Goal: Task Accomplishment & Management: Complete application form

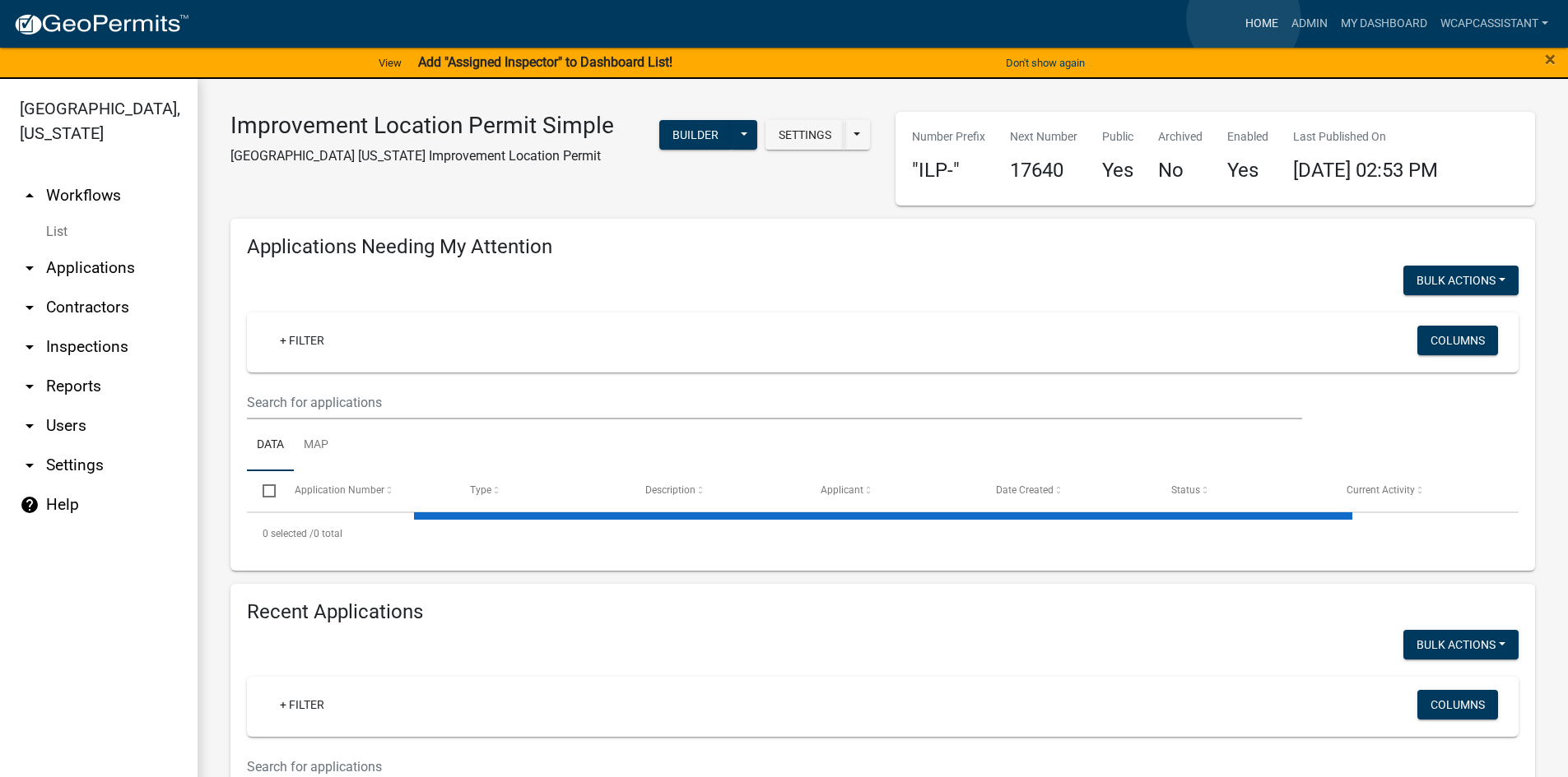
click at [1243, 19] on link "Home" at bounding box center [1261, 23] width 46 height 31
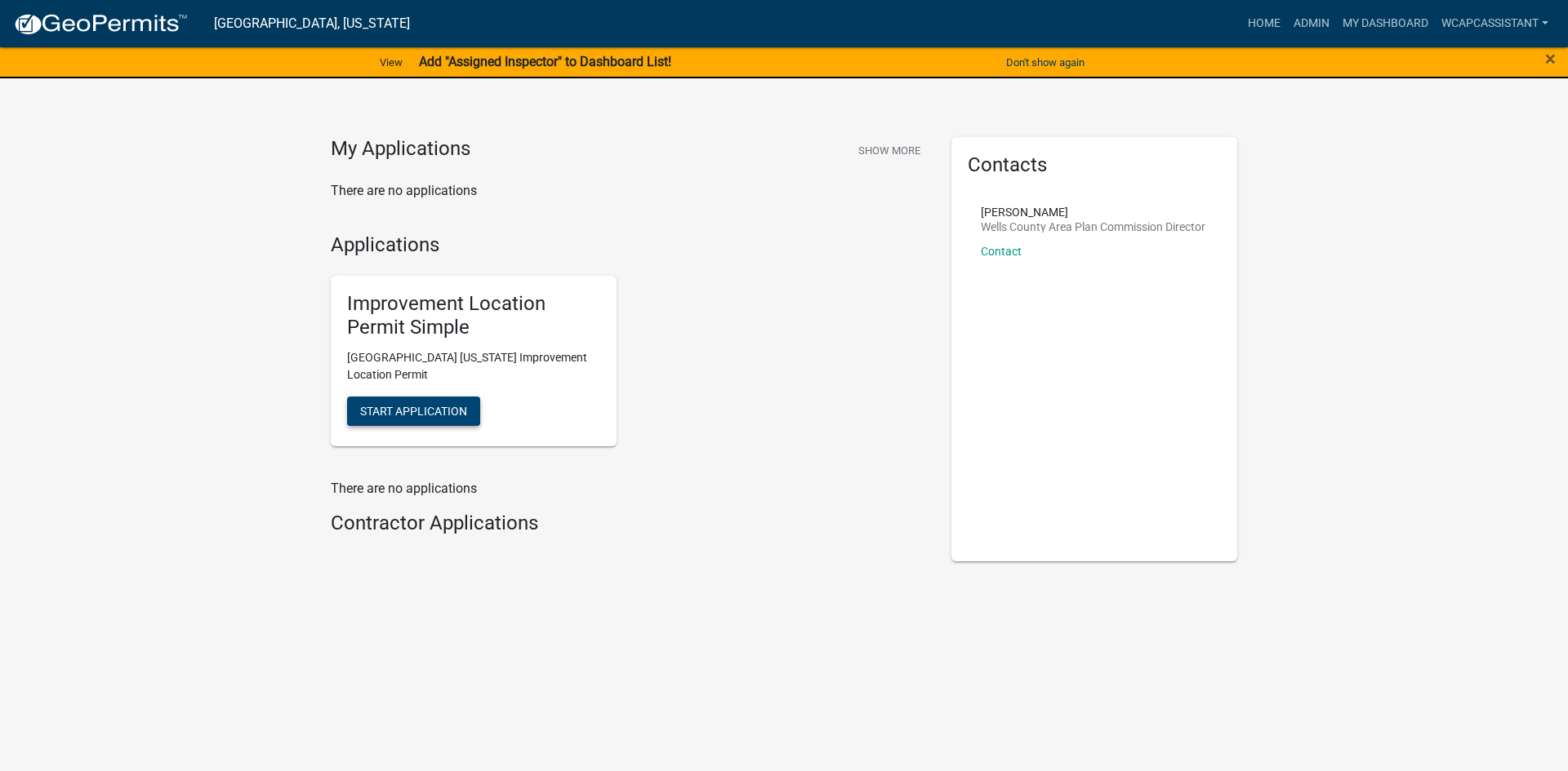
click at [400, 419] on button "Start Application" at bounding box center [413, 412] width 133 height 30
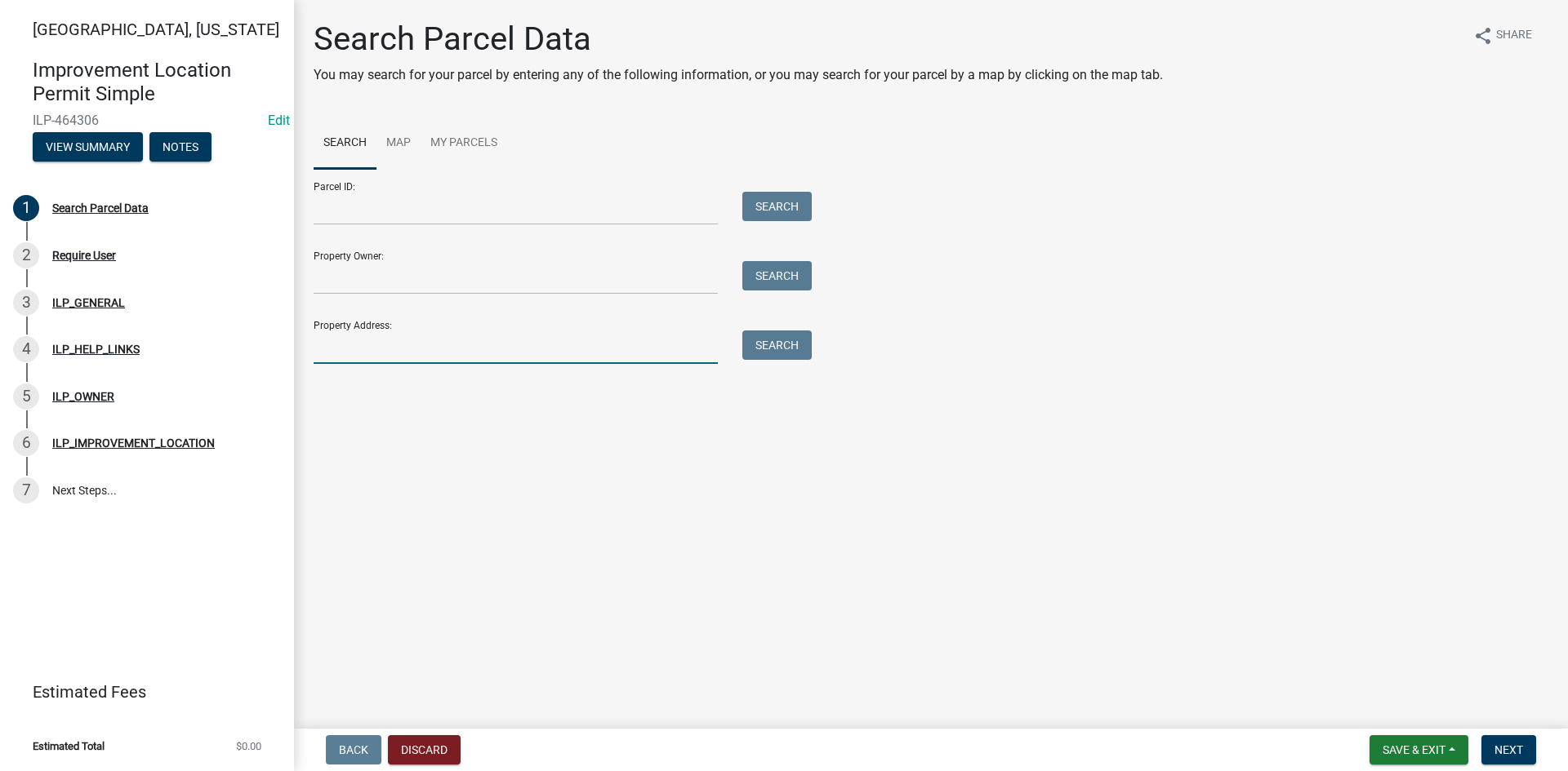
click at [417, 356] on input "Property Address:" at bounding box center [516, 347] width 404 height 34
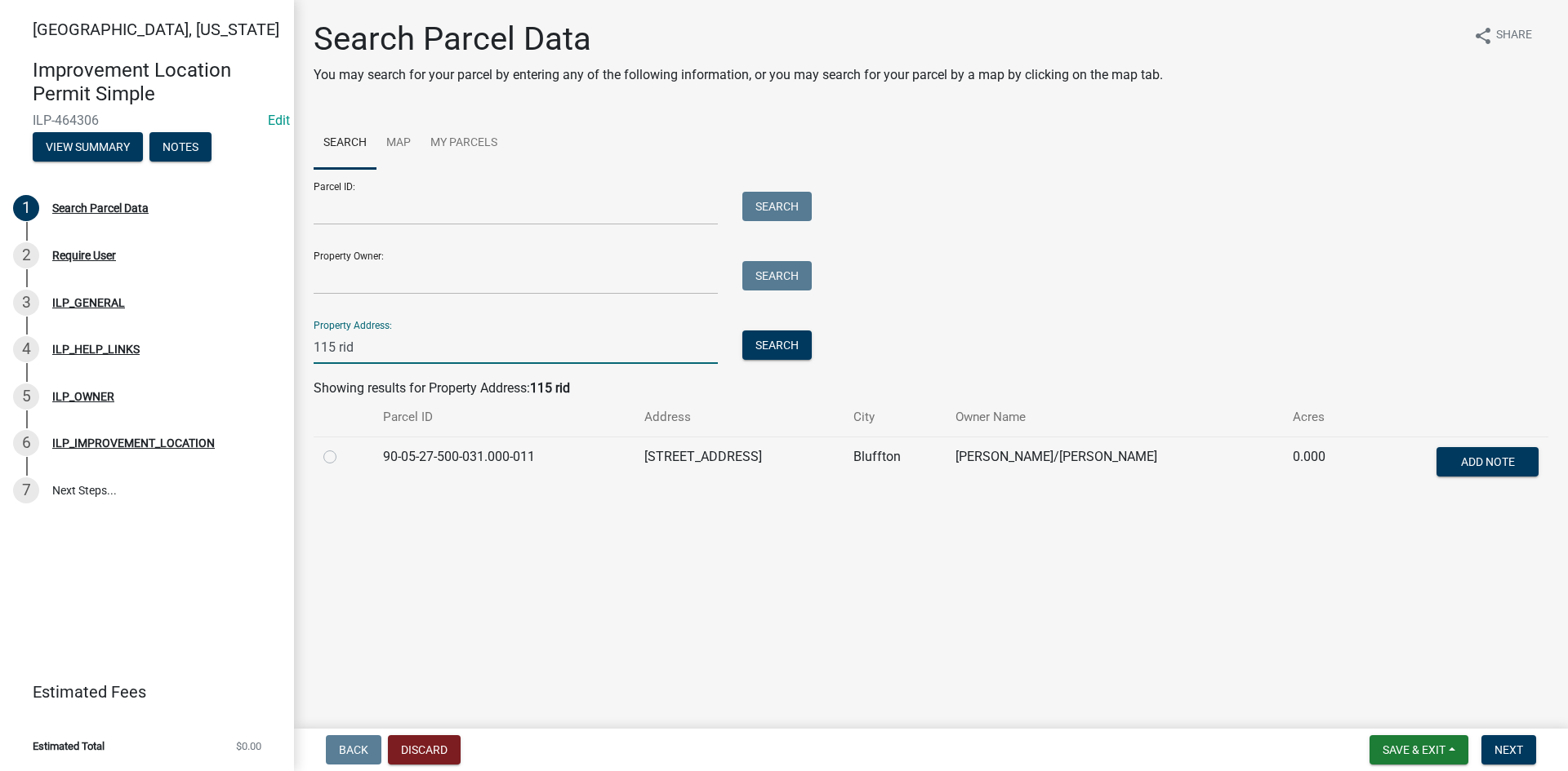
type input "115 rid"
click at [343, 447] on label at bounding box center [343, 447] width 0 height 0
click at [343, 458] on input "radio" at bounding box center [348, 452] width 10 height 10
radio input "true"
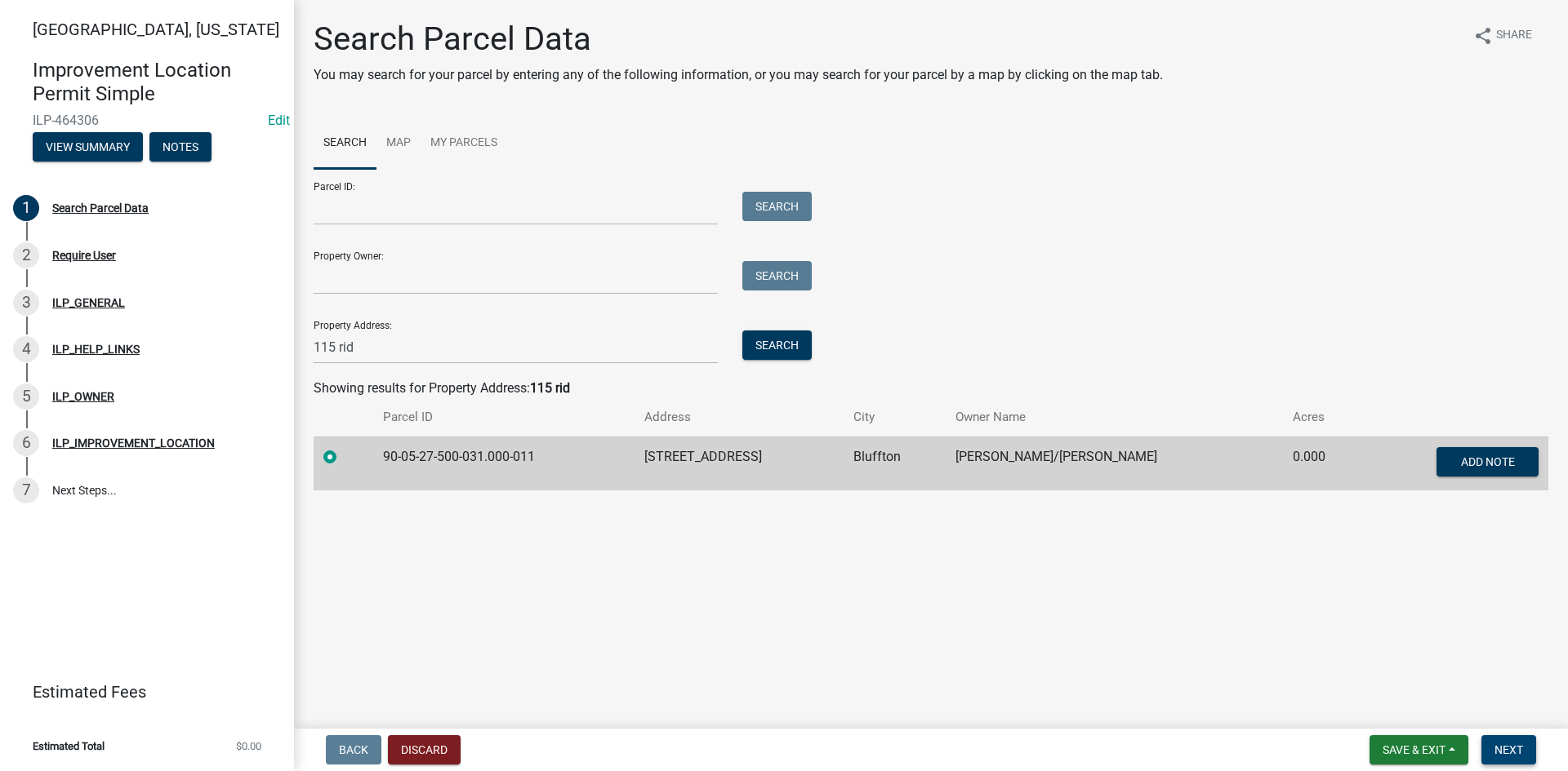
click at [1501, 737] on button "Next" at bounding box center [1508, 751] width 55 height 30
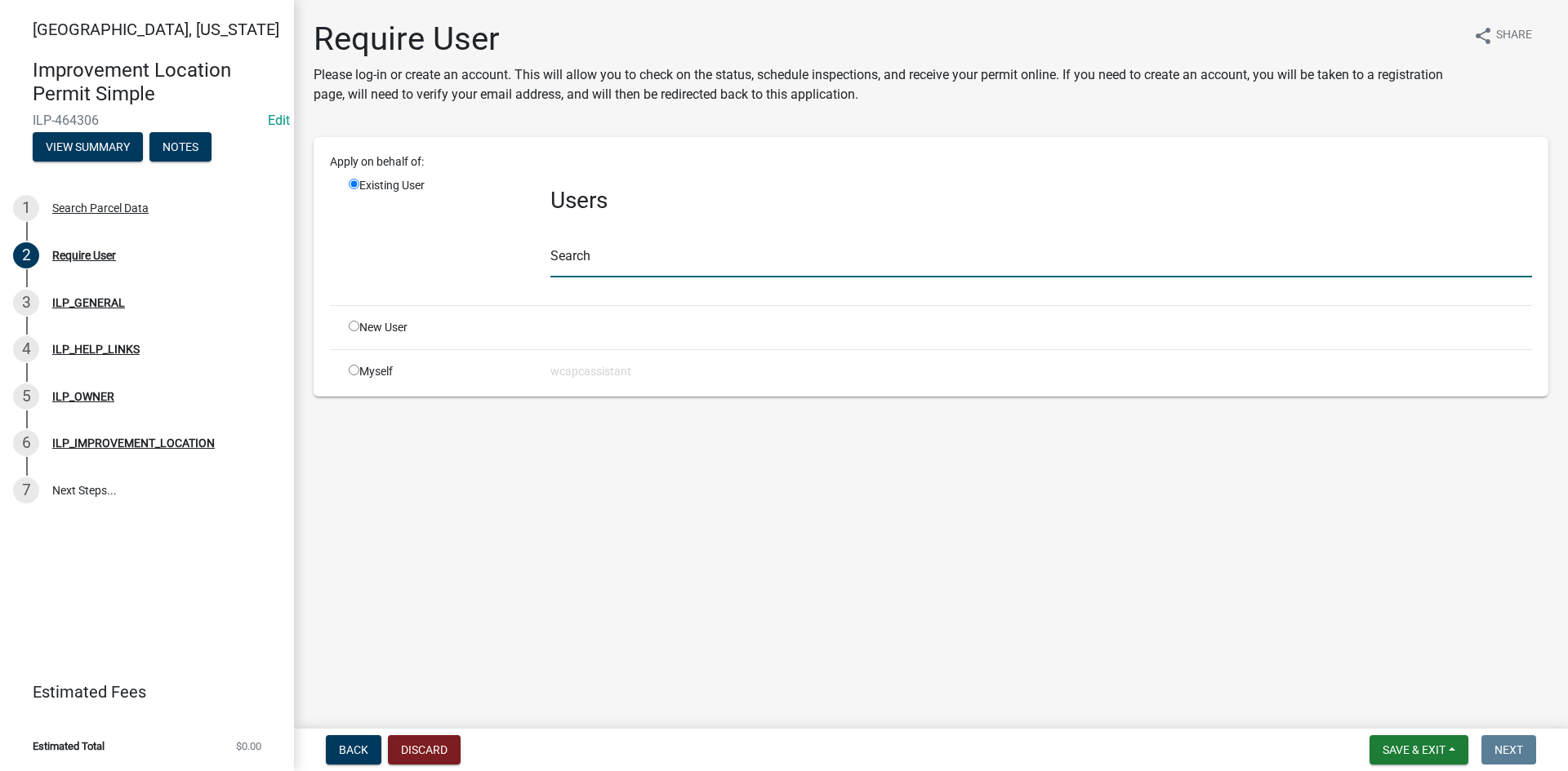
click at [651, 247] on input "text" at bounding box center [1041, 261] width 981 height 34
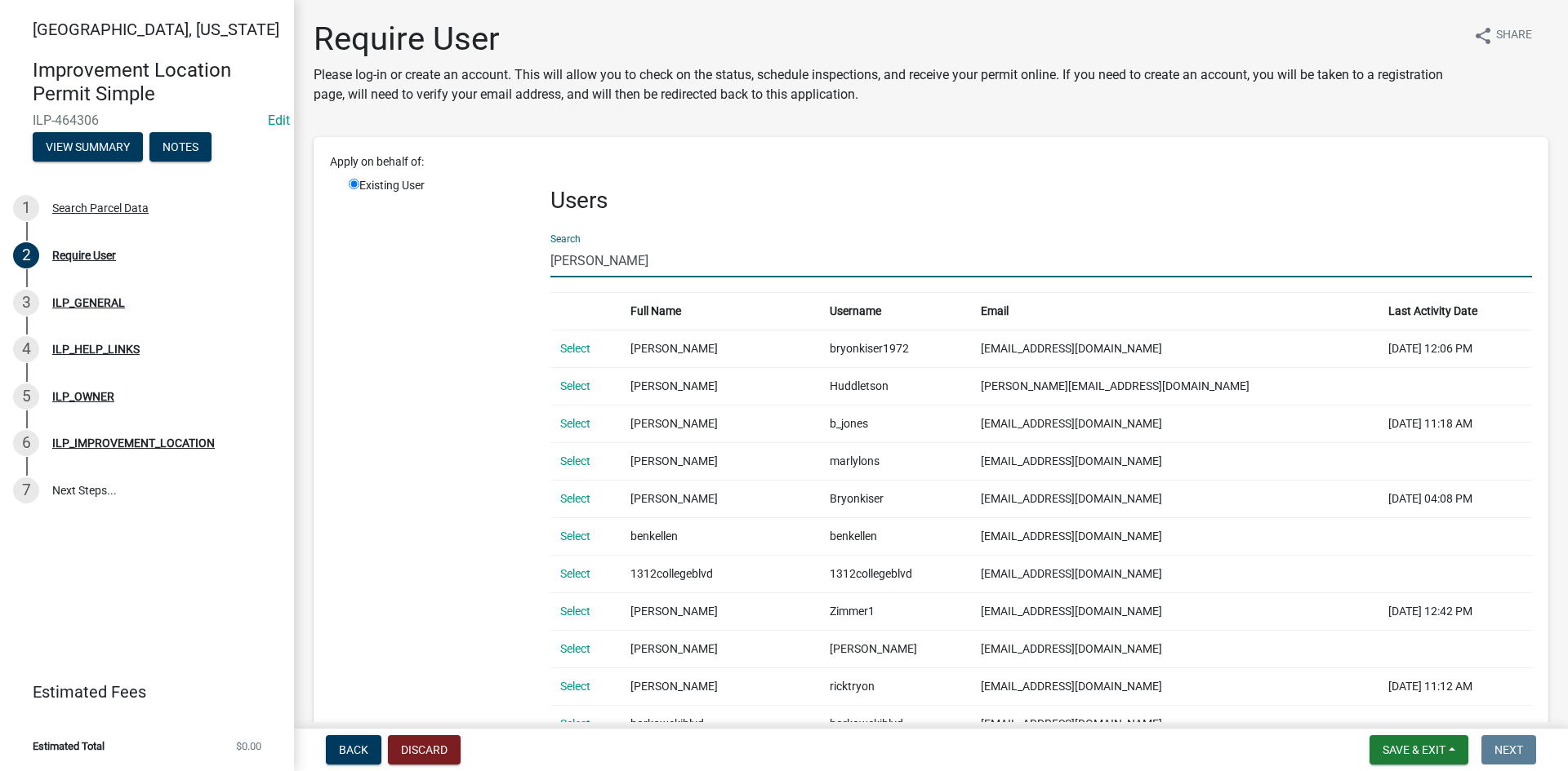
drag, startPoint x: 585, startPoint y: 258, endPoint x: 511, endPoint y: 263, distance: 74.2
click at [511, 263] on div "Existing User Users Search ryon Full Name Username Email Last Activity Date Sel…" at bounding box center [940, 560] width 1207 height 766
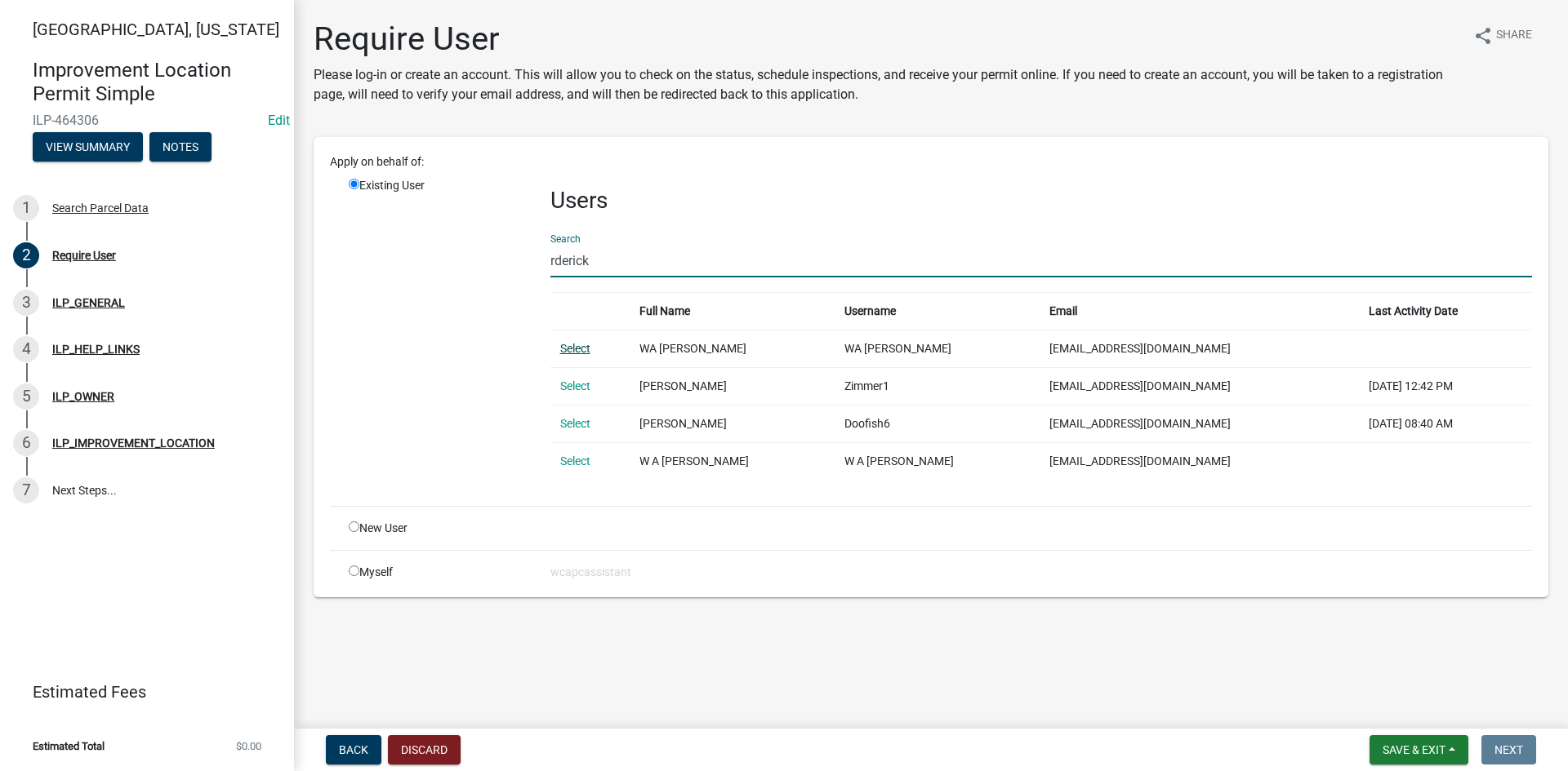
type input "rderick"
click at [578, 347] on link "Select" at bounding box center [575, 348] width 30 height 13
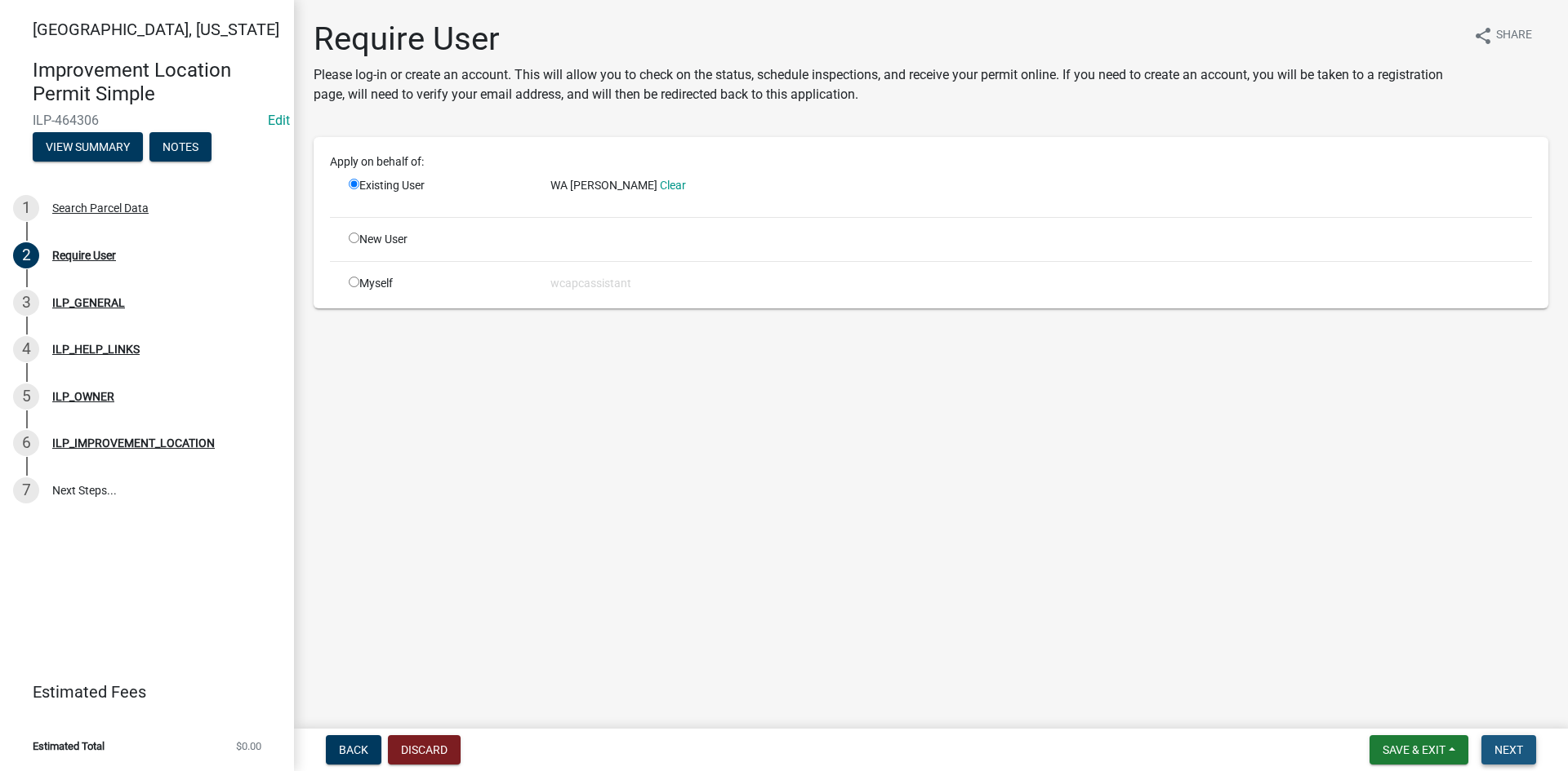
click at [1504, 749] on span "Next" at bounding box center [1508, 750] width 29 height 13
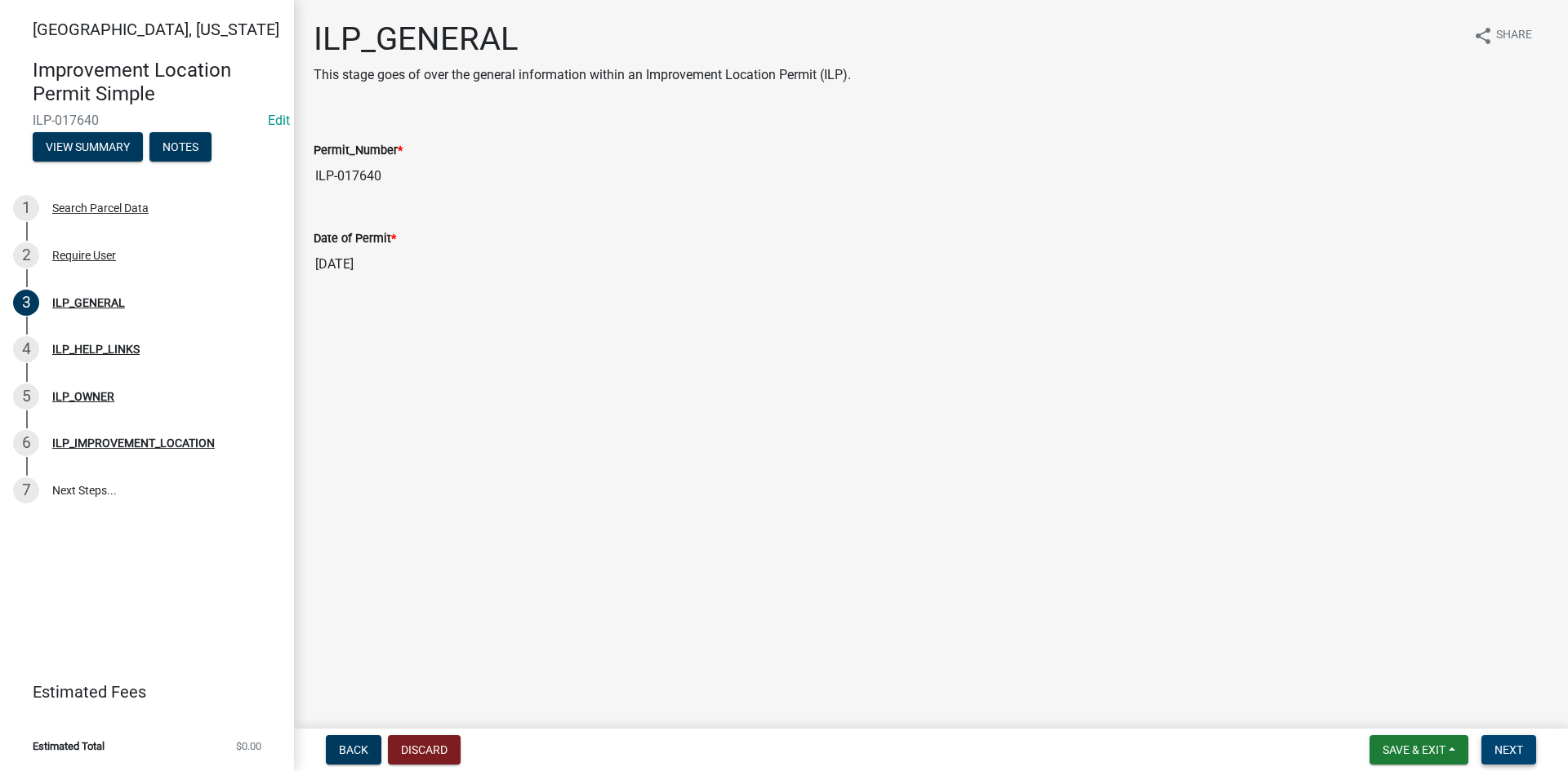
click at [1506, 747] on span "Next" at bounding box center [1508, 750] width 29 height 13
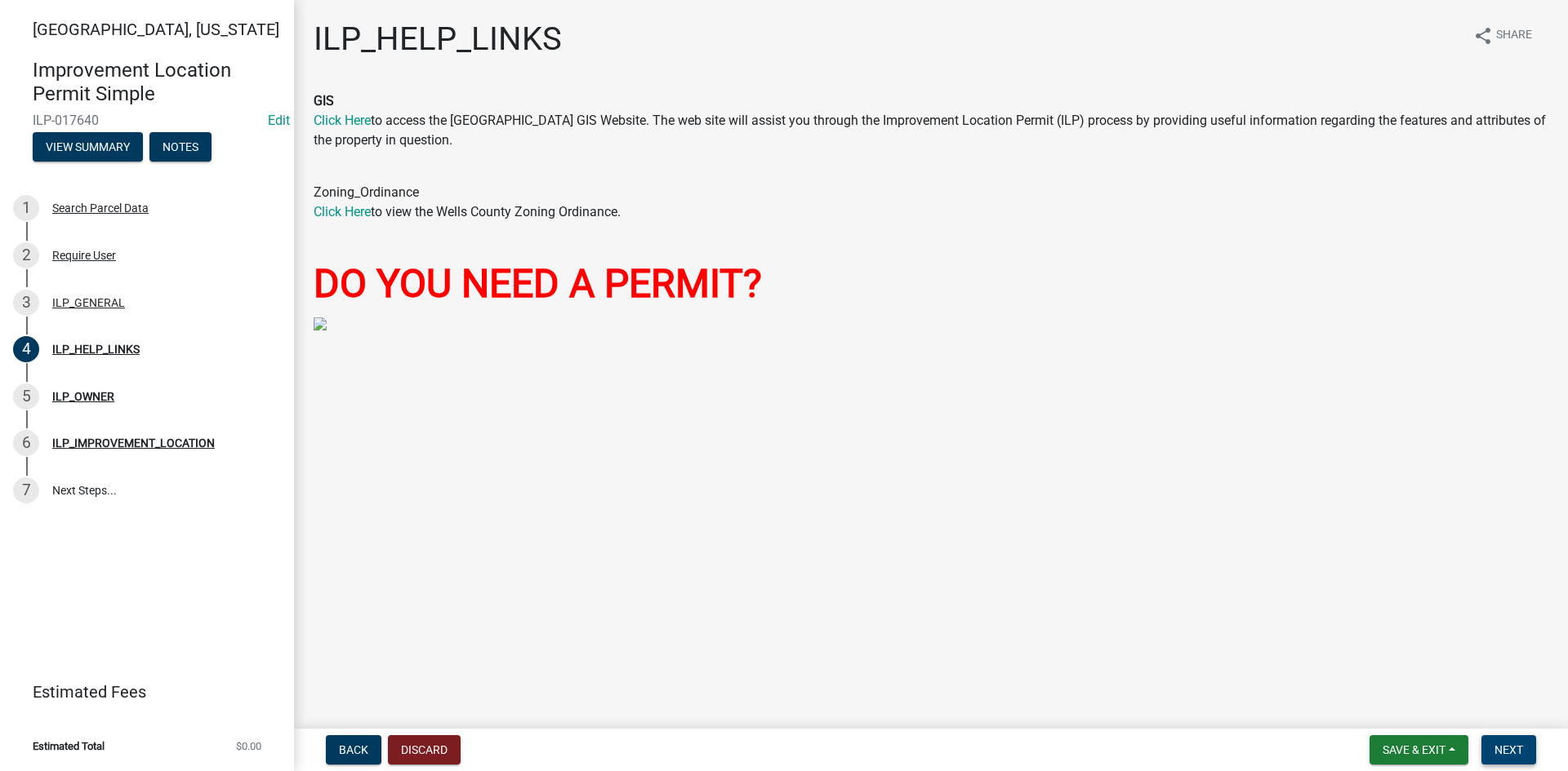
click at [1517, 743] on span "Next" at bounding box center [1508, 750] width 29 height 13
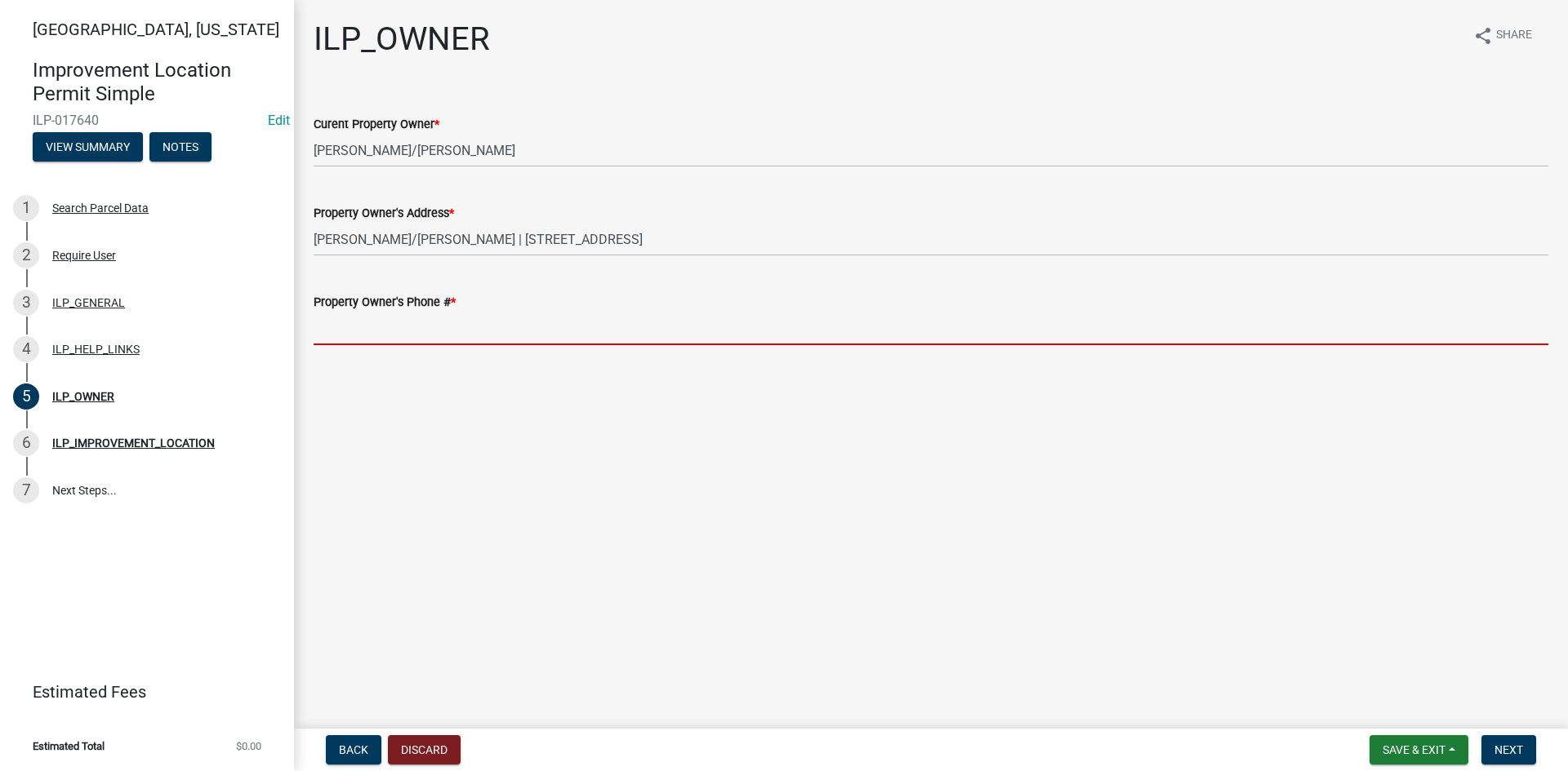
click at [479, 331] on input "Property Owner's Phone # *" at bounding box center [931, 329] width 1234 height 34
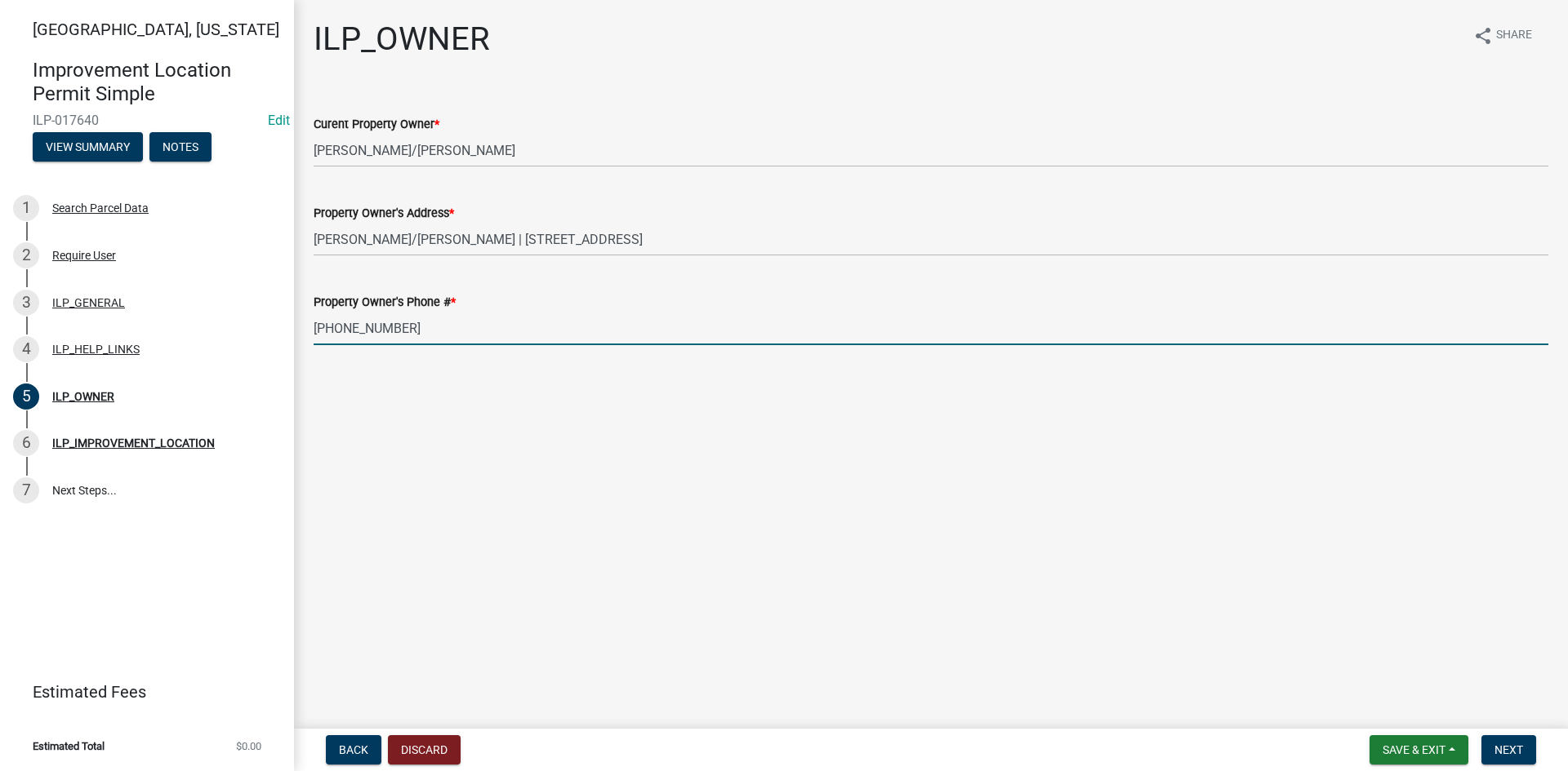
type input "260-273-0704"
click at [1518, 764] on nav "Back Discard Save & Exit Save Save & Exit Next" at bounding box center [931, 751] width 1274 height 43
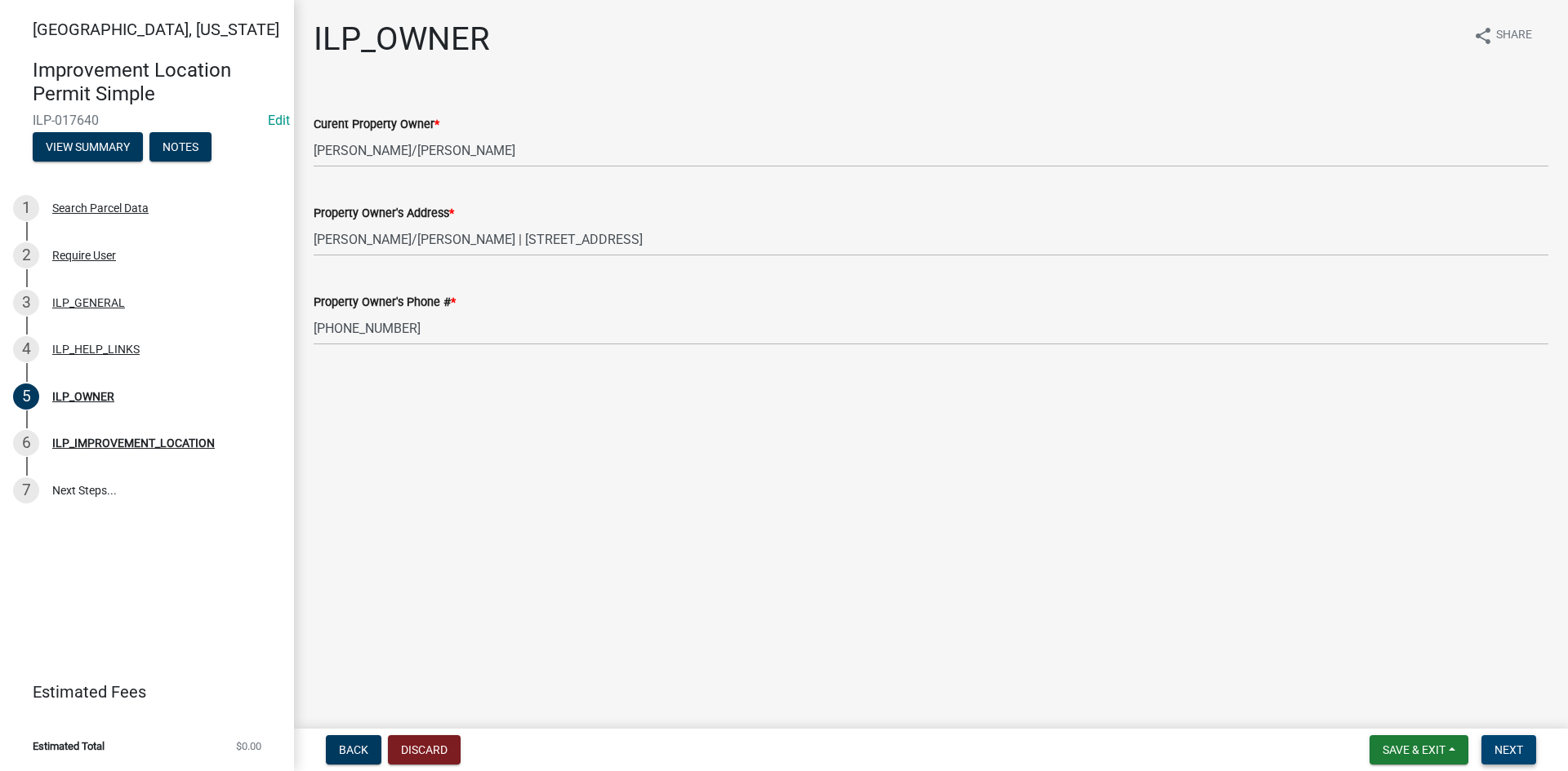
click at [1518, 759] on button "Next" at bounding box center [1508, 751] width 55 height 30
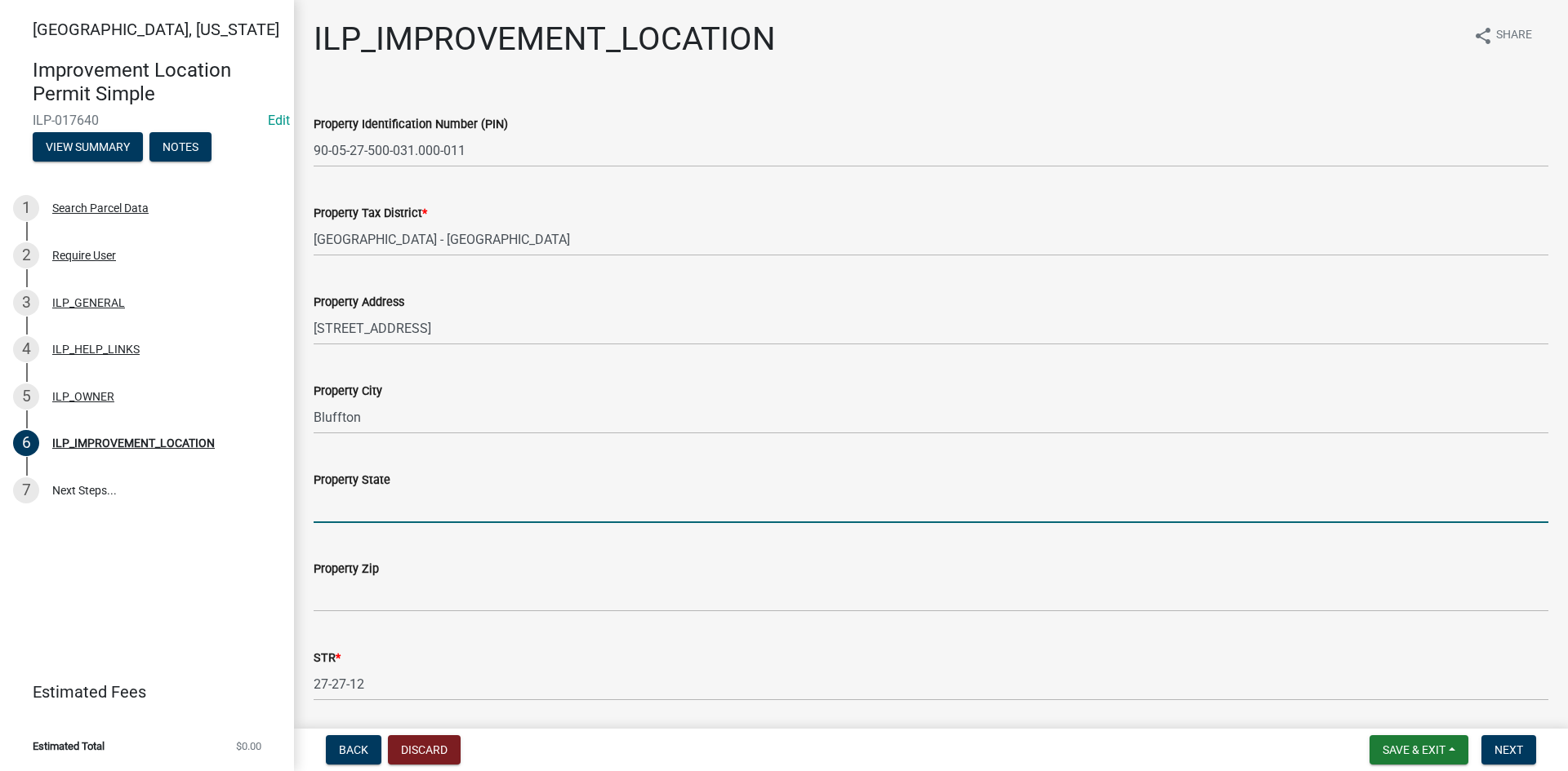
click at [505, 498] on input "Property State" at bounding box center [931, 507] width 1234 height 34
type input "IN"
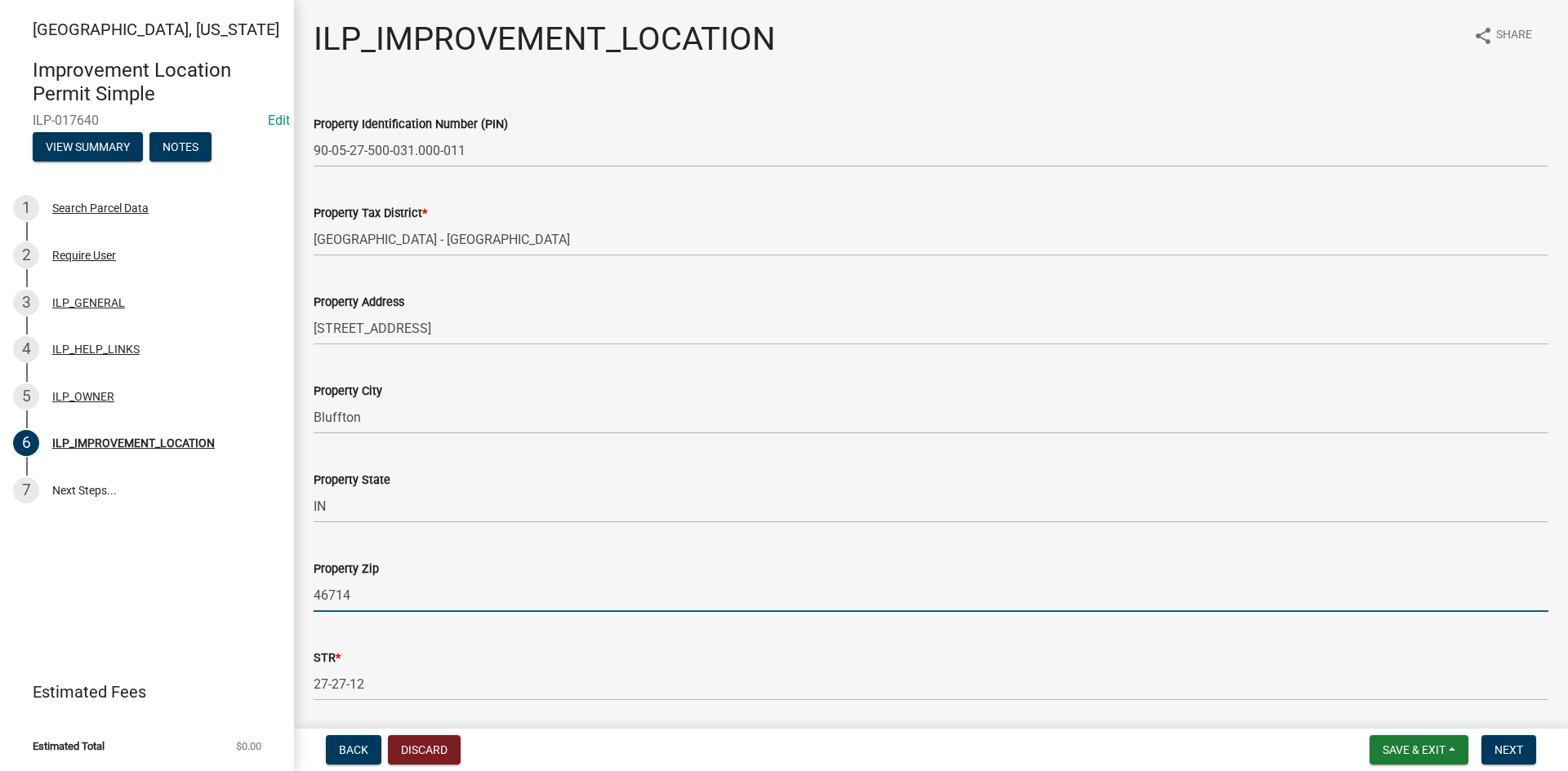
type input "46714"
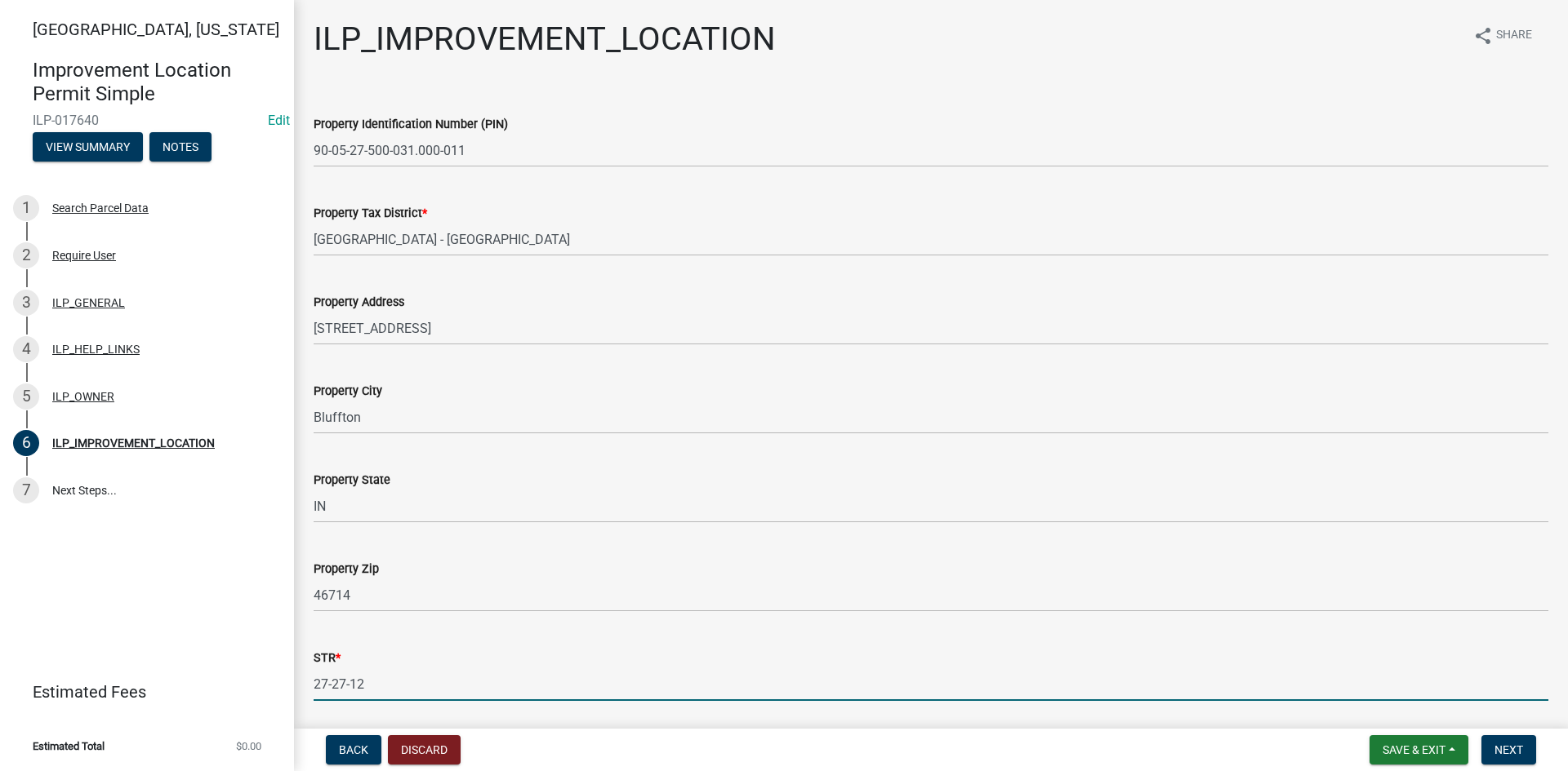
scroll to position [254, 0]
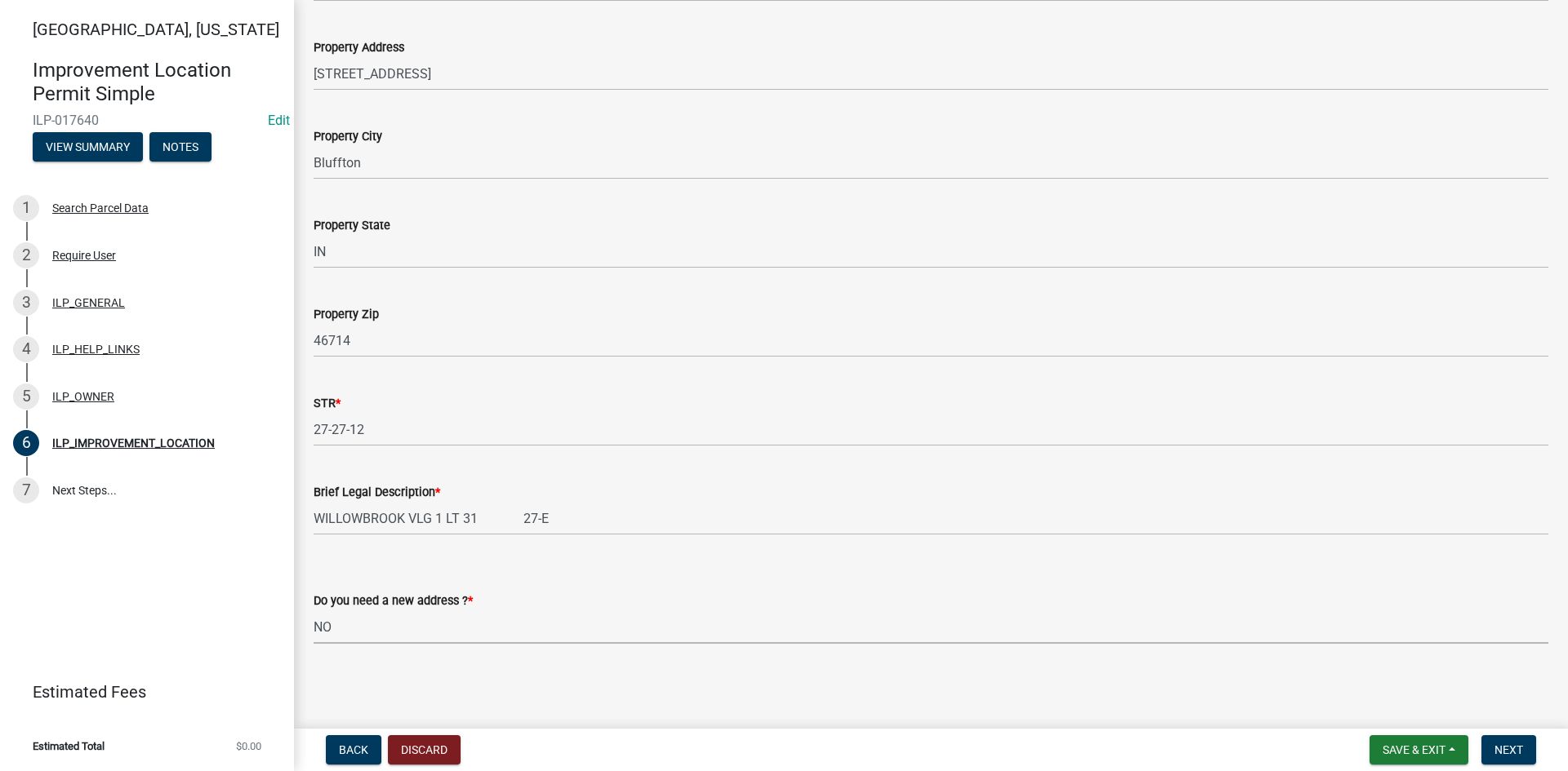
select select "03ef64e6-f0ff-43c9-aded-972c487e3507"
click at [1509, 738] on button "Next" at bounding box center [1508, 751] width 55 height 30
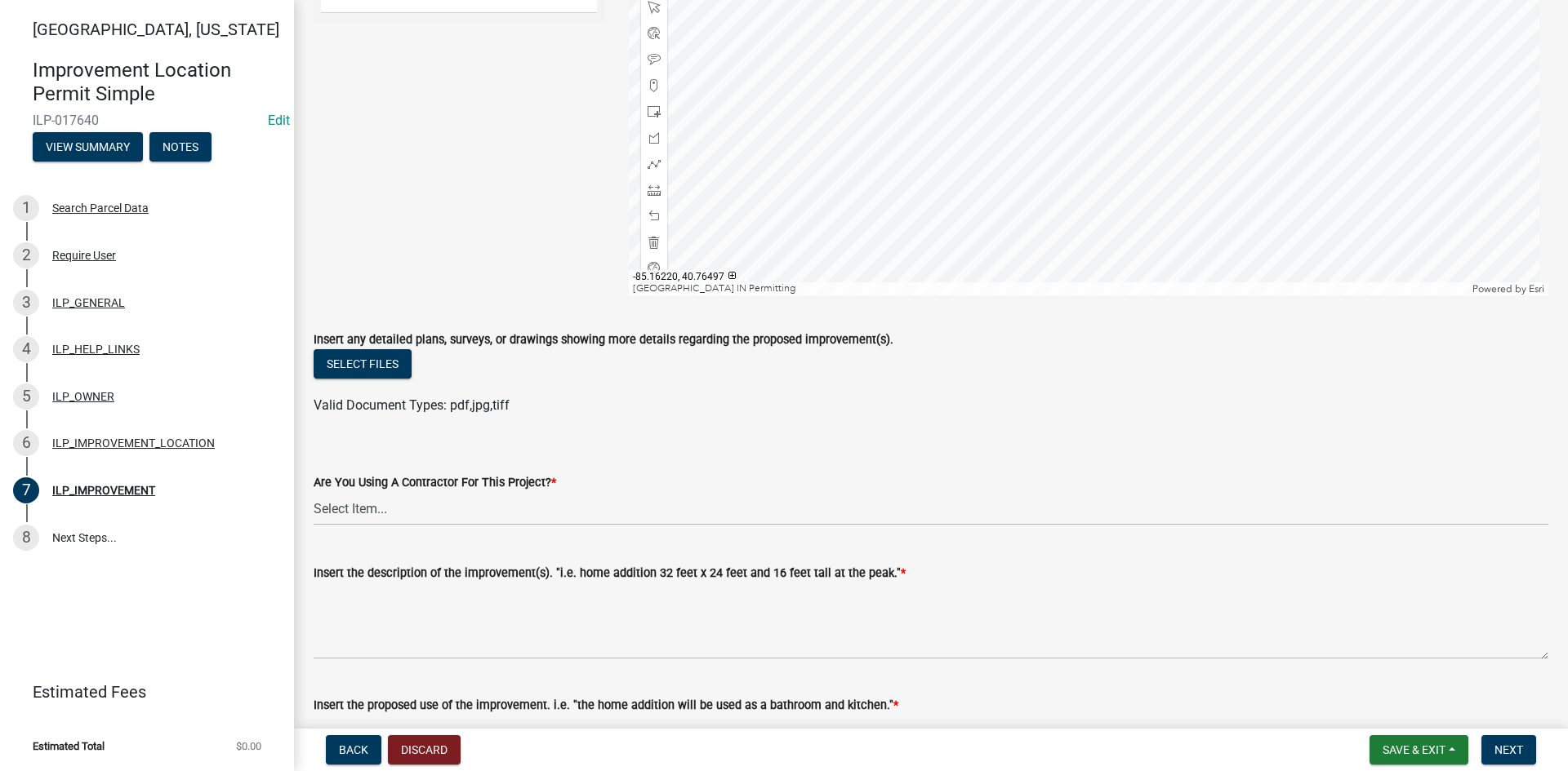
scroll to position [245, 0]
click at [399, 503] on select "Select Item... YES NO" at bounding box center [931, 507] width 1234 height 34
click at [314, 491] on select "Select Item... YES NO" at bounding box center [931, 507] width 1234 height 34
select select "71b507d0-569d-4a0a-b334-f72445909e69"
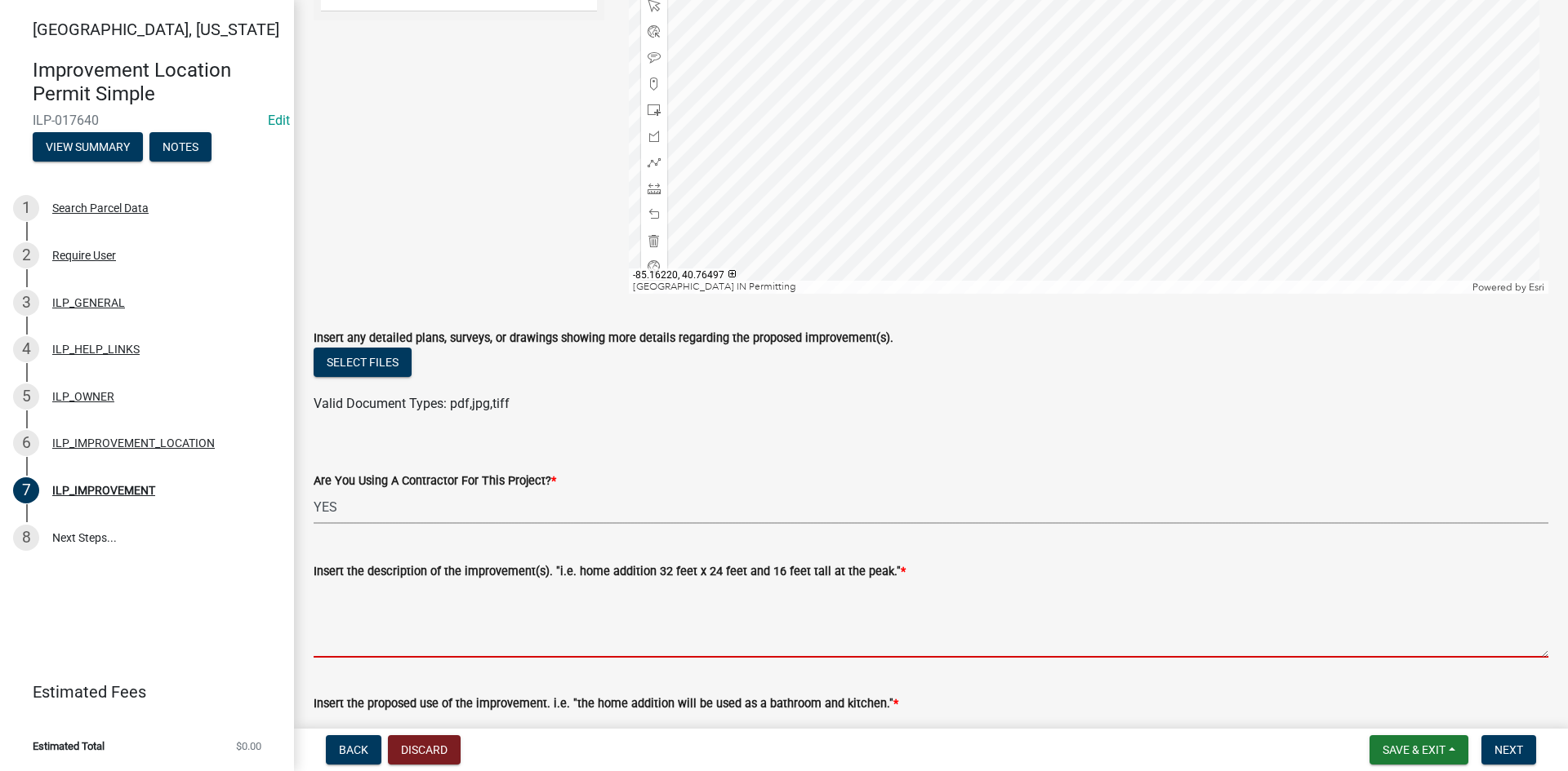
click at [397, 604] on textarea "Insert the description of the improvement(s). "i.e. home addition 32 feet x 24 …" at bounding box center [931, 619] width 1234 height 76
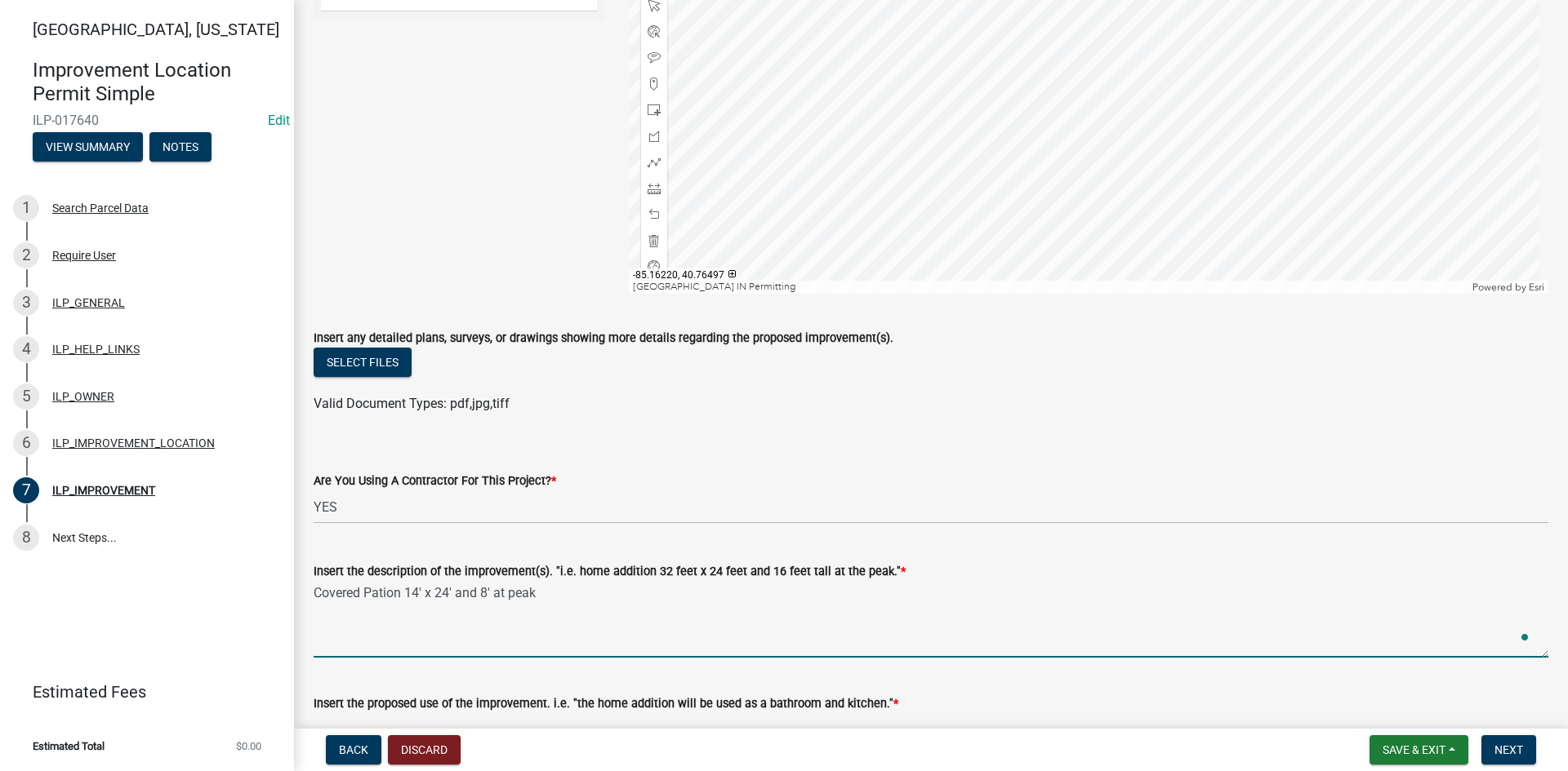
click at [397, 604] on textarea "Covered Pation 14' x 24' and 8' at peak" at bounding box center [931, 619] width 1234 height 76
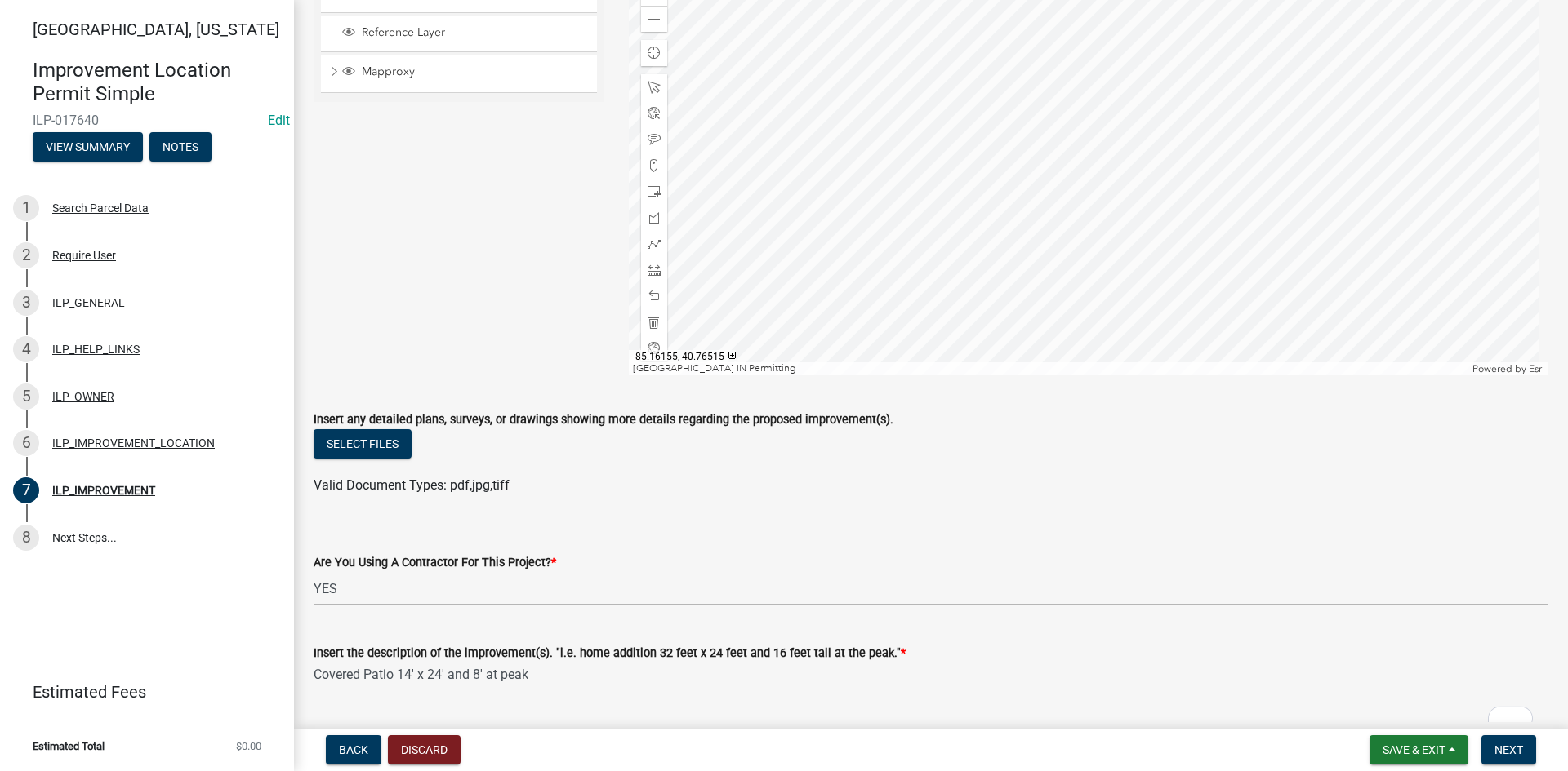
type textarea "Covered Patio 14' x 24' and 8' at peak"
click at [1087, 187] on div at bounding box center [1089, 171] width 920 height 408
click at [651, 267] on span at bounding box center [654, 270] width 13 height 13
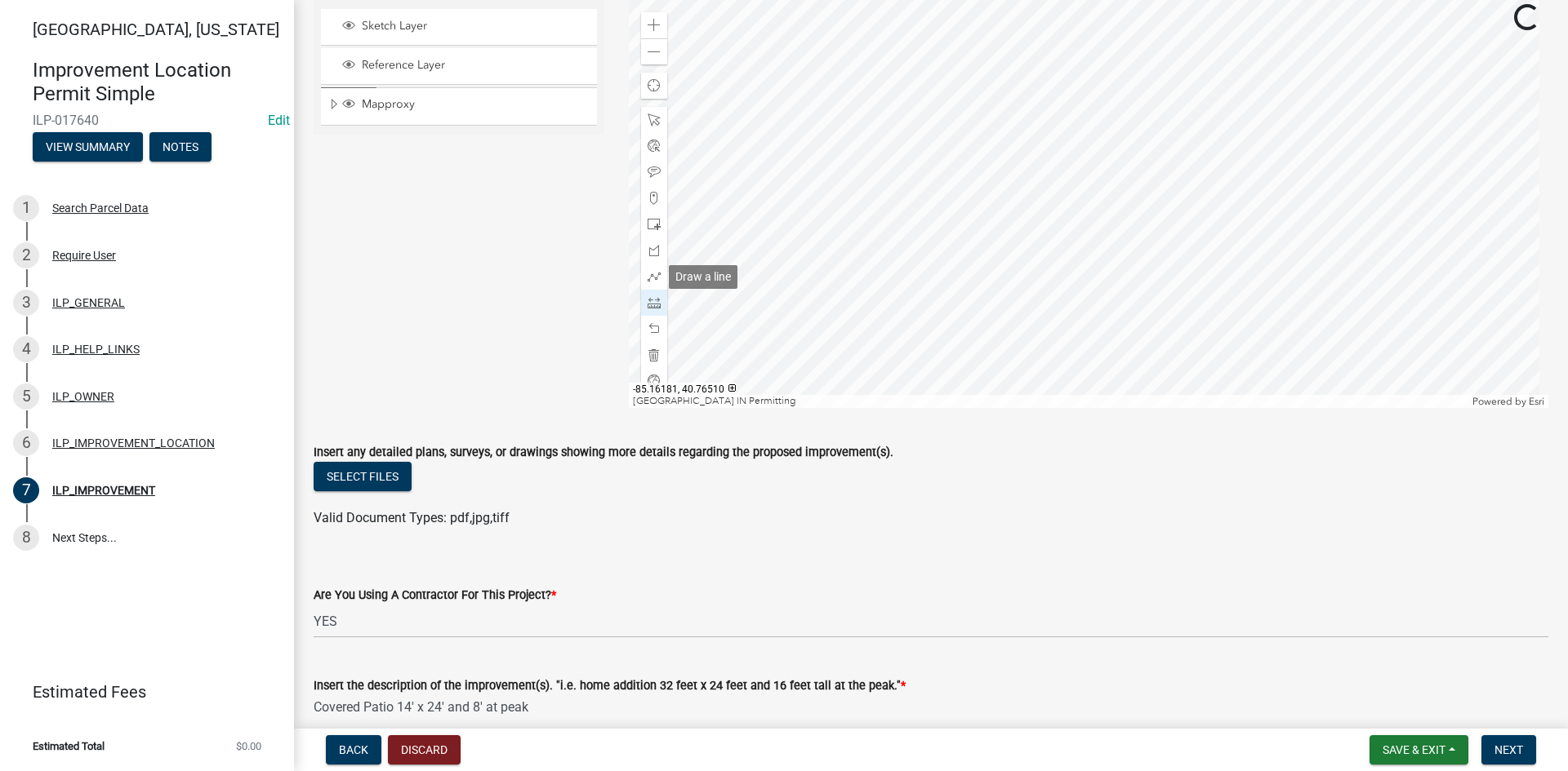
scroll to position [130, 0]
click at [1141, 222] on div at bounding box center [1089, 204] width 920 height 408
click at [1054, 223] on div at bounding box center [1089, 204] width 920 height 408
click at [1055, 373] on div at bounding box center [1089, 204] width 920 height 408
click at [1146, 372] on div at bounding box center [1089, 204] width 920 height 408
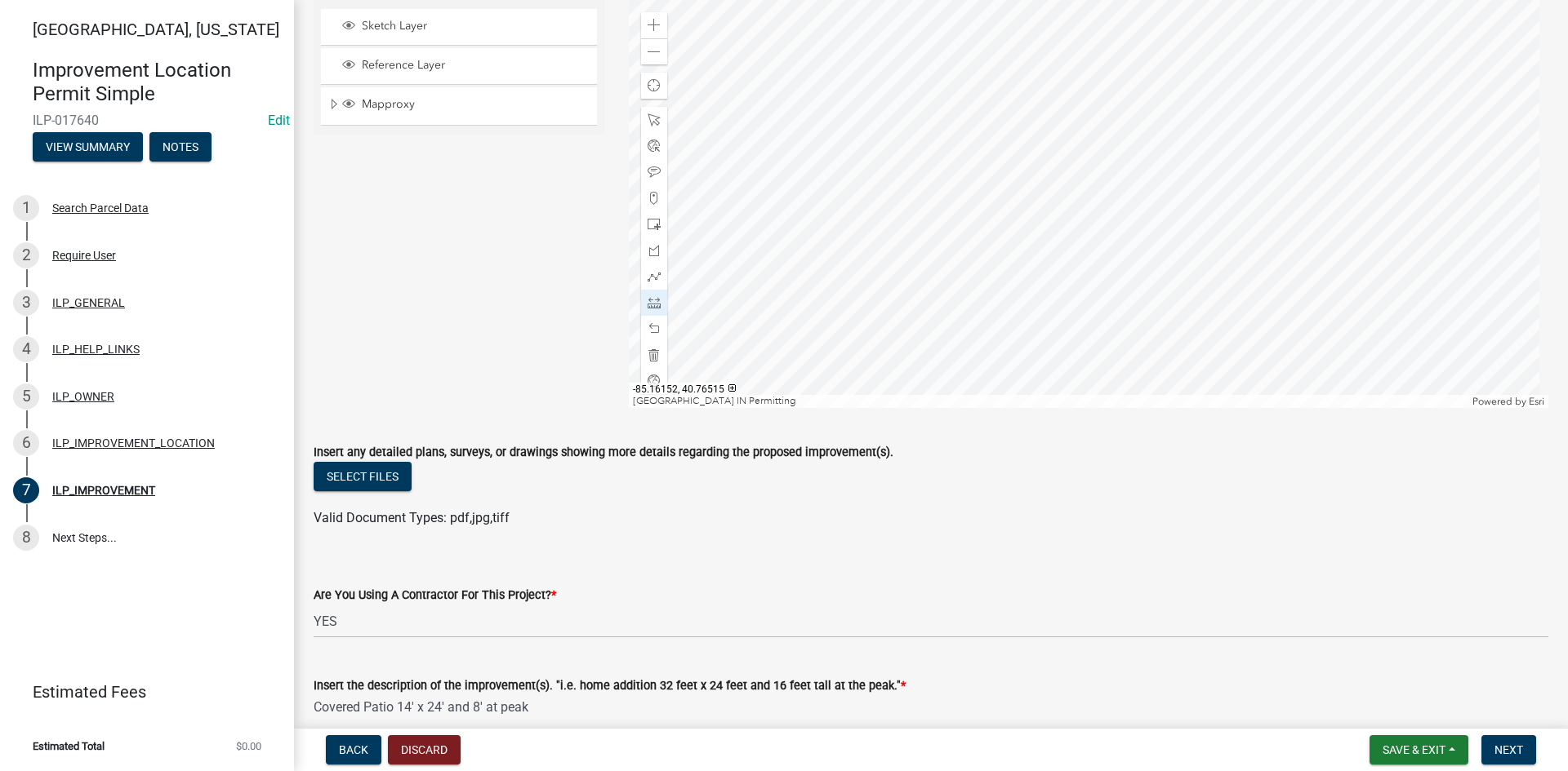
click at [1146, 222] on div at bounding box center [1089, 204] width 920 height 408
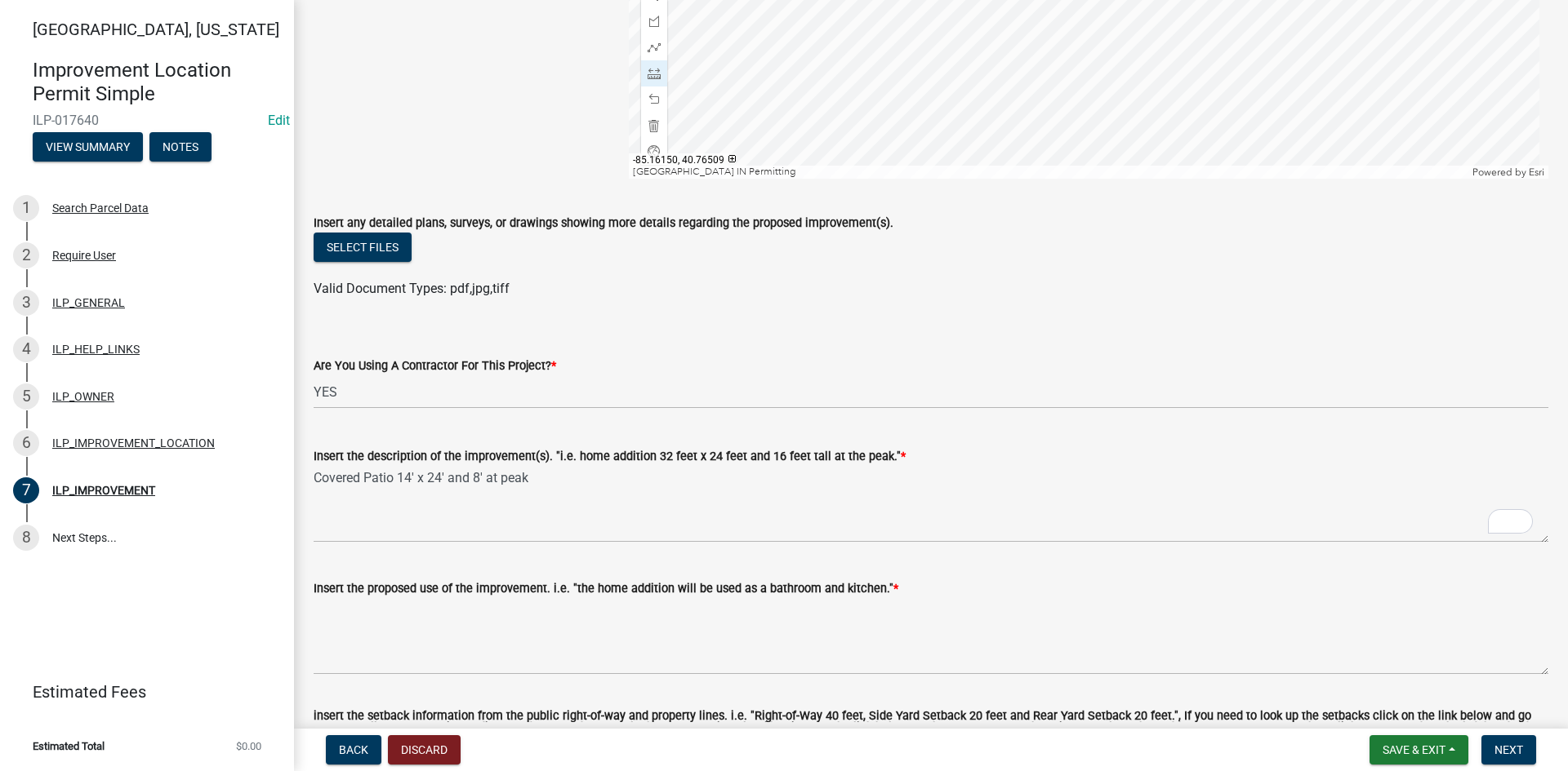
scroll to position [375, 0]
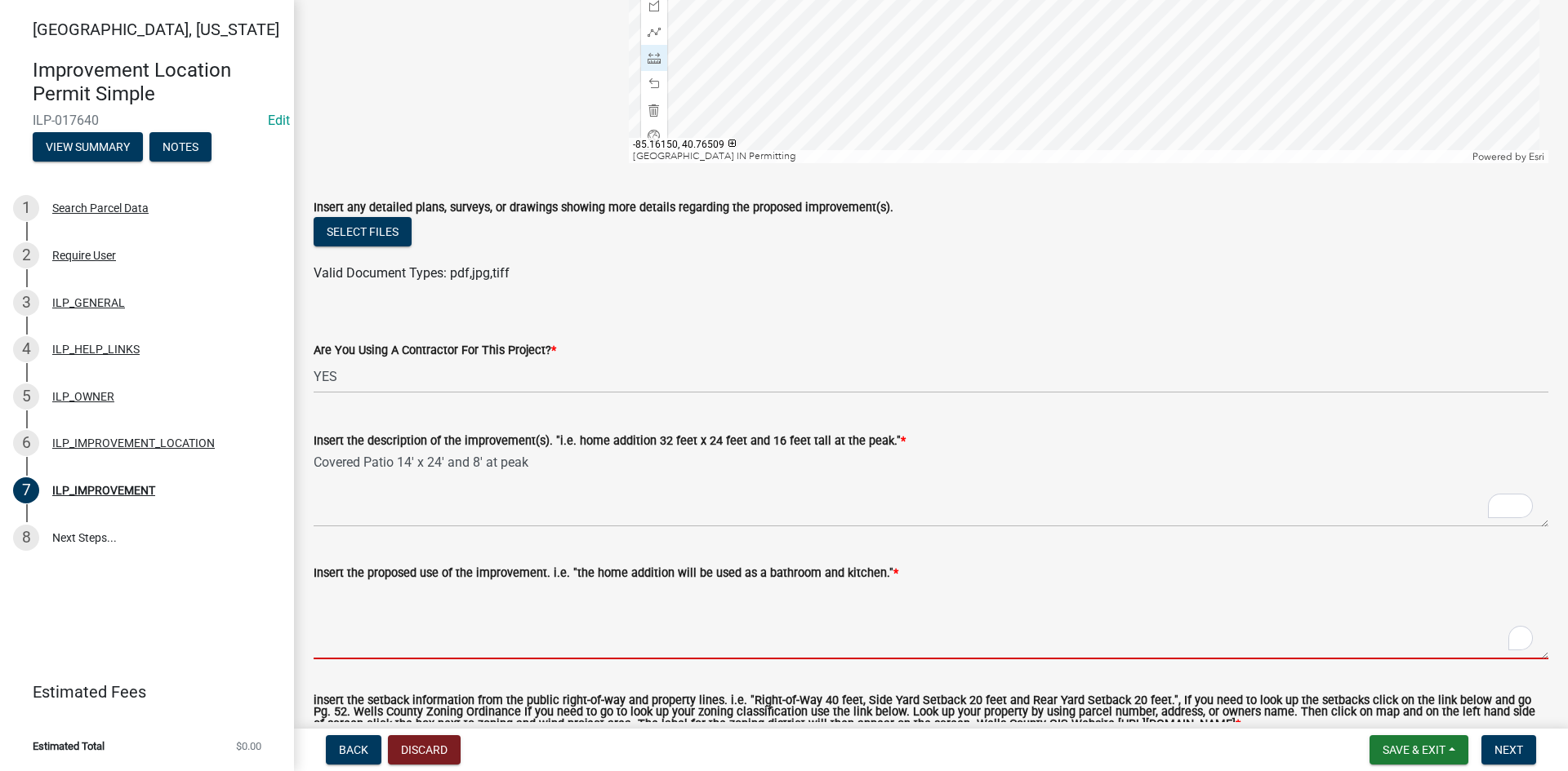
click at [563, 634] on textarea "Insert the proposed use of the improvement. i.e. "the home addition will be use…" at bounding box center [931, 621] width 1234 height 76
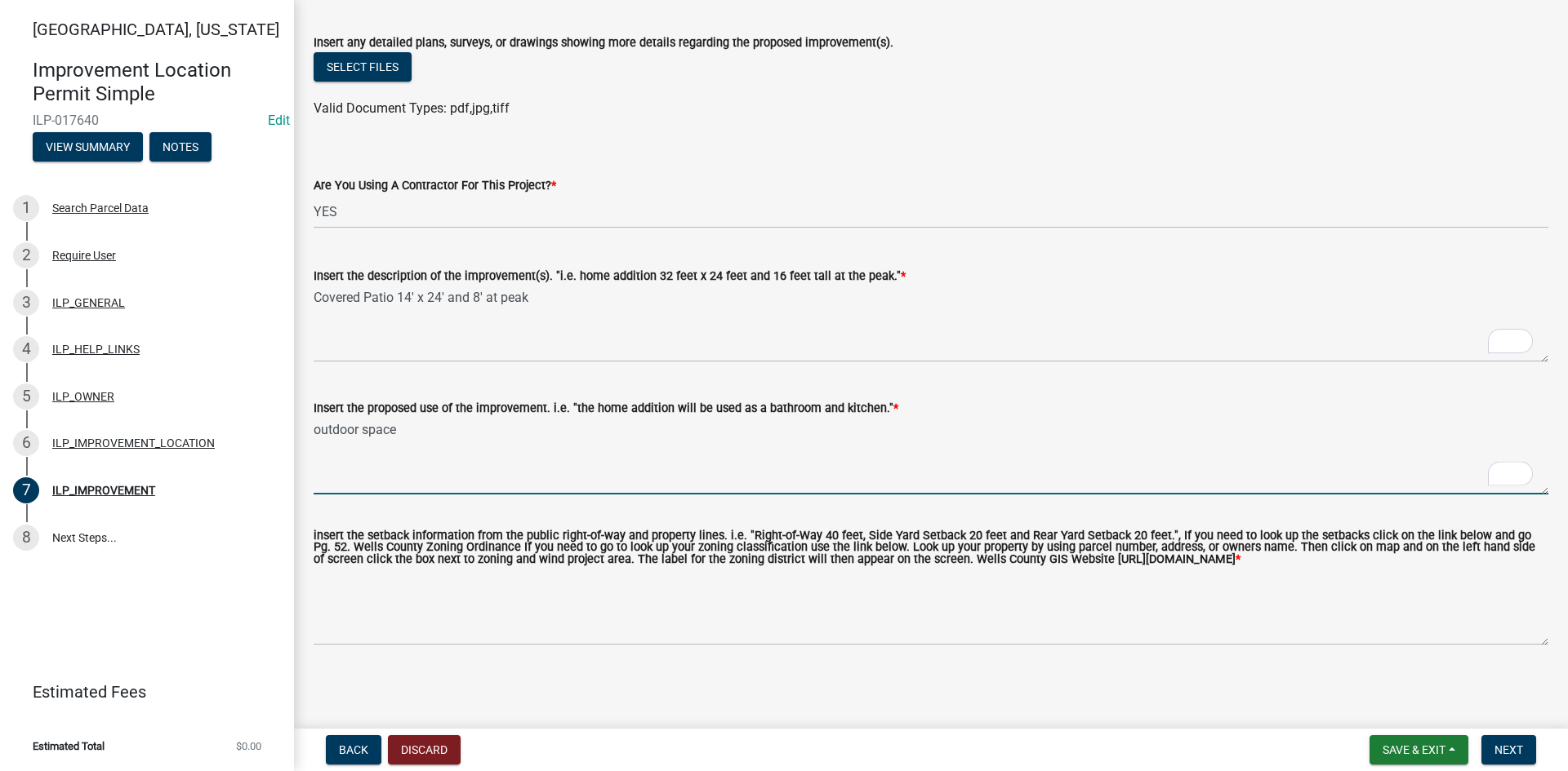
scroll to position [552, 0]
type textarea "outdoor space"
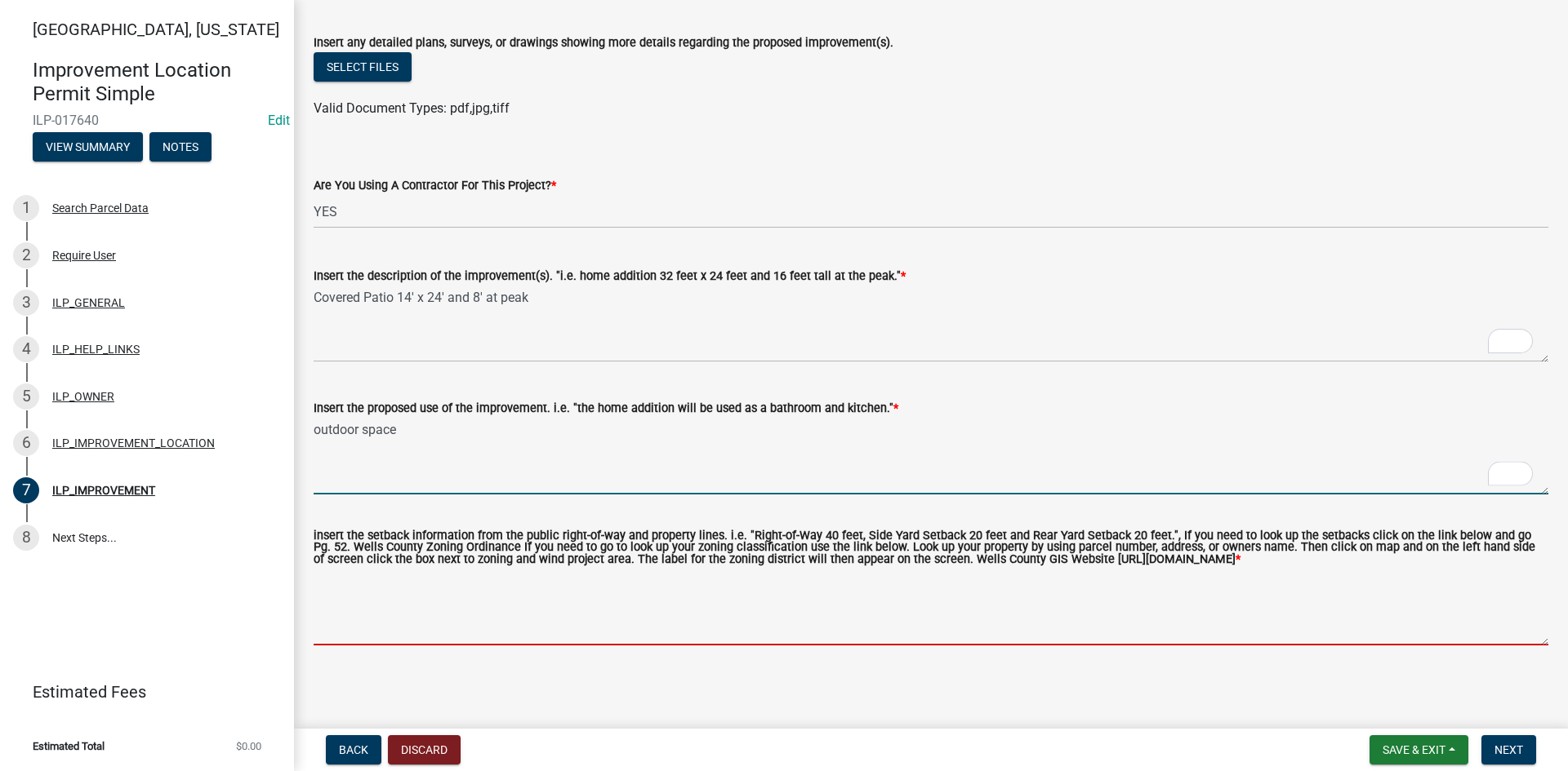
click at [552, 617] on textarea "insert the setback information from the public right-of-way and property lines.…" at bounding box center [931, 607] width 1234 height 76
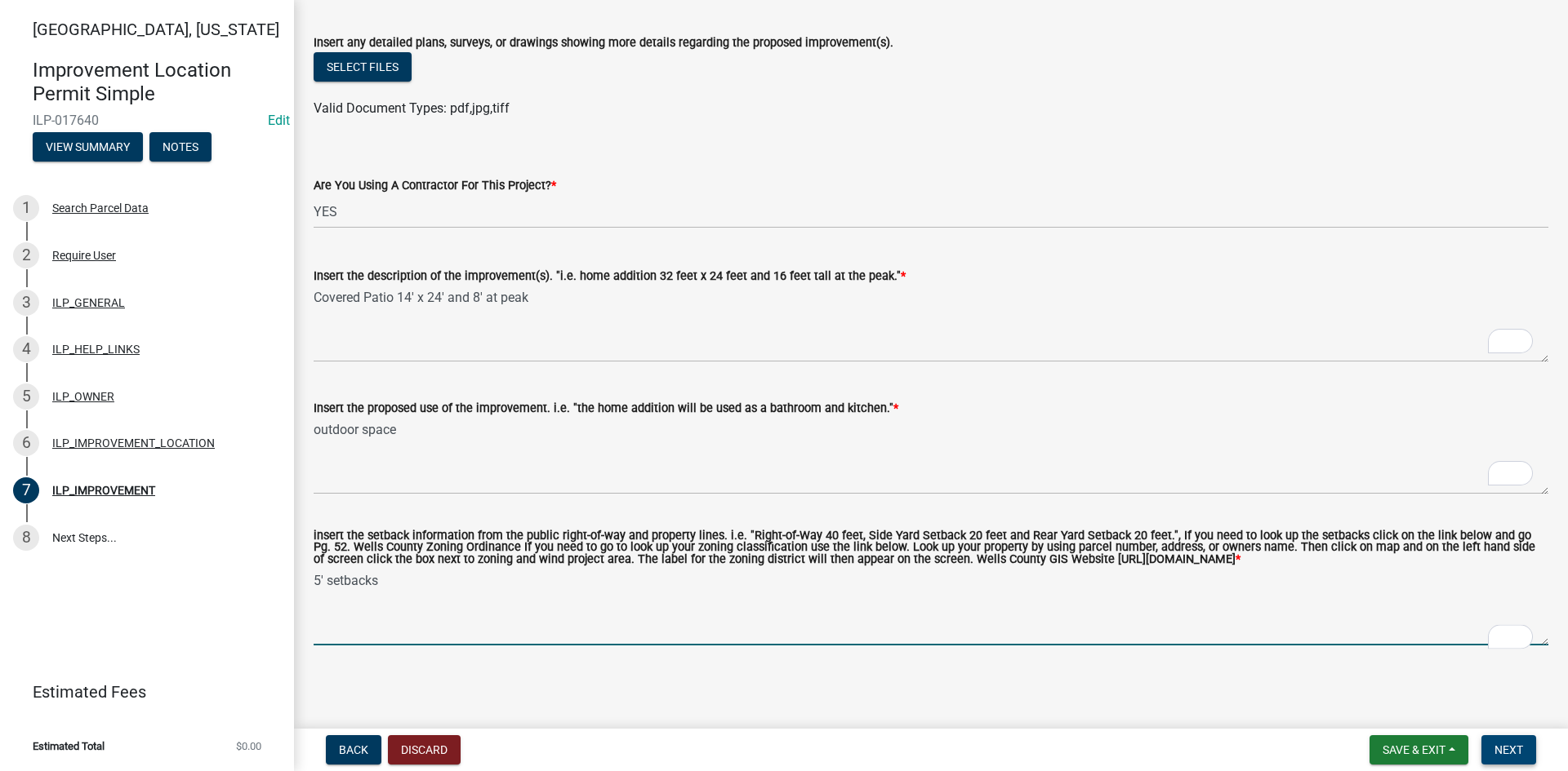
type textarea "5' setbacks"
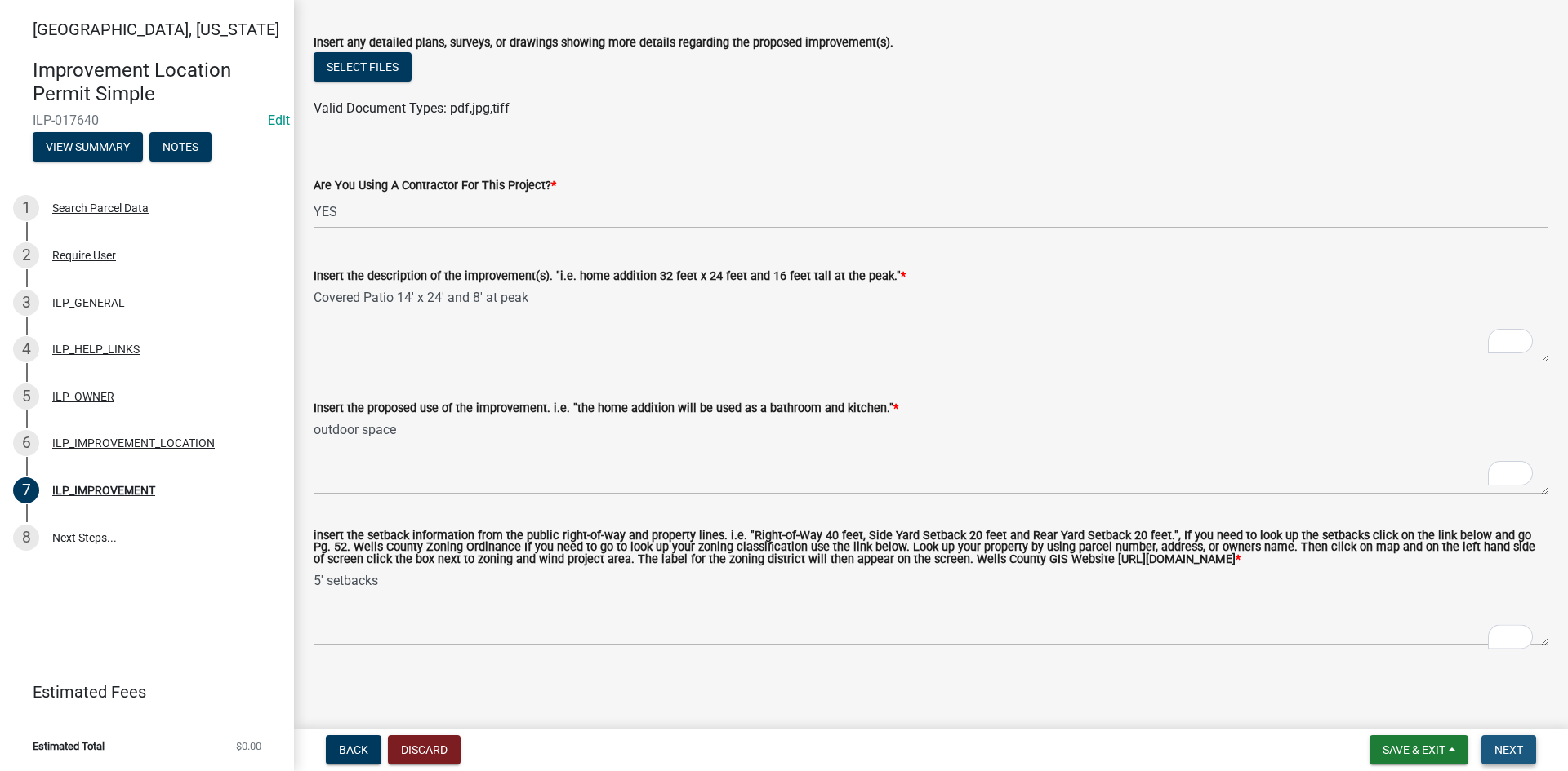
click at [1514, 742] on button "Next" at bounding box center [1508, 751] width 55 height 30
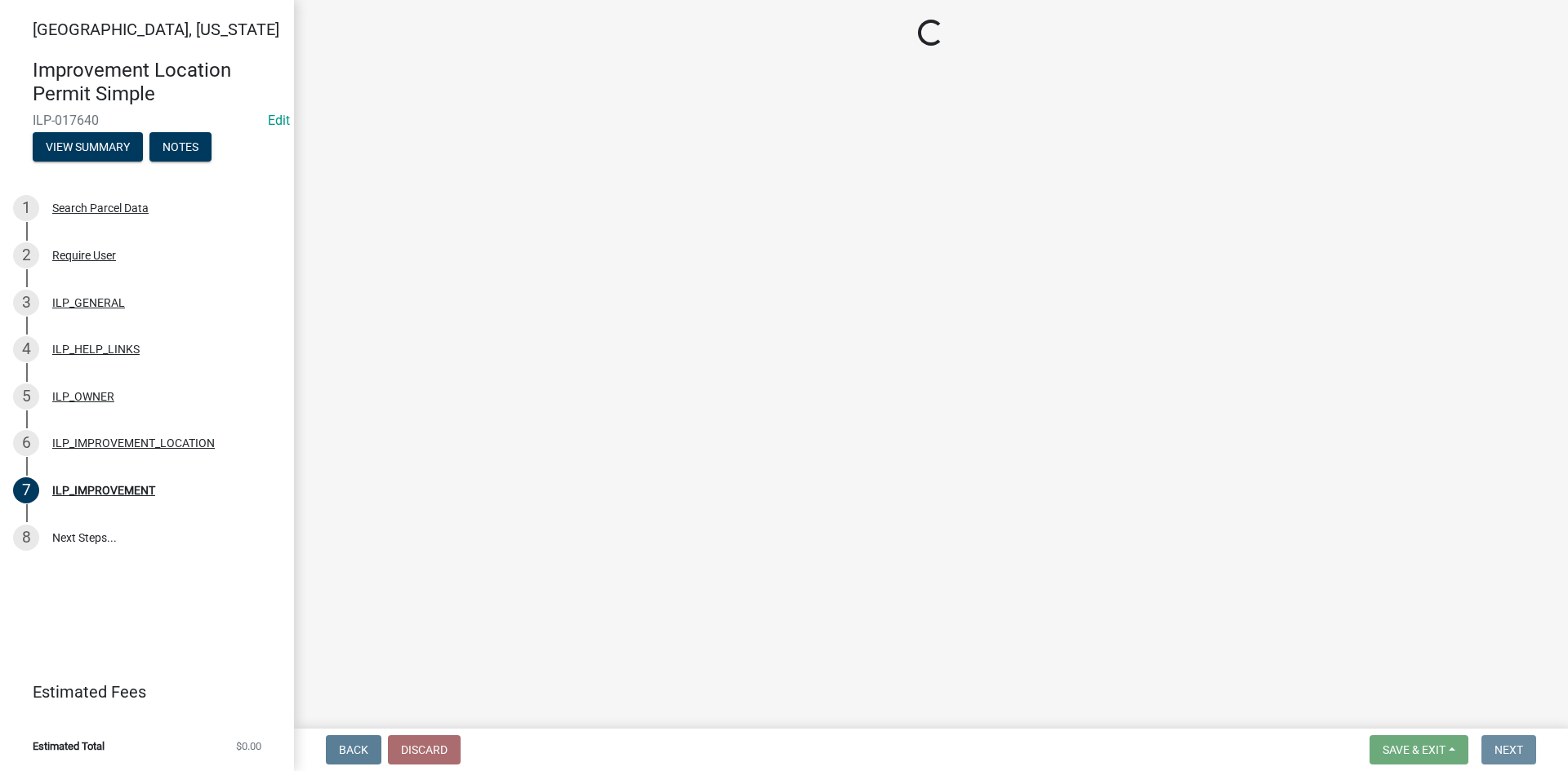
scroll to position [0, 0]
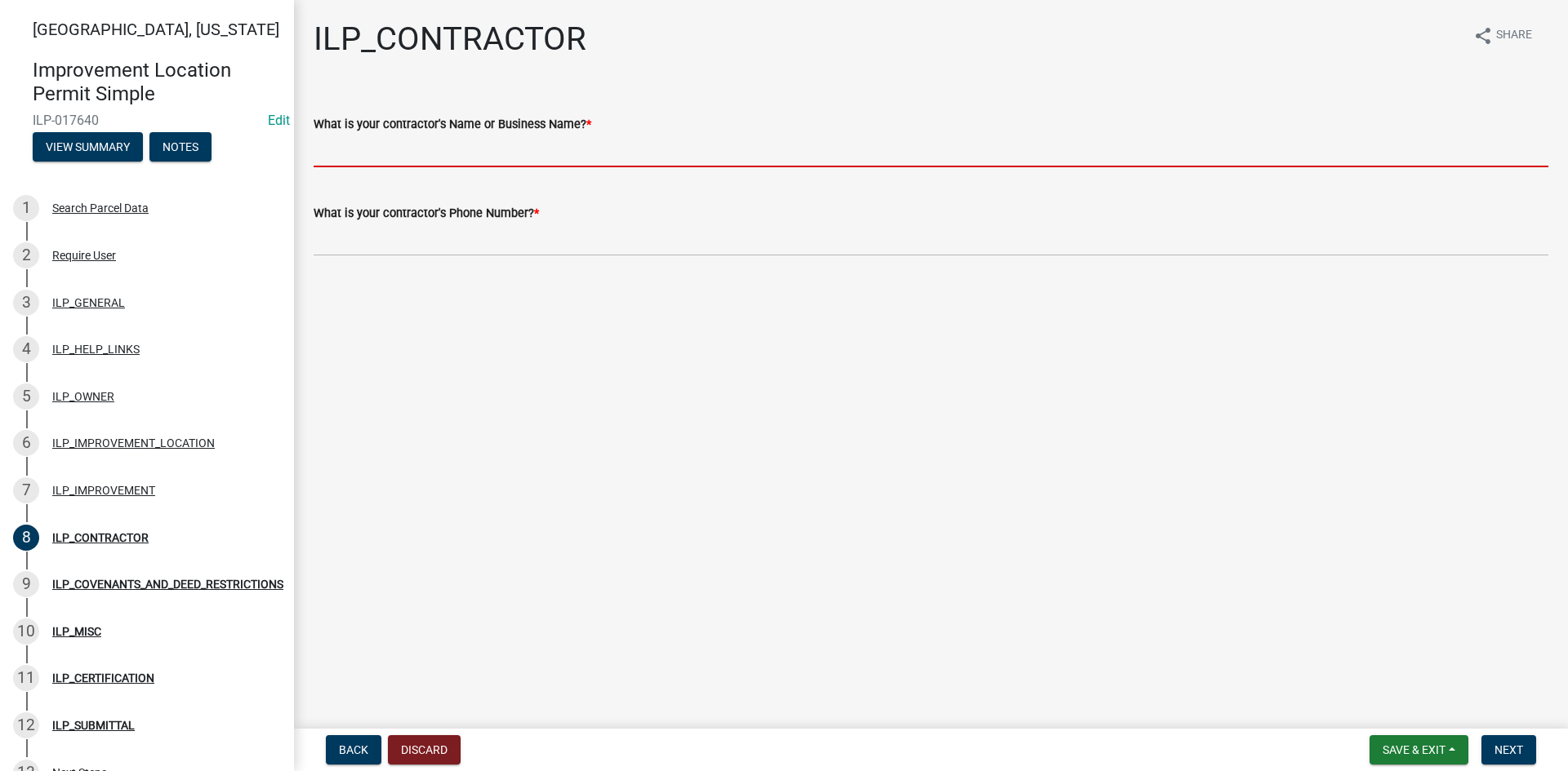
click at [703, 156] on input "What is your contractor's Name or Business Name? *" at bounding box center [931, 151] width 1234 height 34
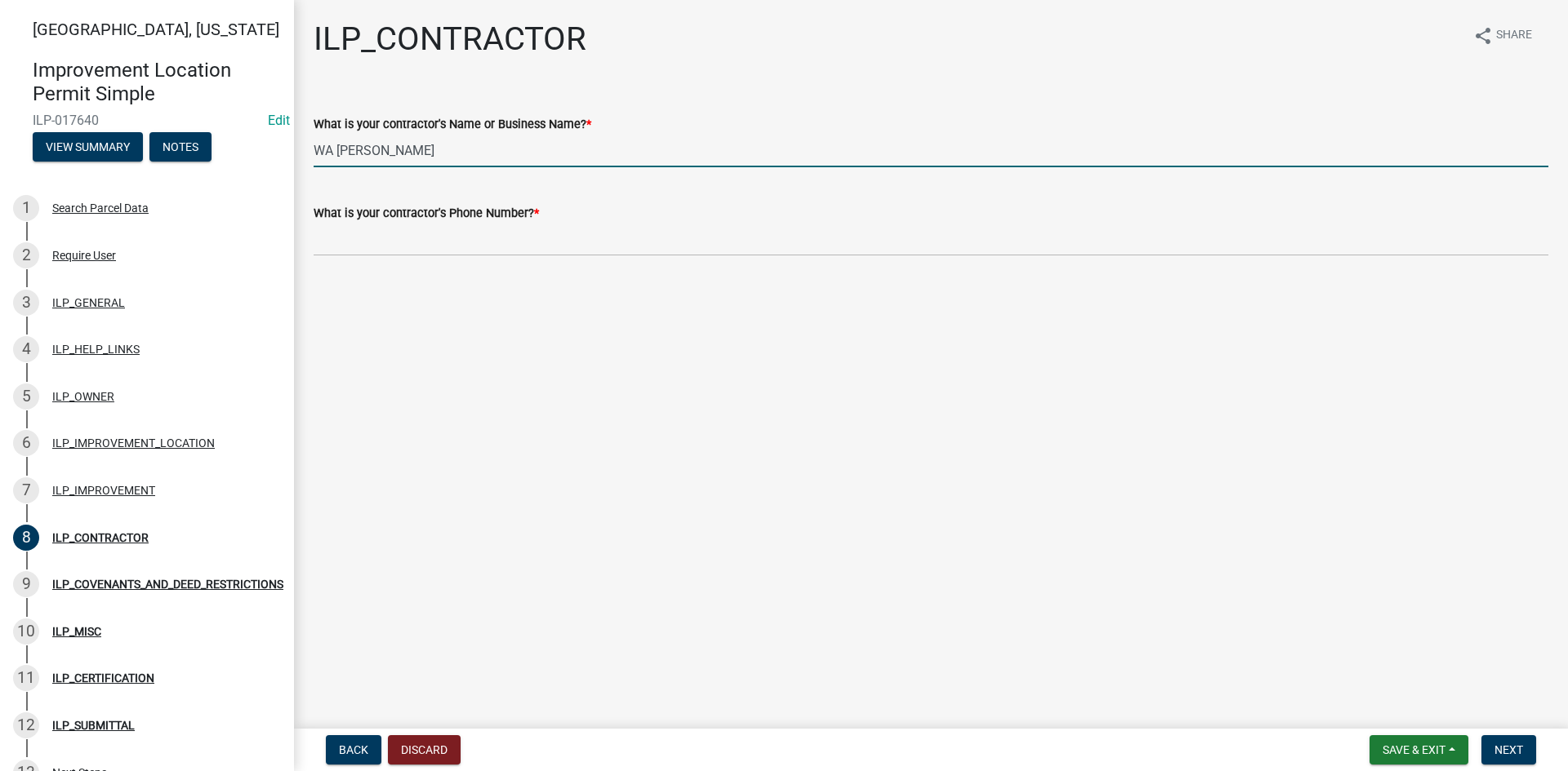
type input "WA [PERSON_NAME]"
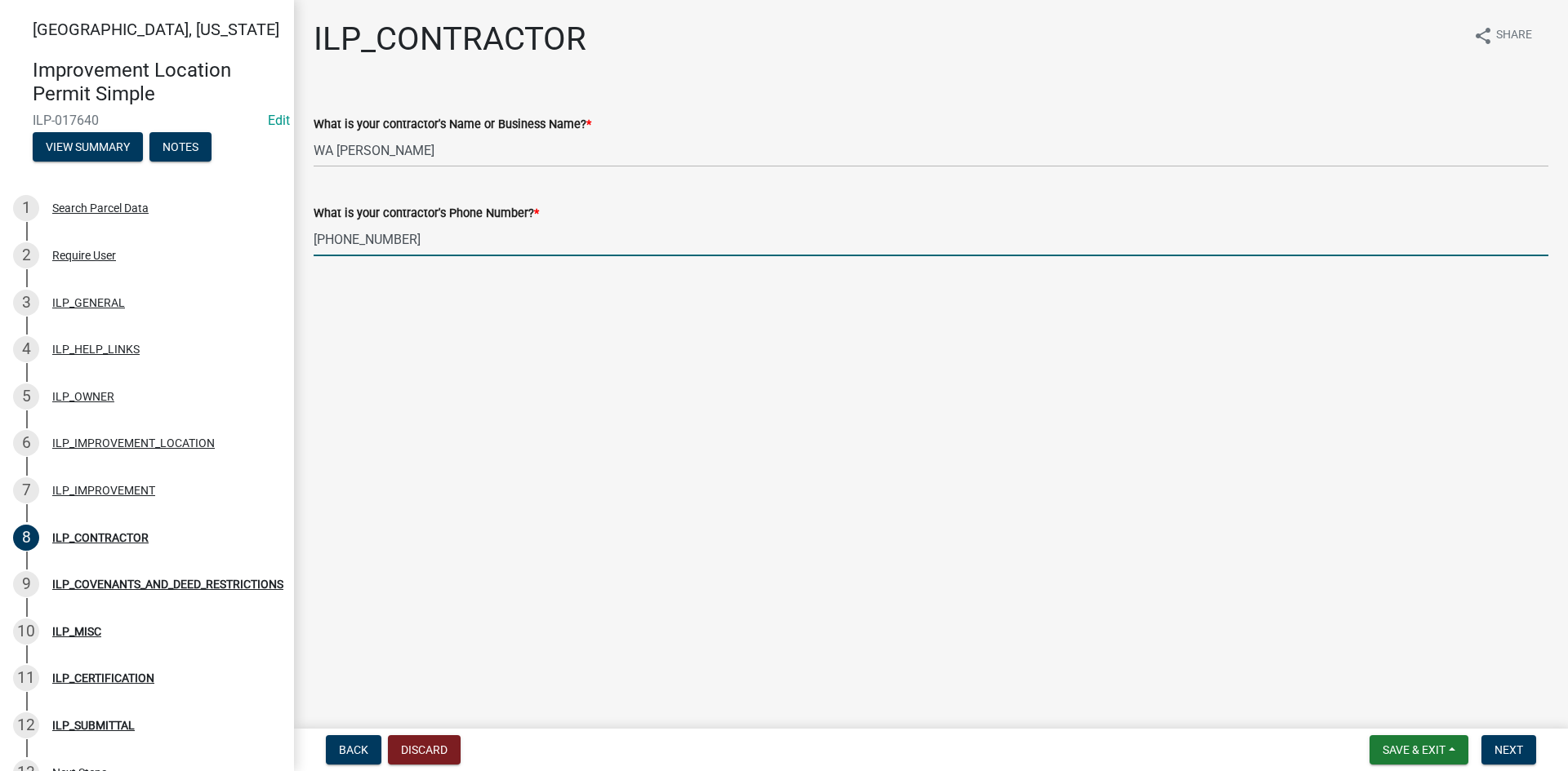
type input "260-356-1621"
click at [800, 274] on div "ILP_CONTRACTOR share Share What is your contractor's Name or Business Name? * W…" at bounding box center [930, 152] width 1259 height 264
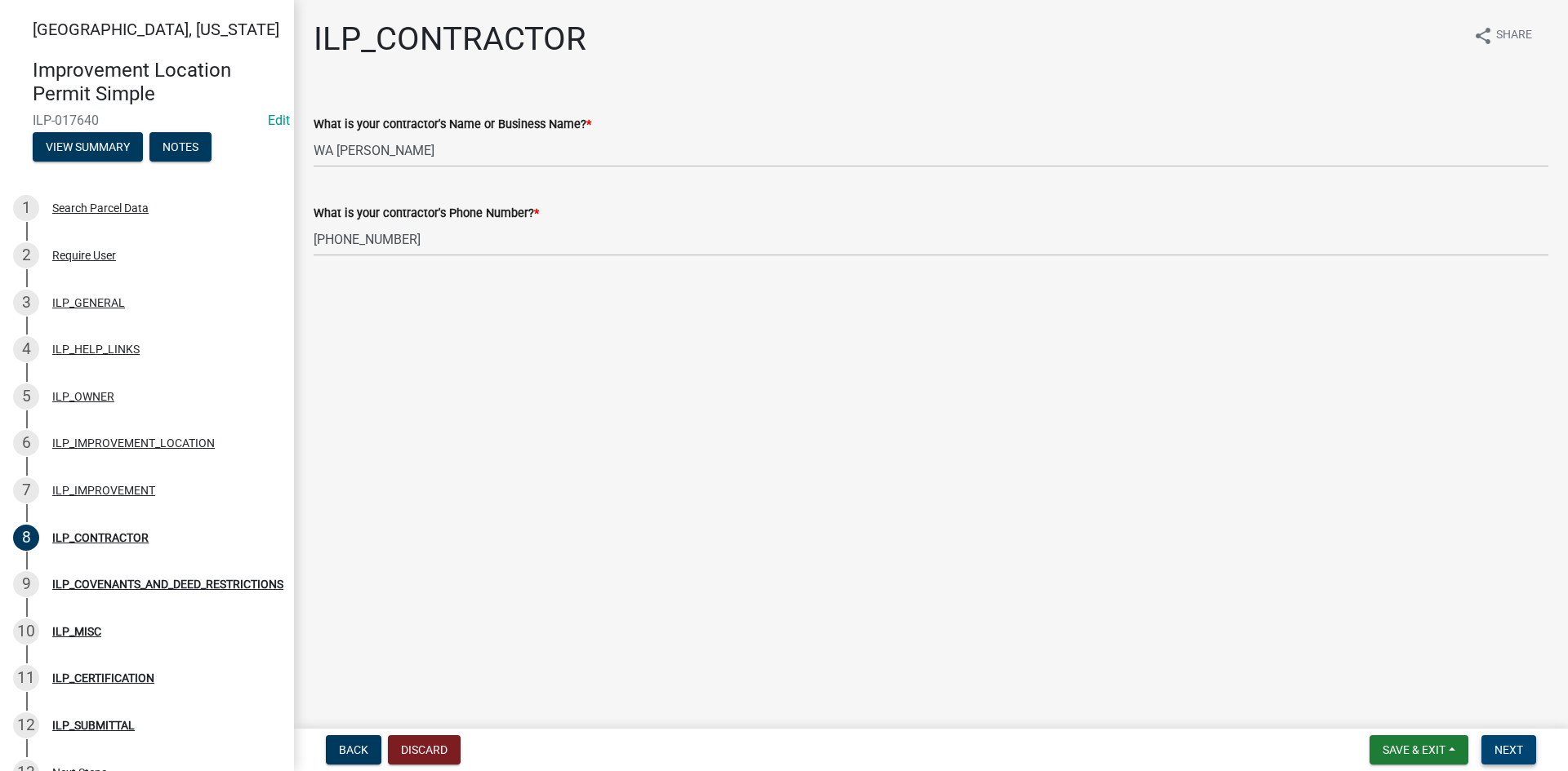
click at [1500, 746] on span "Next" at bounding box center [1508, 750] width 29 height 13
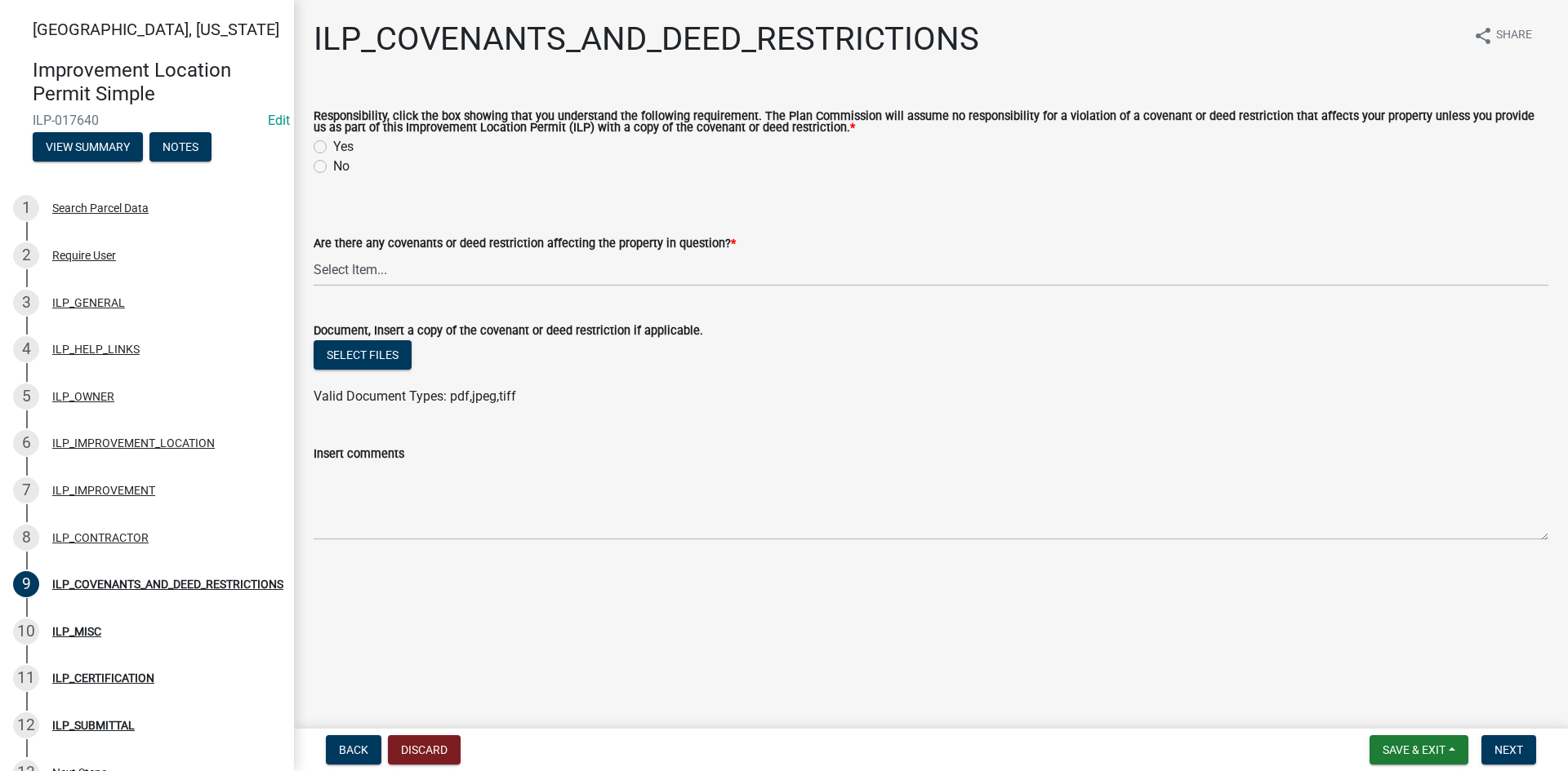
click at [334, 150] on label "Yes" at bounding box center [344, 146] width 20 height 20
click at [334, 148] on input "Yes" at bounding box center [338, 142] width 10 height 10
radio input "true"
click at [365, 272] on select "Select Item... YES NO" at bounding box center [931, 270] width 1234 height 34
click at [314, 254] on select "Select Item... YES NO" at bounding box center [931, 270] width 1234 height 34
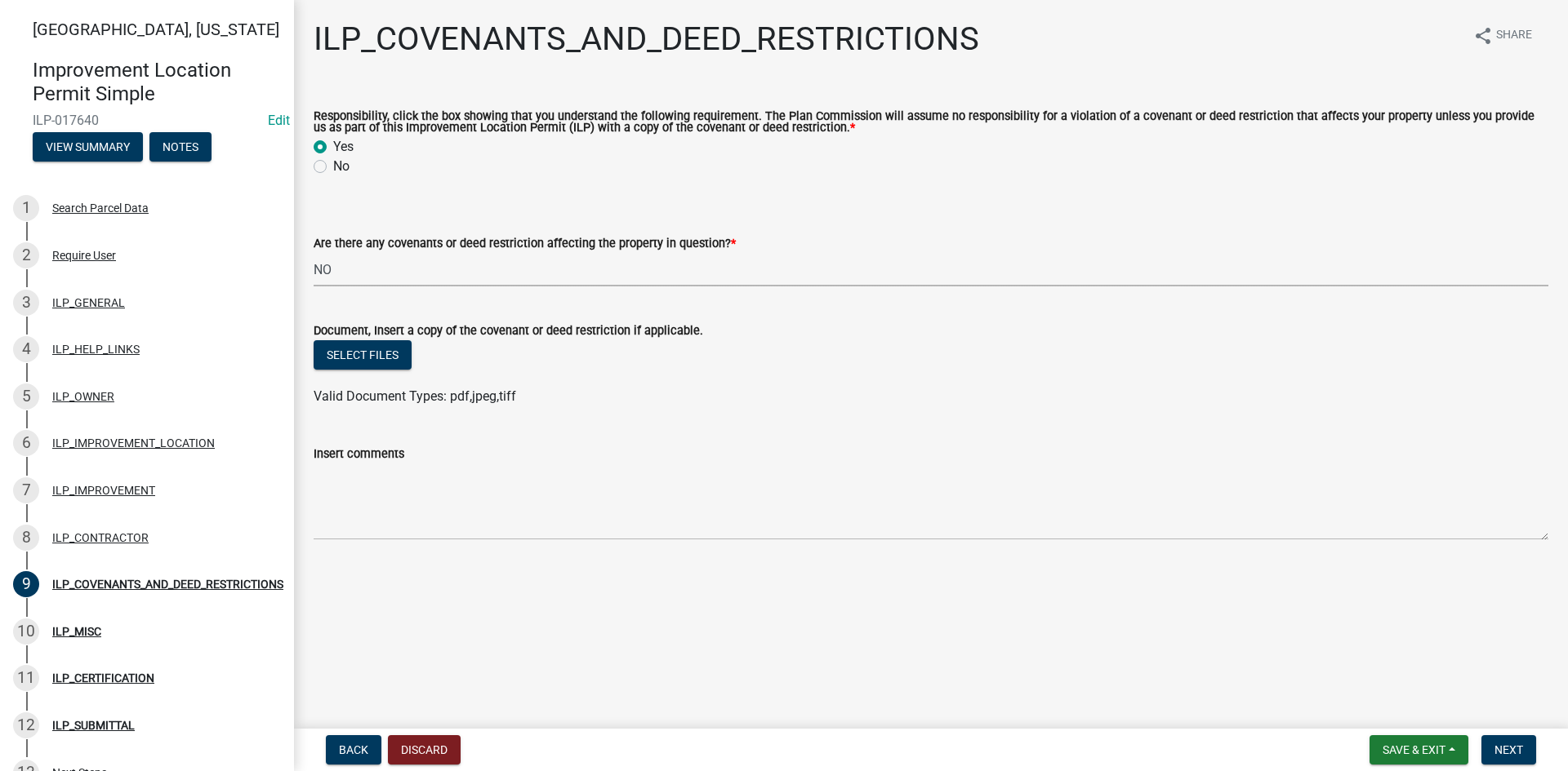
select select "8e2002f1-ace1-422c-92a0-aa7ffd64ff05"
click at [1509, 743] on span "Next" at bounding box center [1508, 750] width 29 height 13
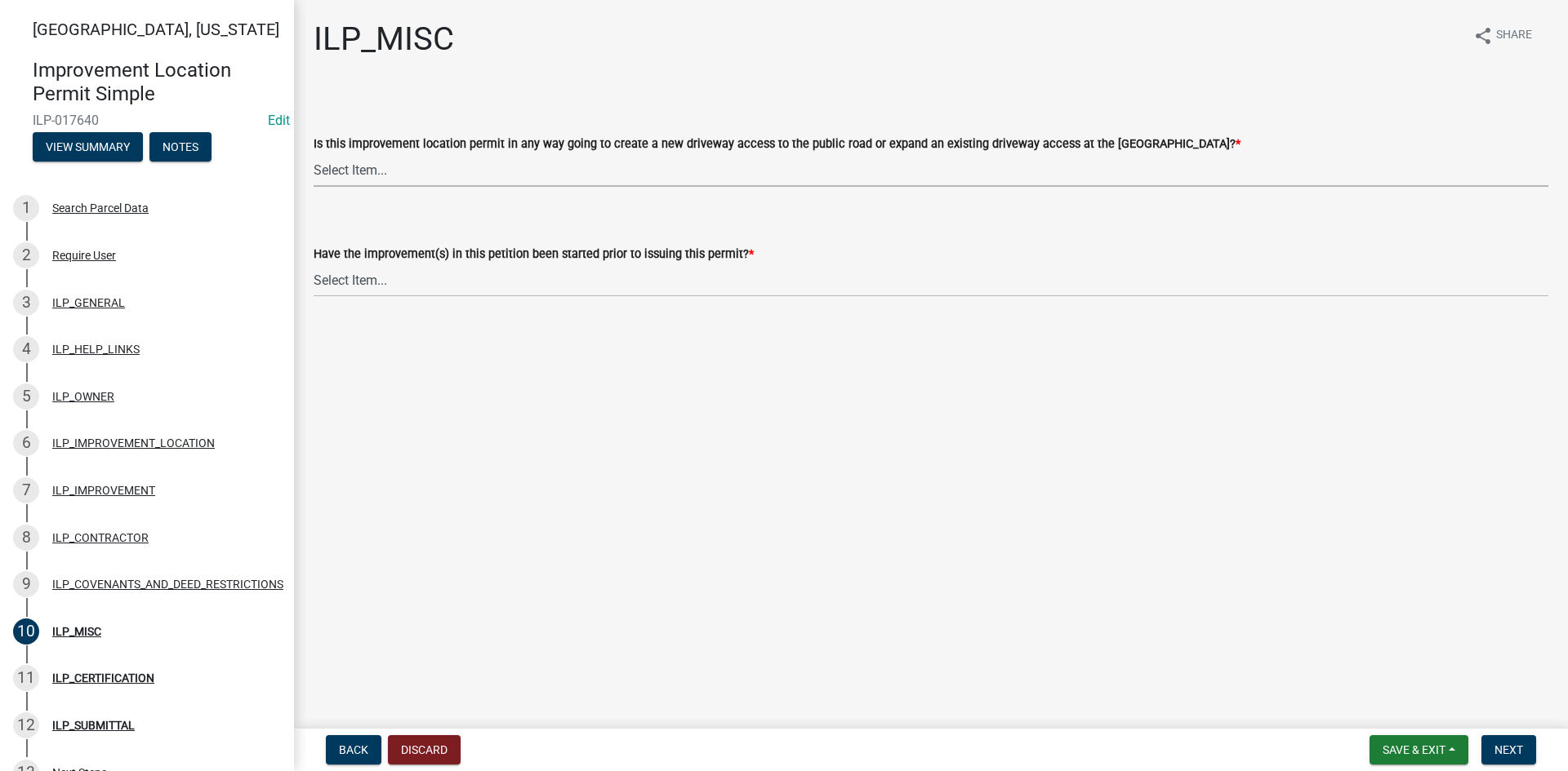
click at [668, 168] on select "Select Item... YES NO" at bounding box center [931, 170] width 1234 height 34
click at [314, 154] on select "Select Item... YES NO" at bounding box center [931, 170] width 1234 height 34
select select "efdfc372-da28-48aa-82f0-d86e80c7002d"
click at [657, 281] on select "Select Item... YES NO" at bounding box center [931, 280] width 1234 height 34
click at [314, 264] on select "Select Item... YES NO" at bounding box center [931, 280] width 1234 height 34
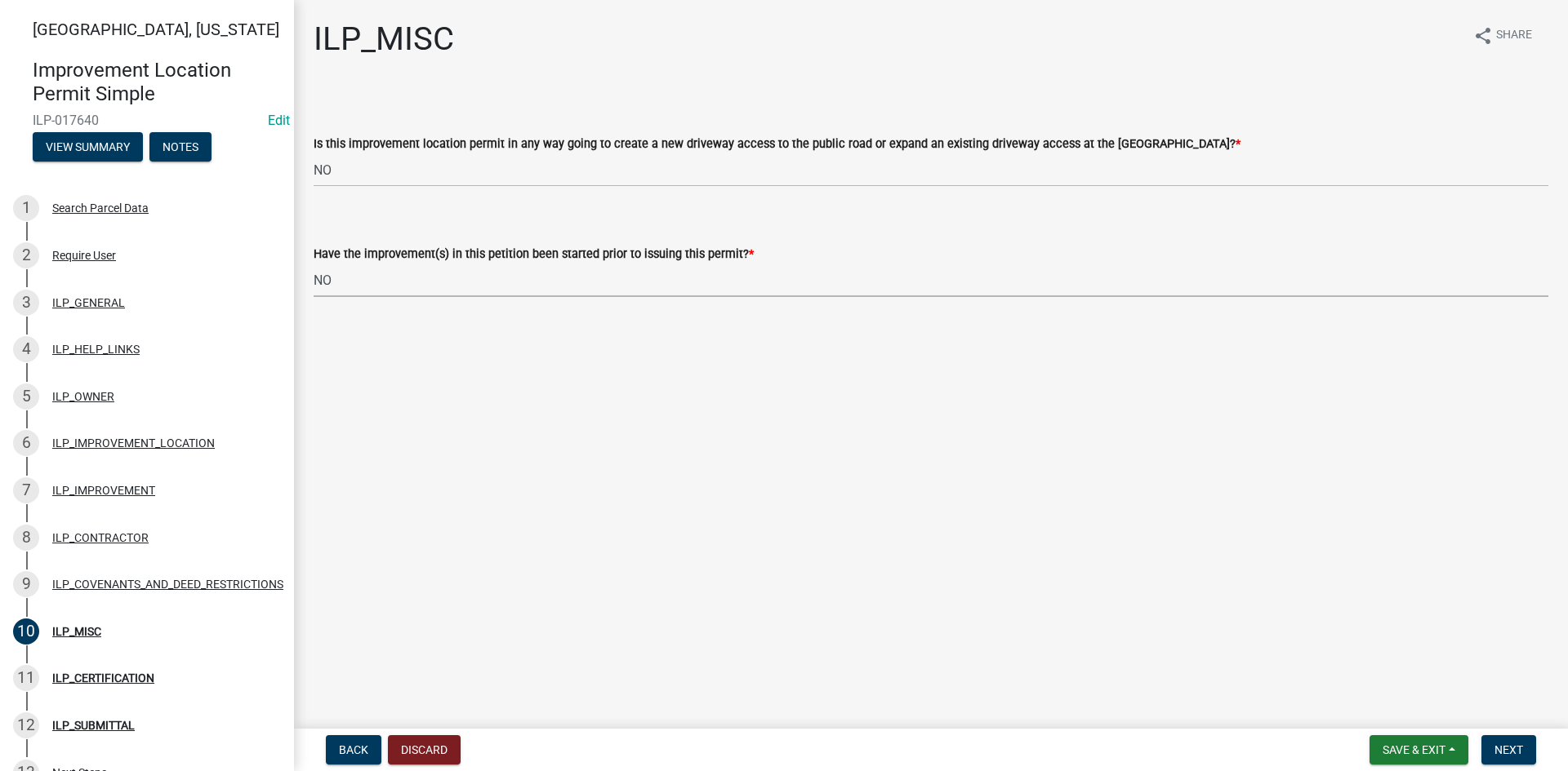
select select "87690217-1c5d-4f3f-89a3-85c12ce3295a"
click at [1513, 751] on span "Next" at bounding box center [1508, 750] width 29 height 13
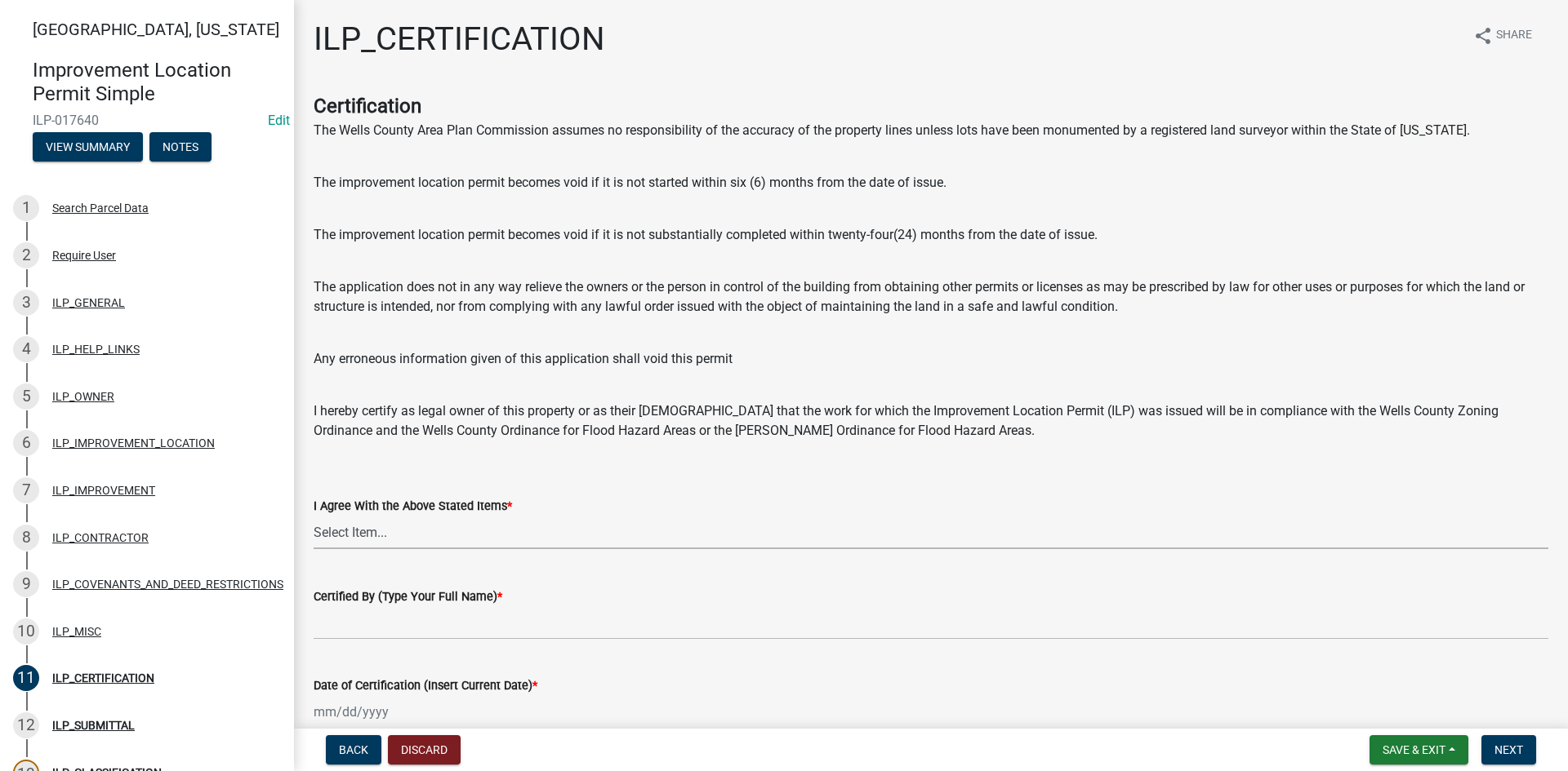
click at [427, 529] on select "Select Item... Yes" at bounding box center [931, 533] width 1234 height 34
click at [314, 516] on select "Select Item... Yes" at bounding box center [931, 533] width 1234 height 34
select select "bd96893d-fc5a-4886-96bc-c23f48f60341"
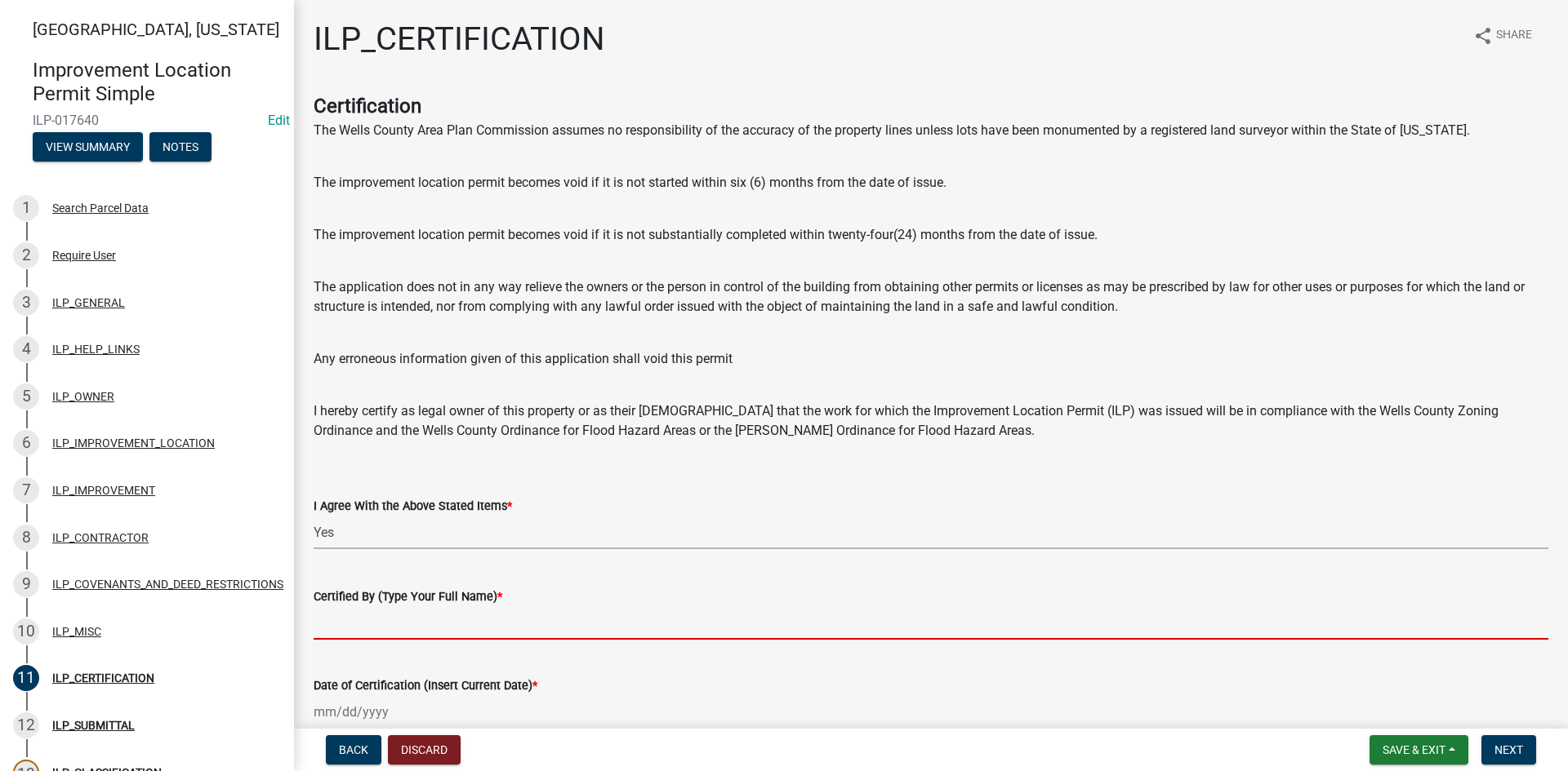
click at [436, 634] on input "Certified By (Type Your Full Name) *" at bounding box center [931, 623] width 1234 height 34
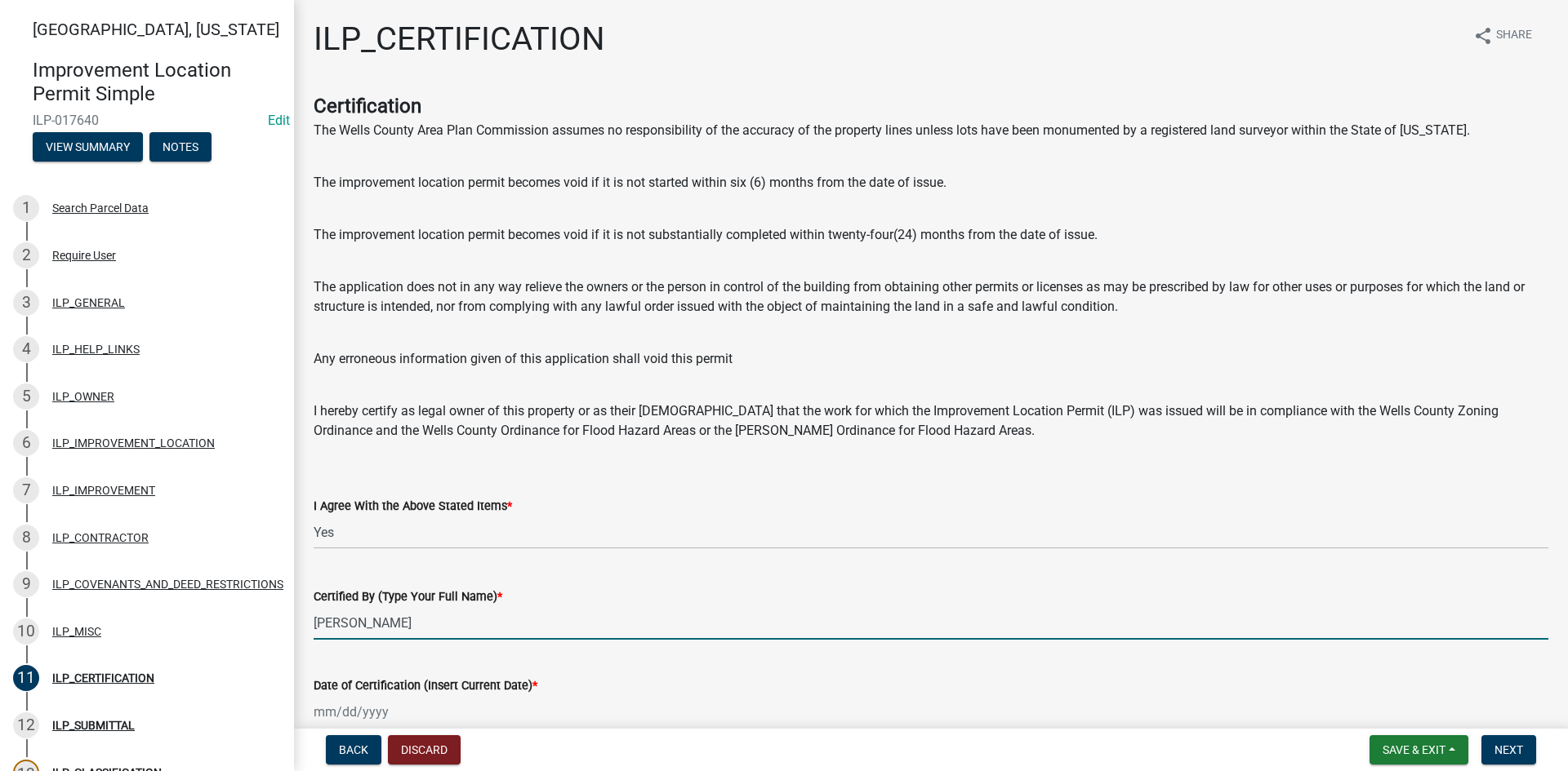
type input "Ryon Derickson"
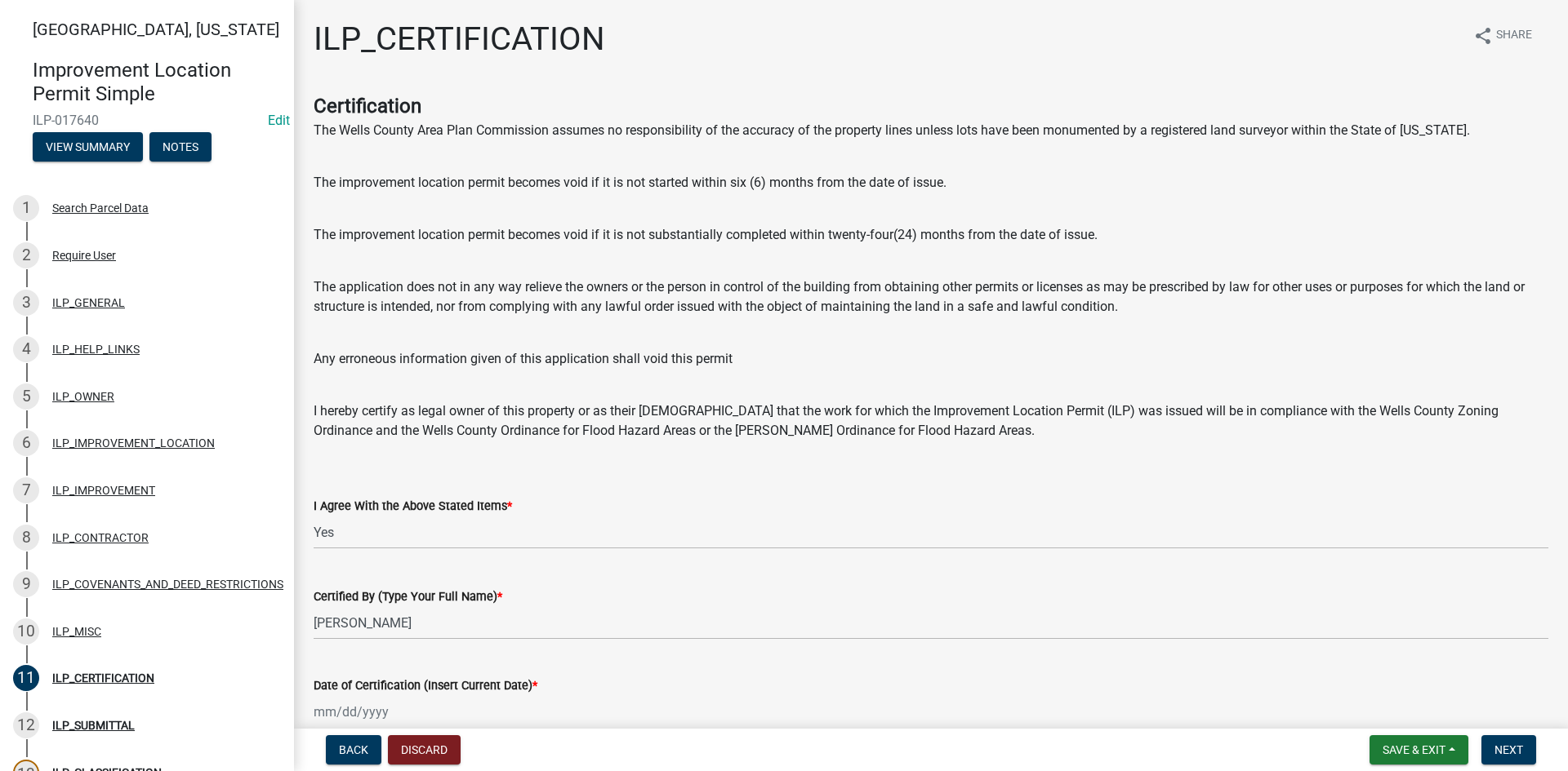
click at [663, 656] on div "Date of Certification (Insert Current Date) *" at bounding box center [931, 691] width 1234 height 76
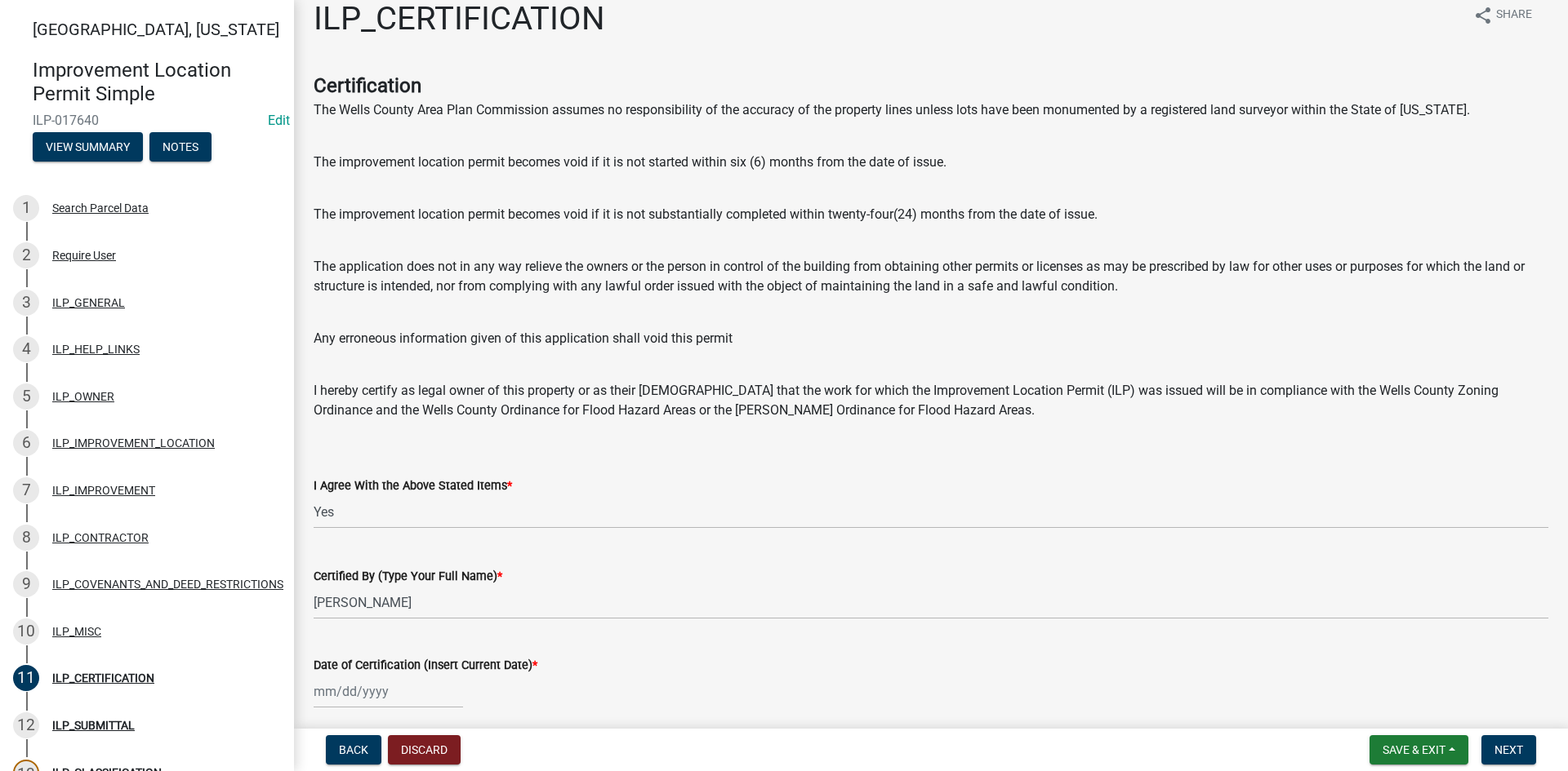
scroll to position [82, 0]
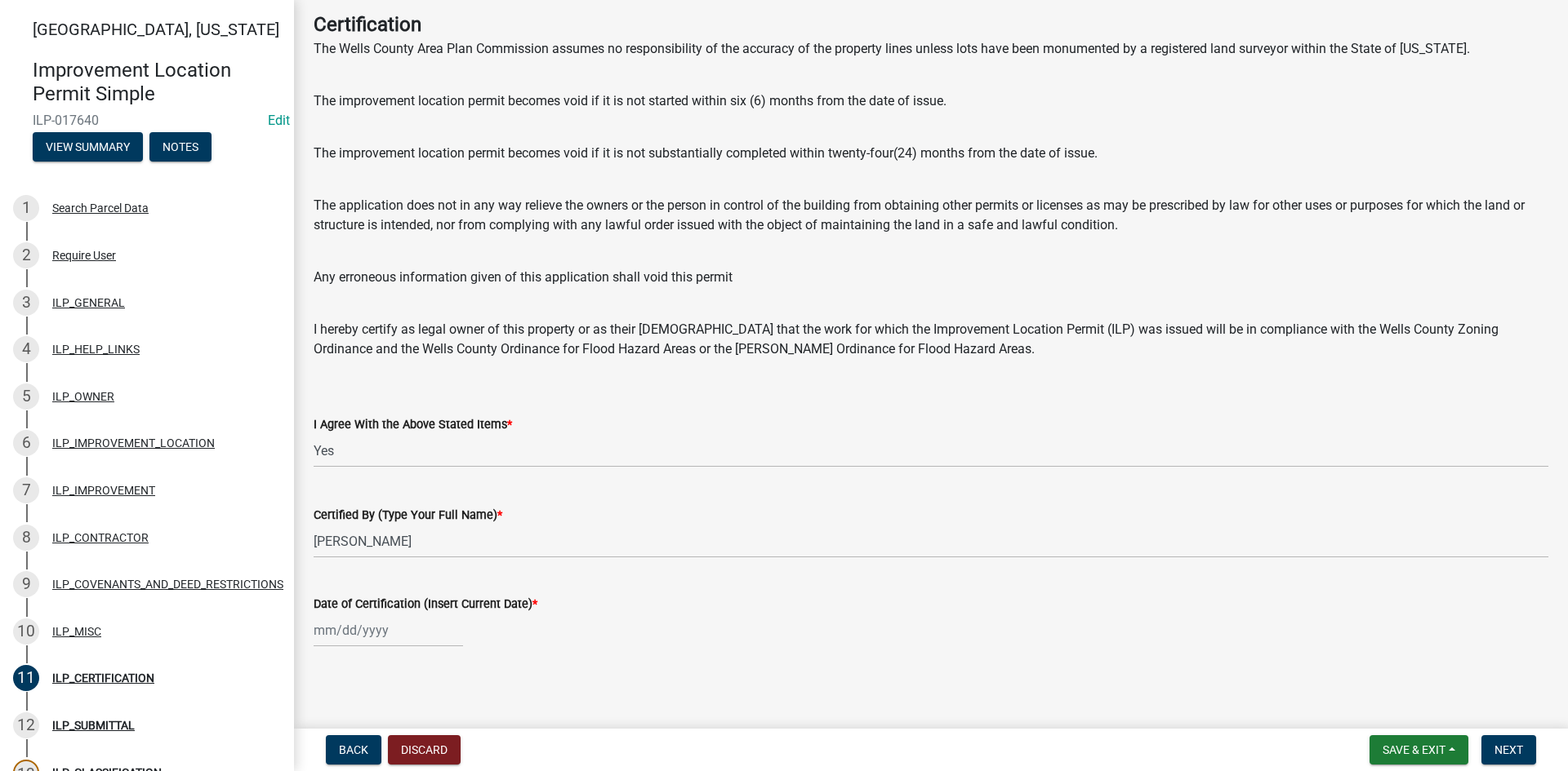
click at [366, 628] on div at bounding box center [389, 630] width 149 height 34
select select "8"
select select "2025"
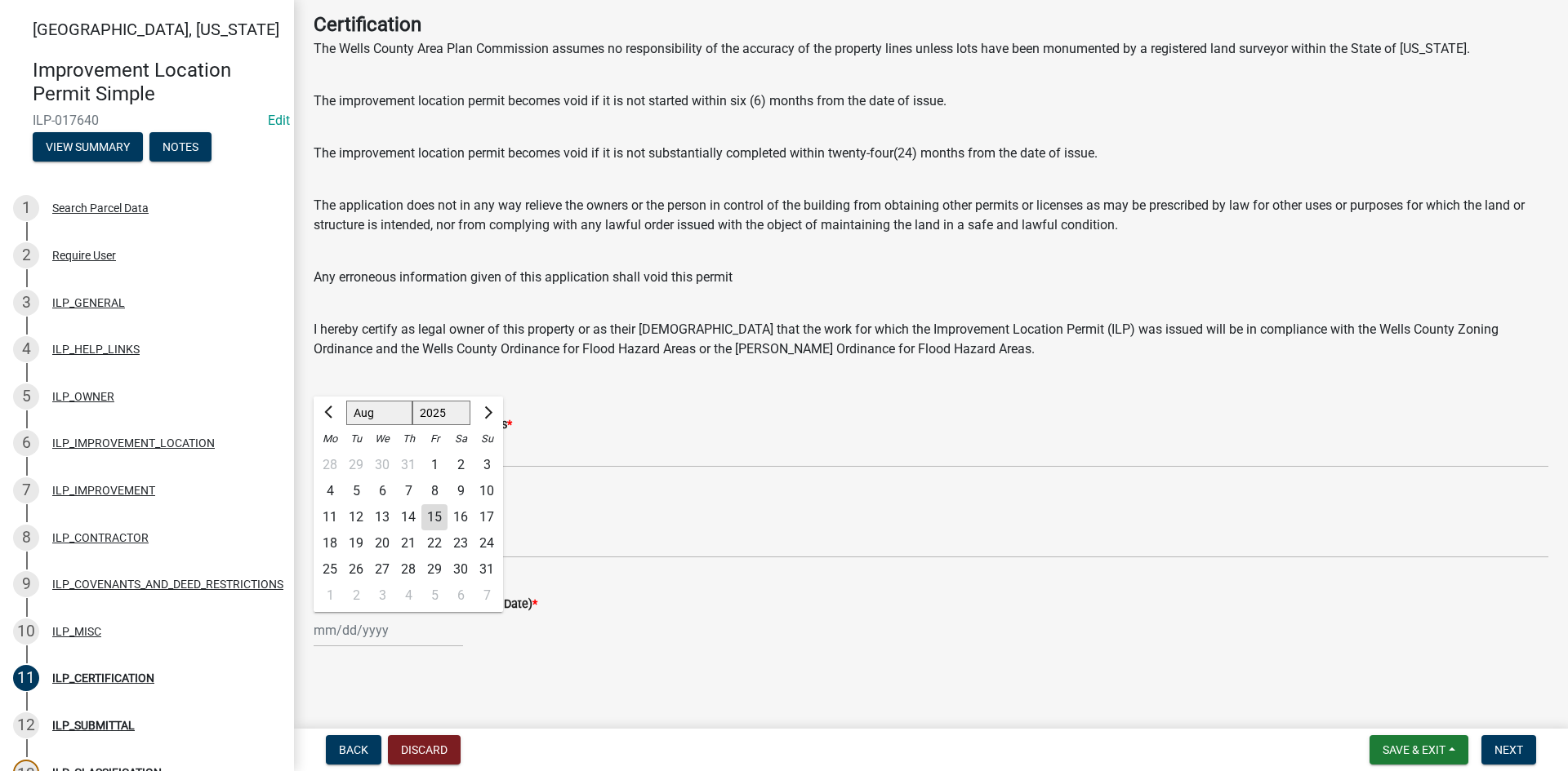
click at [440, 513] on div "15" at bounding box center [434, 518] width 26 height 26
type input "[DATE]"
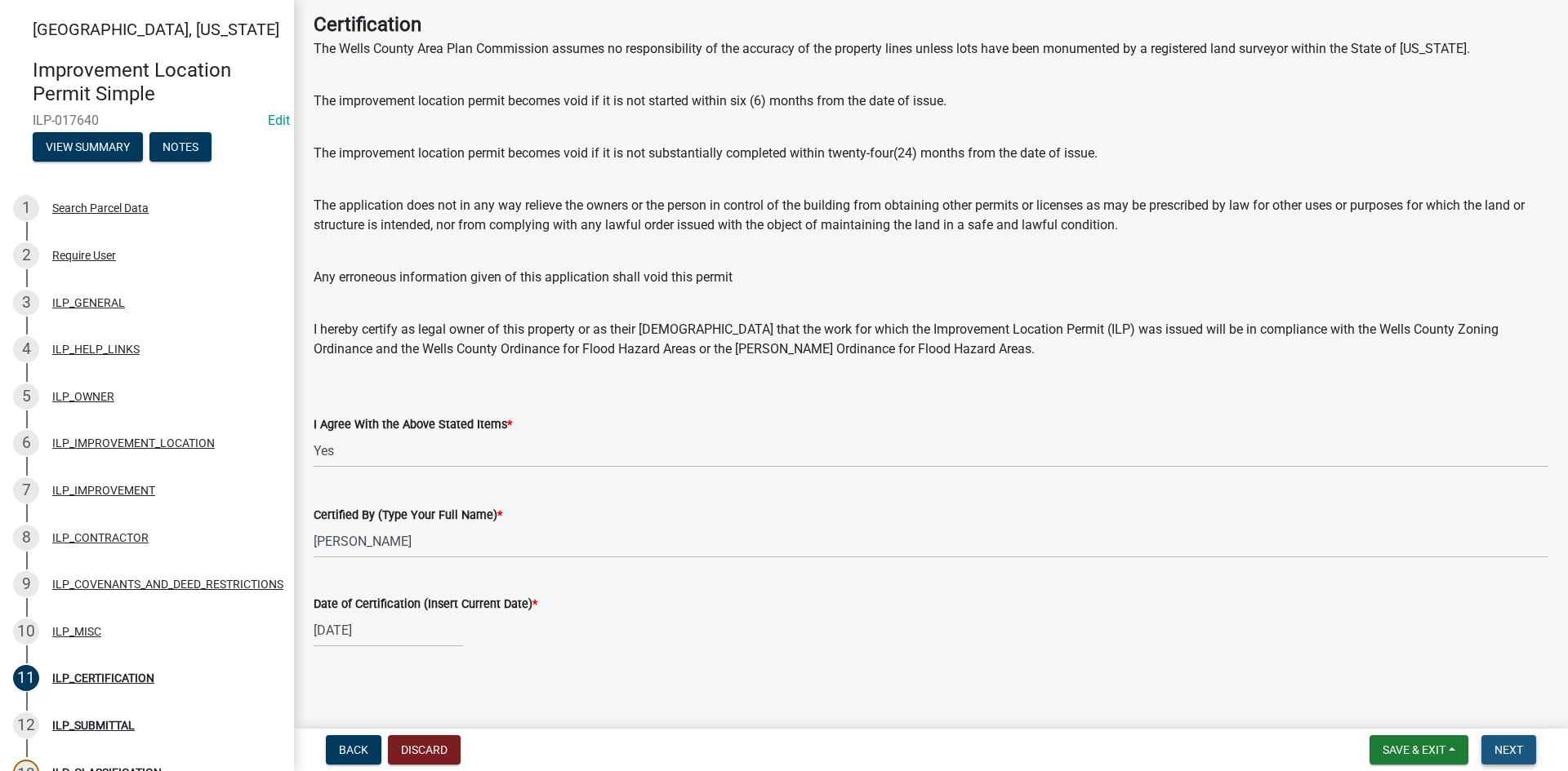
click at [1509, 745] on span "Next" at bounding box center [1508, 750] width 29 height 13
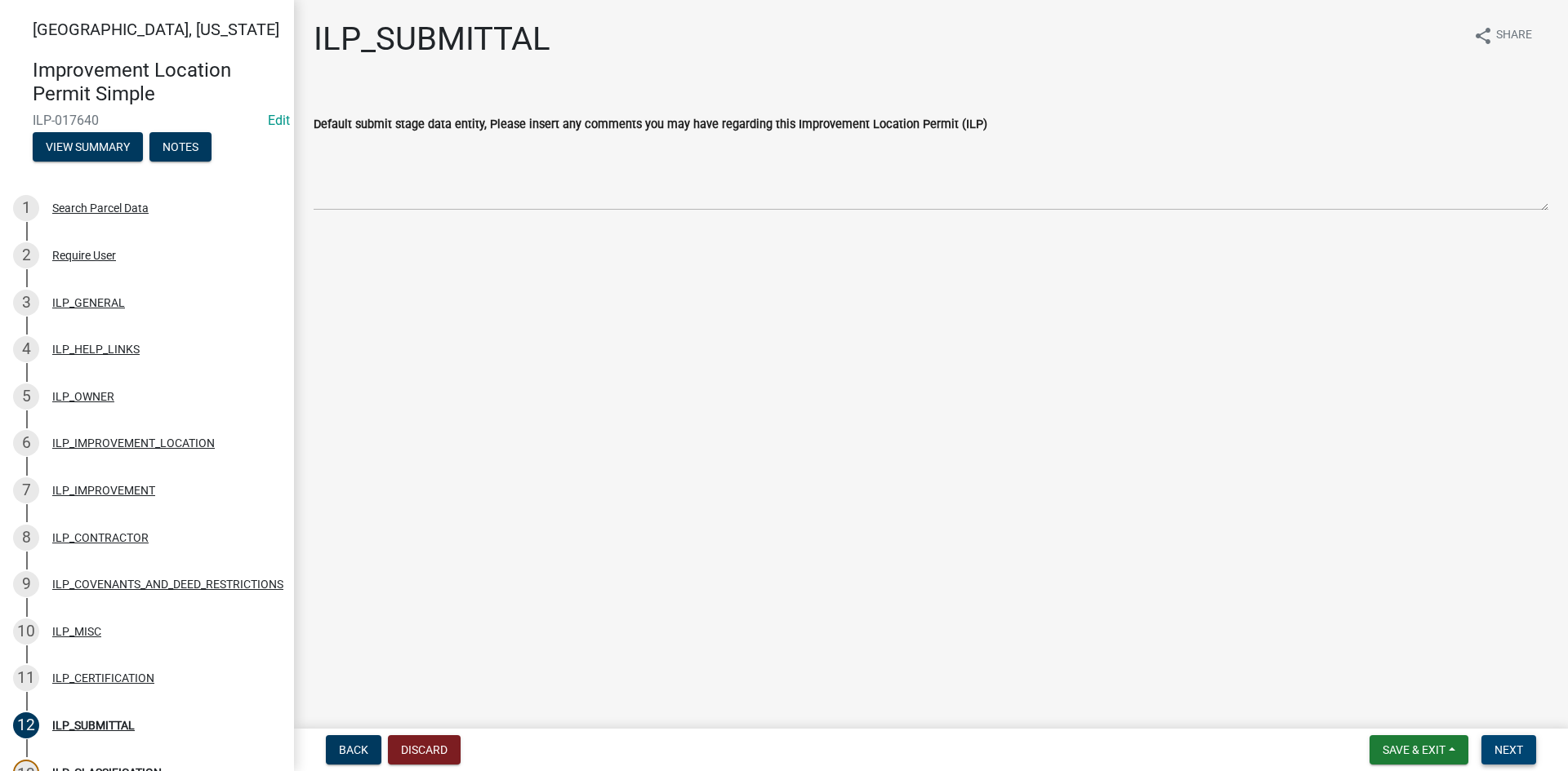
click at [1516, 746] on span "Next" at bounding box center [1508, 750] width 29 height 13
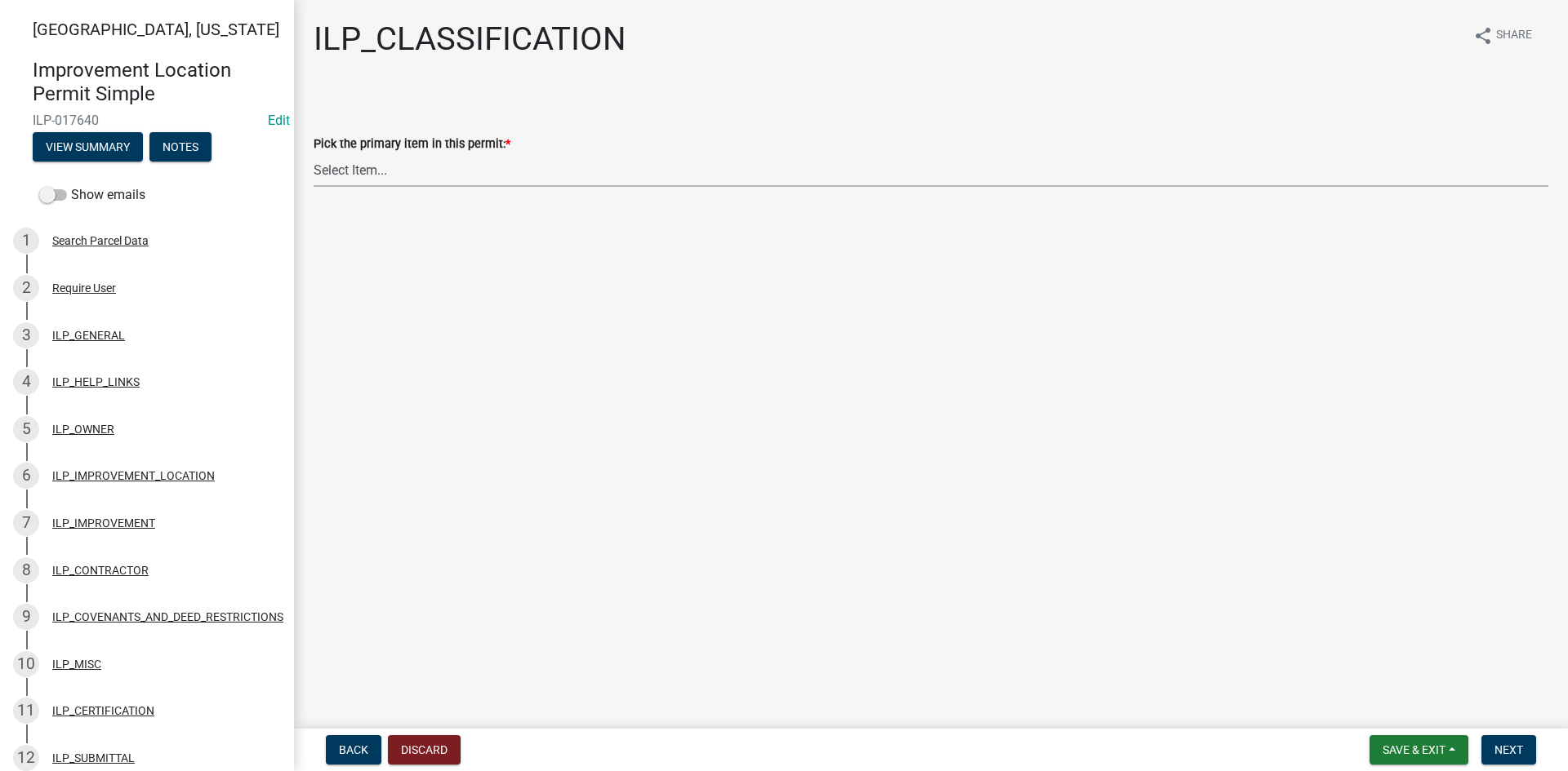
click at [784, 173] on select "Select Item... Accessory Structure (Addition) Accessory Structure (NEW) Busines…" at bounding box center [931, 170] width 1234 height 34
click at [314, 154] on select "Select Item... Accessory Structure (Addition) Accessory Structure (NEW) Busines…" at bounding box center [931, 170] width 1234 height 34
select select "119b830e-a7a9-4285-be0b-a69d75da8c1b"
click at [499, 163] on select "Select Item... Accessory Structure (Addition) Accessory Structure (NEW) Busines…" at bounding box center [931, 170] width 1234 height 34
click at [314, 154] on select "Select Item... Accessory Structure (Addition) Accessory Structure (NEW) Busines…" at bounding box center [931, 170] width 1234 height 34
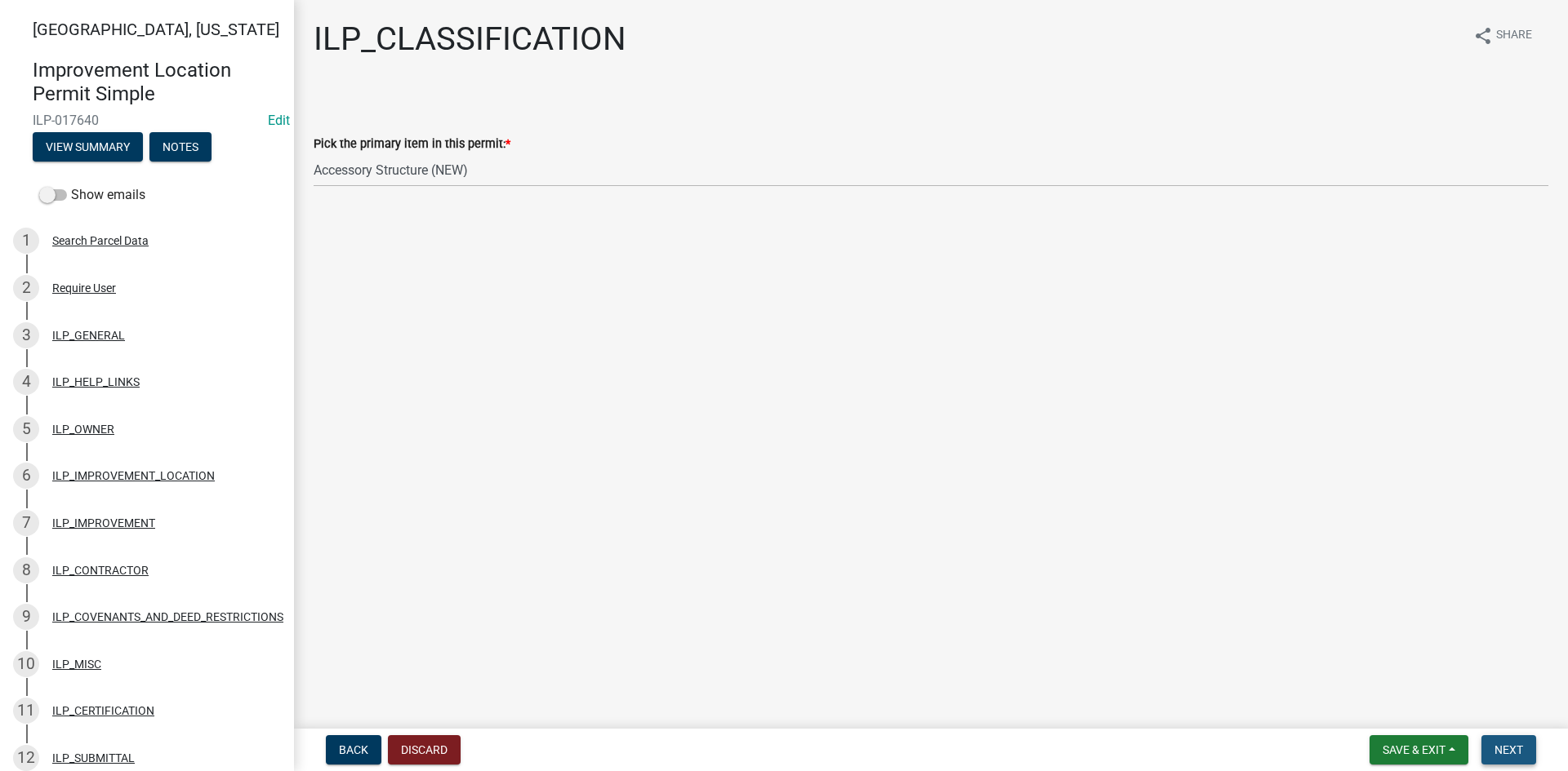
click at [1502, 750] on span "Next" at bounding box center [1508, 750] width 29 height 13
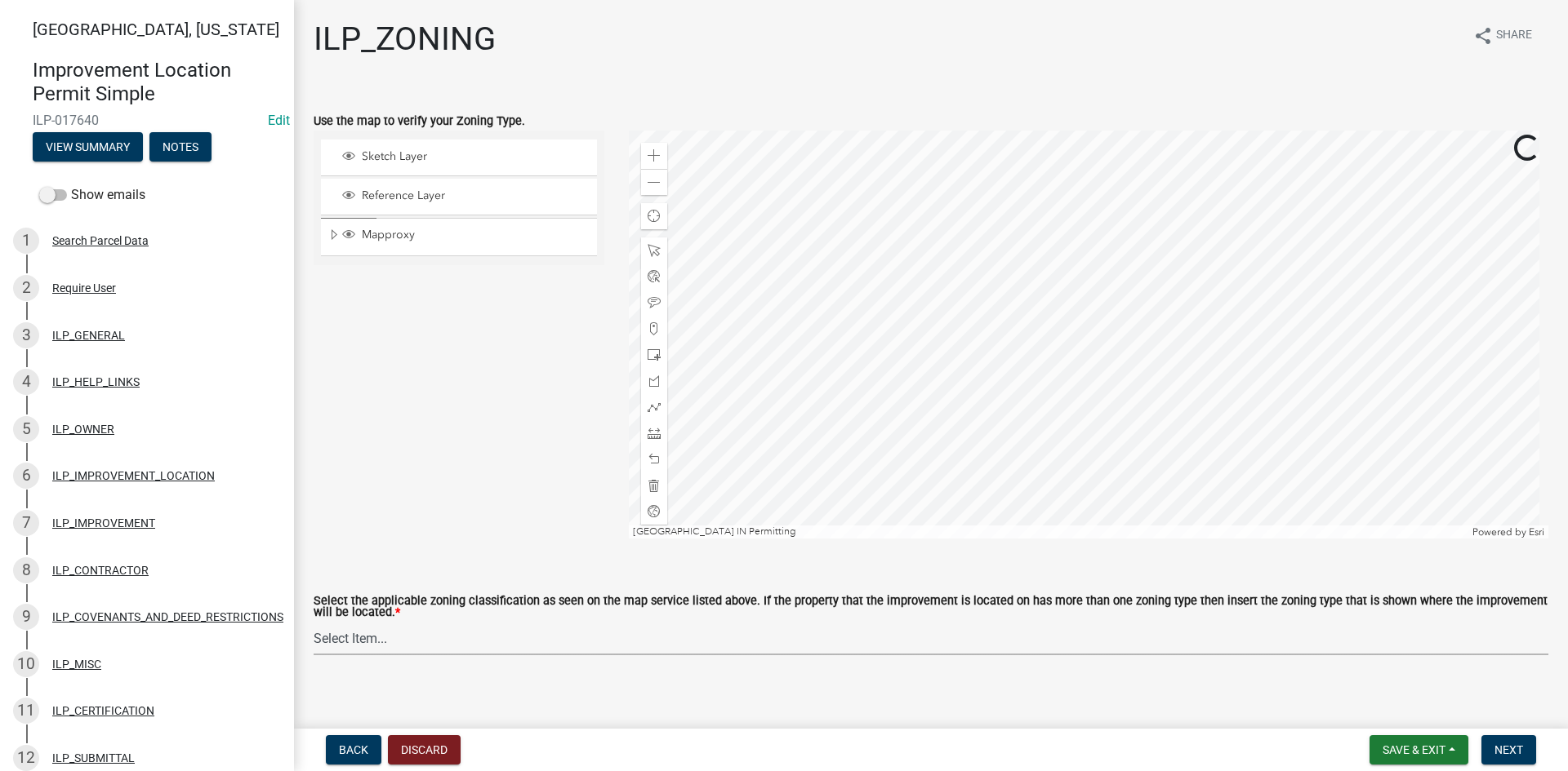
click at [535, 643] on select "Select Item... A-1 "Agricultural Intensive" A-R "Agricultural Residential" S-1 …" at bounding box center [931, 639] width 1234 height 34
click at [314, 623] on select "Select Item... A-1 "Agricultural Intensive" A-R "Agricultural Residential" S-1 …" at bounding box center [931, 639] width 1234 height 34
select select "d694ffb5-15d0-4049-a719-dd374d5d5d55"
click at [1507, 753] on span "Next" at bounding box center [1508, 750] width 29 height 13
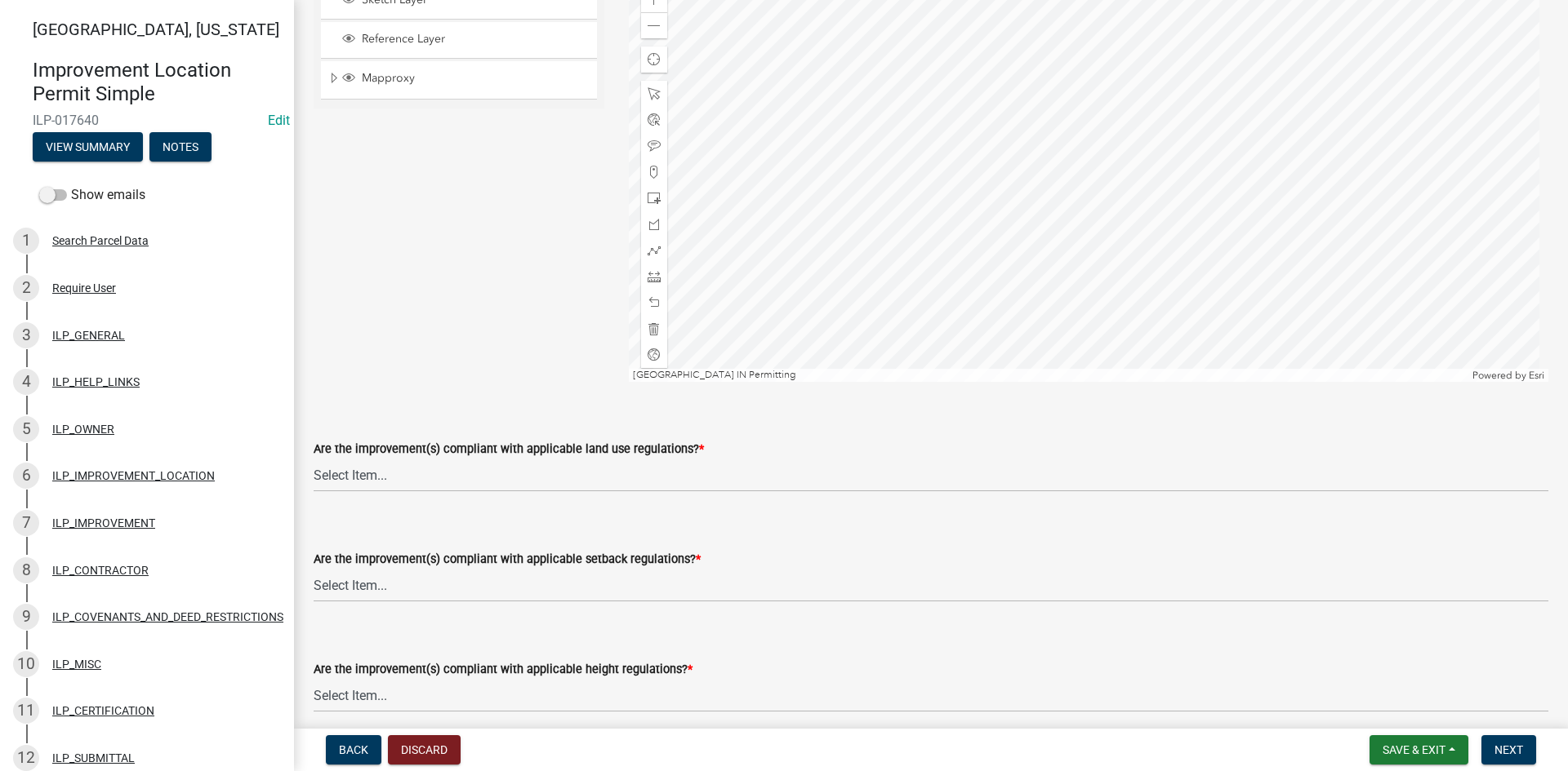
scroll to position [163, 0]
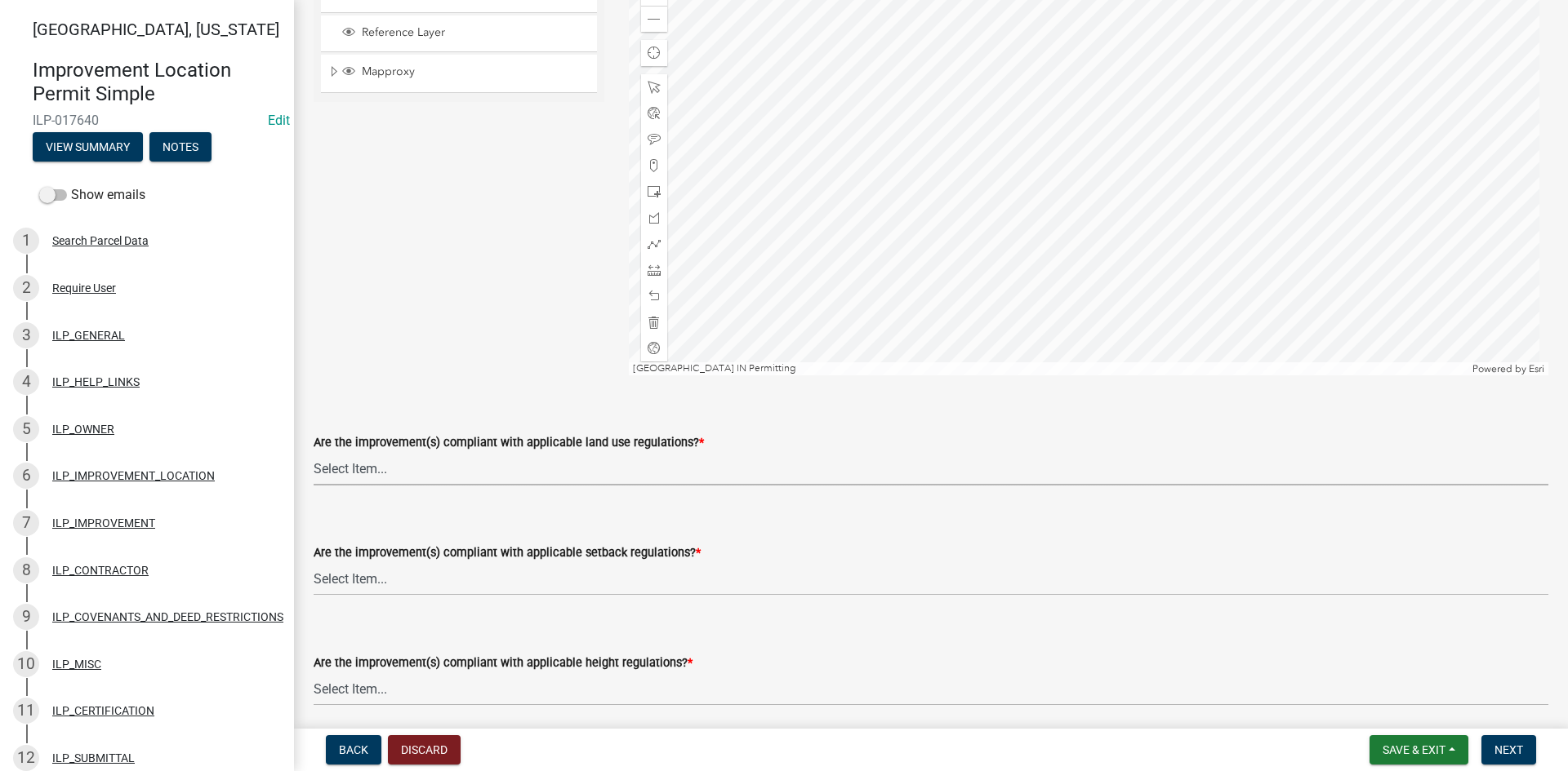
click at [559, 472] on select "Select Item... YES NO" at bounding box center [931, 469] width 1234 height 34
click at [314, 453] on select "Select Item... YES NO" at bounding box center [931, 469] width 1234 height 34
select select "83ffa5df-1258-41bd-a108-9f2370541ef9"
select select "e76e6c03-c199-4125-95d7-daca193c3739"
select select "b2795382-5a5c-496e-8f40-9eac2bba8e54"
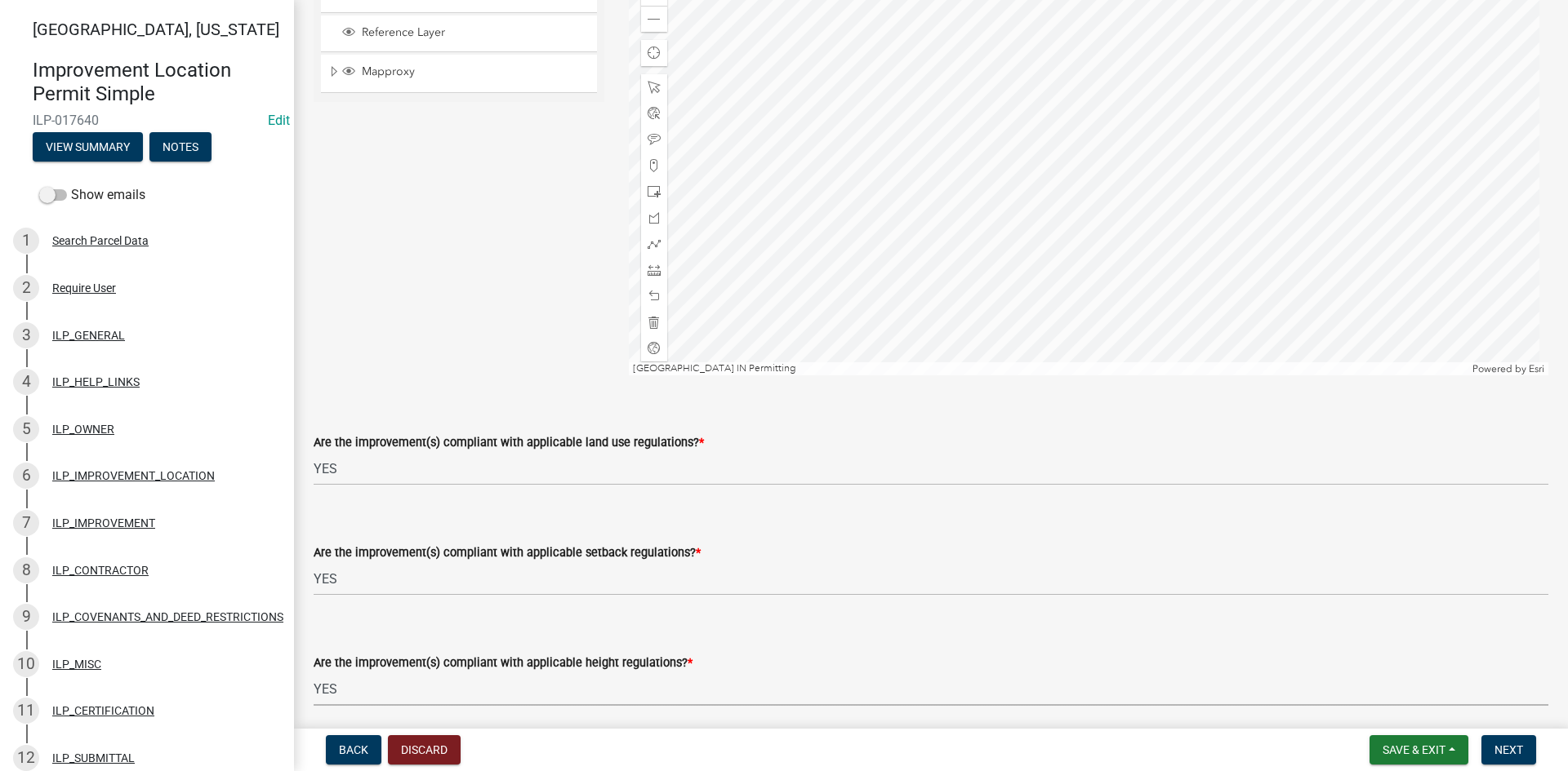
scroll to position [602, 0]
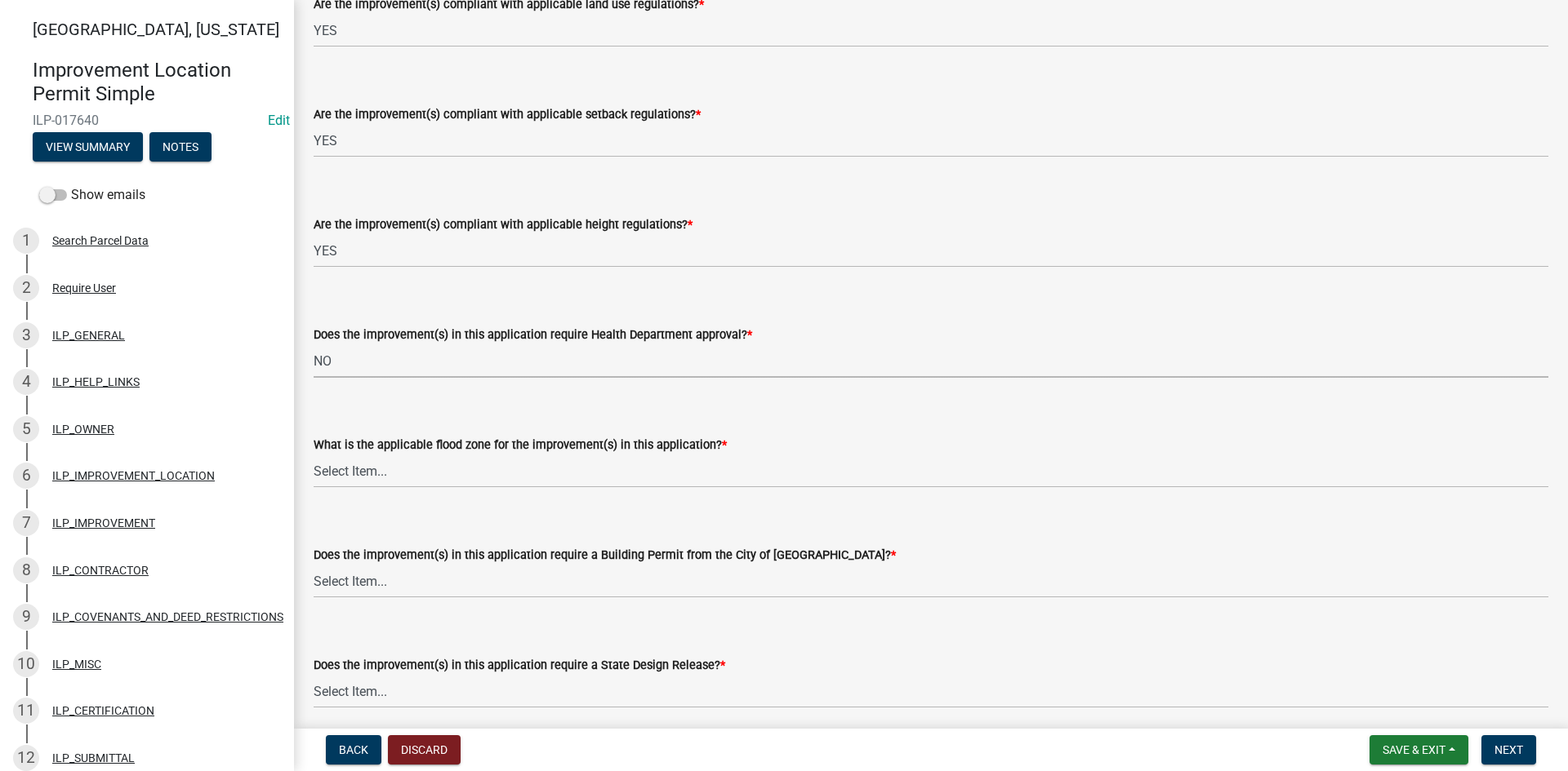
select select "2cf99e9a-fd48-429a-ab01-6241dd9ef86f"
select select "546a9c8a-0bf2-4128-b2a0-21aece03a164"
select select "12e37edc-2480-466d-9e86-8f142ffa6713"
select select "3e29b85e-0a39-40b5-813f-a0c180e4f93d"
select select "296d3b28-03f6-4b85-9592-a9e1e0e51d18"
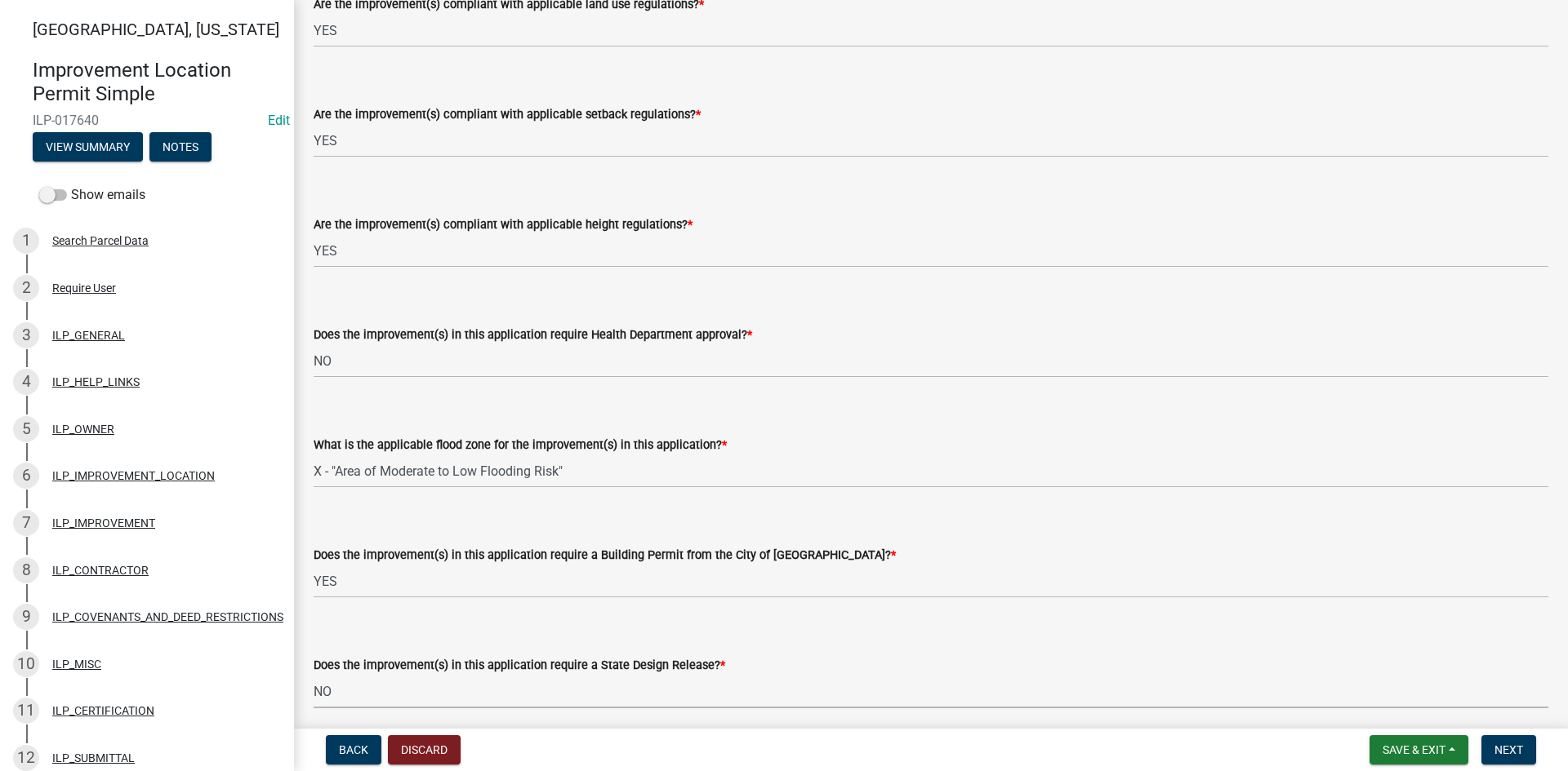
scroll to position [1042, 0]
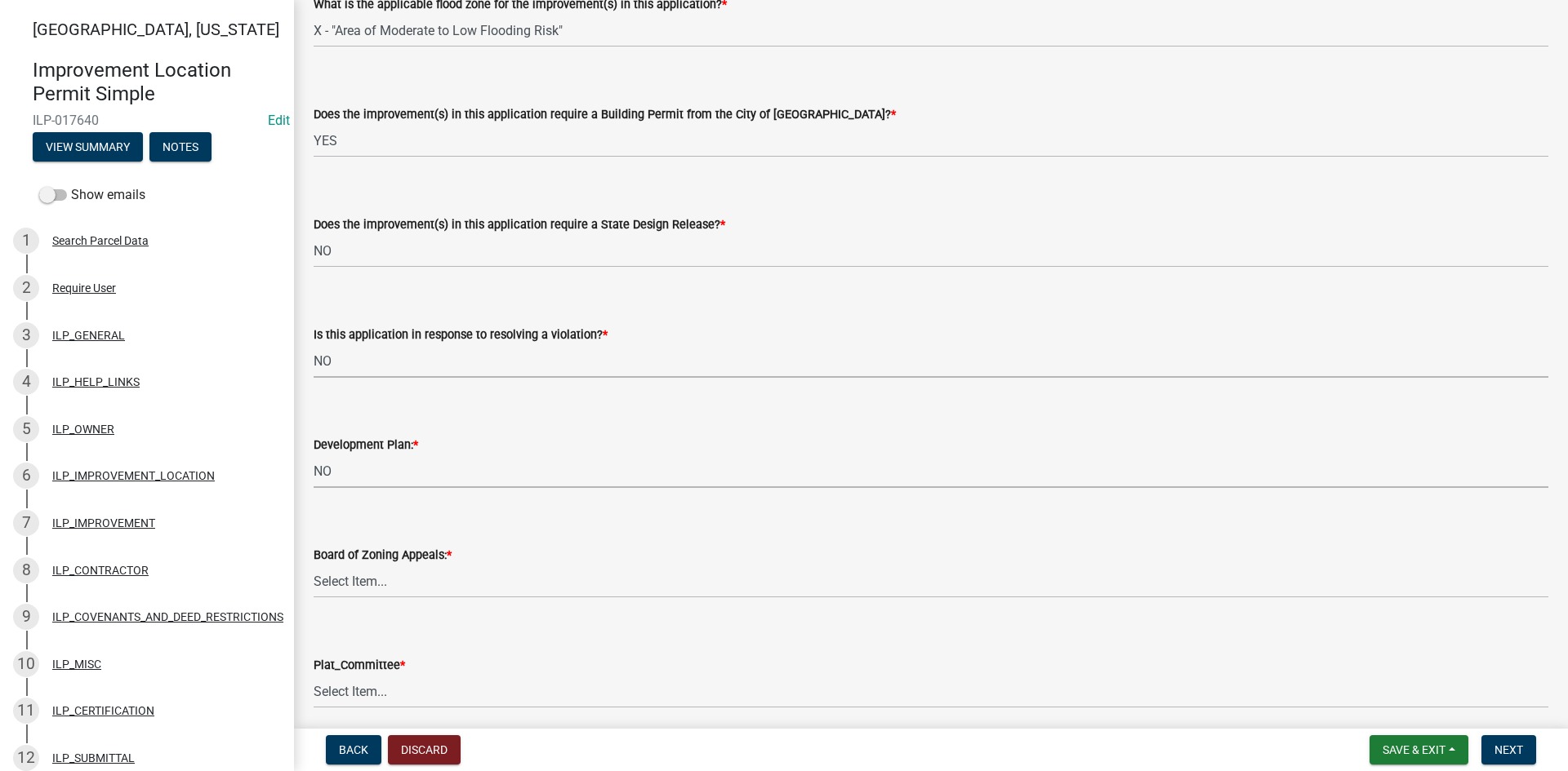
select select "f492072b-a2fa-4f7c-8f99-9e809c6c526f"
select select "91f2ca91-6260-441c-87d8-e38016df5c96"
select select "63238f16-a362-487f-83af-24d0c8cf3edd"
select select "4de29e95-b13a-4926-a5fe-83364331169b"
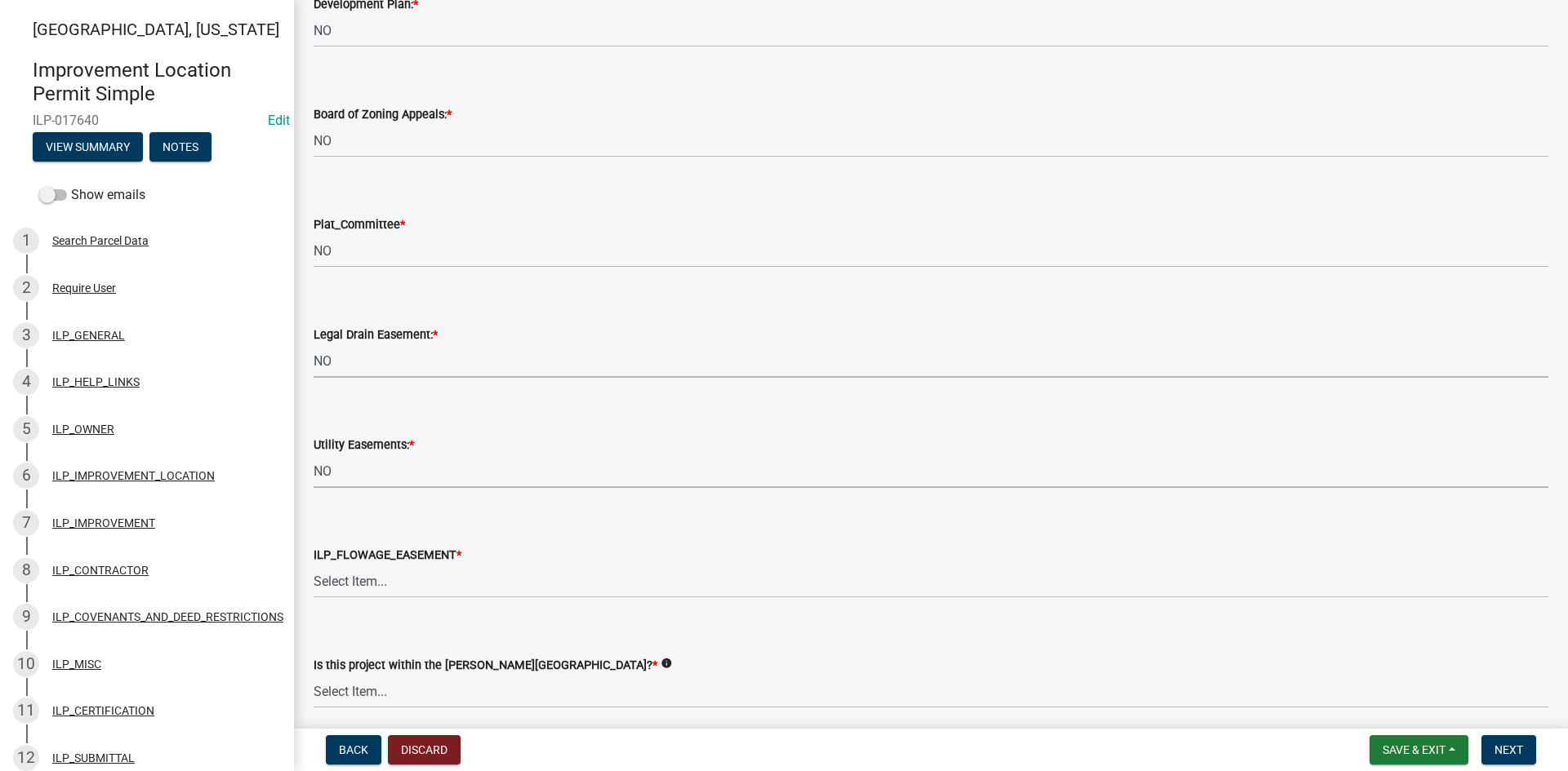
select select "8e424161-7bf1-4e33-adf9-a347c03eff2b"
select select "bdd9c930-c7fe-4770-81ee-2c29cf953f8b"
select select "c22a6da1-a4b9-4a20-9552-3c4da3c32bc7"
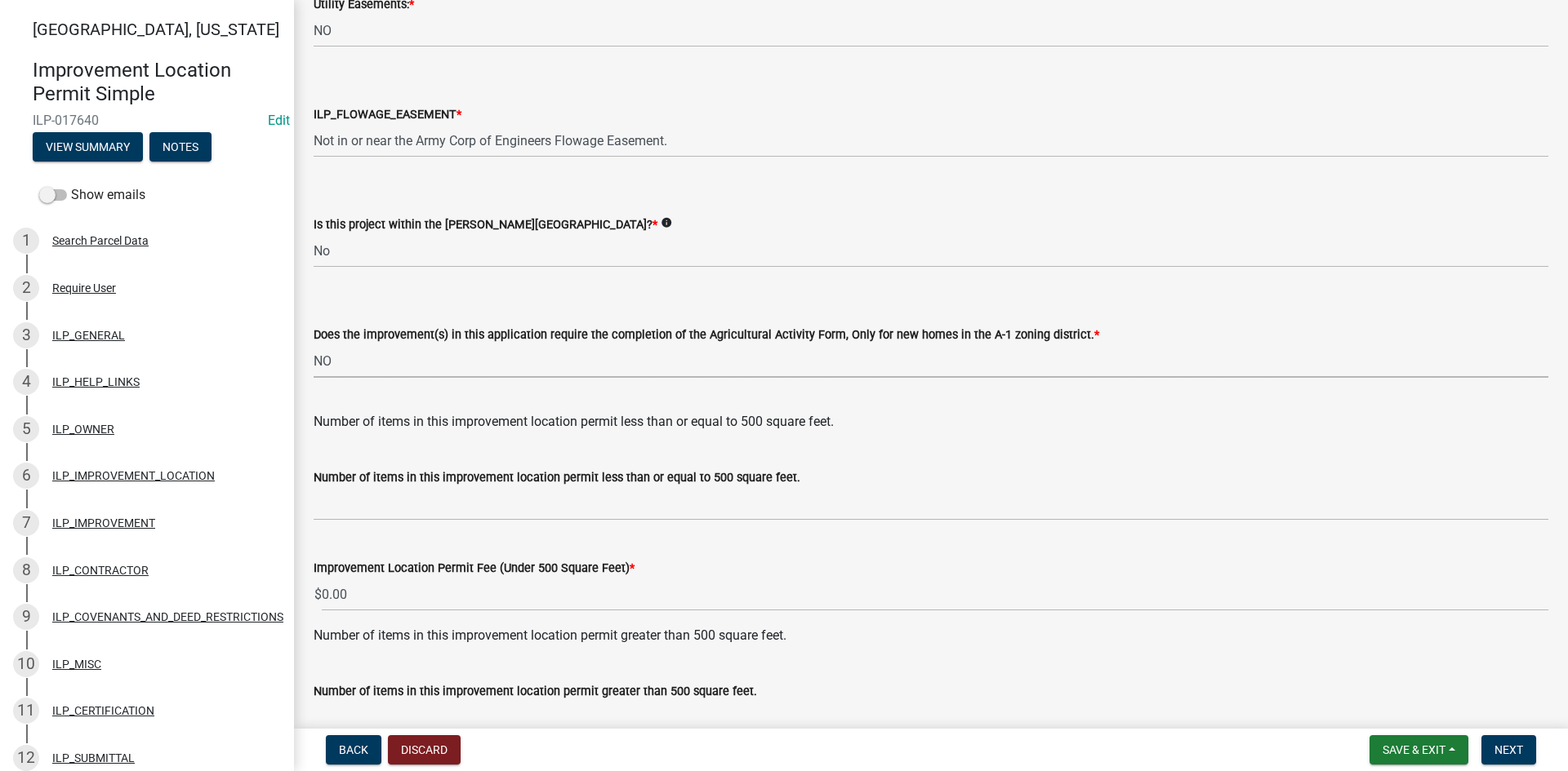
select select "b8432f74-40d2-4ff6-ba31-770d91760c6e"
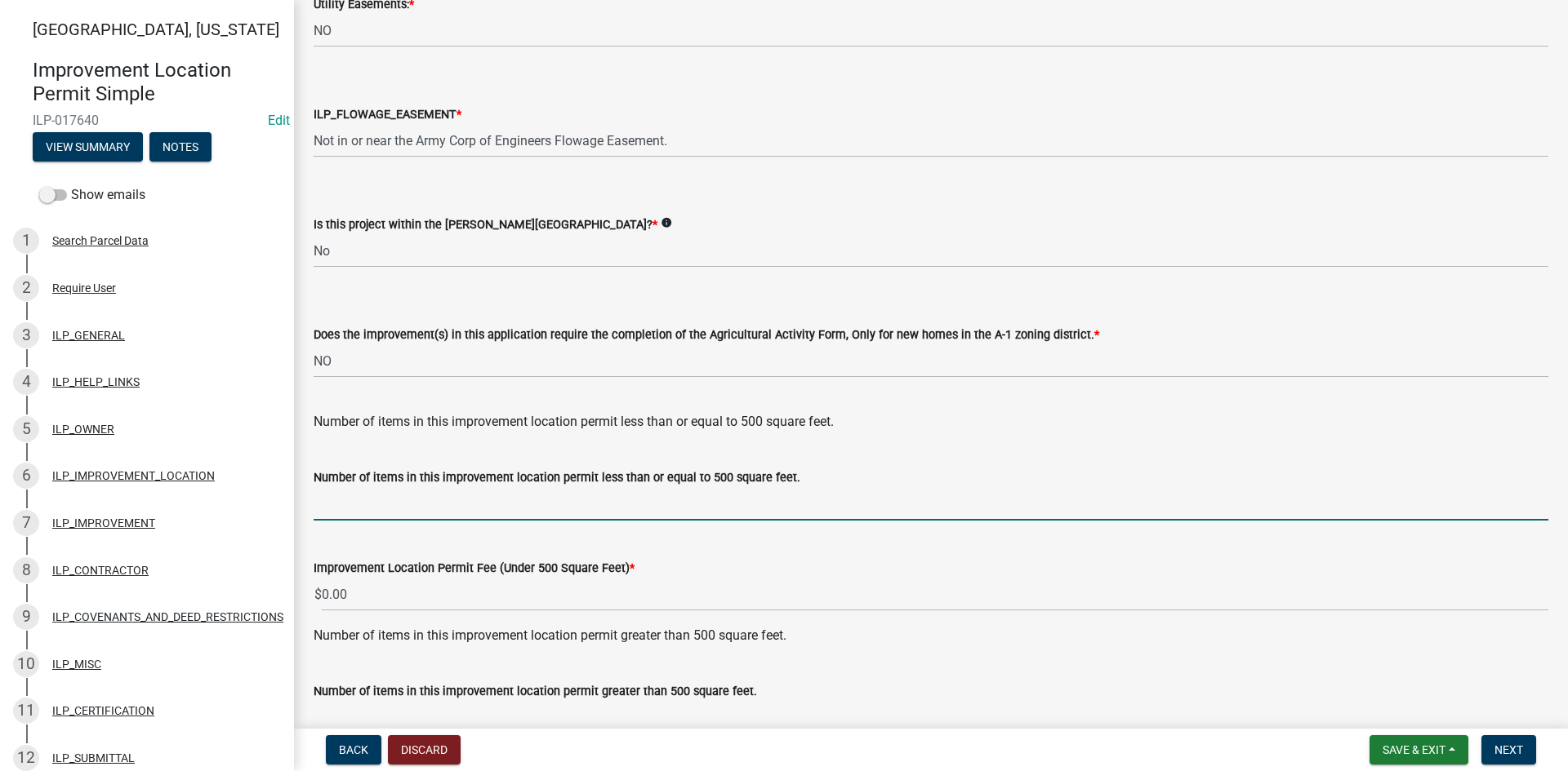
type input "n"
type input "1"
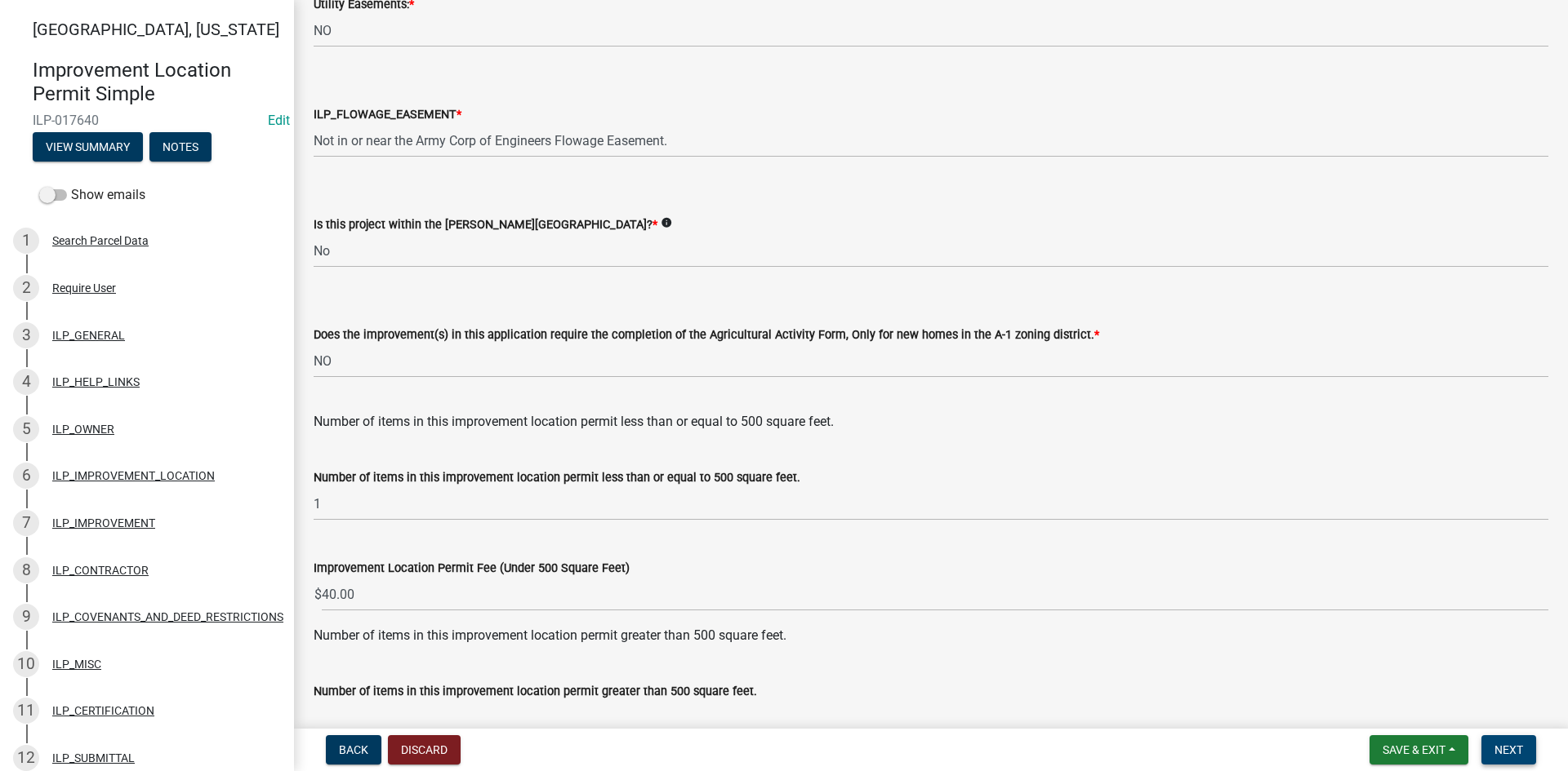
click at [1508, 750] on span "Next" at bounding box center [1508, 750] width 29 height 13
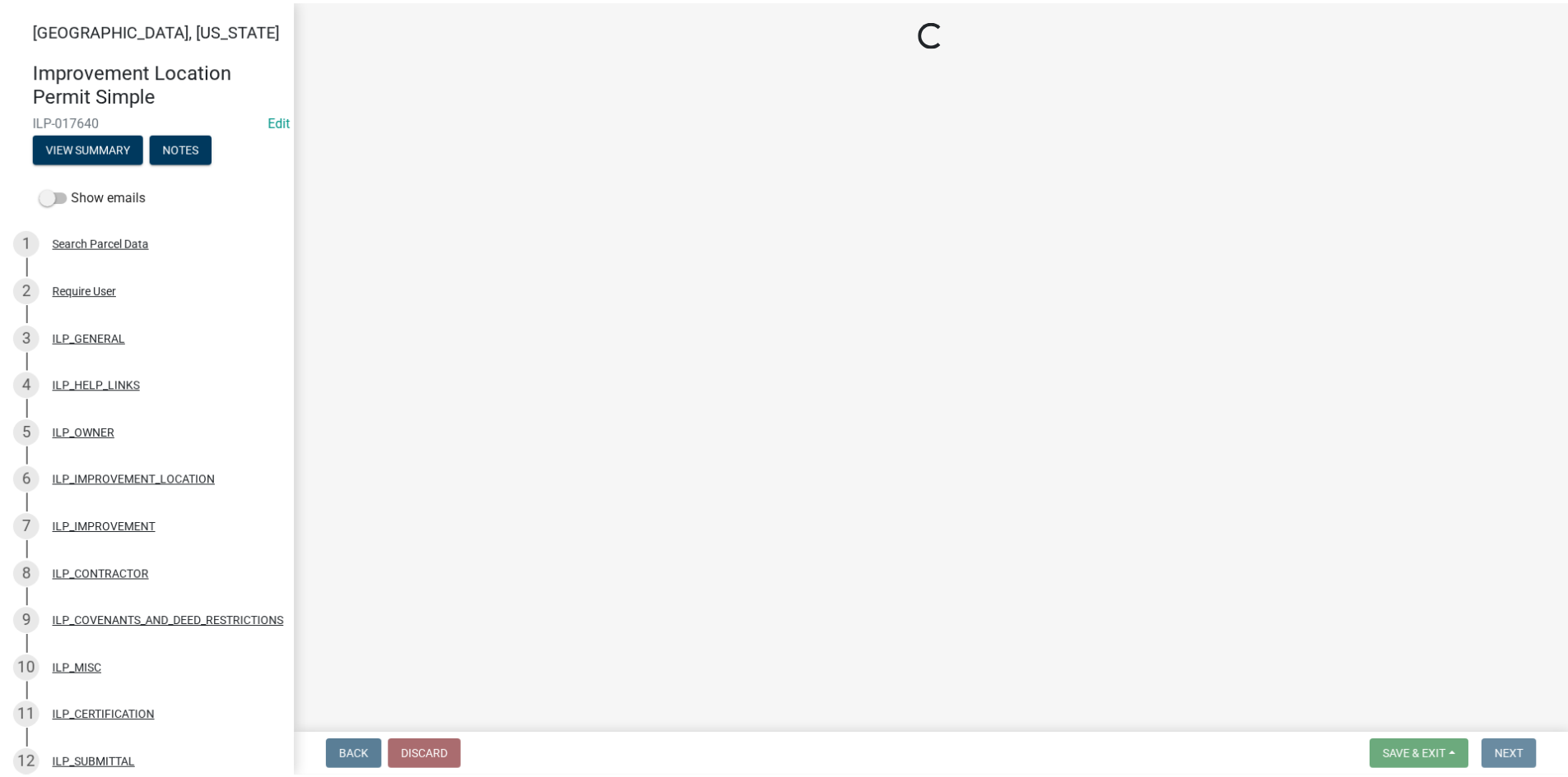
scroll to position [0, 0]
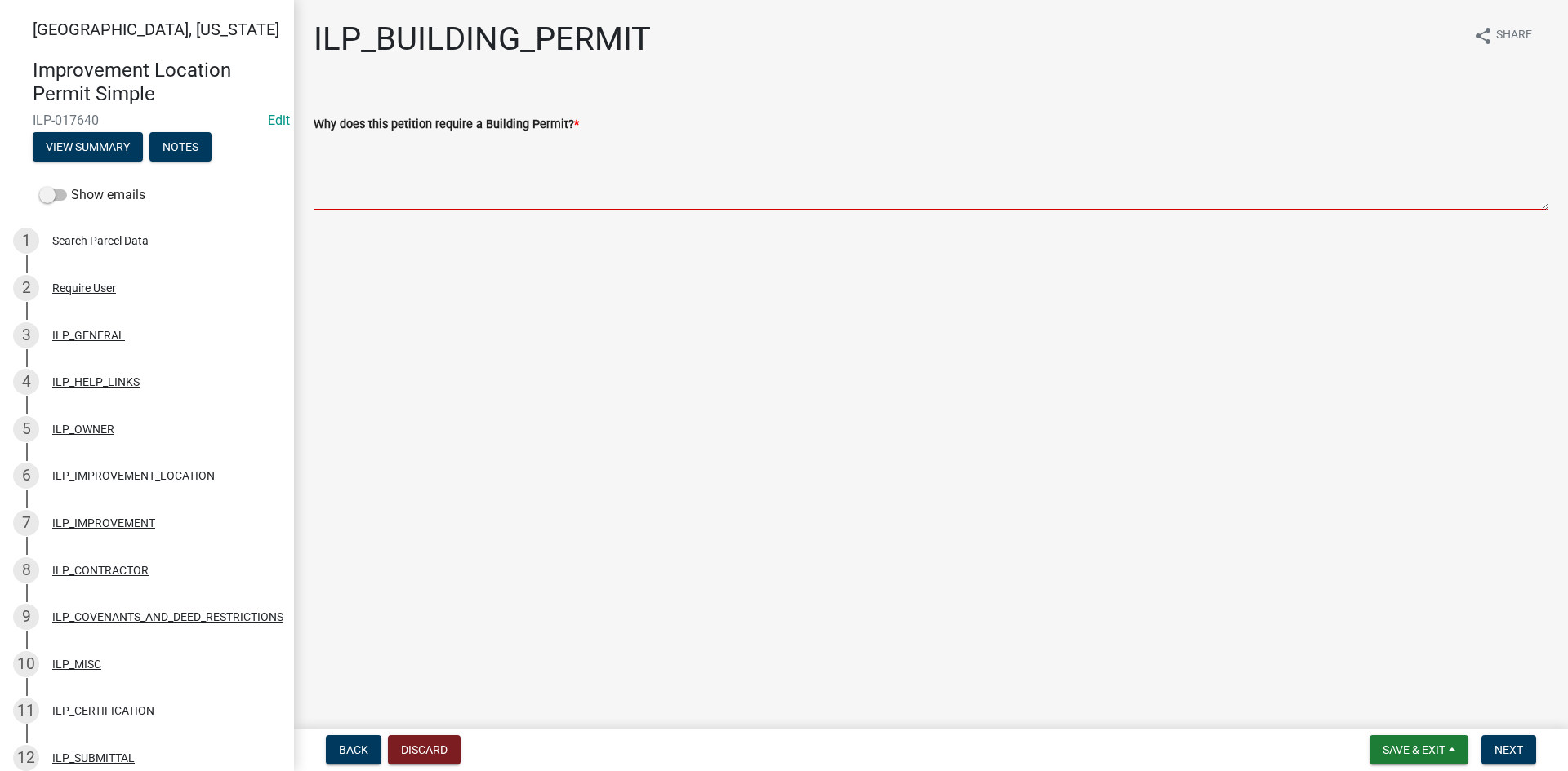
click at [389, 195] on textarea "Why does this petition require a Building Permit? *" at bounding box center [931, 172] width 1234 height 76
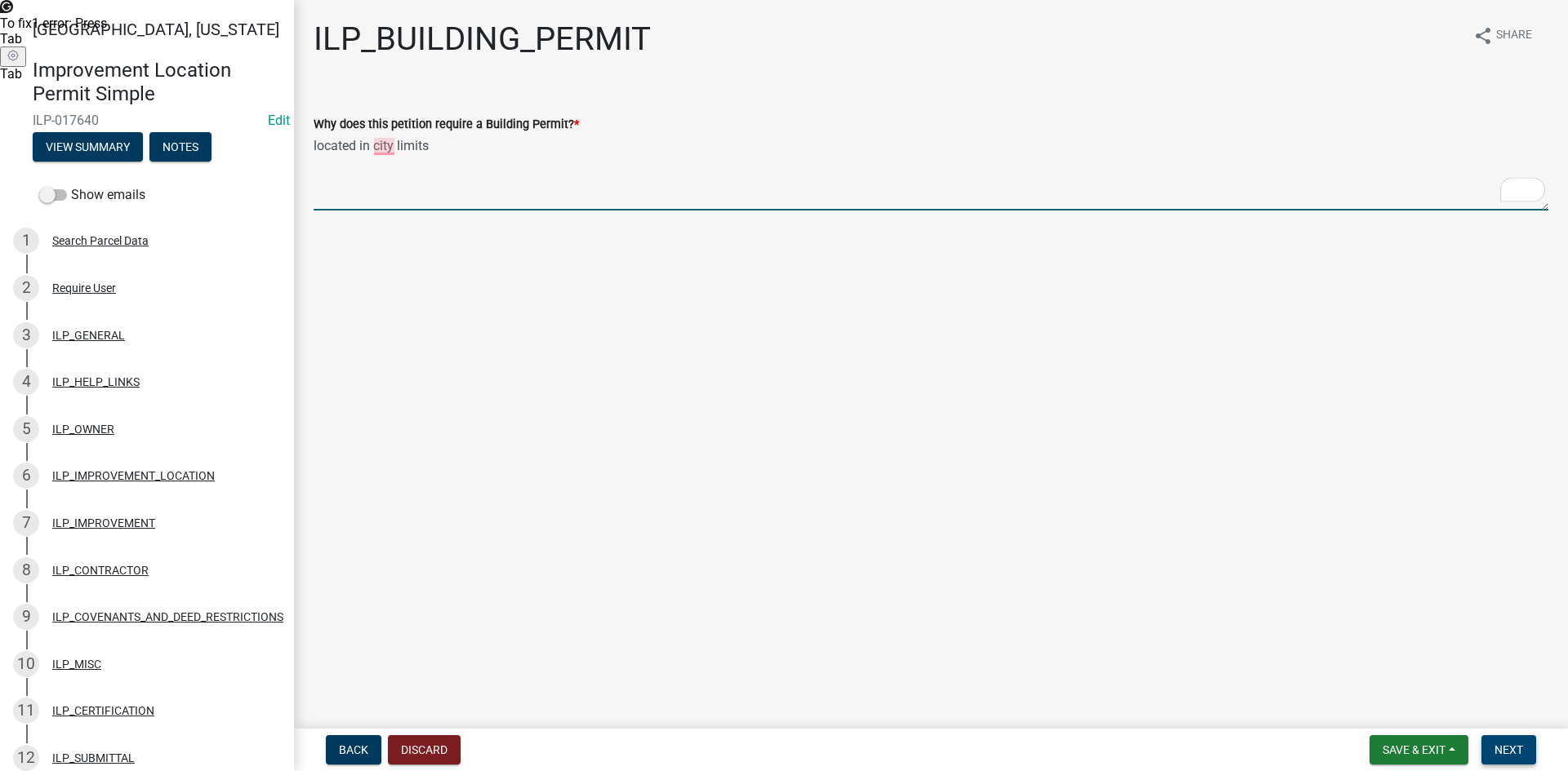
type textarea "located in city limits"
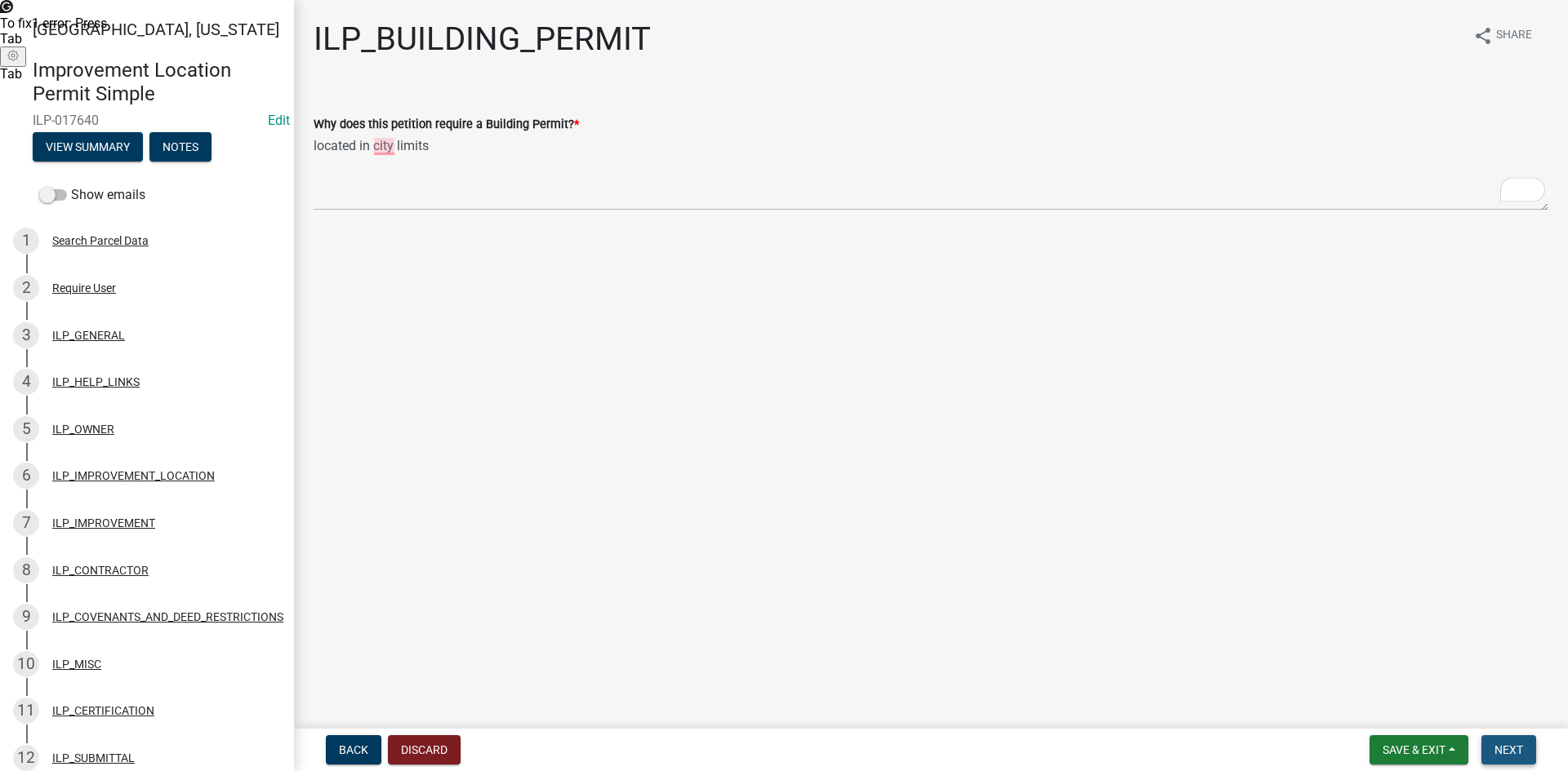
click at [1514, 743] on span "Next" at bounding box center [1508, 750] width 29 height 13
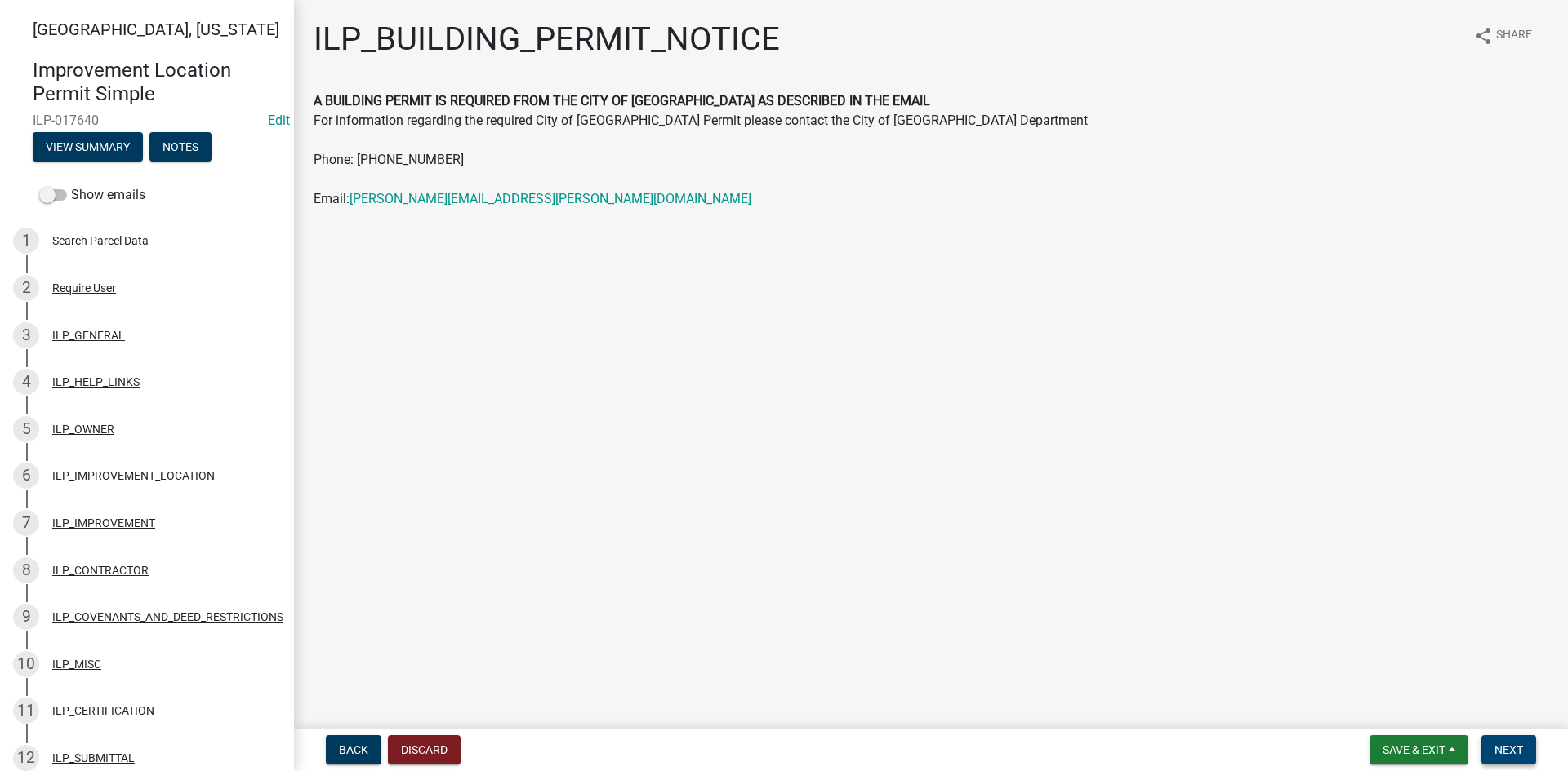
click at [1503, 755] on span "Next" at bounding box center [1508, 750] width 29 height 13
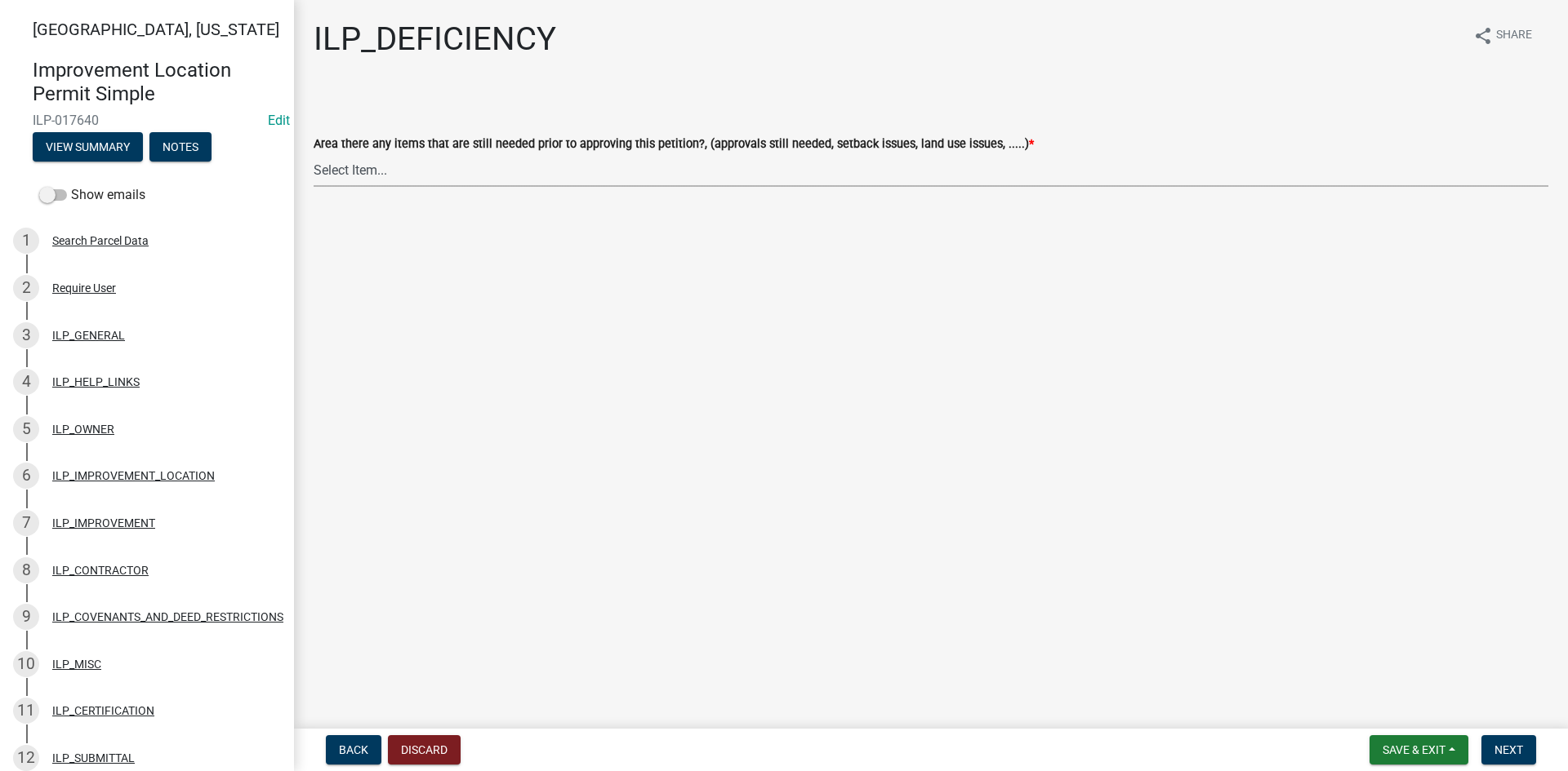
click at [743, 174] on select "Select Item... YES NO" at bounding box center [931, 170] width 1234 height 34
click at [314, 154] on select "Select Item... YES NO" at bounding box center [931, 170] width 1234 height 34
select select "88f51f67-ad00-412f-ad25-d9a24cd42bdb"
click at [1504, 751] on span "Next" at bounding box center [1508, 750] width 29 height 13
click at [558, 177] on select "Select Item... Denied Approved" at bounding box center [931, 170] width 1234 height 34
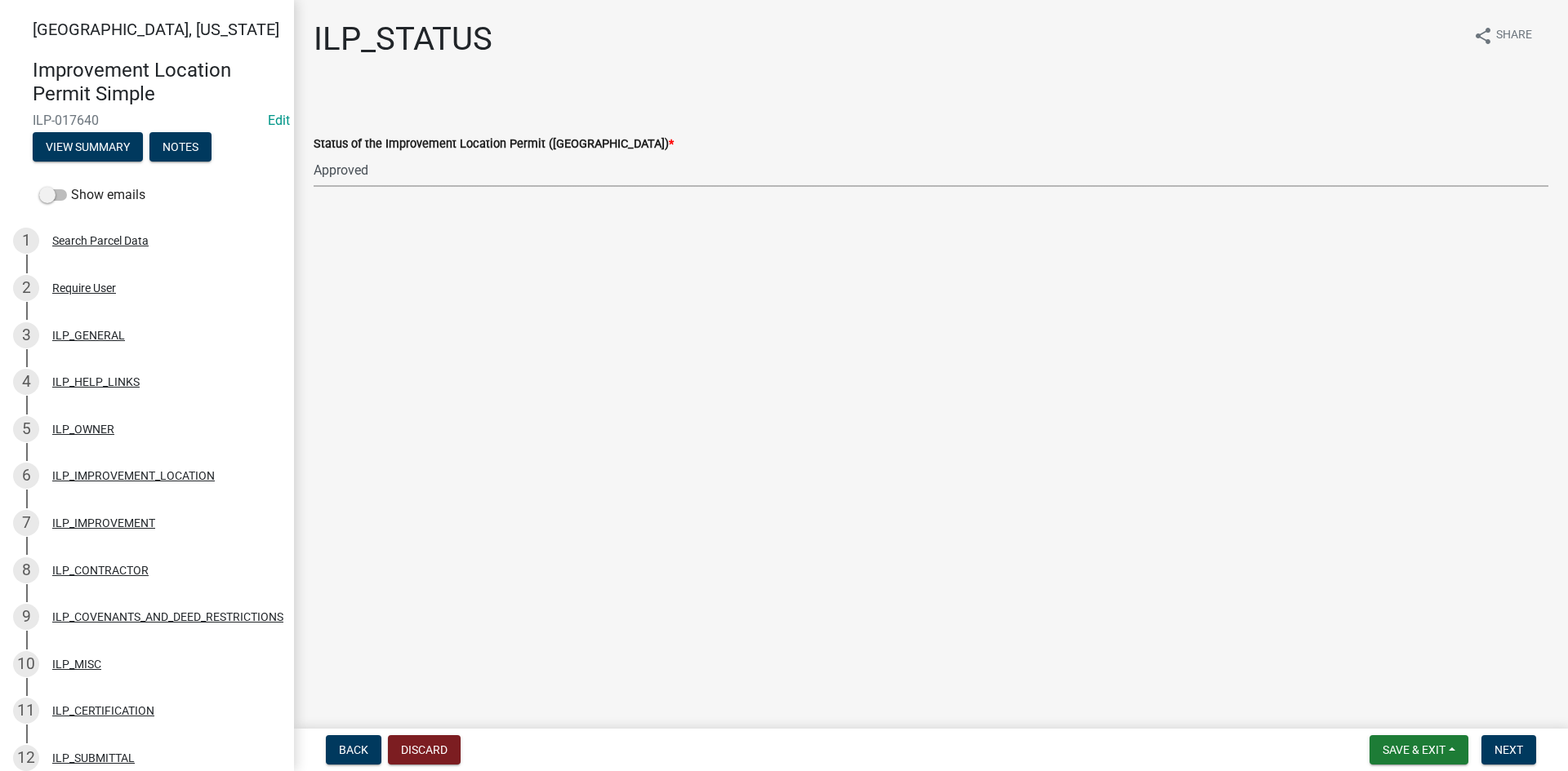
click at [314, 154] on select "Select Item... Denied Approved" at bounding box center [931, 170] width 1234 height 34
select select "676ca0ef-d742-4b5a-a79e-763cf2a28fc9"
click at [1514, 754] on span "Next" at bounding box center [1508, 750] width 29 height 13
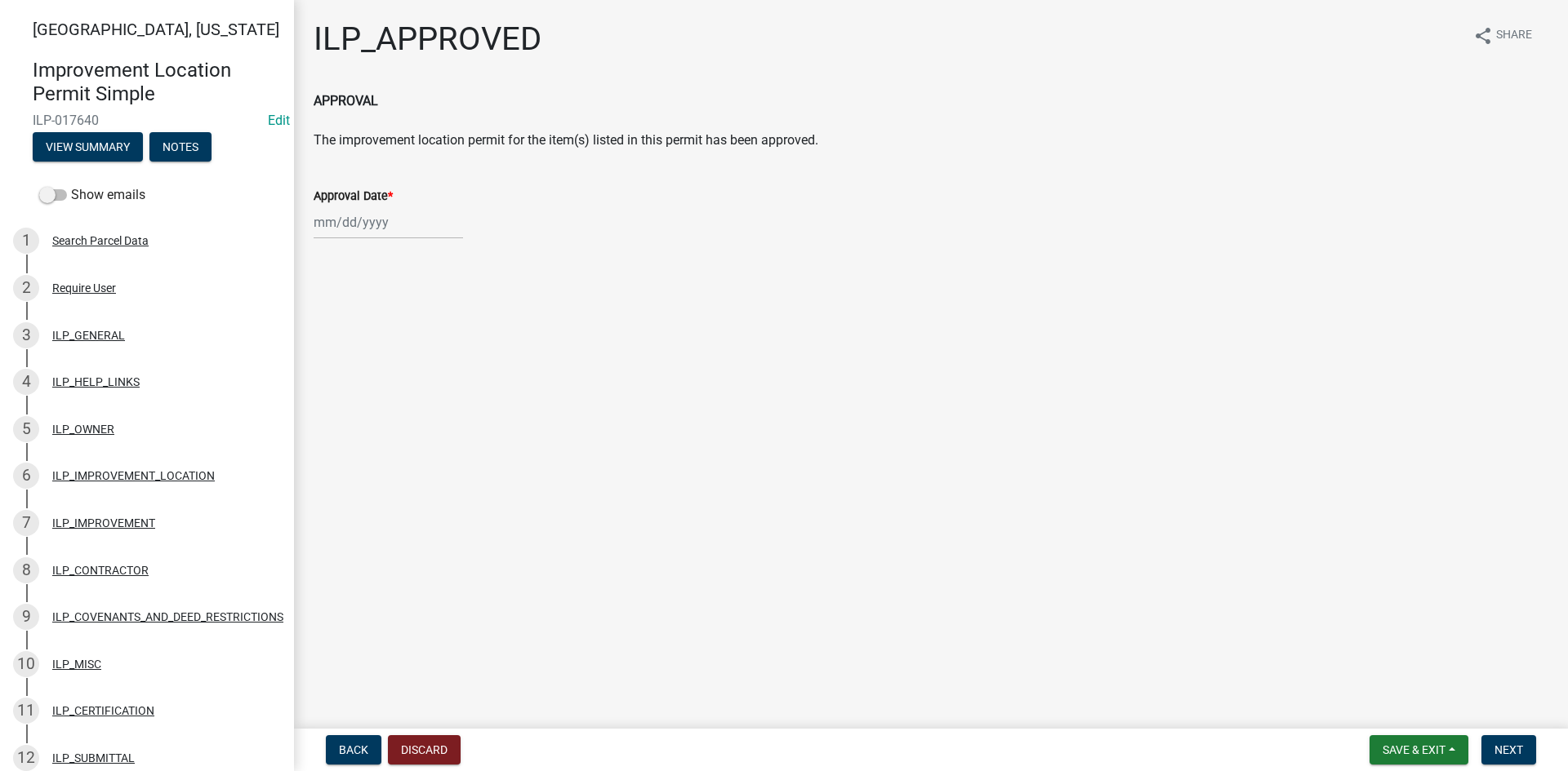
click at [367, 215] on input "Approval Date *" at bounding box center [389, 223] width 149 height 34
select select "8"
select select "2025"
click at [439, 362] on div "15" at bounding box center [434, 361] width 26 height 26
type input "[DATE]"
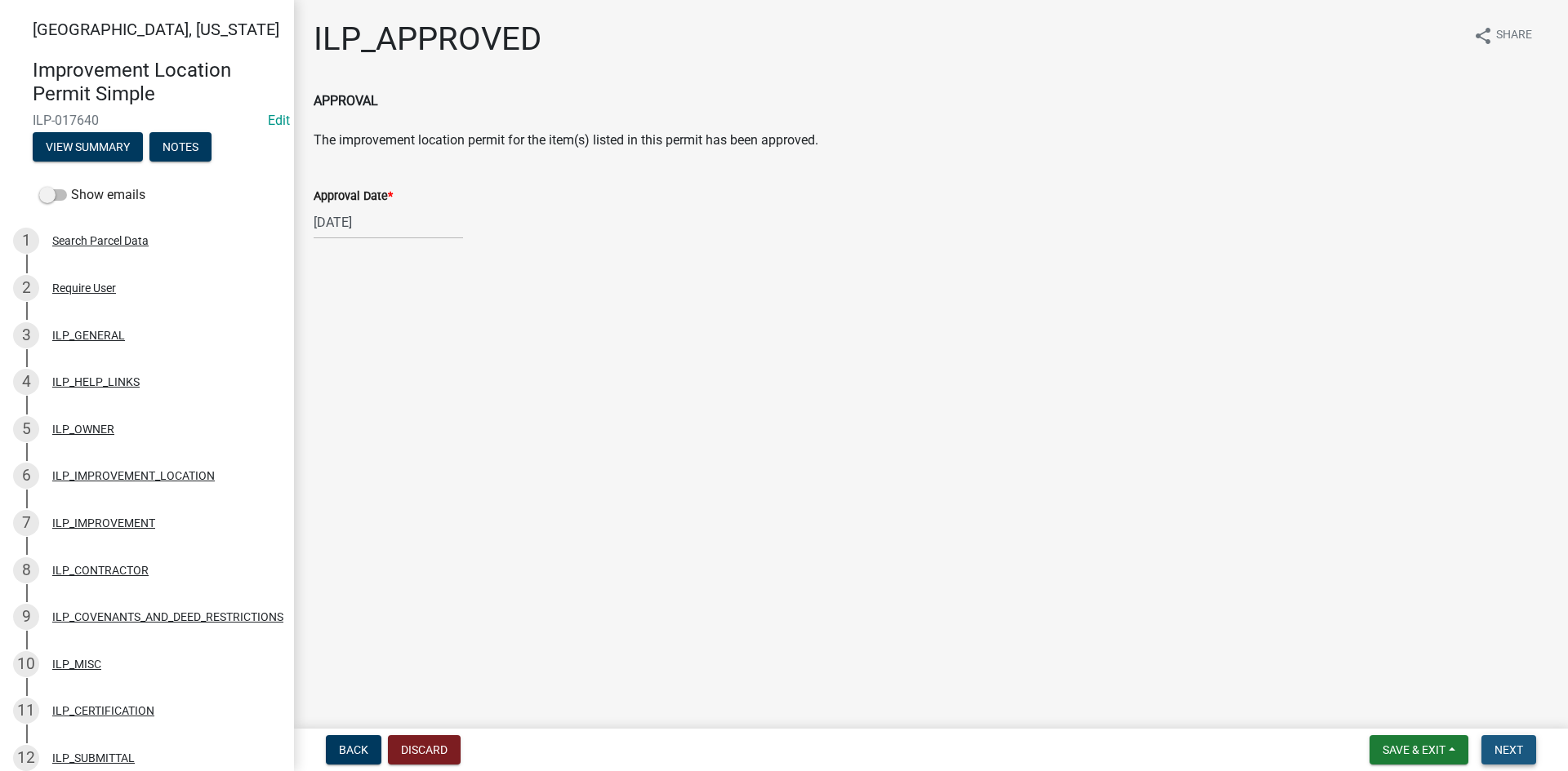
click at [1513, 744] on span "Next" at bounding box center [1508, 750] width 29 height 13
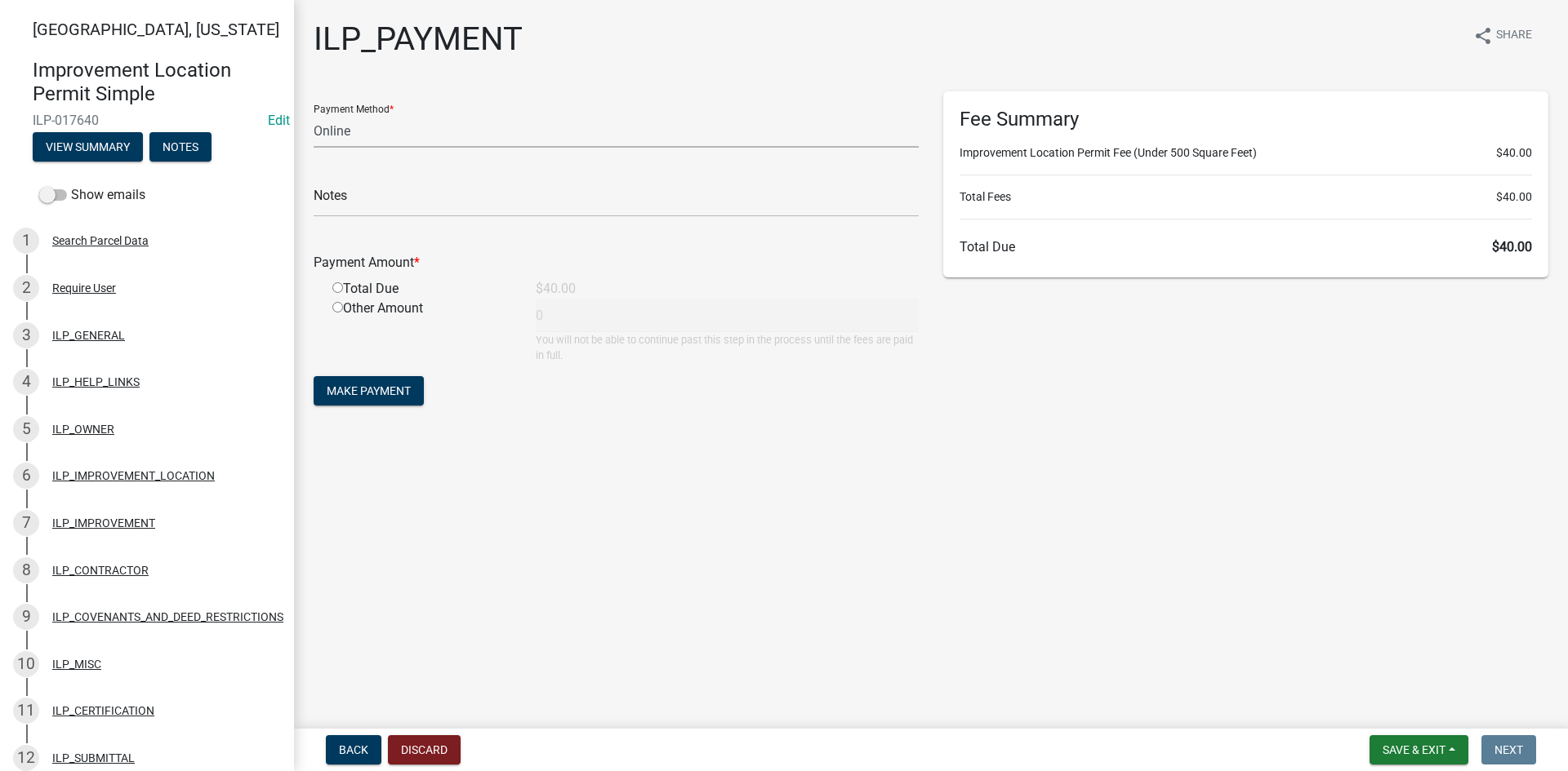
click at [360, 128] on select "Credit Card POS Check Cash Online" at bounding box center [616, 131] width 605 height 34
select select "1: 0"
click at [314, 115] on select "Credit Card POS Check Cash Online" at bounding box center [616, 131] width 605 height 34
click at [348, 199] on input "text" at bounding box center [616, 200] width 605 height 34
type input "2820"
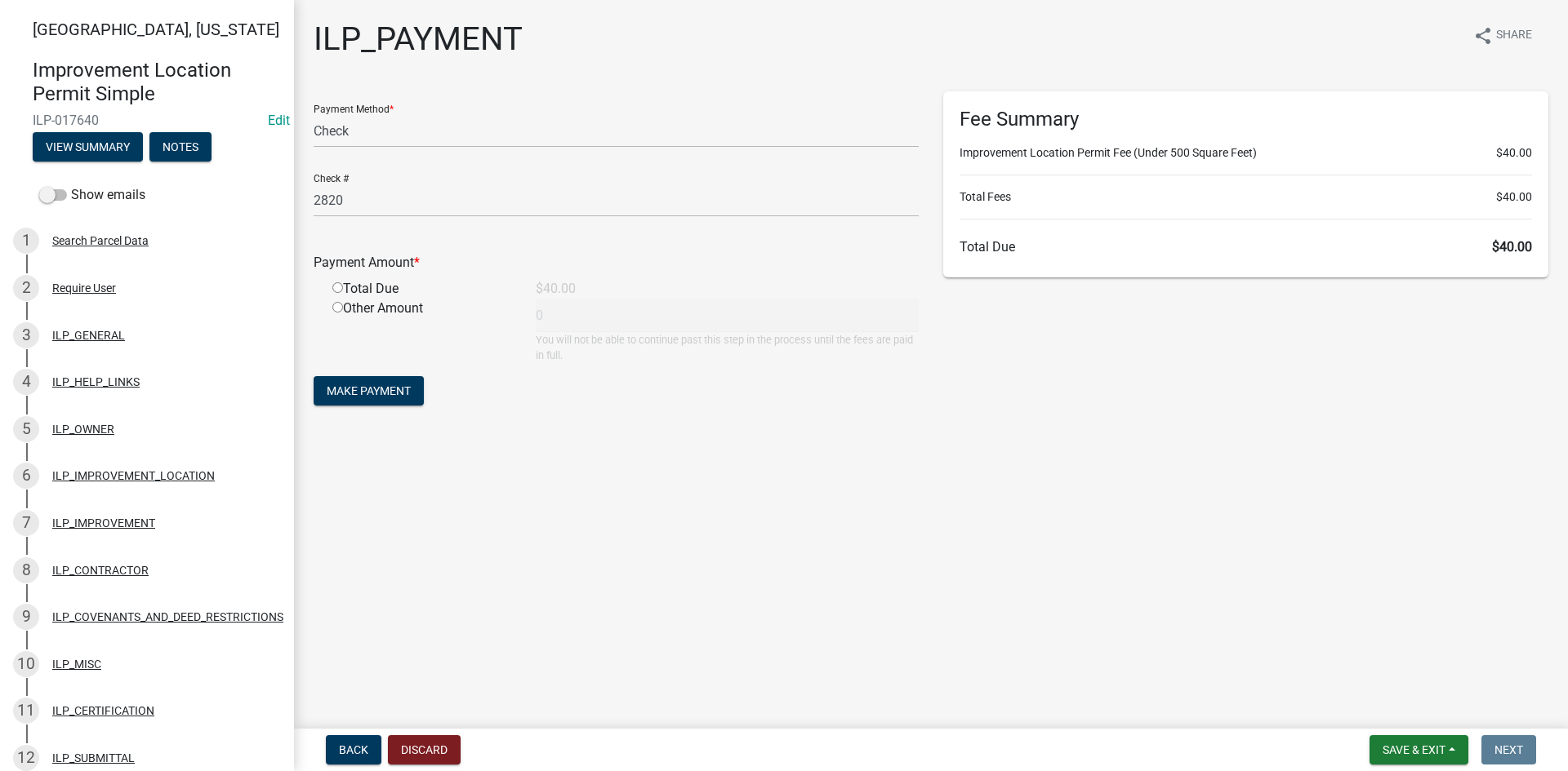
click at [337, 289] on input "radio" at bounding box center [337, 287] width 10 height 10
radio input "true"
type input "40"
click at [370, 381] on button "Make Payment" at bounding box center [369, 391] width 110 height 30
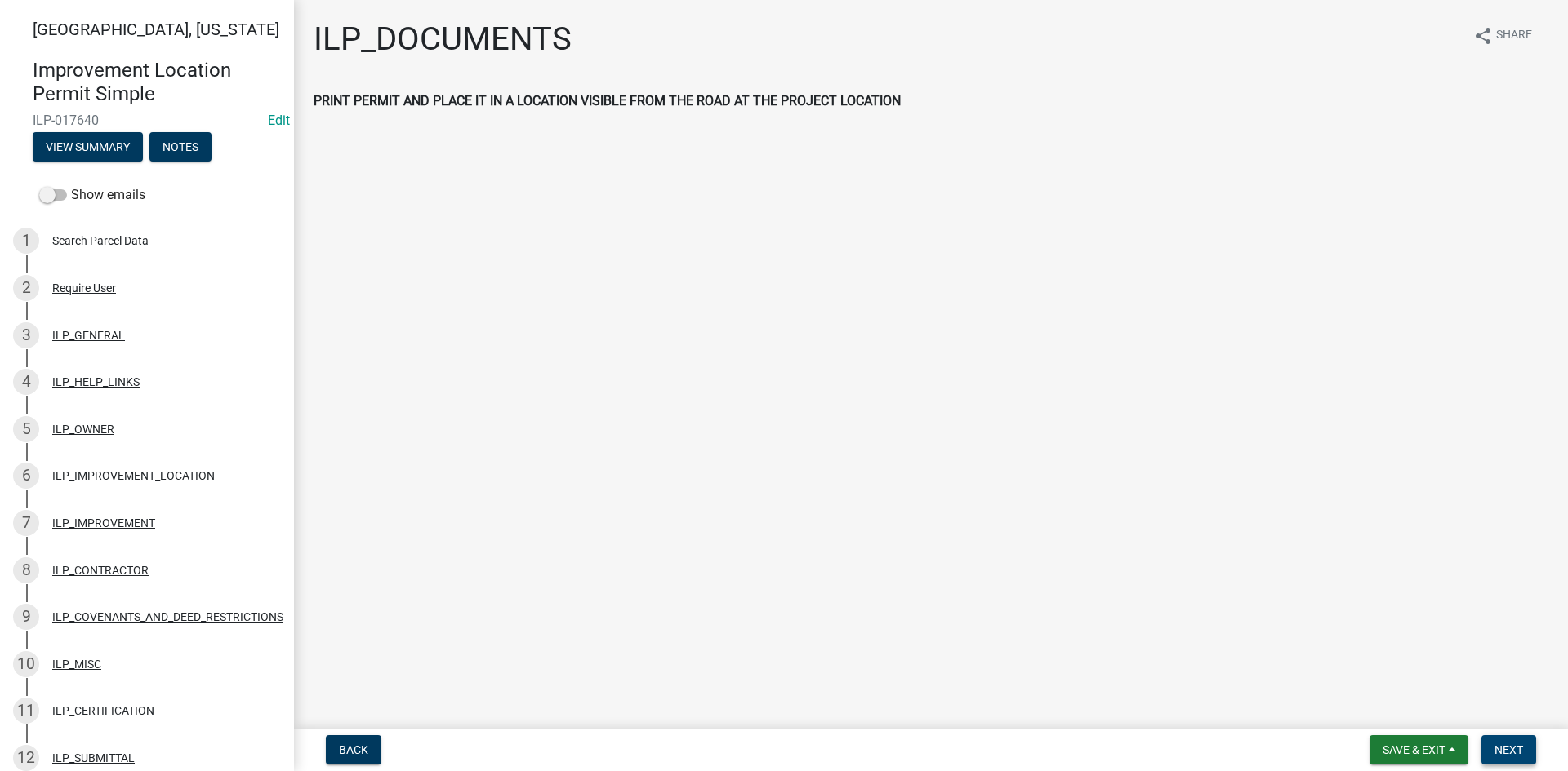
click at [1507, 746] on span "Next" at bounding box center [1508, 750] width 29 height 13
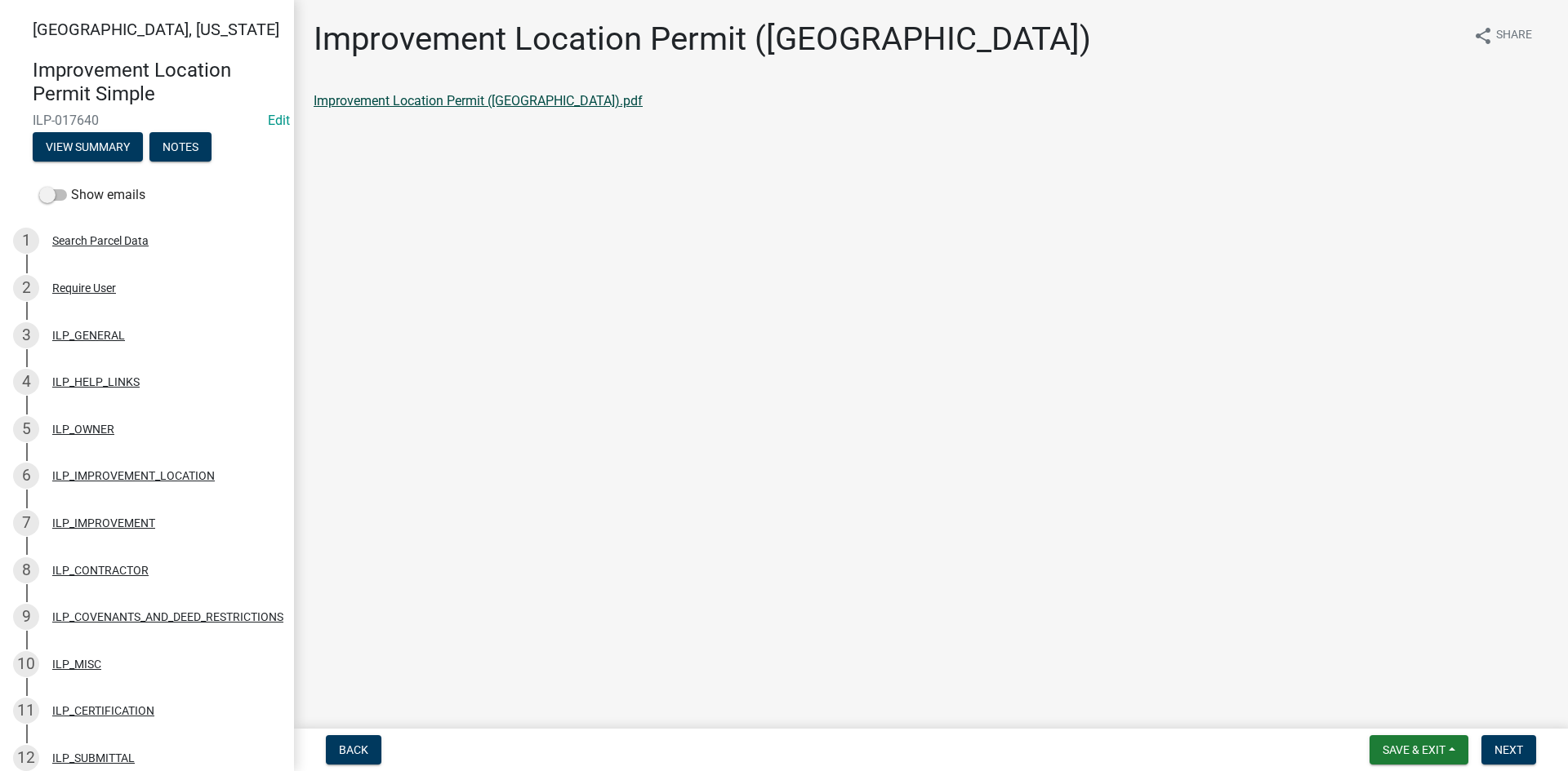
click at [443, 99] on link "Improvement Location Permit (ILP).pdf" at bounding box center [478, 101] width 329 height 16
click at [1522, 751] on span "Next" at bounding box center [1508, 750] width 29 height 13
click at [429, 102] on link "Improvement Location Permit (ILP)(Form).pdf" at bounding box center [445, 101] width 264 height 16
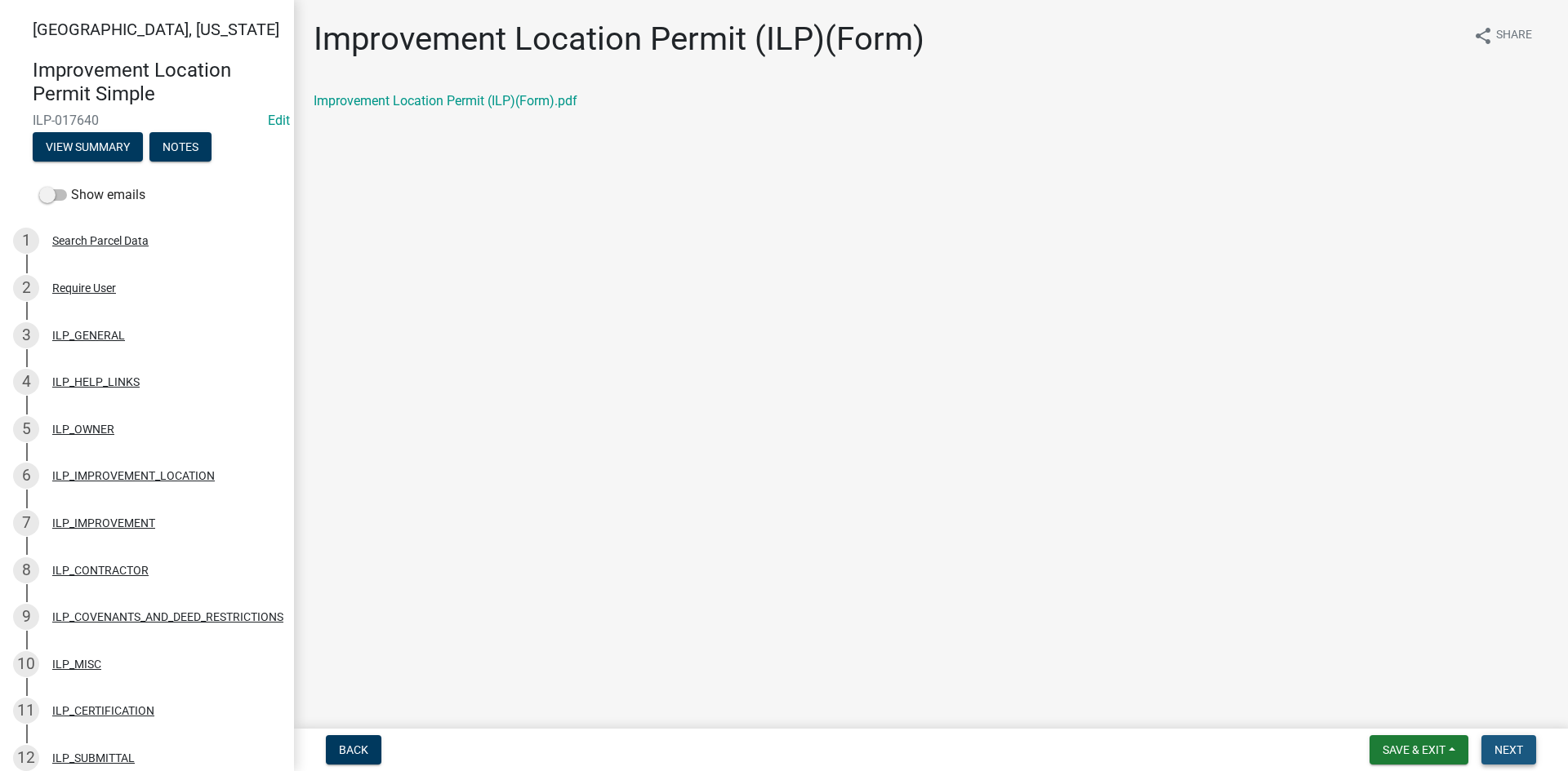
click at [1516, 753] on span "Next" at bounding box center [1508, 750] width 29 height 13
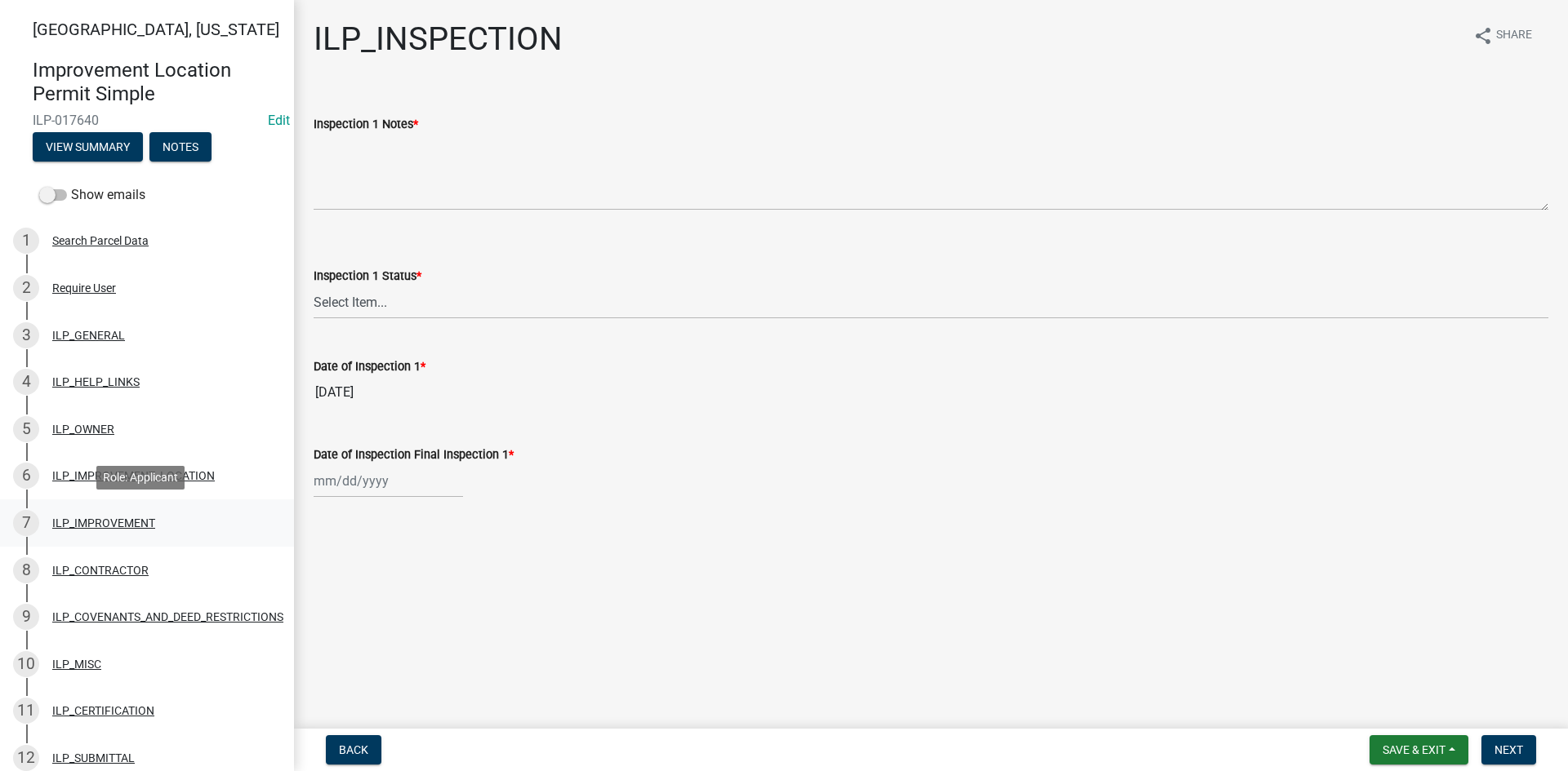
click at [119, 526] on div "ILP_IMPROVEMENT" at bounding box center [103, 523] width 102 height 11
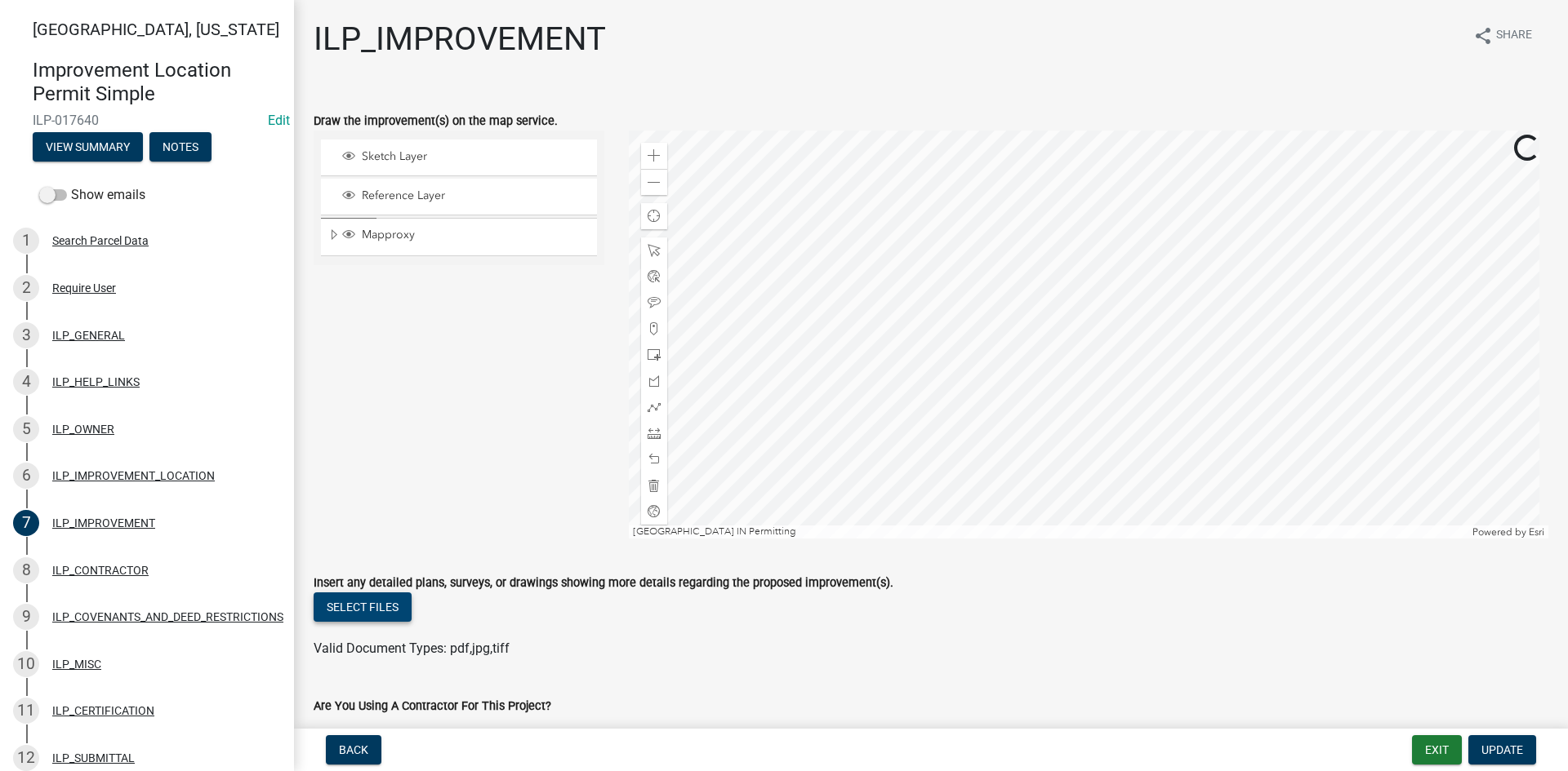
click at [359, 608] on button "Select files" at bounding box center [362, 607] width 98 height 30
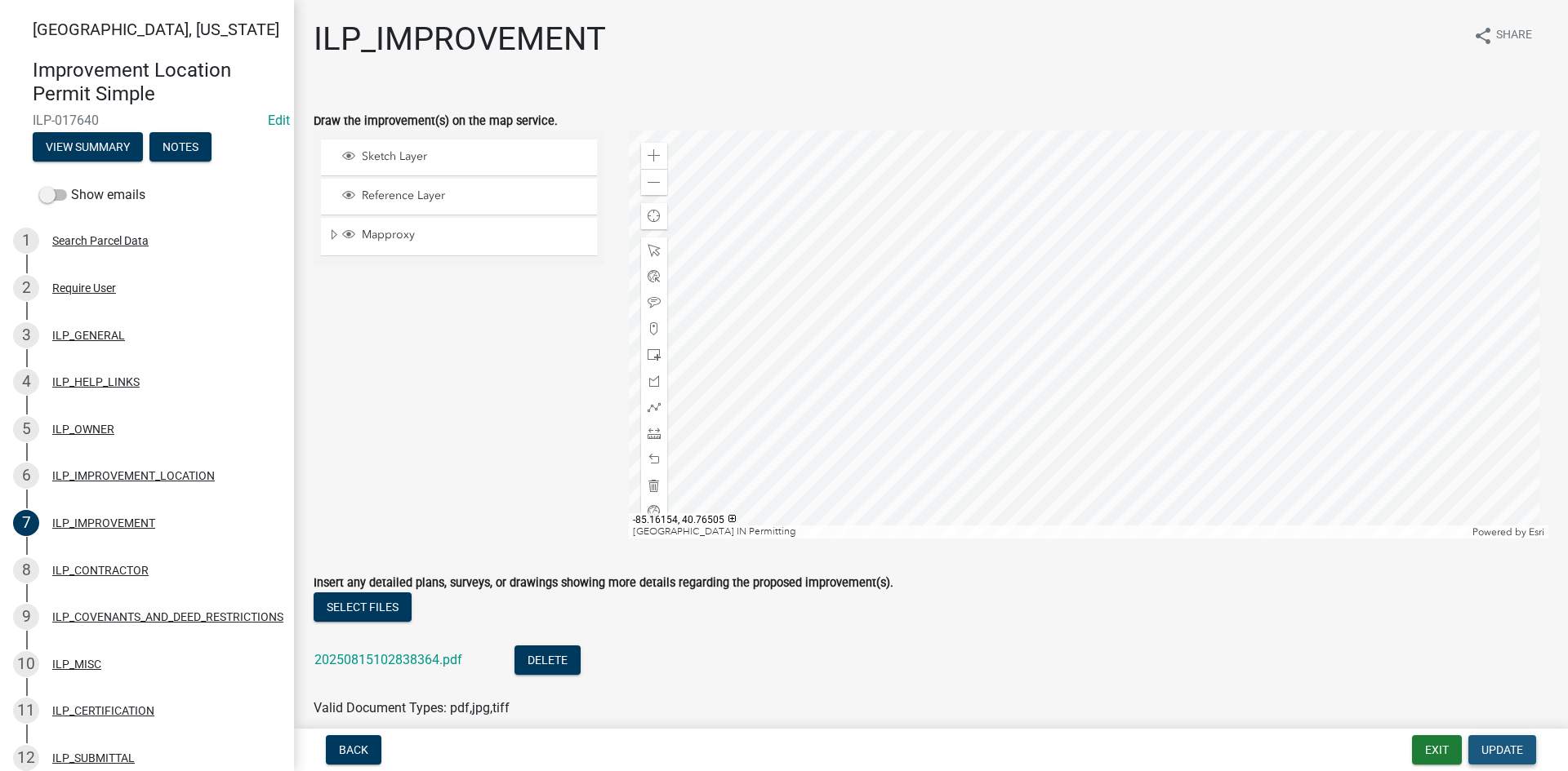
click at [1519, 750] on span "Update" at bounding box center [1502, 750] width 42 height 13
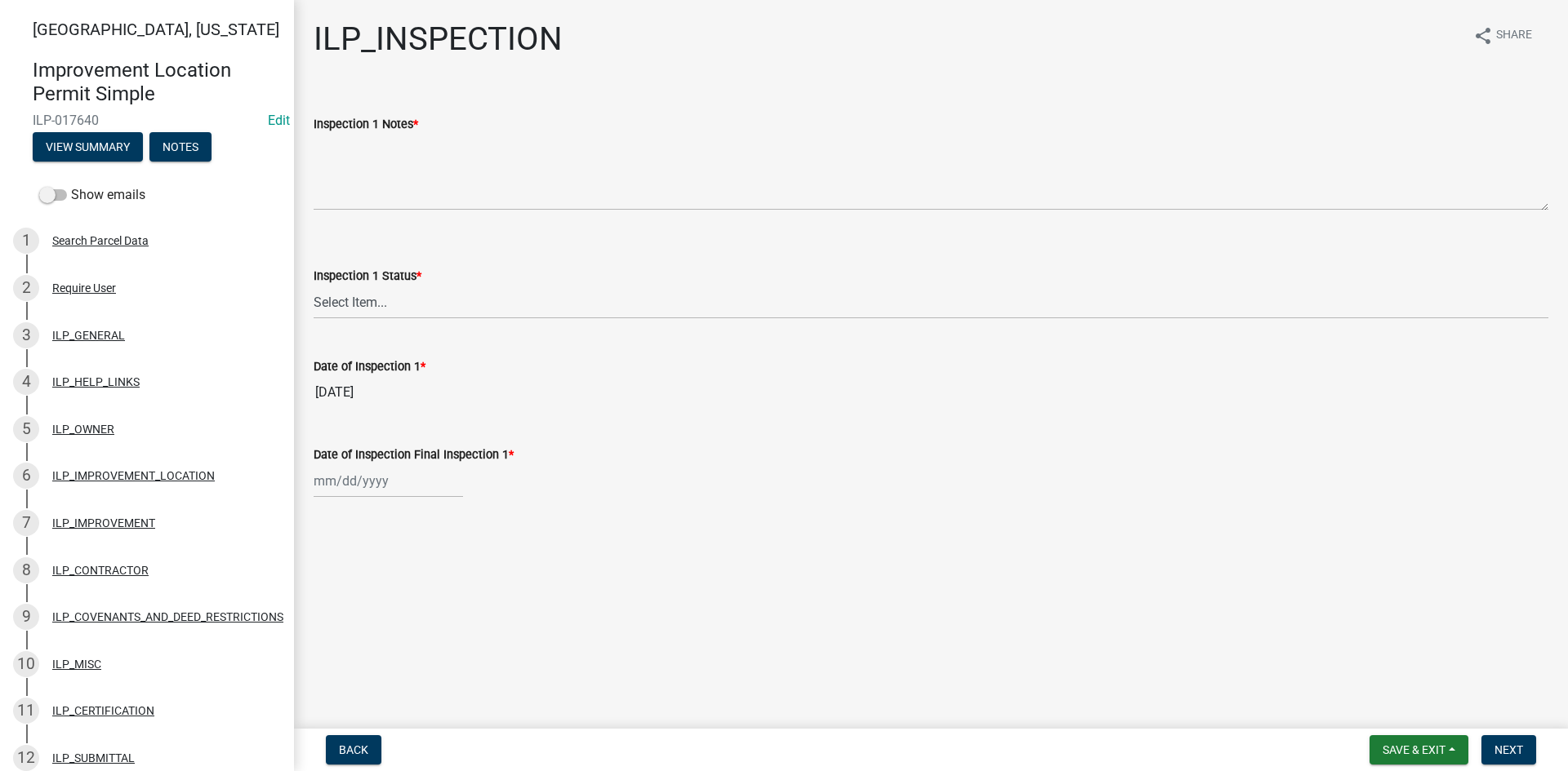
drag, startPoint x: 1001, startPoint y: 720, endPoint x: 1029, endPoint y: 739, distance: 33.8
click at [1002, 722] on main "ILP_INSPECTION share Share Inspection 1 Notes * Inspection 1 Status * Select It…" at bounding box center [931, 361] width 1274 height 723
click at [1396, 749] on span "Save & Exit" at bounding box center [1413, 750] width 62 height 13
click at [1384, 703] on button "Save & Exit" at bounding box center [1403, 708] width 130 height 39
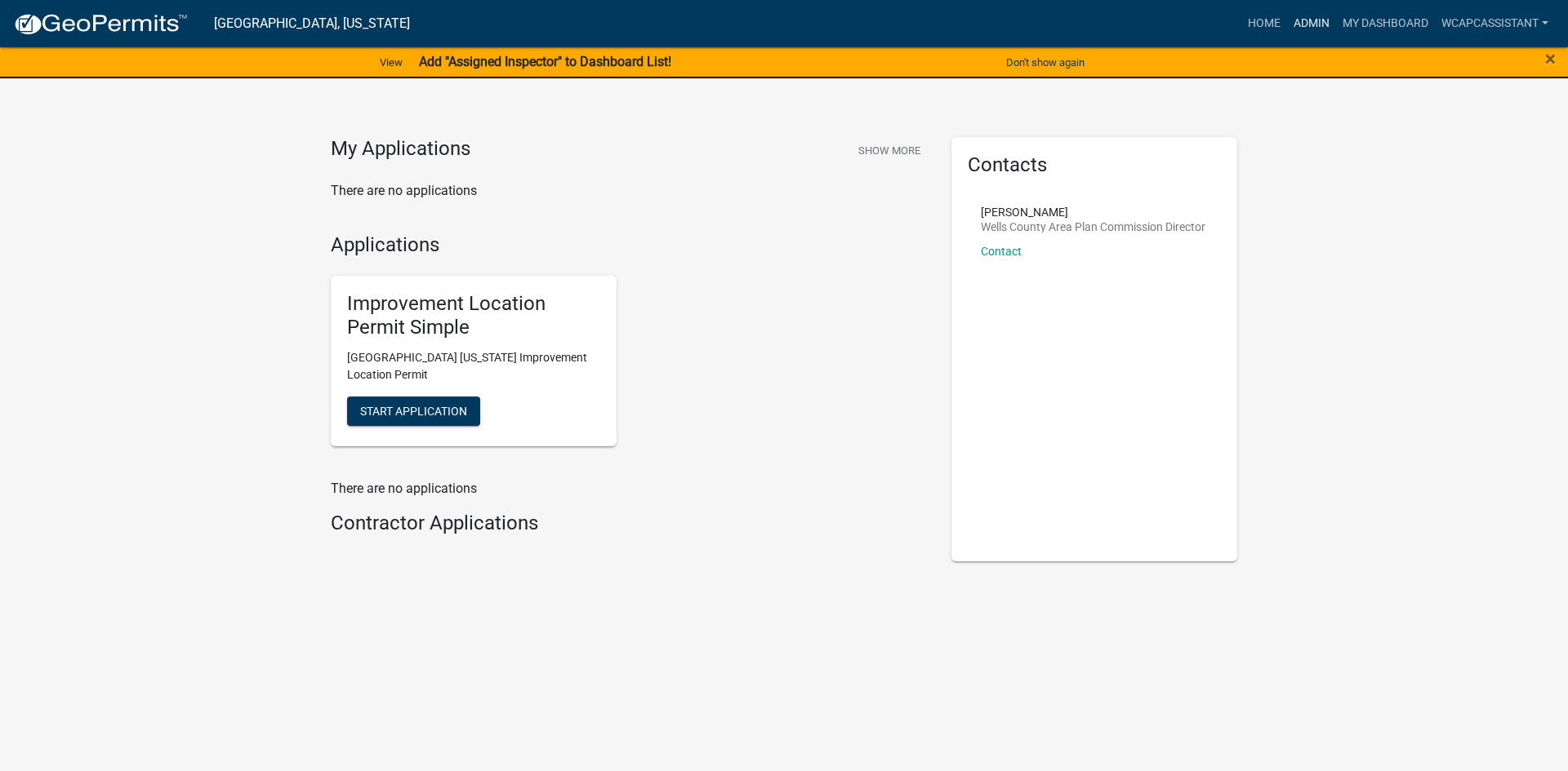
click at [1300, 20] on link "Admin" at bounding box center [1311, 23] width 49 height 31
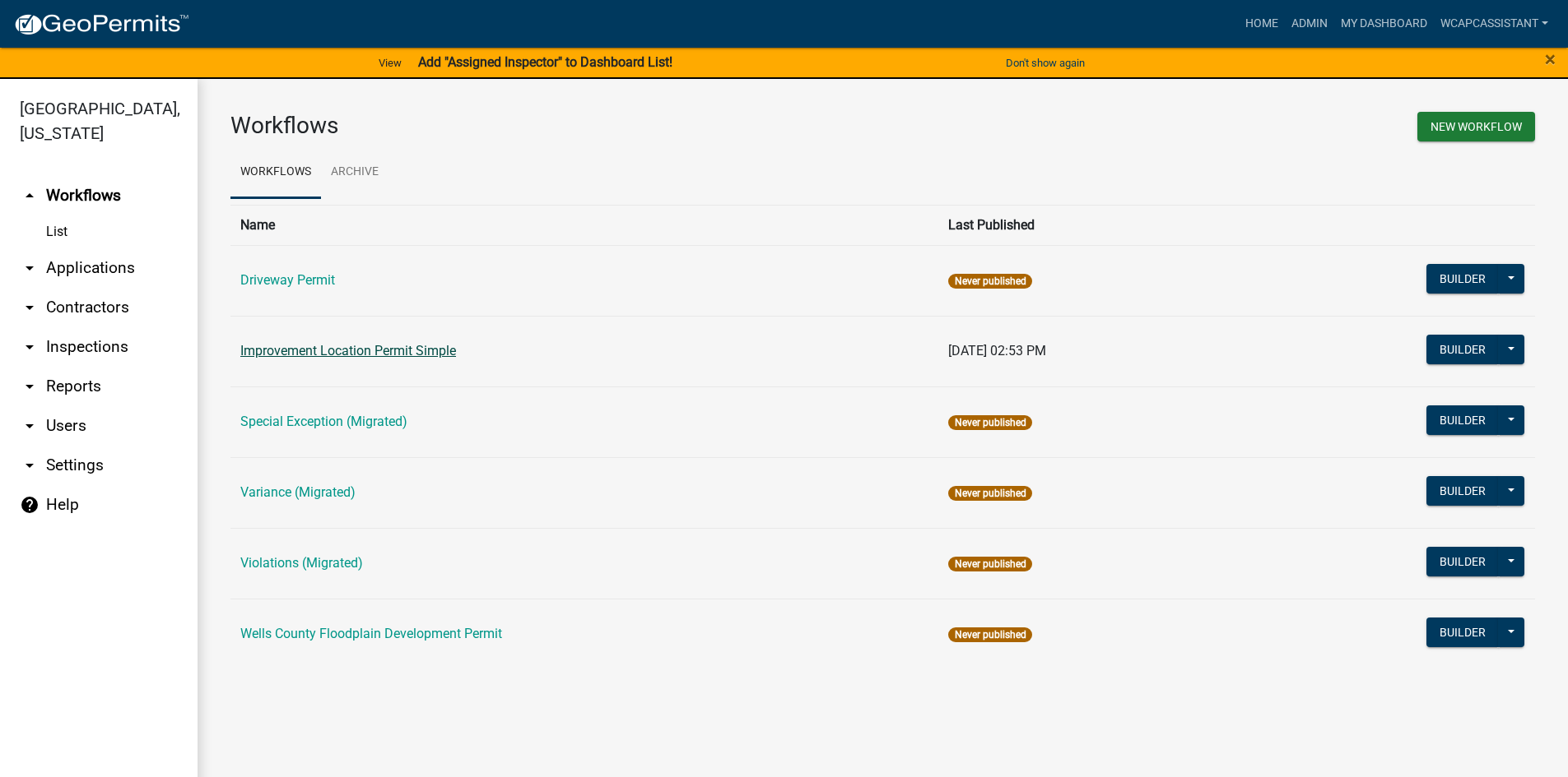
click at [350, 343] on link "Improvement Location Permit Simple" at bounding box center [348, 350] width 216 height 16
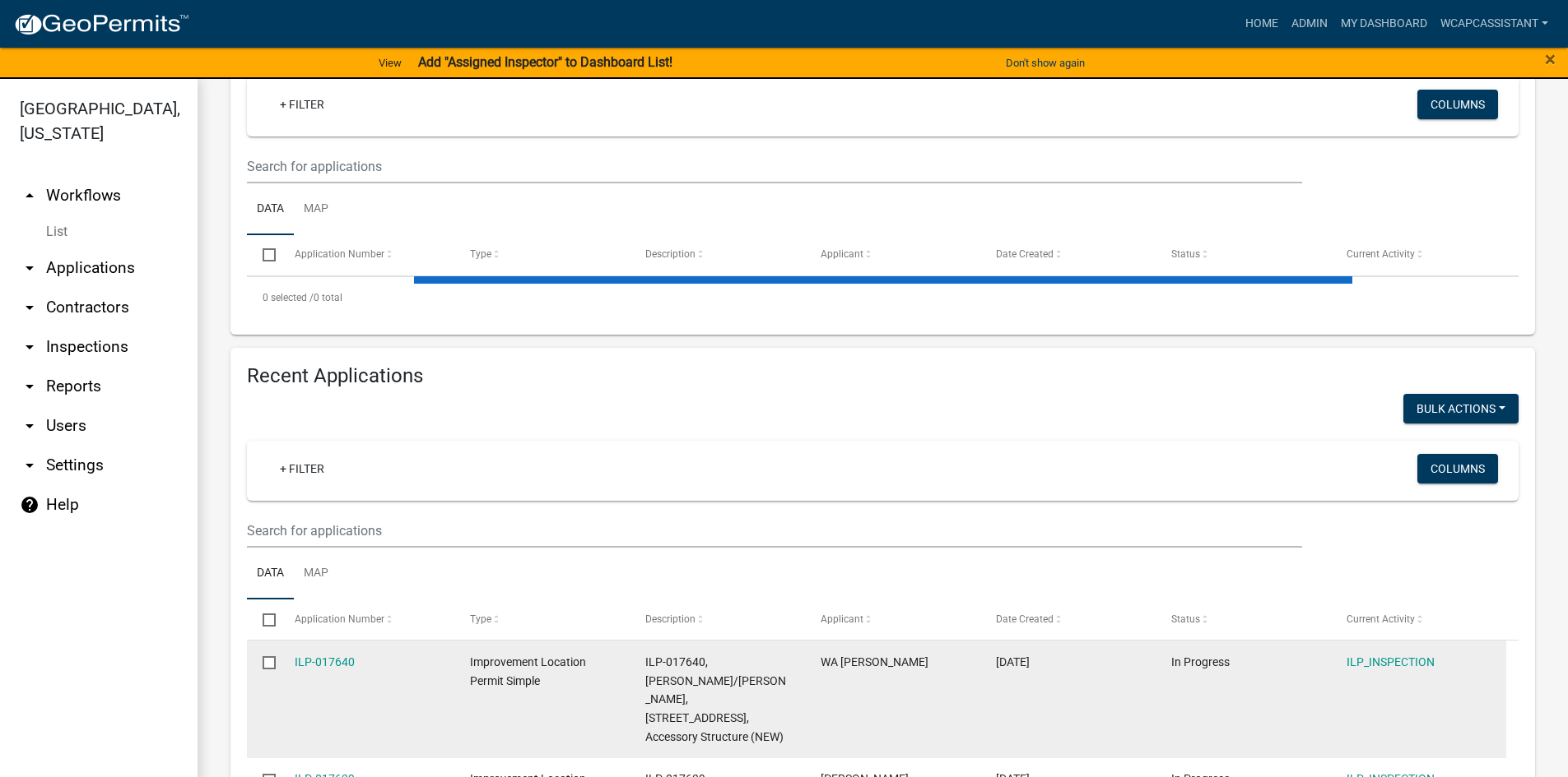
scroll to position [247, 0]
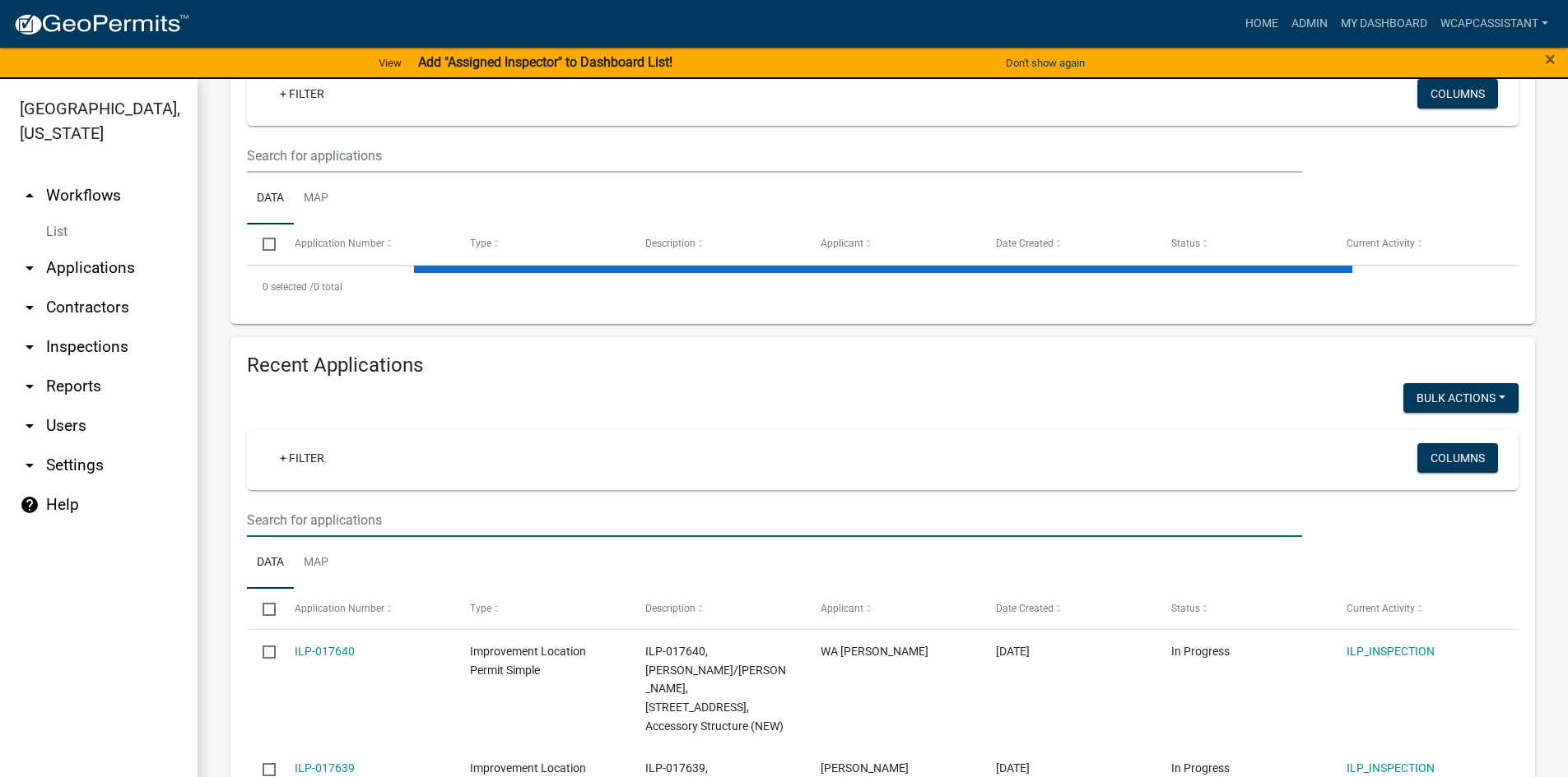
click at [411, 173] on input "text" at bounding box center [775, 156] width 1055 height 34
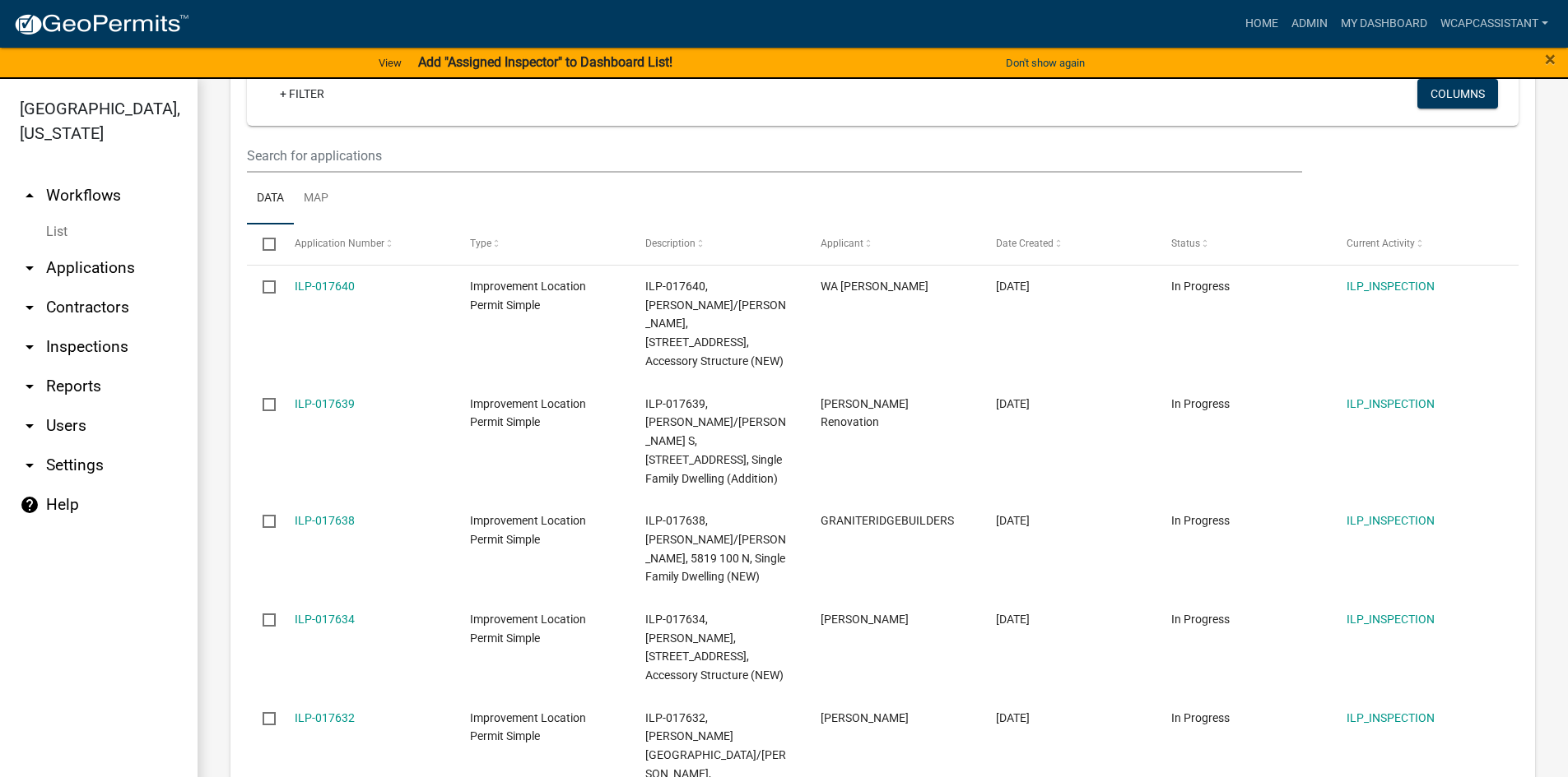
scroll to position [20, 0]
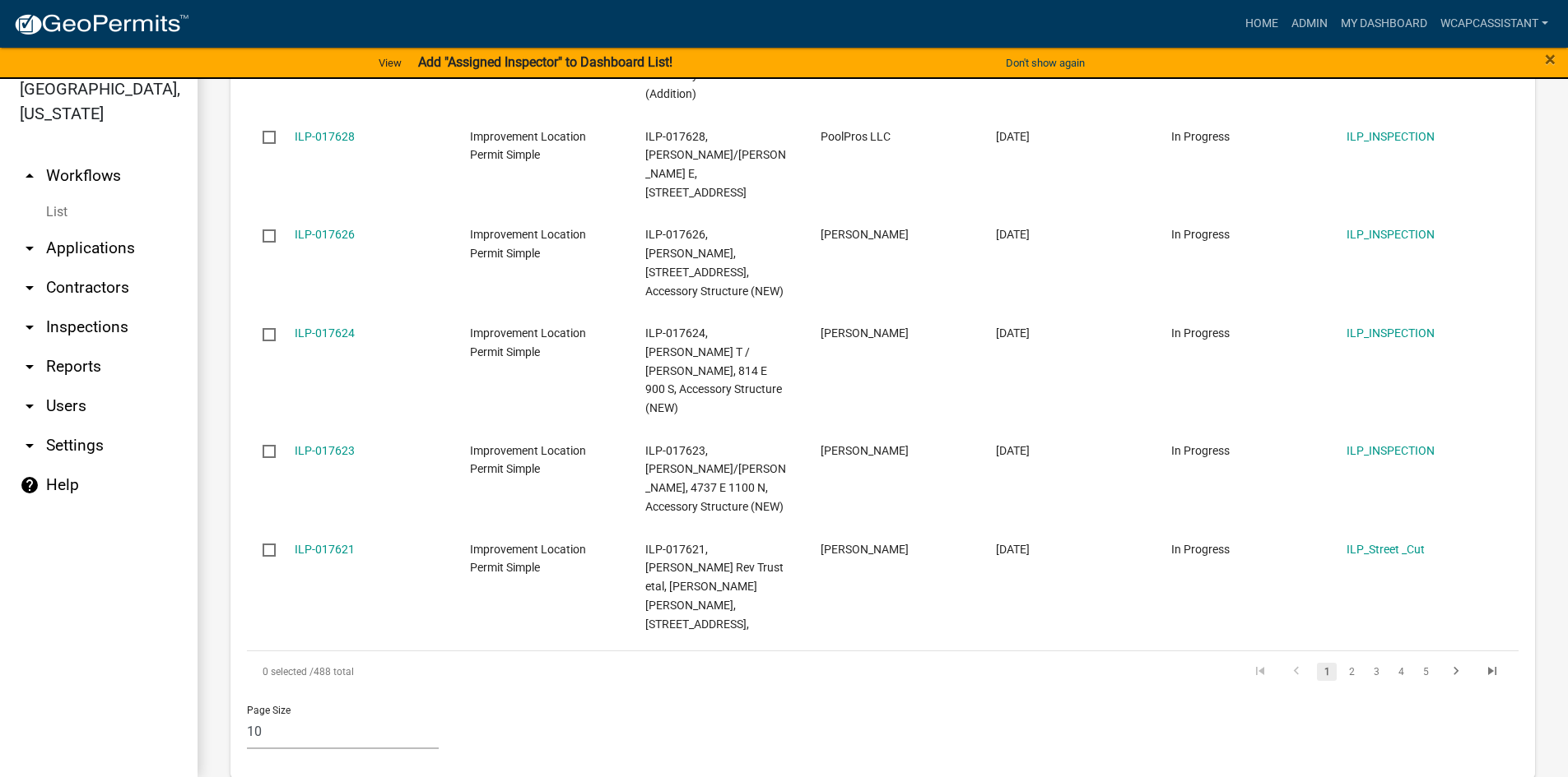
type input "watt"
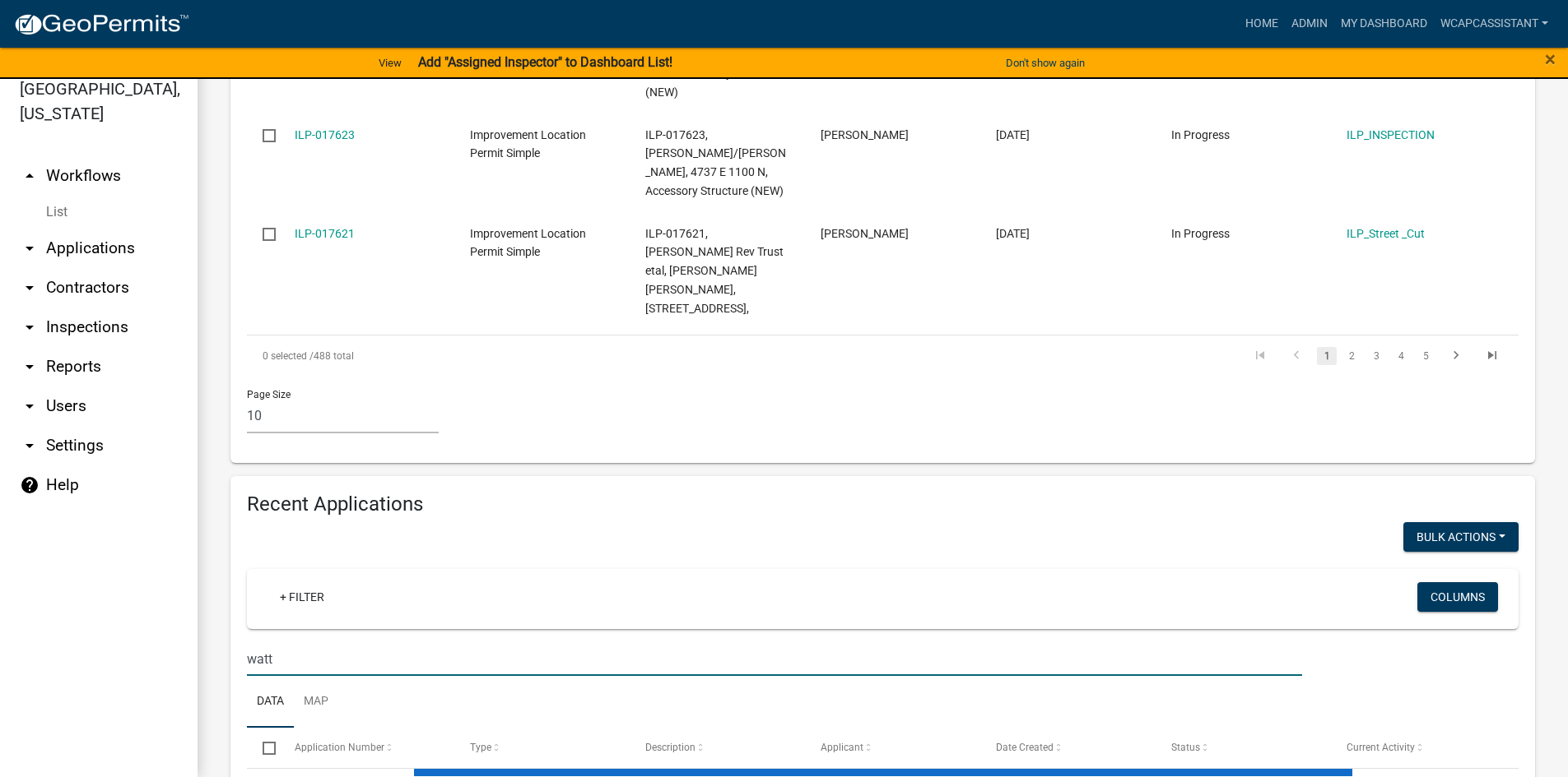
scroll to position [1292, 0]
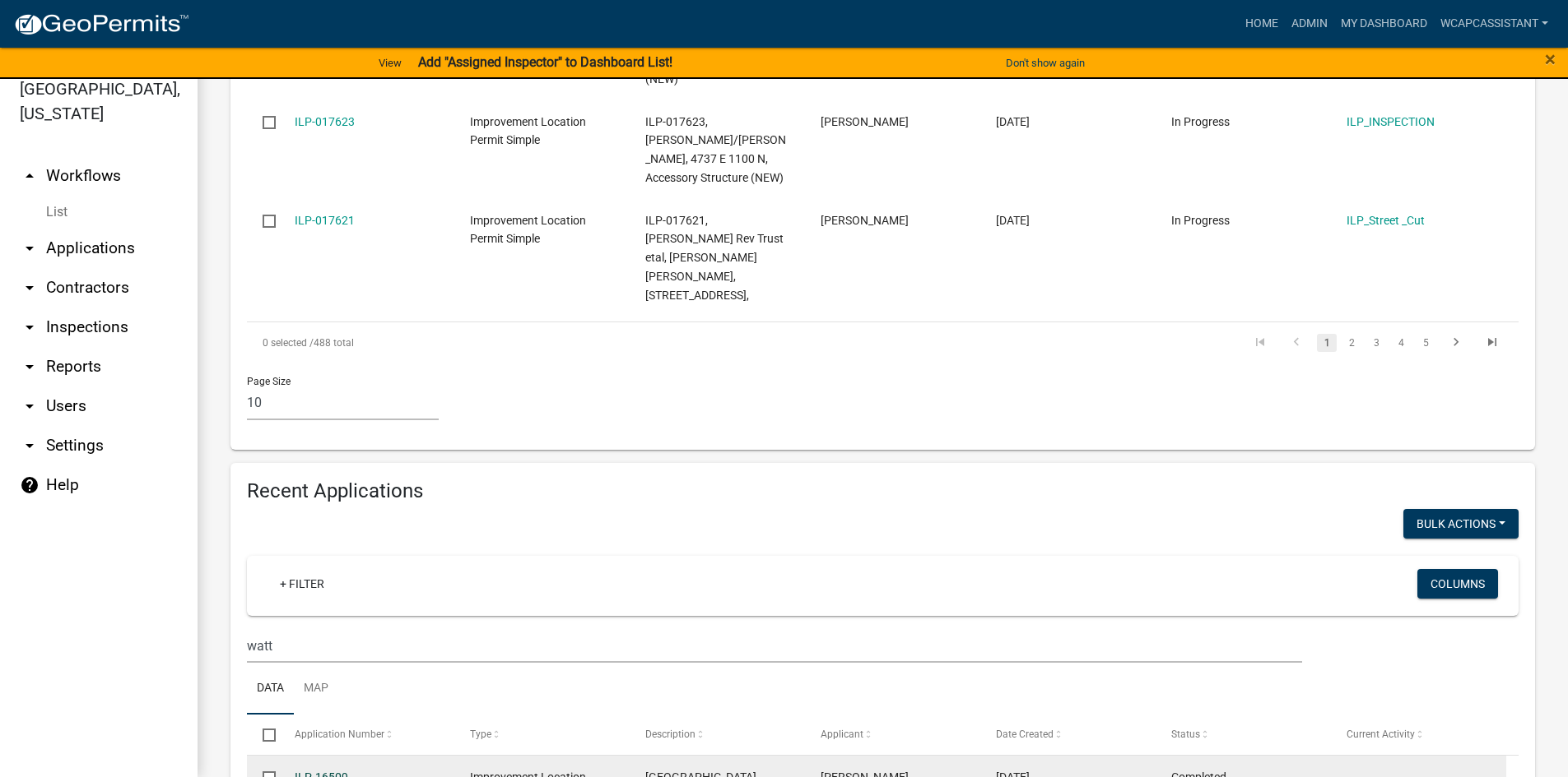
click at [315, 770] on link "ILP-16509" at bounding box center [321, 777] width 54 height 13
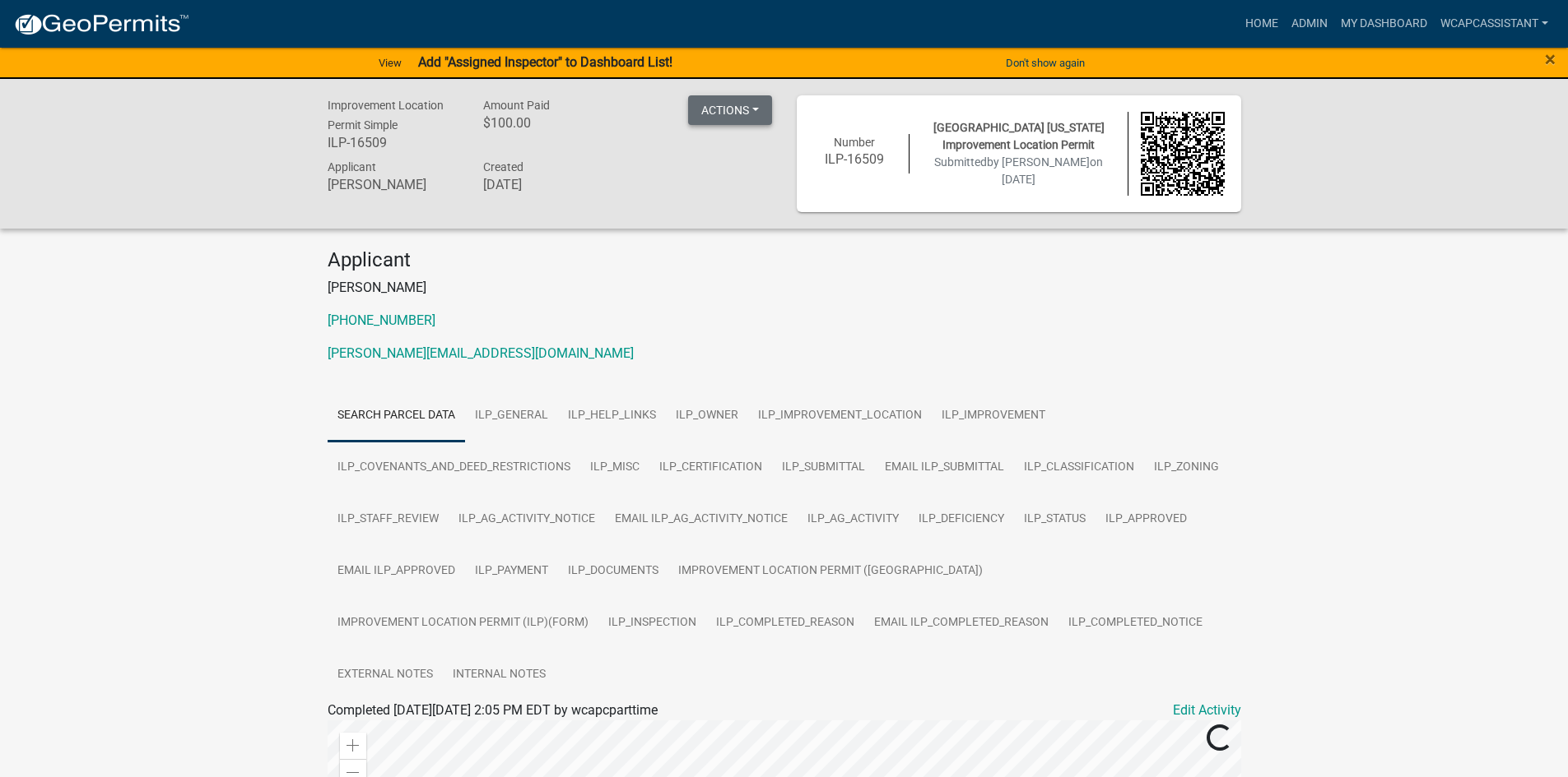
click at [744, 102] on button "Actions" at bounding box center [730, 111] width 84 height 30
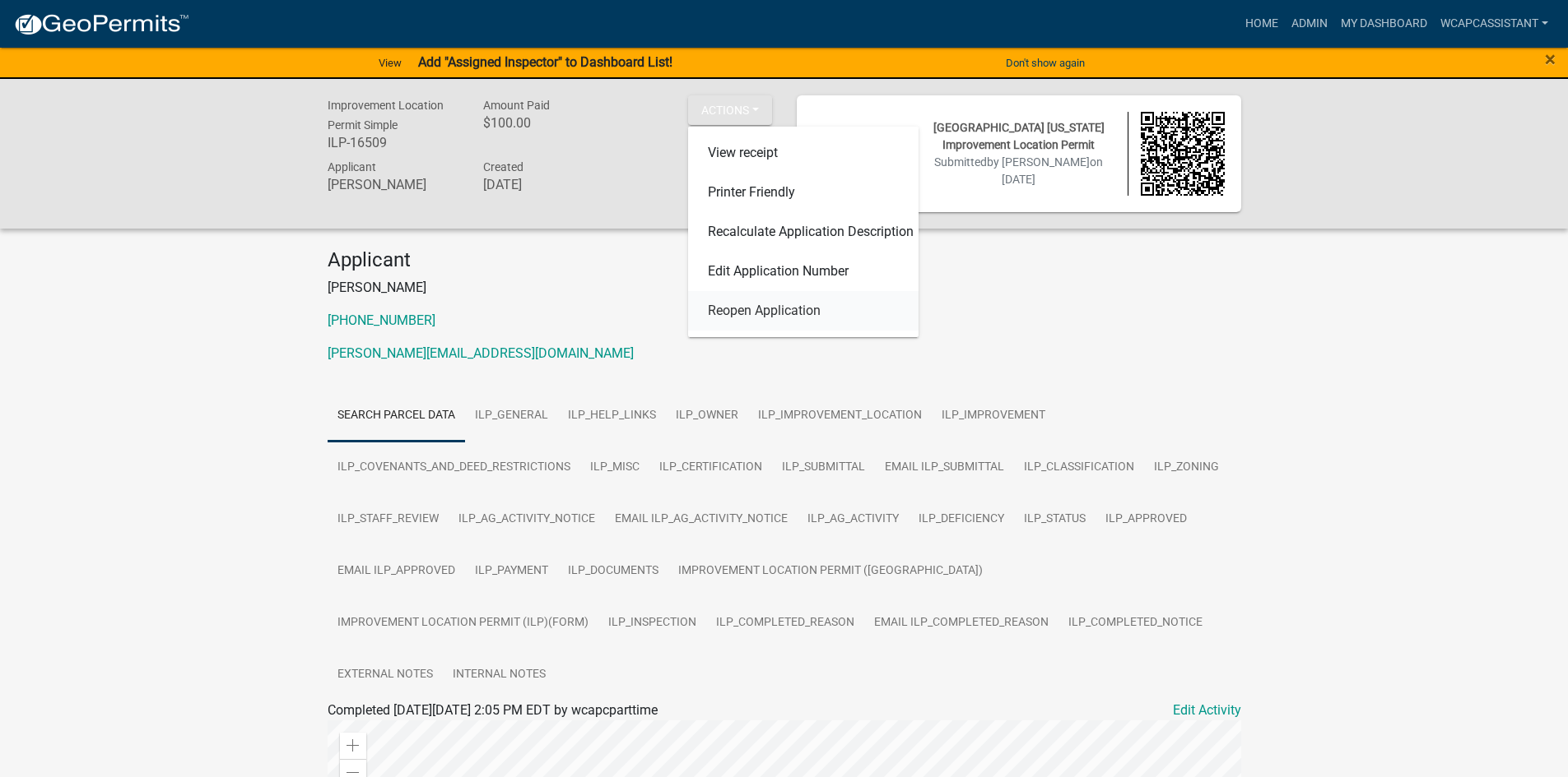
click at [792, 310] on link "Reopen Application" at bounding box center [803, 311] width 230 height 39
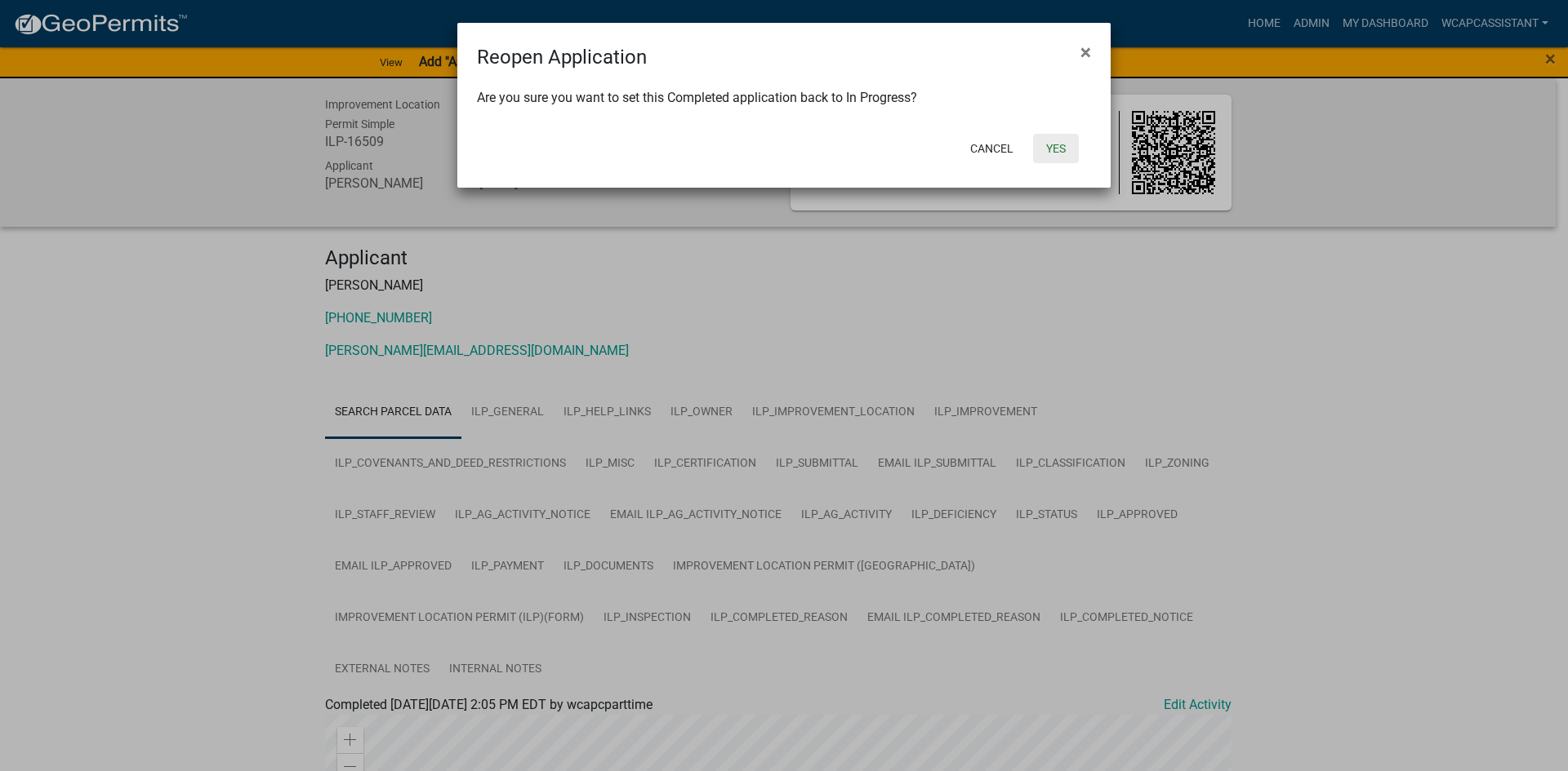
click at [1056, 152] on button "Yes" at bounding box center [1056, 149] width 46 height 30
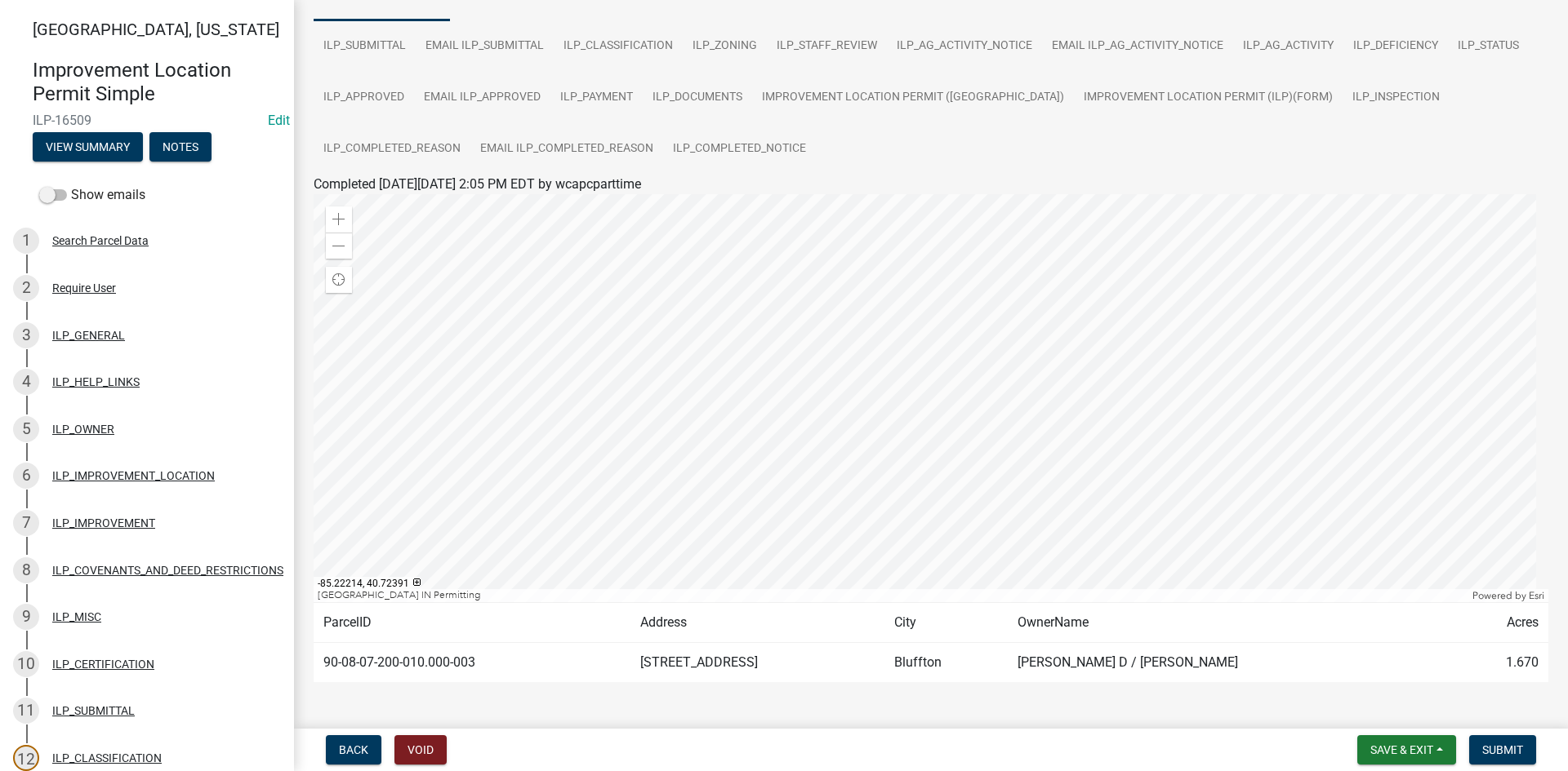
scroll to position [116, 0]
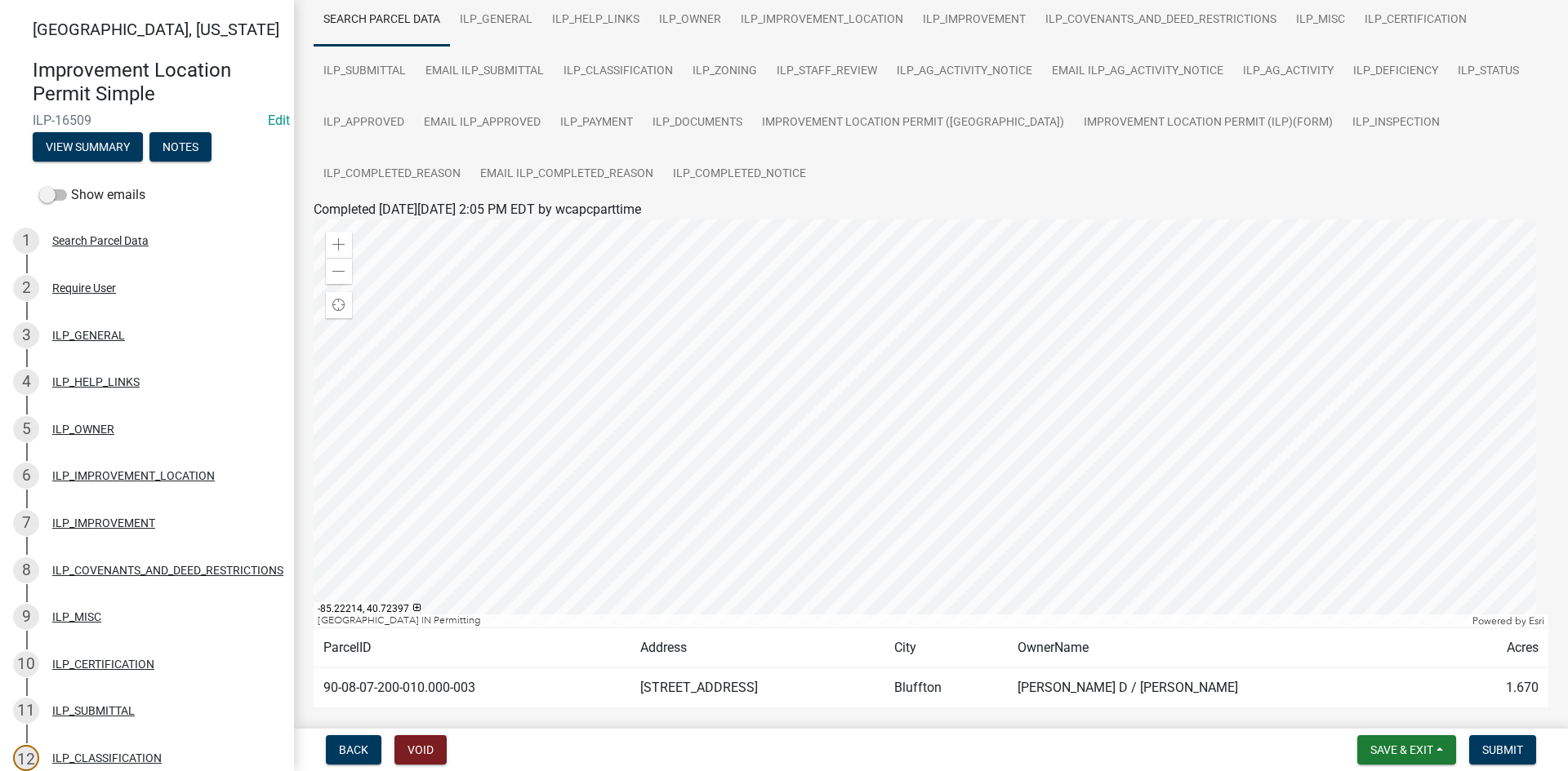
click at [903, 461] on div at bounding box center [931, 424] width 1234 height 408
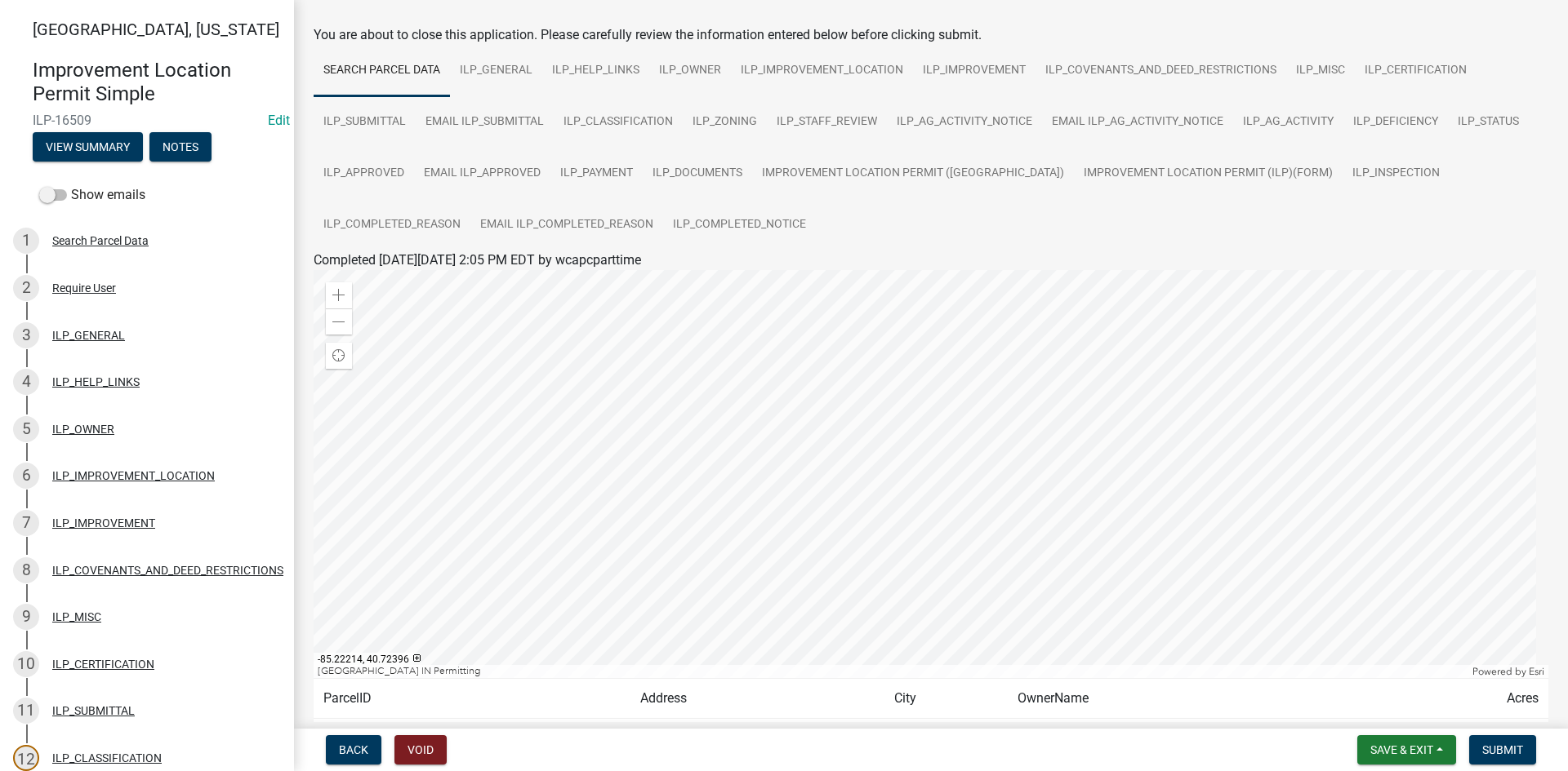
scroll to position [35, 0]
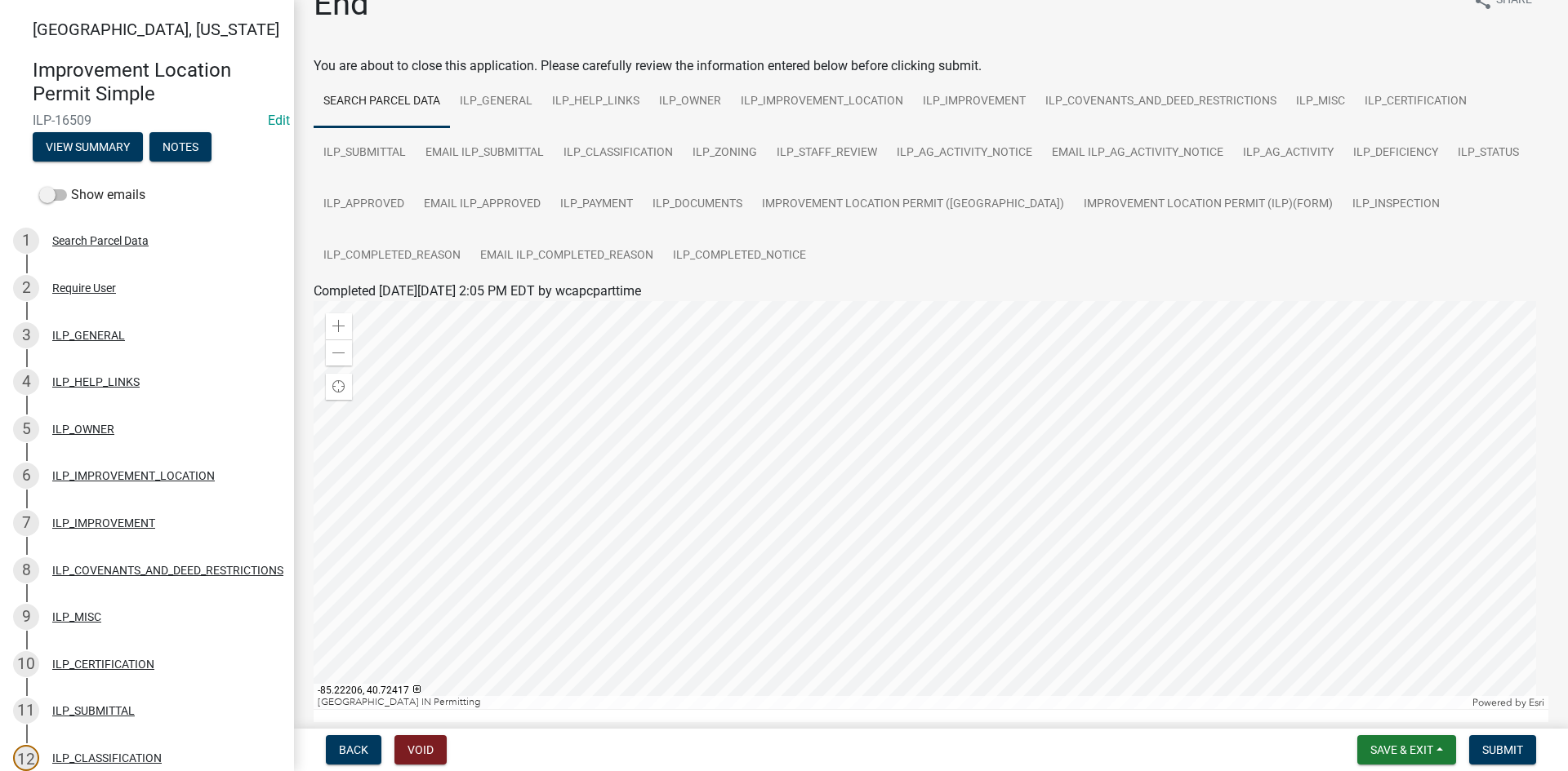
click at [917, 500] on div at bounding box center [931, 505] width 1234 height 408
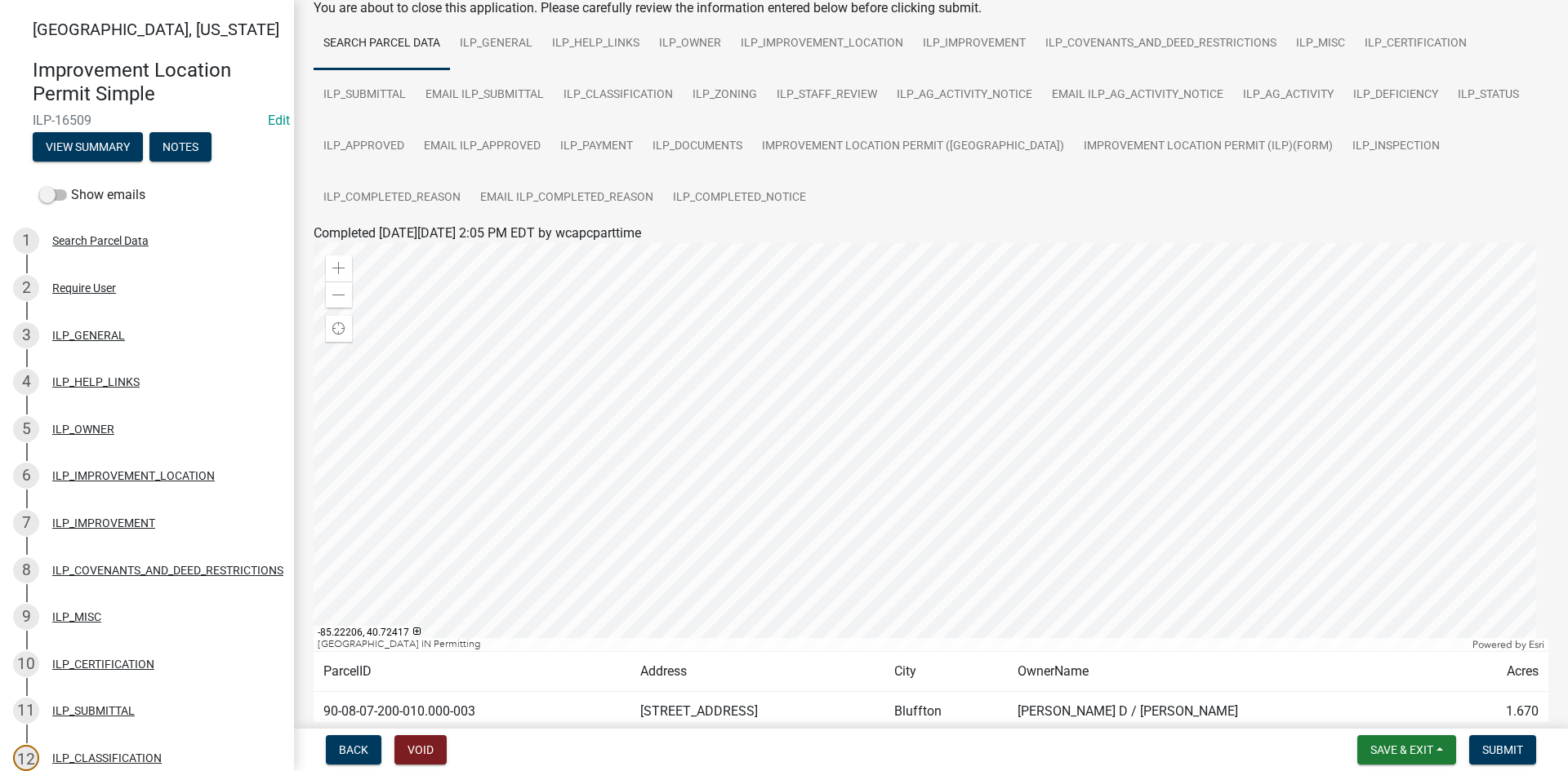
scroll to position [116, 0]
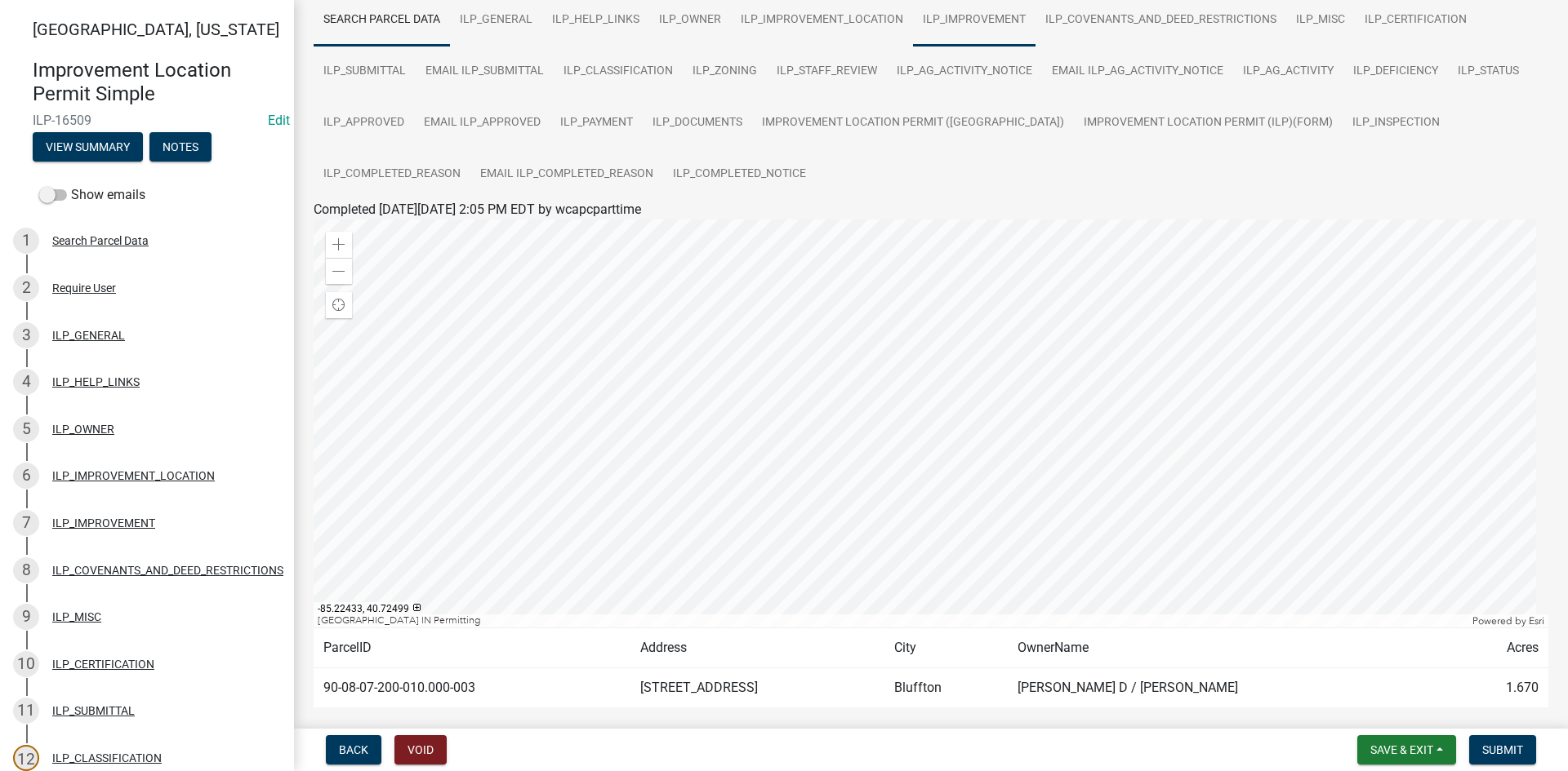
click at [974, 12] on link "ILP_IMPROVEMENT" at bounding box center [974, 20] width 122 height 52
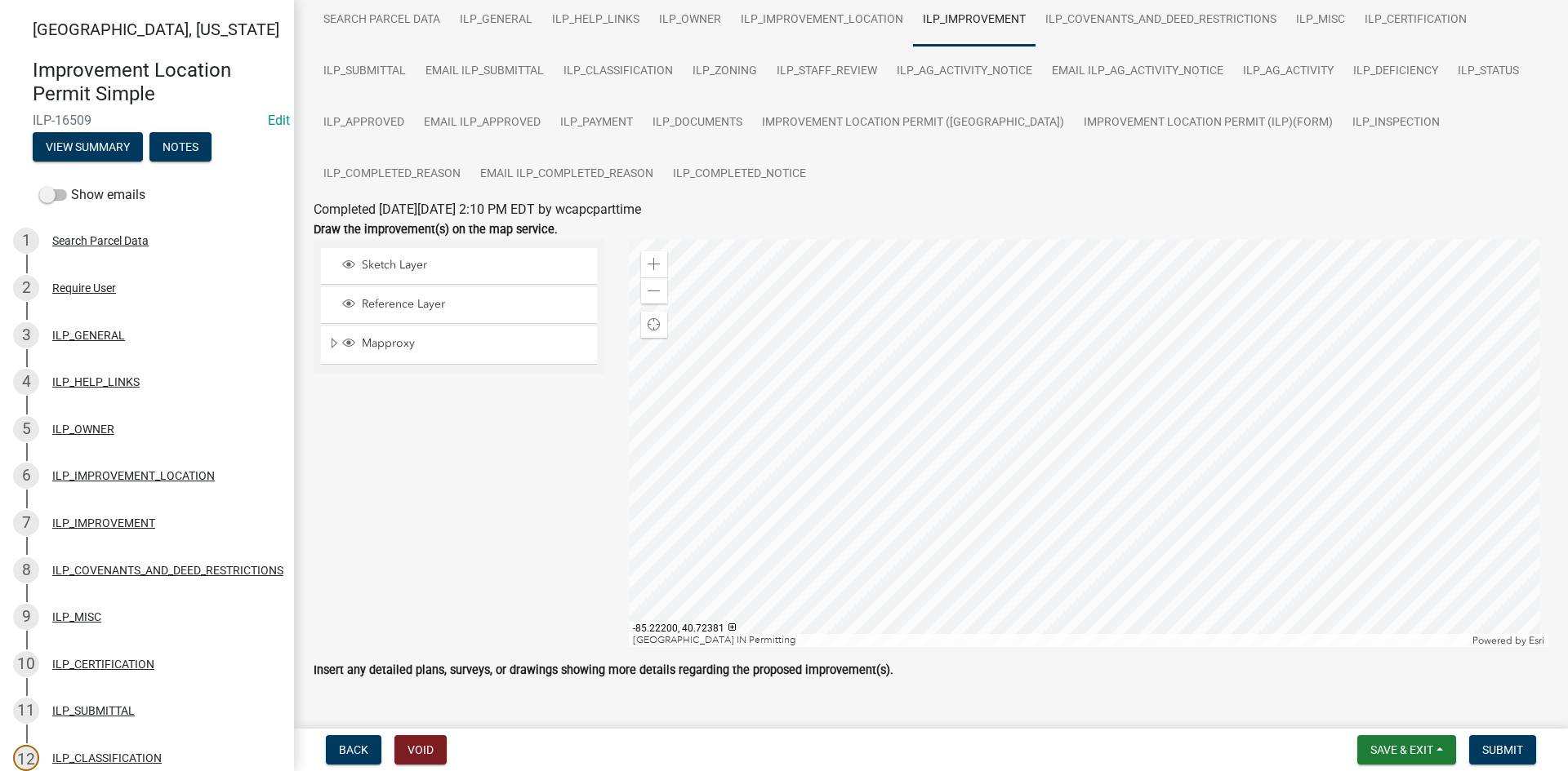
scroll to position [198, 0]
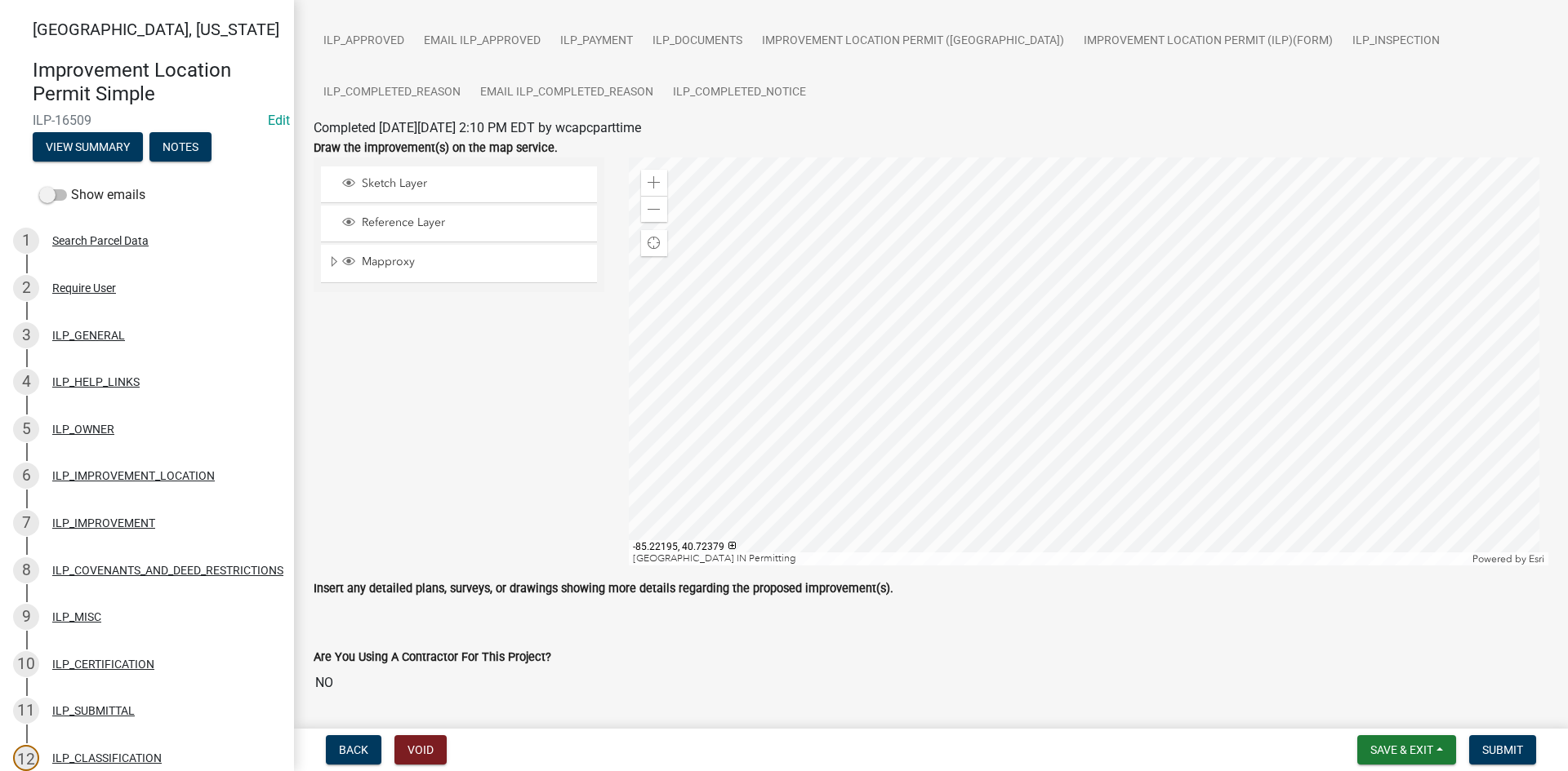
click at [1179, 480] on div at bounding box center [1089, 361] width 920 height 408
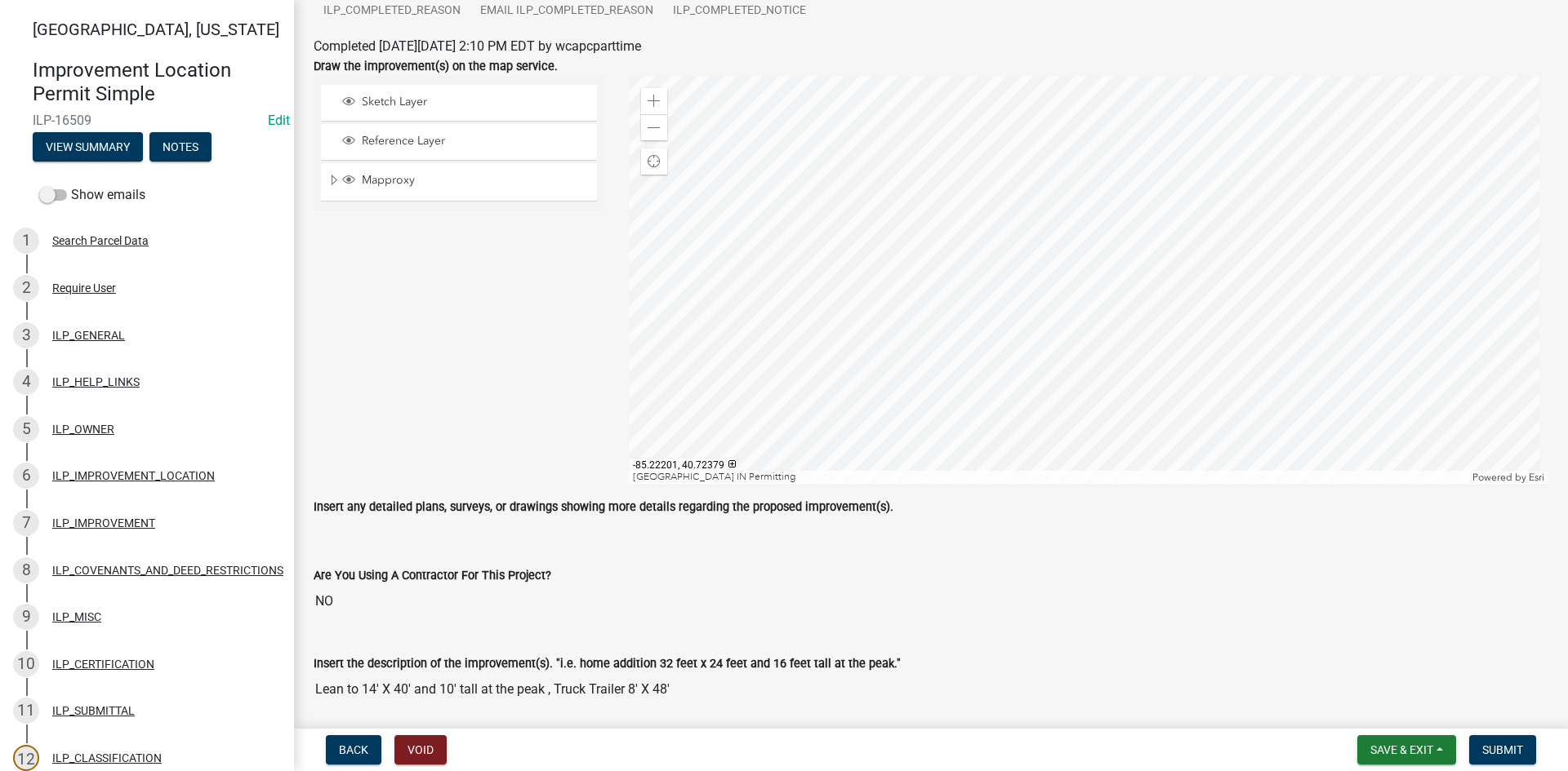
click at [1020, 399] on div at bounding box center [1089, 280] width 920 height 408
click at [893, 637] on div "Insert the description of the improvement(s). "i.e. home addition 32 feet x 24 …" at bounding box center [931, 707] width 1234 height 154
click at [733, 380] on div at bounding box center [1089, 280] width 920 height 408
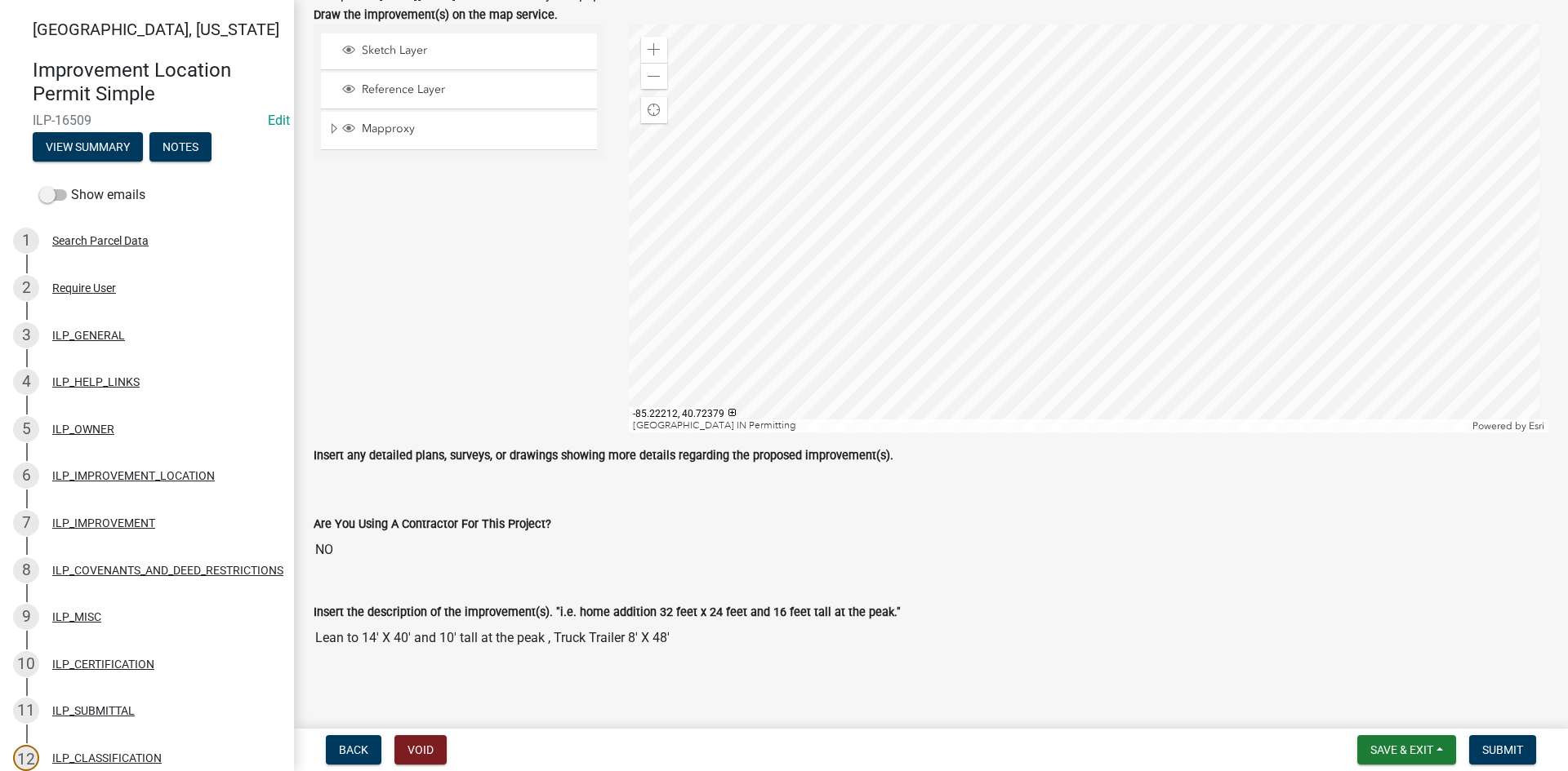
scroll to position [361, 0]
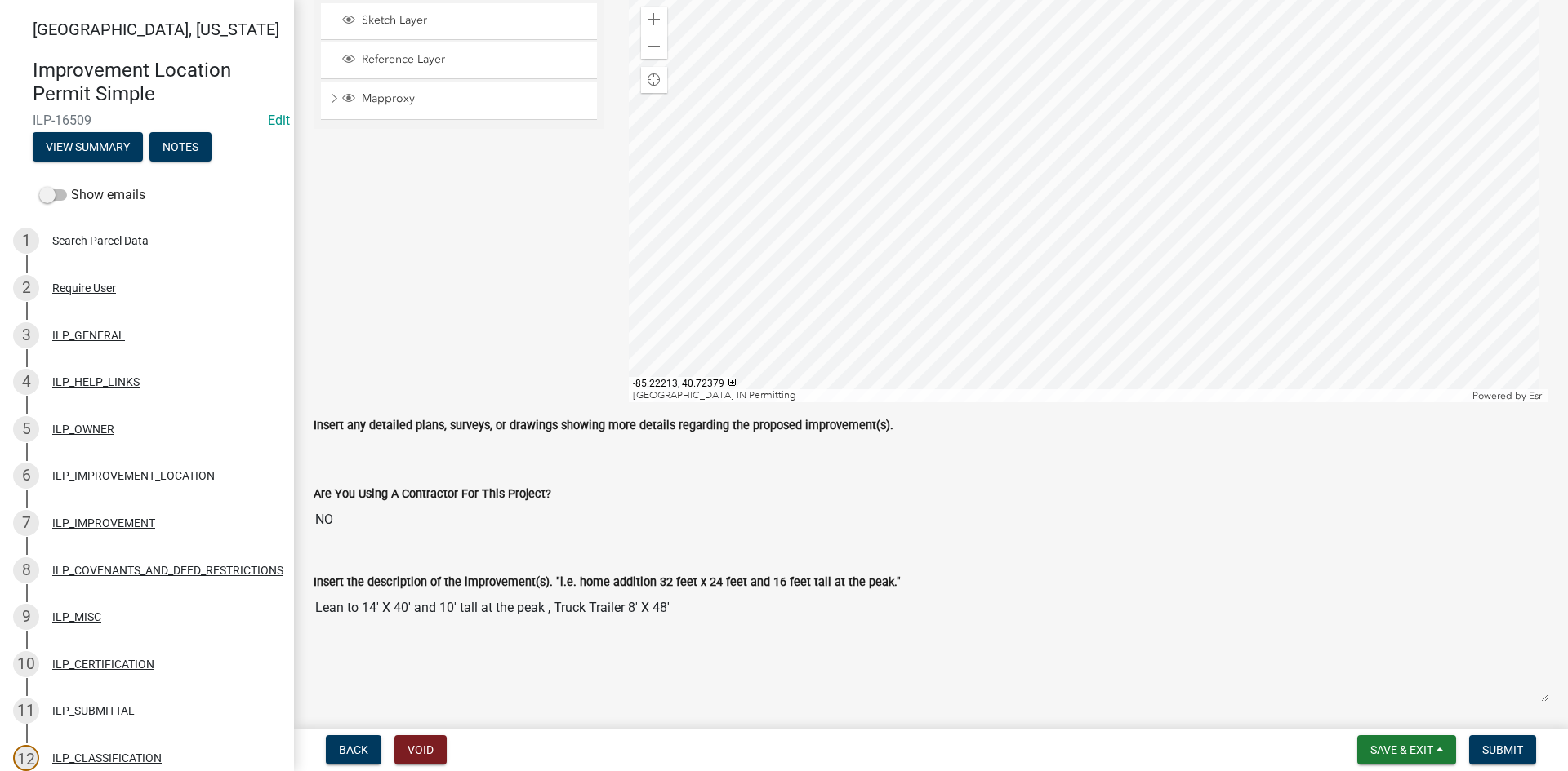
click at [722, 291] on div at bounding box center [1089, 198] width 920 height 408
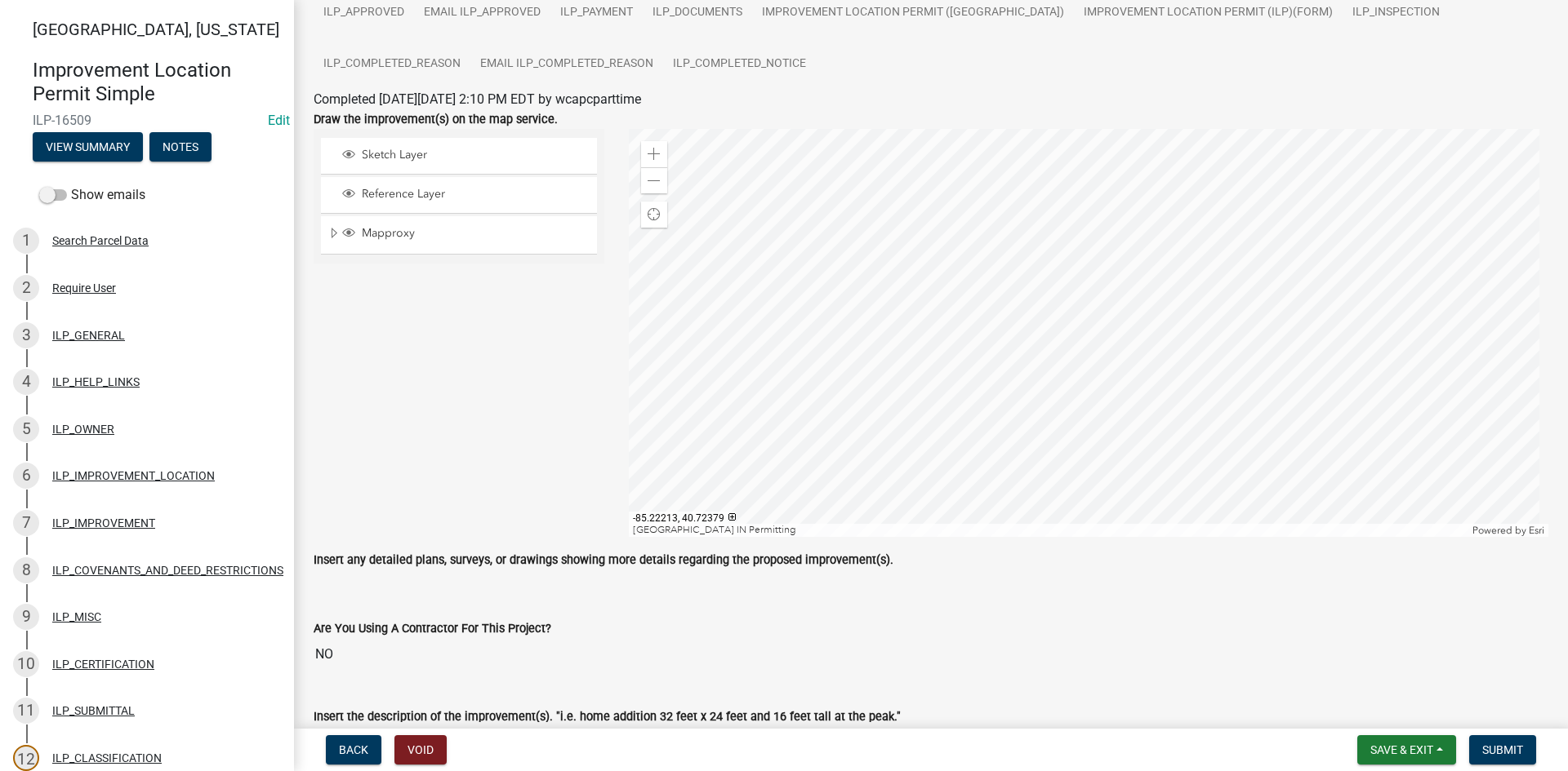
scroll to position [198, 0]
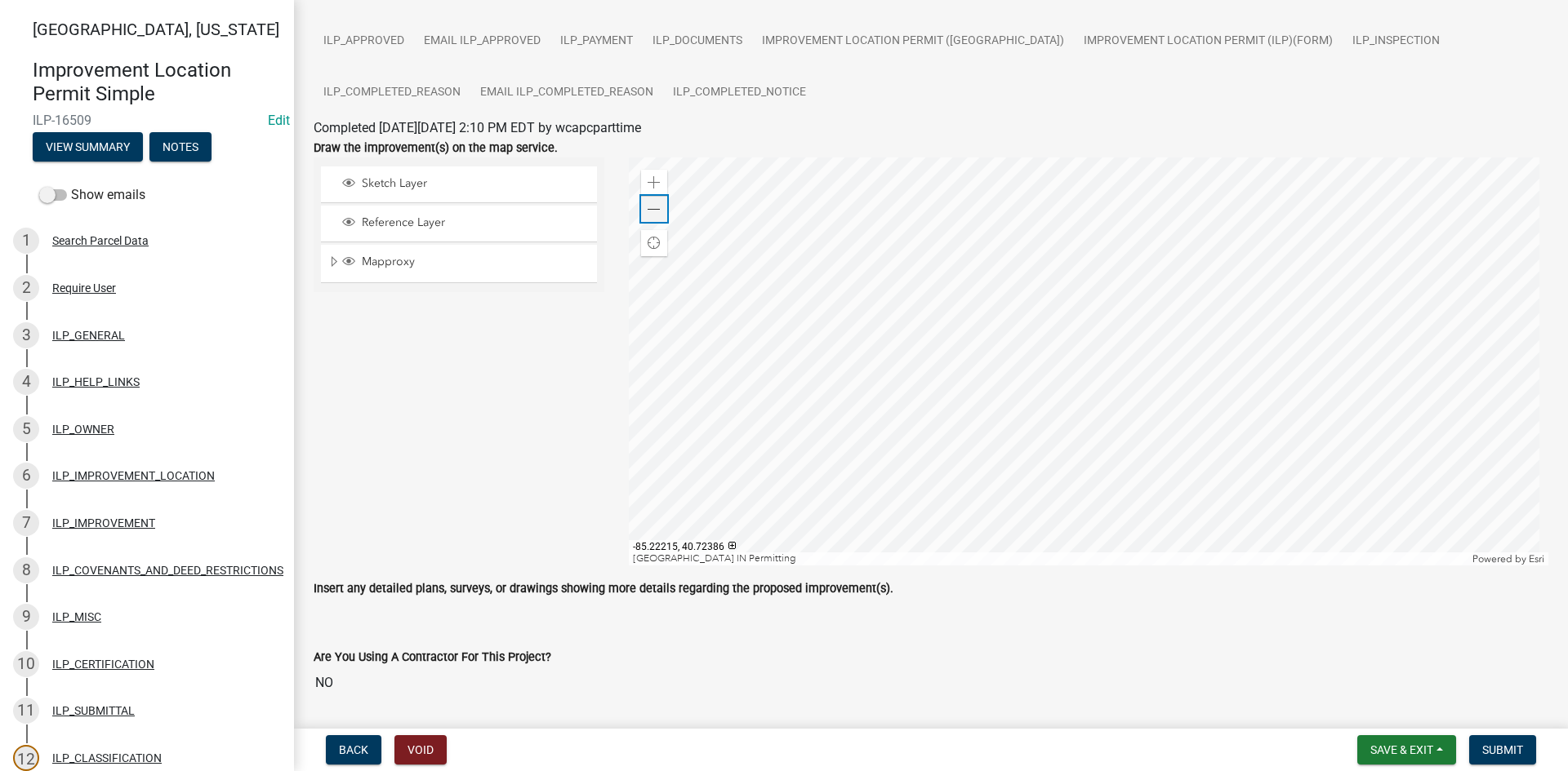
click at [653, 210] on span at bounding box center [654, 210] width 13 height 13
click at [923, 282] on div at bounding box center [1089, 361] width 920 height 408
click at [651, 248] on span "Find my location" at bounding box center [654, 243] width 13 height 13
click at [883, 330] on div at bounding box center [1089, 361] width 920 height 408
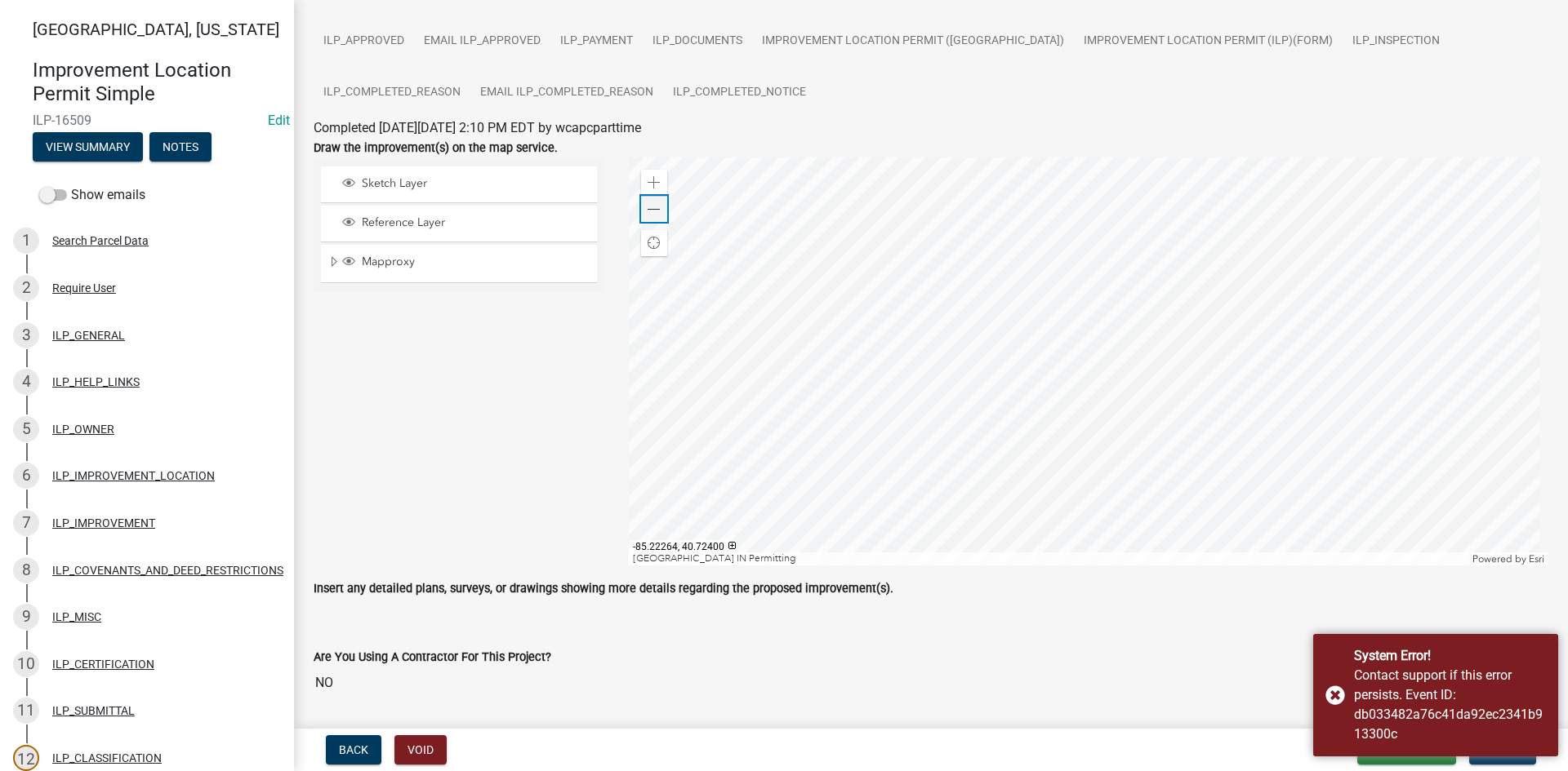
click at [649, 210] on span at bounding box center [654, 210] width 13 height 13
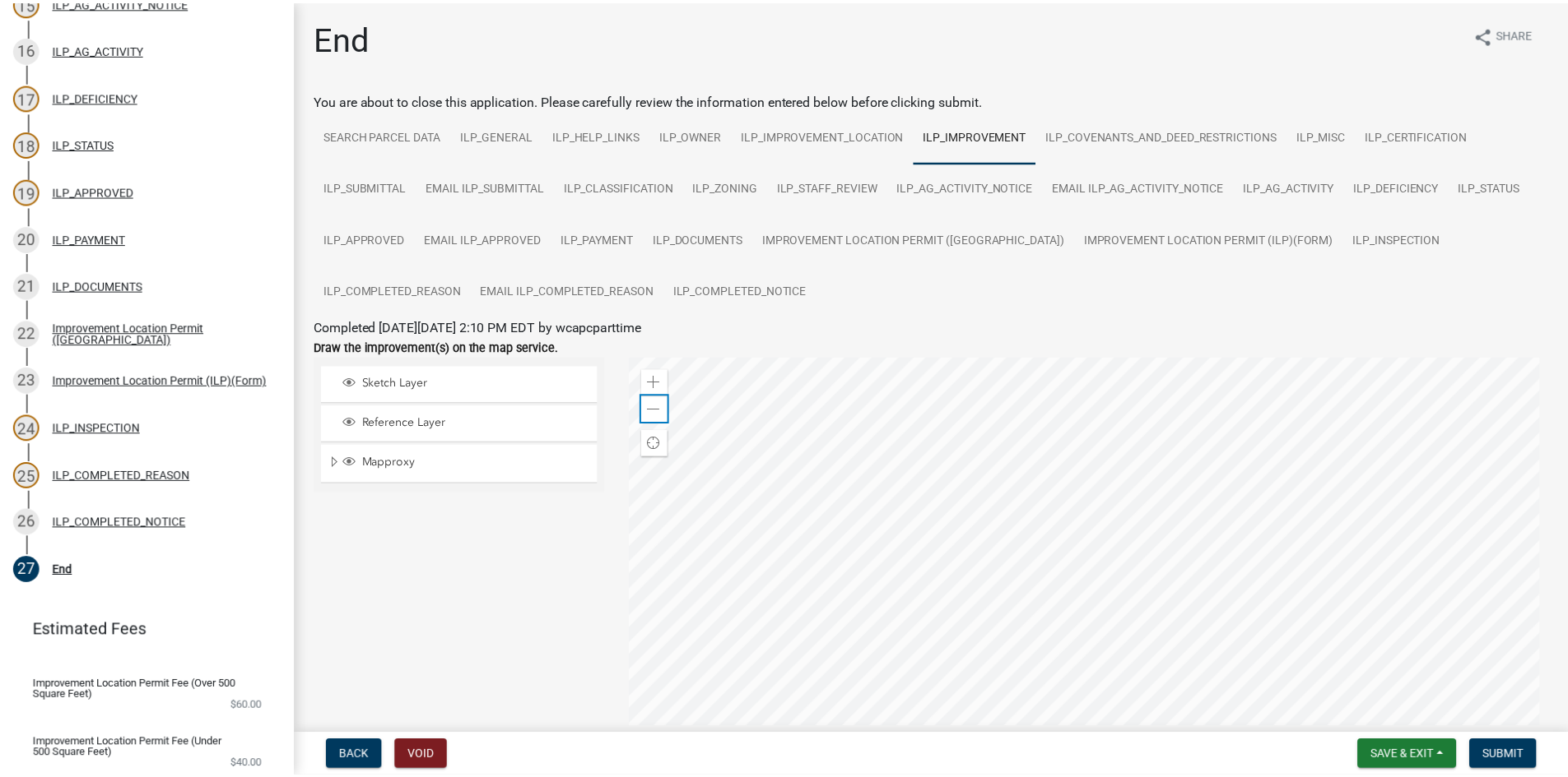
scroll to position [0, 0]
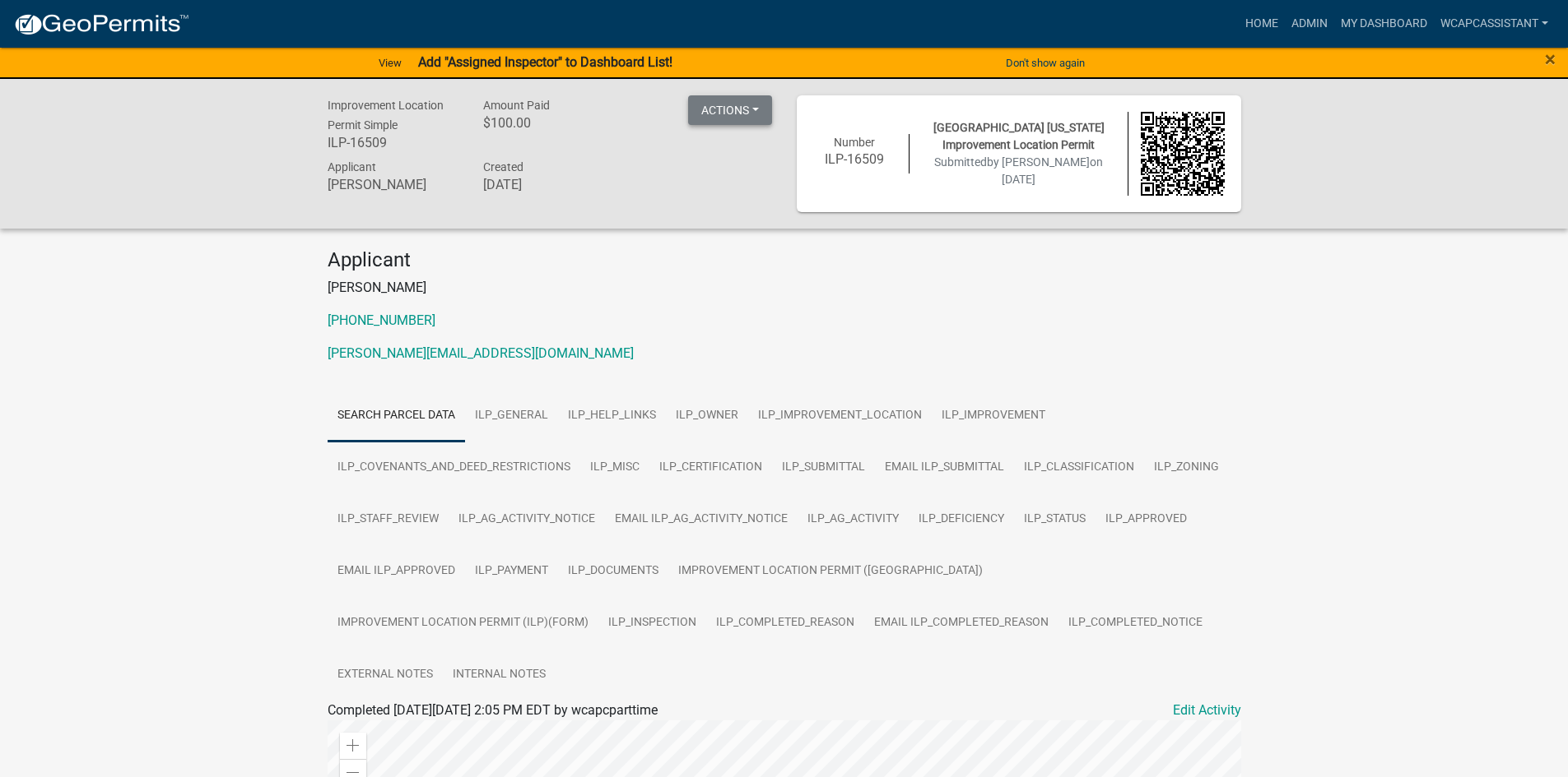
click at [715, 105] on button "Actions" at bounding box center [730, 111] width 84 height 30
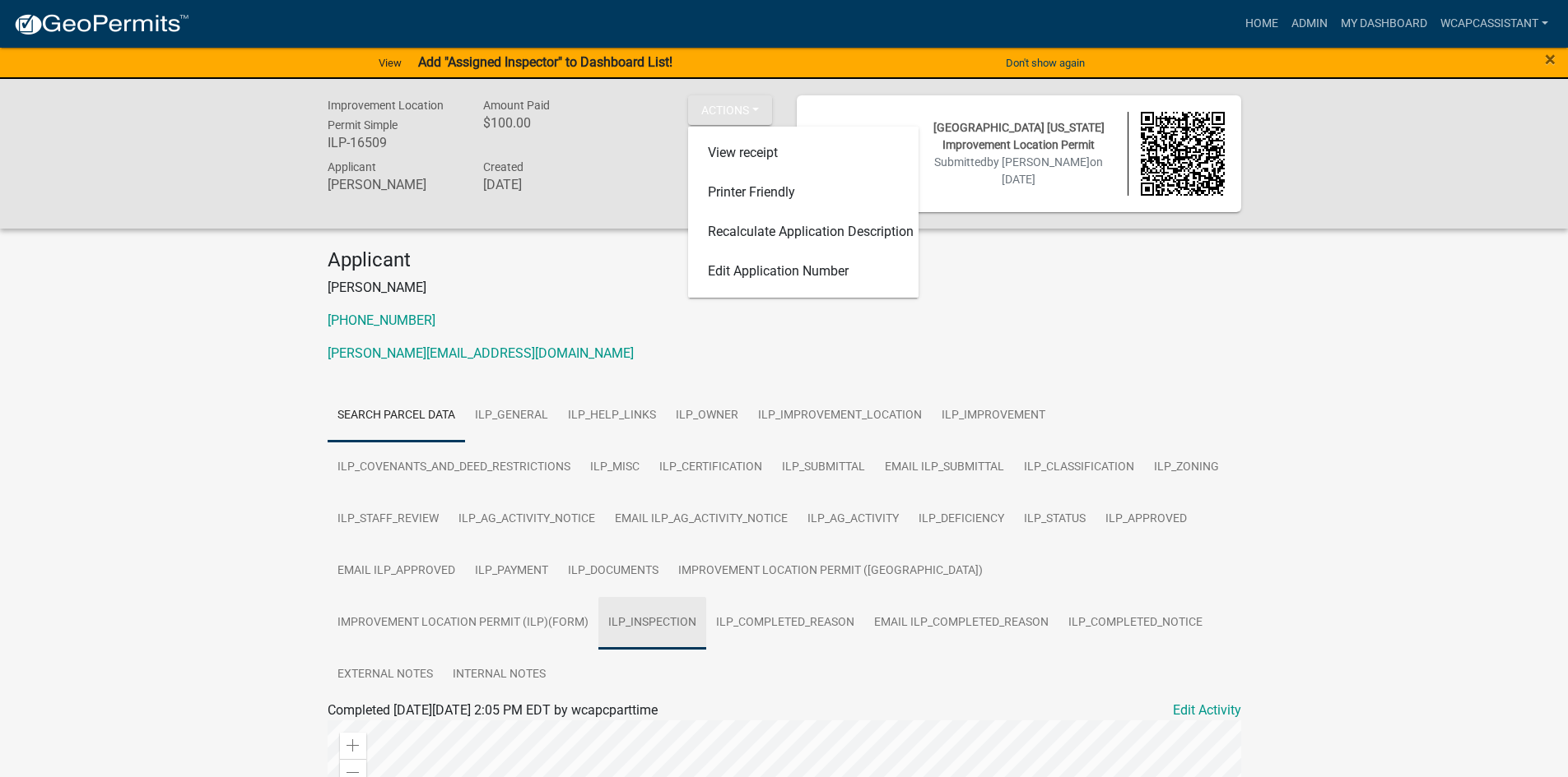
click at [598, 628] on link "ILP_INSPECTION" at bounding box center [652, 623] width 108 height 53
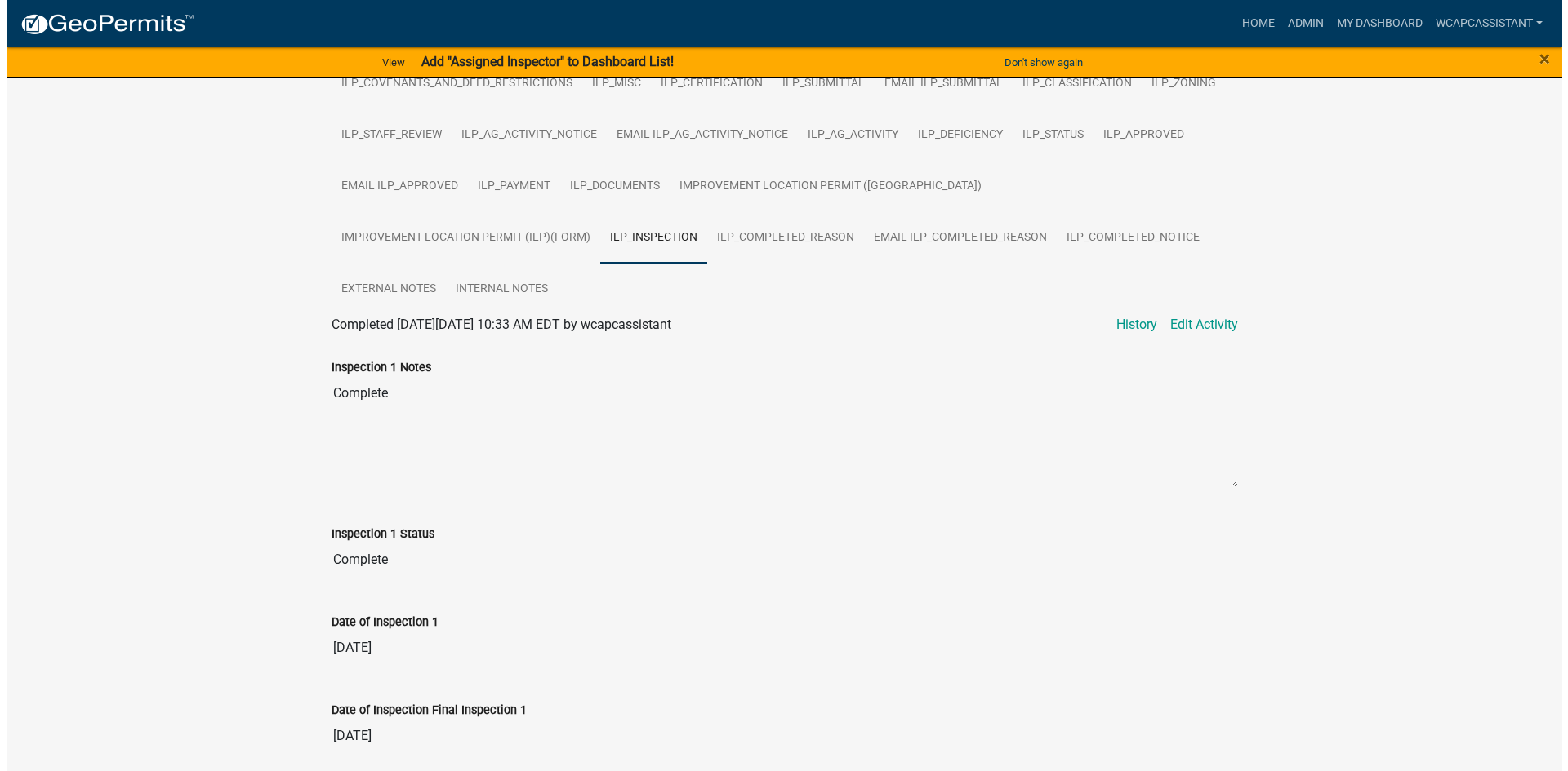
scroll to position [392, 0]
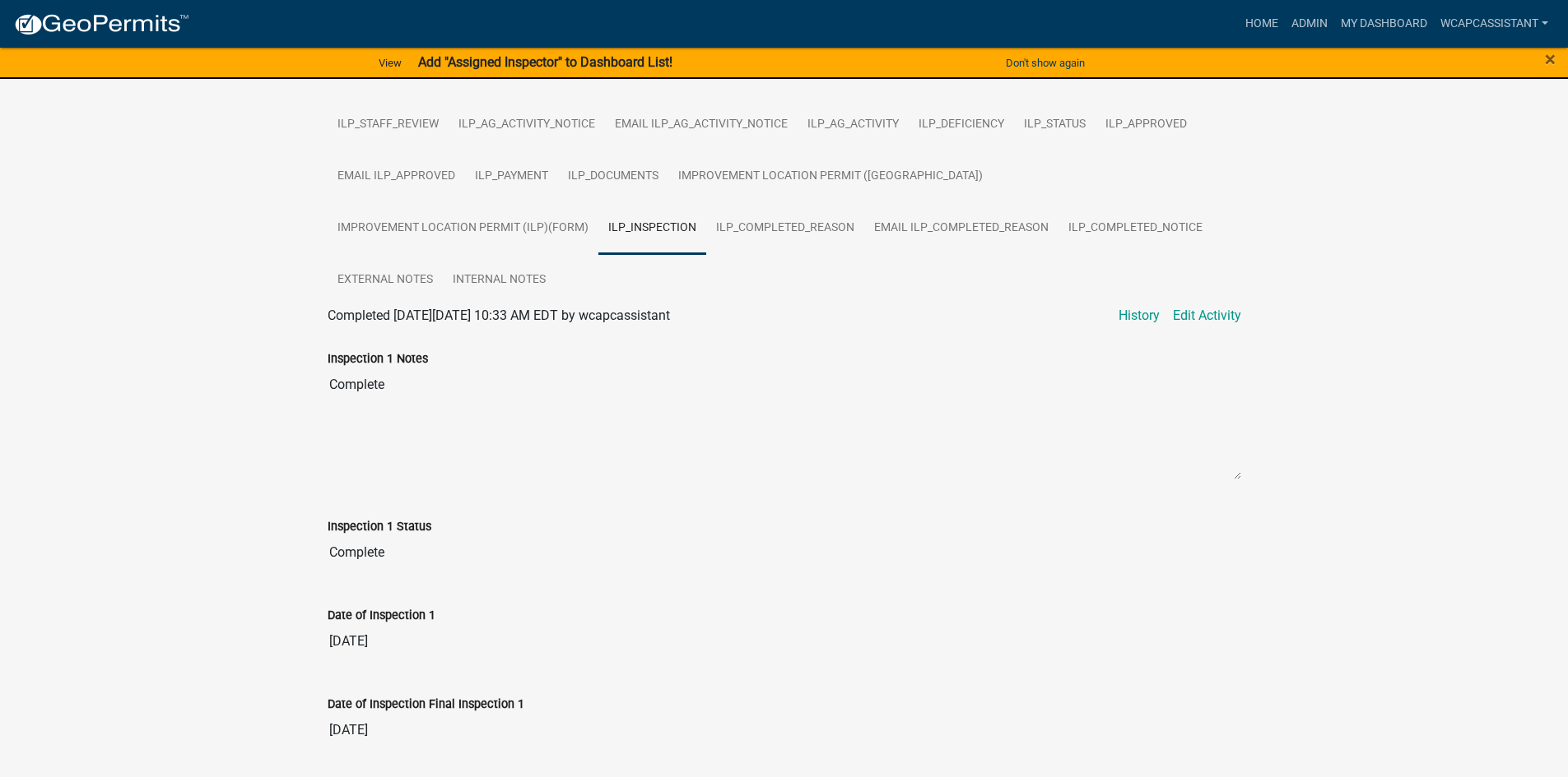
click at [377, 625] on input "5/15/2023" at bounding box center [784, 641] width 914 height 33
click at [362, 625] on input "5/15/2023" at bounding box center [784, 641] width 914 height 33
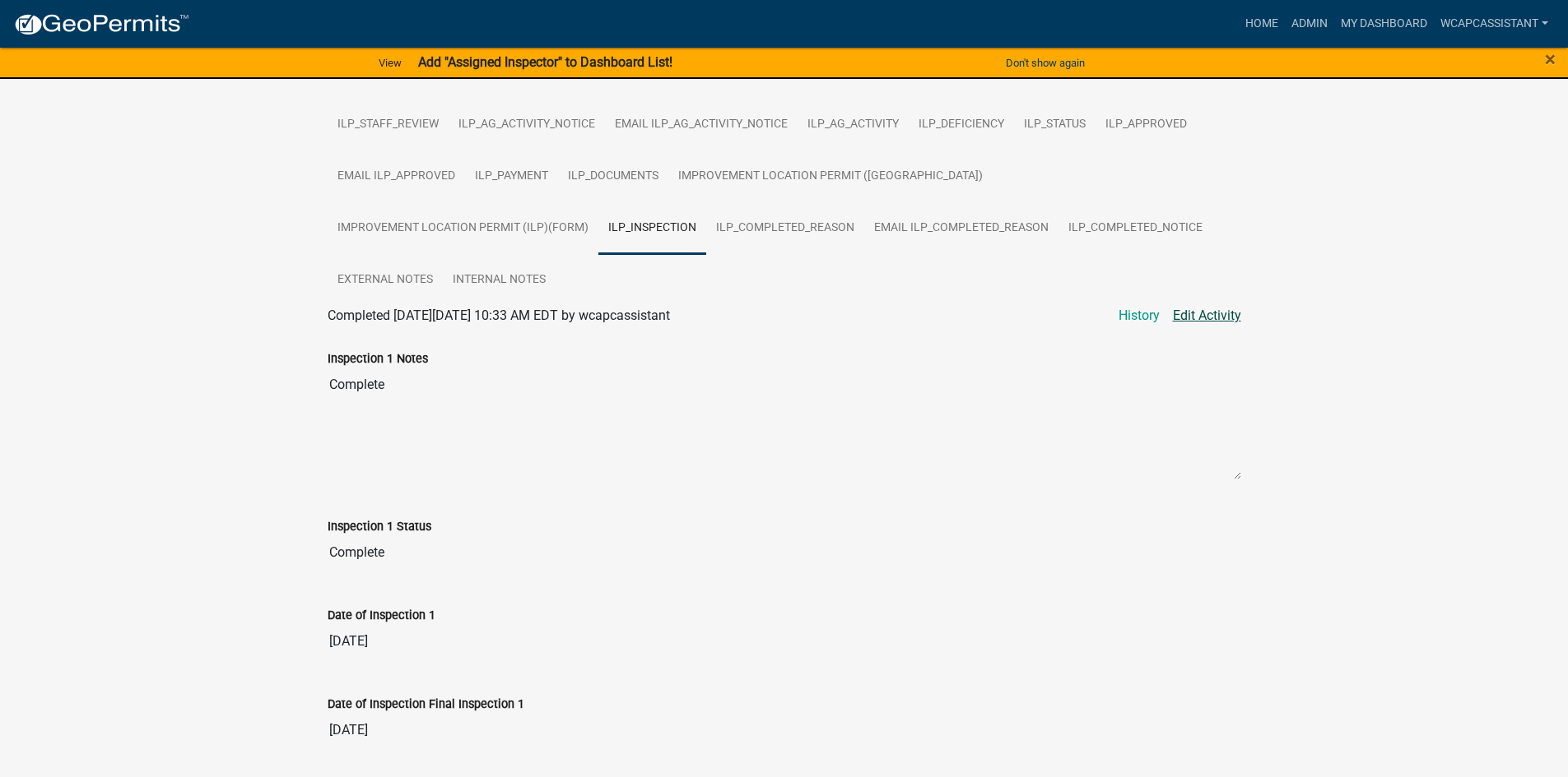
click at [1230, 306] on link "Edit Activity" at bounding box center [1207, 315] width 69 height 20
select select "c8e0900f-4965-4a2e-9672-08371caab001"
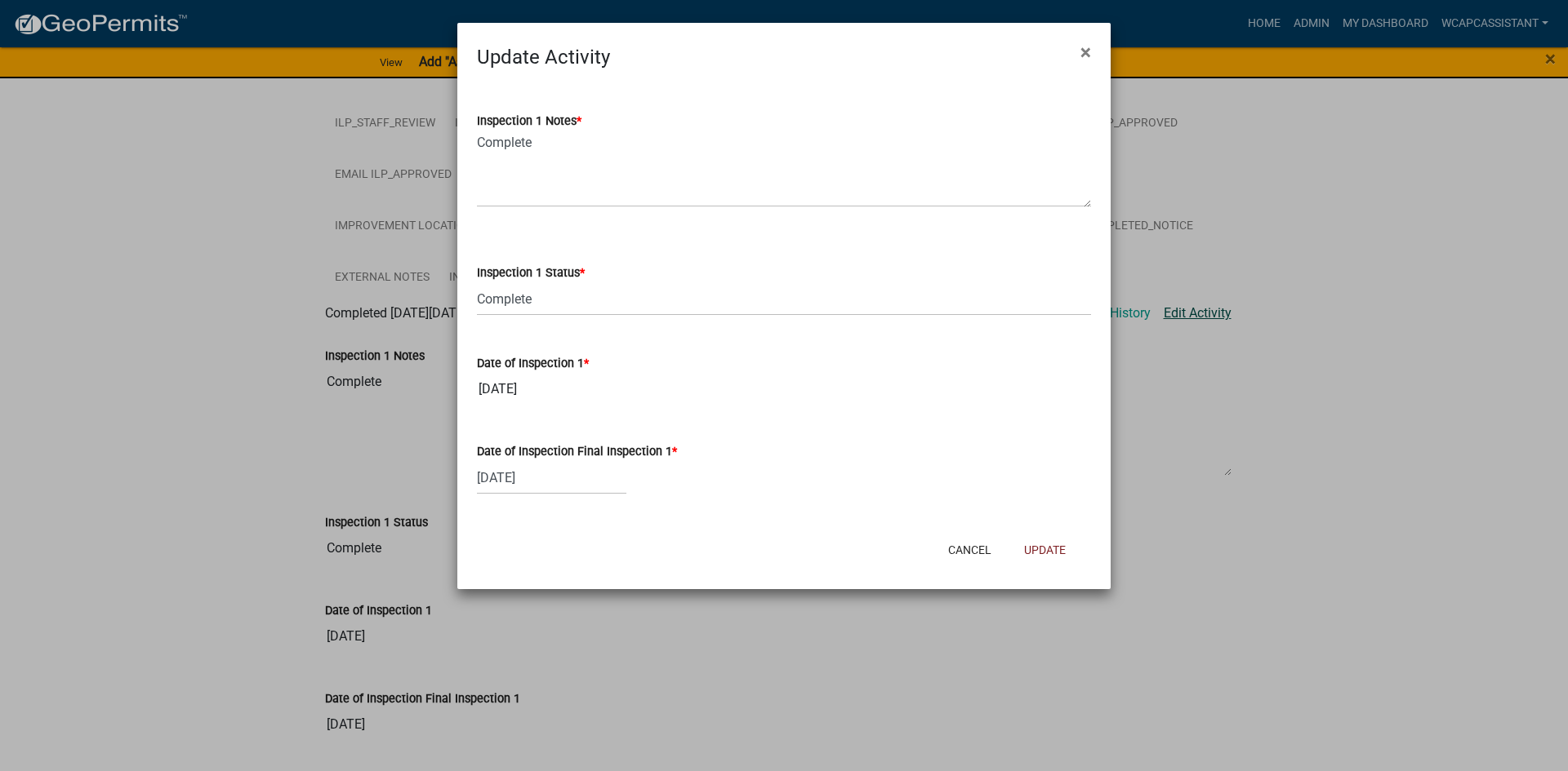
click at [1189, 261] on ngb-modal-window "Update Activity × Inspection 1 Notes * Complete Inspection 1 Status * Select It…" at bounding box center [784, 386] width 1568 height 771
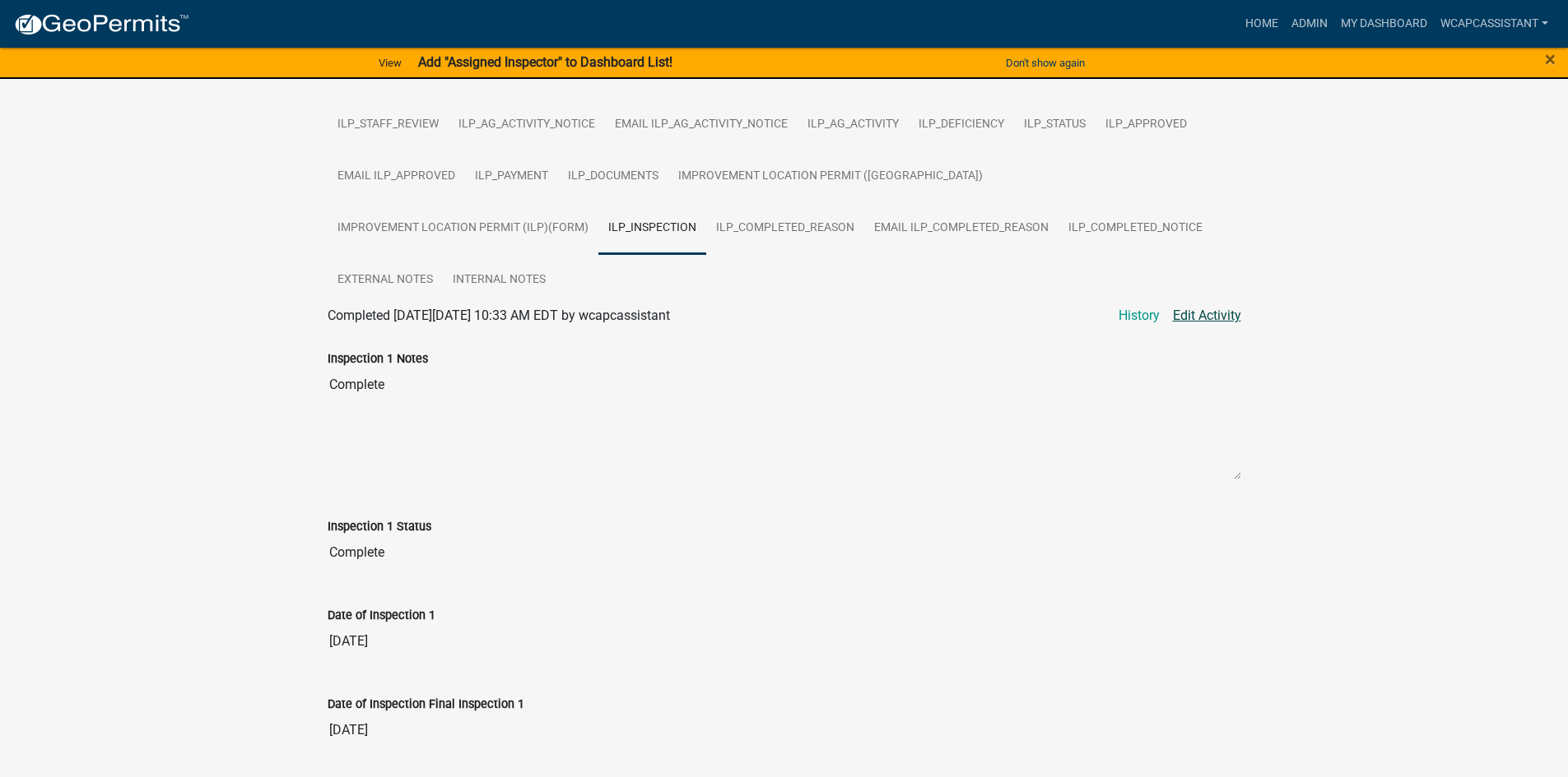
click at [1198, 306] on link "Edit Activity" at bounding box center [1207, 315] width 69 height 20
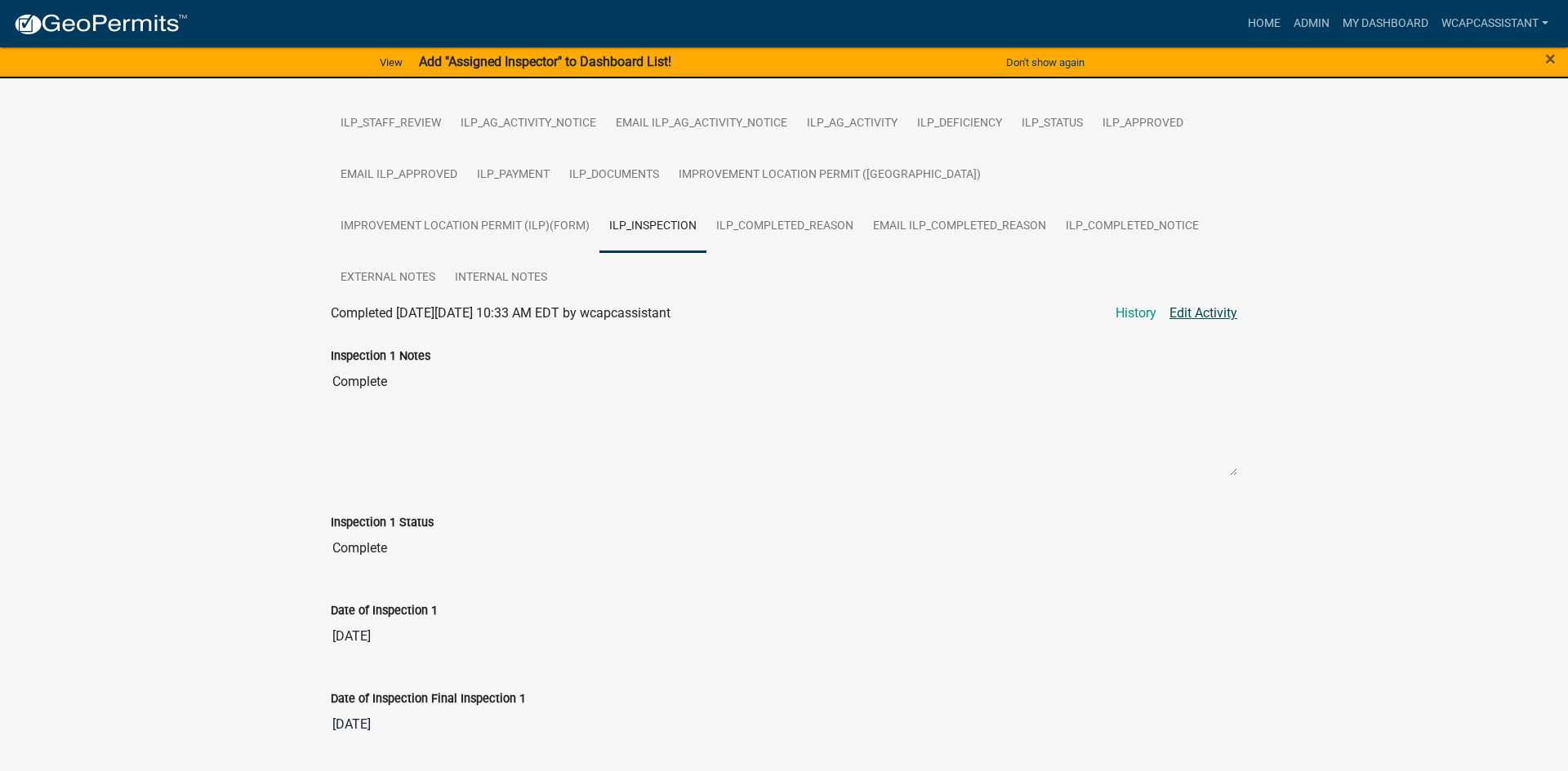
select select "c8e0900f-4965-4a2e-9672-08371caab001"
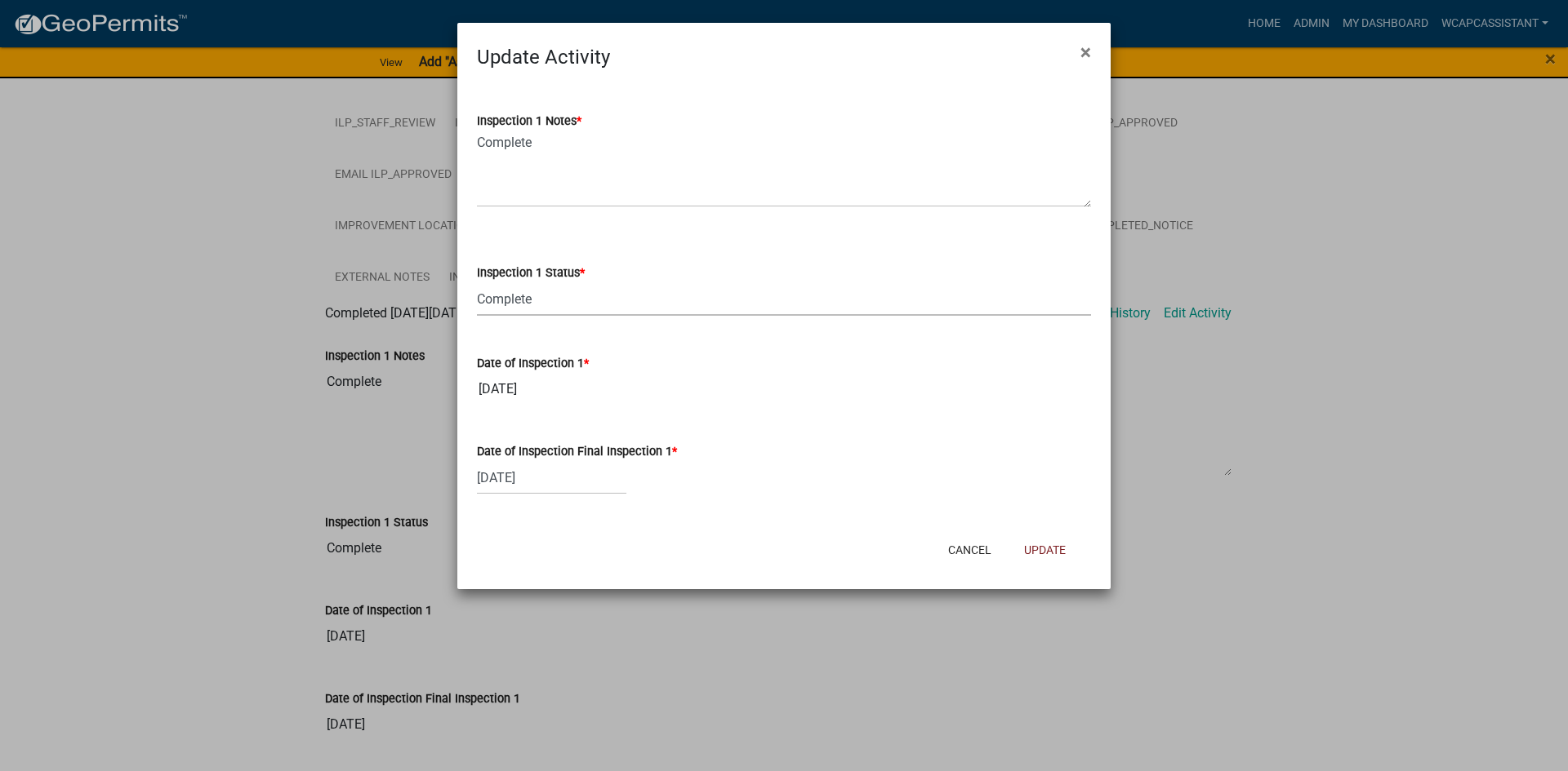
click at [555, 308] on select "Select Item... Complete Violation Void 6 Months Void 24 Months" at bounding box center [784, 299] width 614 height 34
select select "7"
select select "2024"
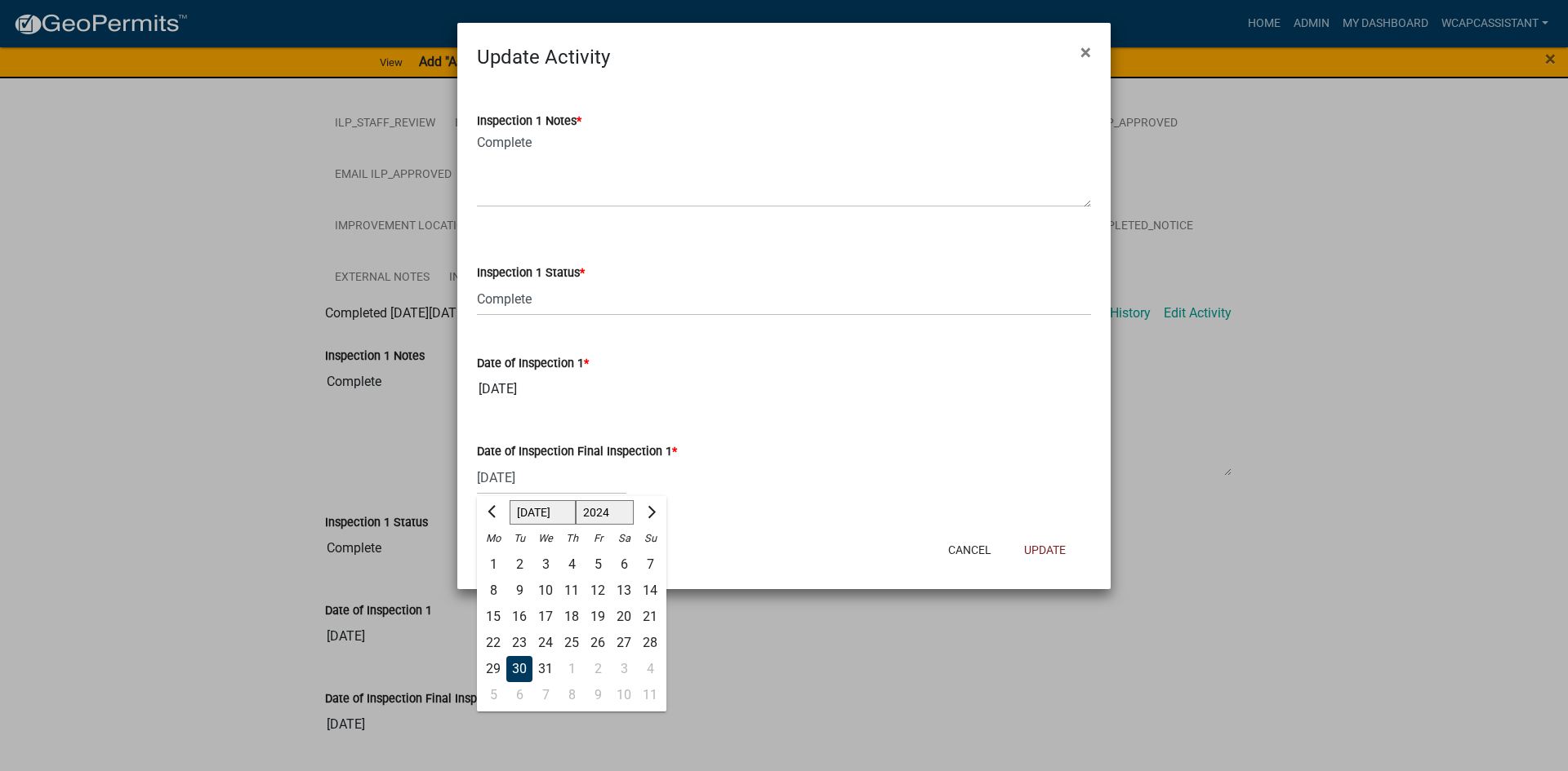
click at [554, 485] on div "07/30/2024 Jan Feb Mar Apr May Jun Jul Aug Sep Oct Nov Dec 1524 1525 1526 1527 …" at bounding box center [552, 478] width 149 height 34
click at [544, 380] on input "05/15/2023" at bounding box center [784, 389] width 614 height 33
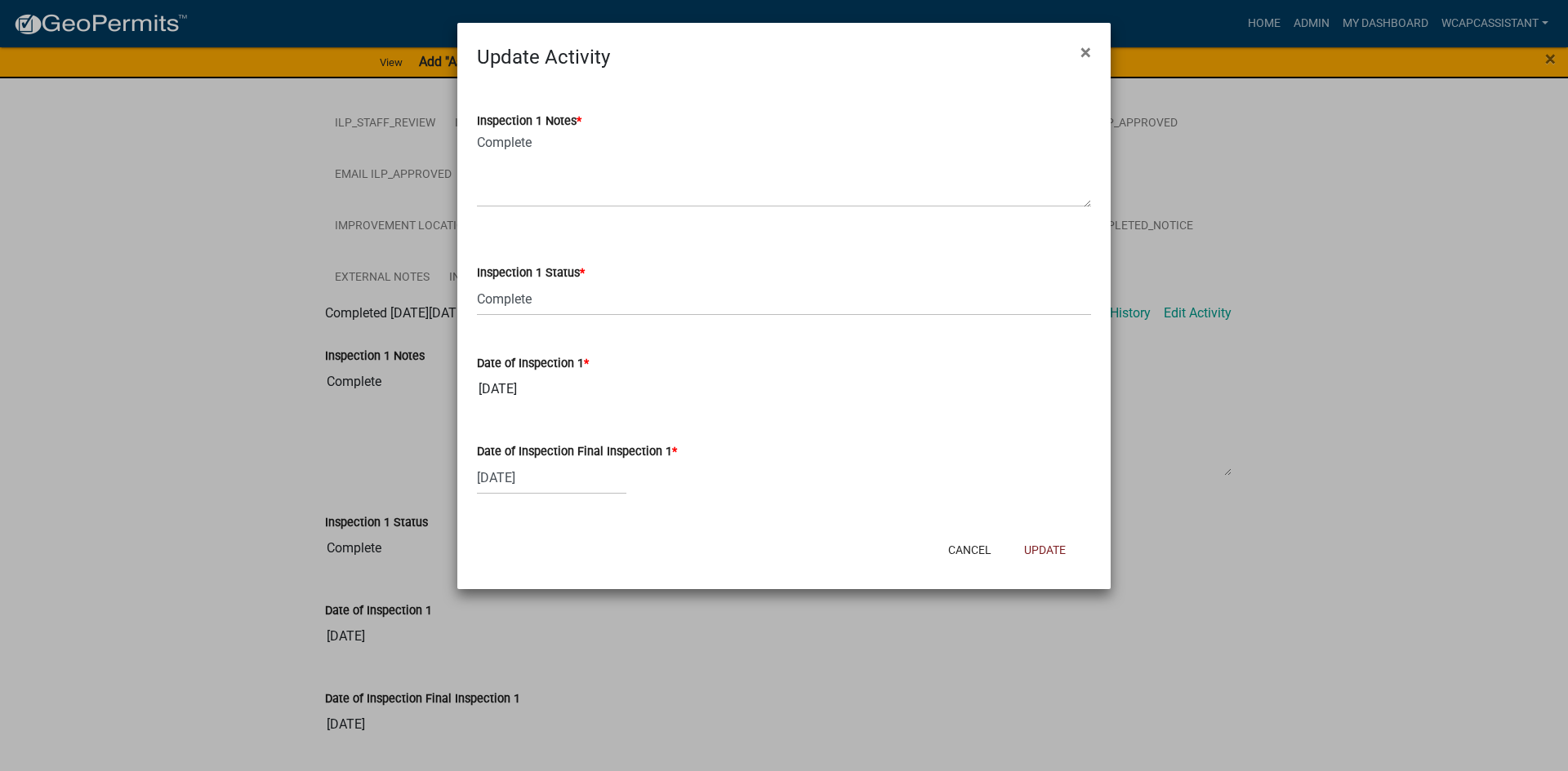
drag, startPoint x: 571, startPoint y: 384, endPoint x: 366, endPoint y: 386, distance: 205.0
click at [366, 386] on ngb-modal-window "Update Activity × Inspection 1 Notes * Complete Inspection 1 Status * Select It…" at bounding box center [784, 386] width 1568 height 771
click at [539, 302] on select "Select Item... Complete Violation Void 6 Months Void 24 Months" at bounding box center [784, 299] width 614 height 34
click at [509, 159] on textarea "Complete" at bounding box center [784, 169] width 614 height 76
drag, startPoint x: 546, startPoint y: 149, endPoint x: 405, endPoint y: 143, distance: 141.1
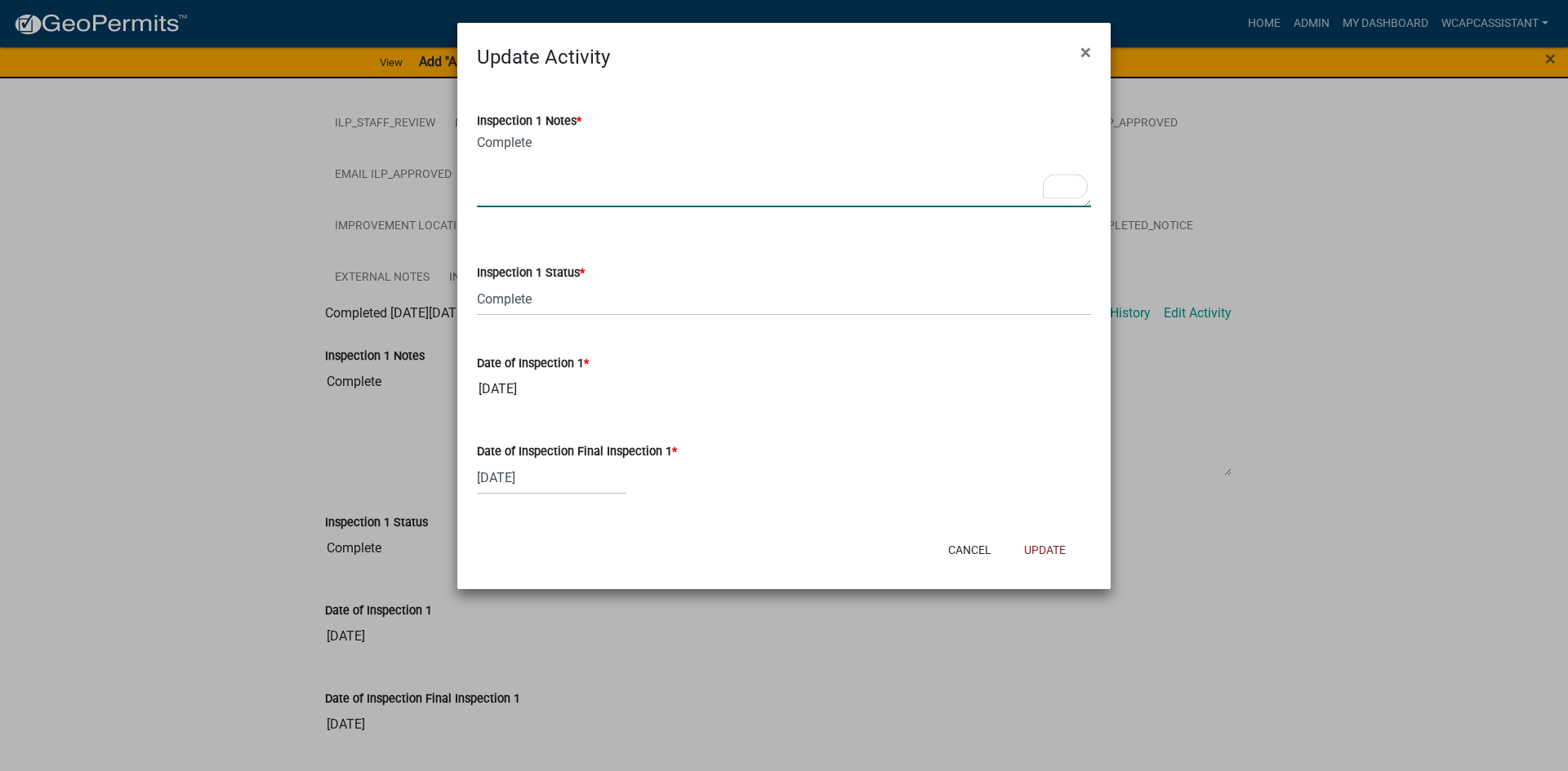
click at [405, 143] on ngb-modal-window "Update Activity × Inspection 1 Notes * Complete Inspection 1 Status * Select It…" at bounding box center [784, 386] width 1568 height 771
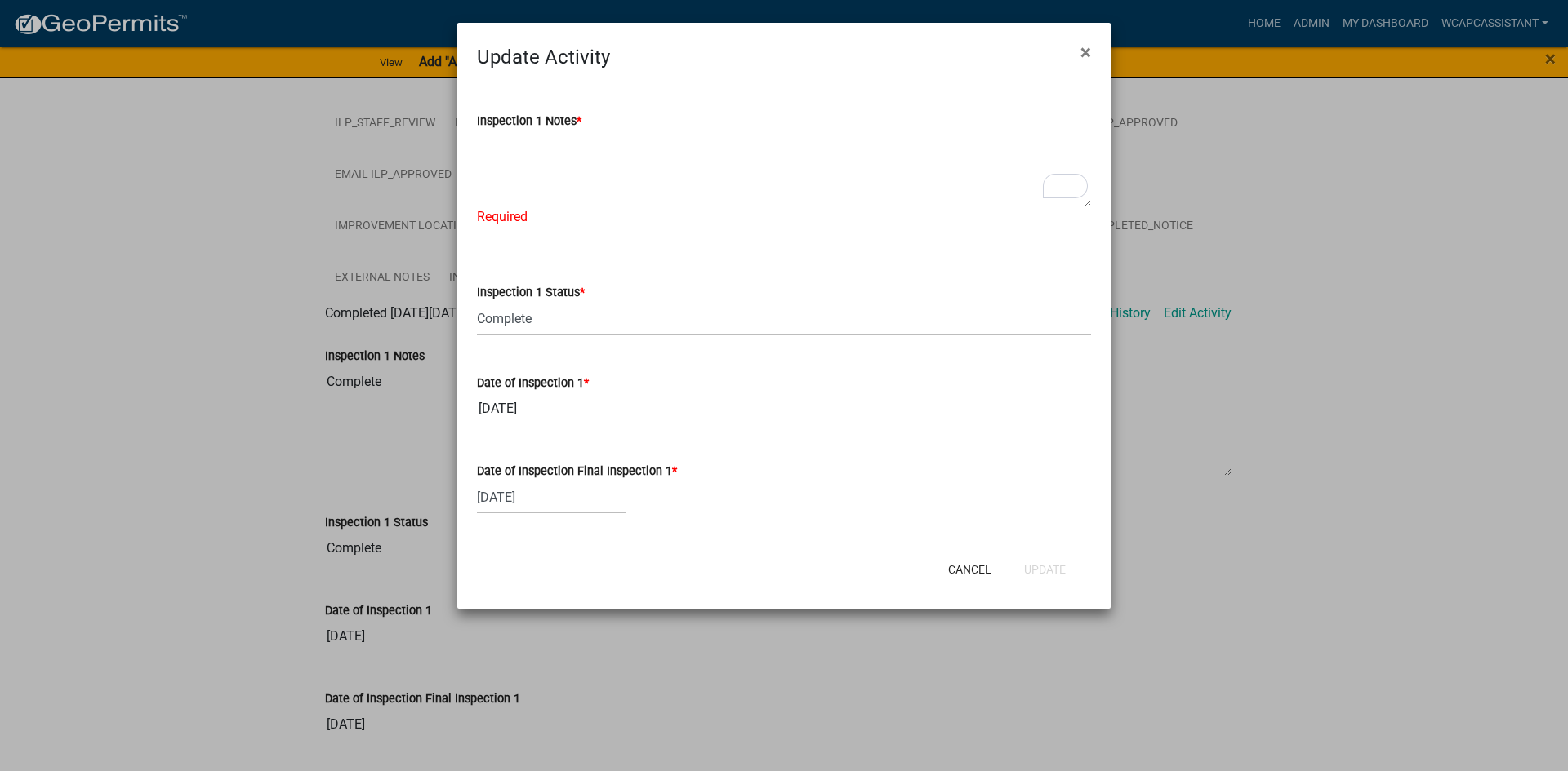
click at [539, 316] on select "Select Item... Complete Violation Void 6 Months Void 24 Months" at bounding box center [784, 318] width 614 height 34
click at [477, 302] on select "Select Item... Complete Violation Void 6 Months Void 24 Months" at bounding box center [784, 318] width 614 height 34
click at [537, 414] on input "05/15/2023" at bounding box center [784, 409] width 614 height 33
click at [535, 410] on input "05/15/2023" at bounding box center [784, 409] width 614 height 33
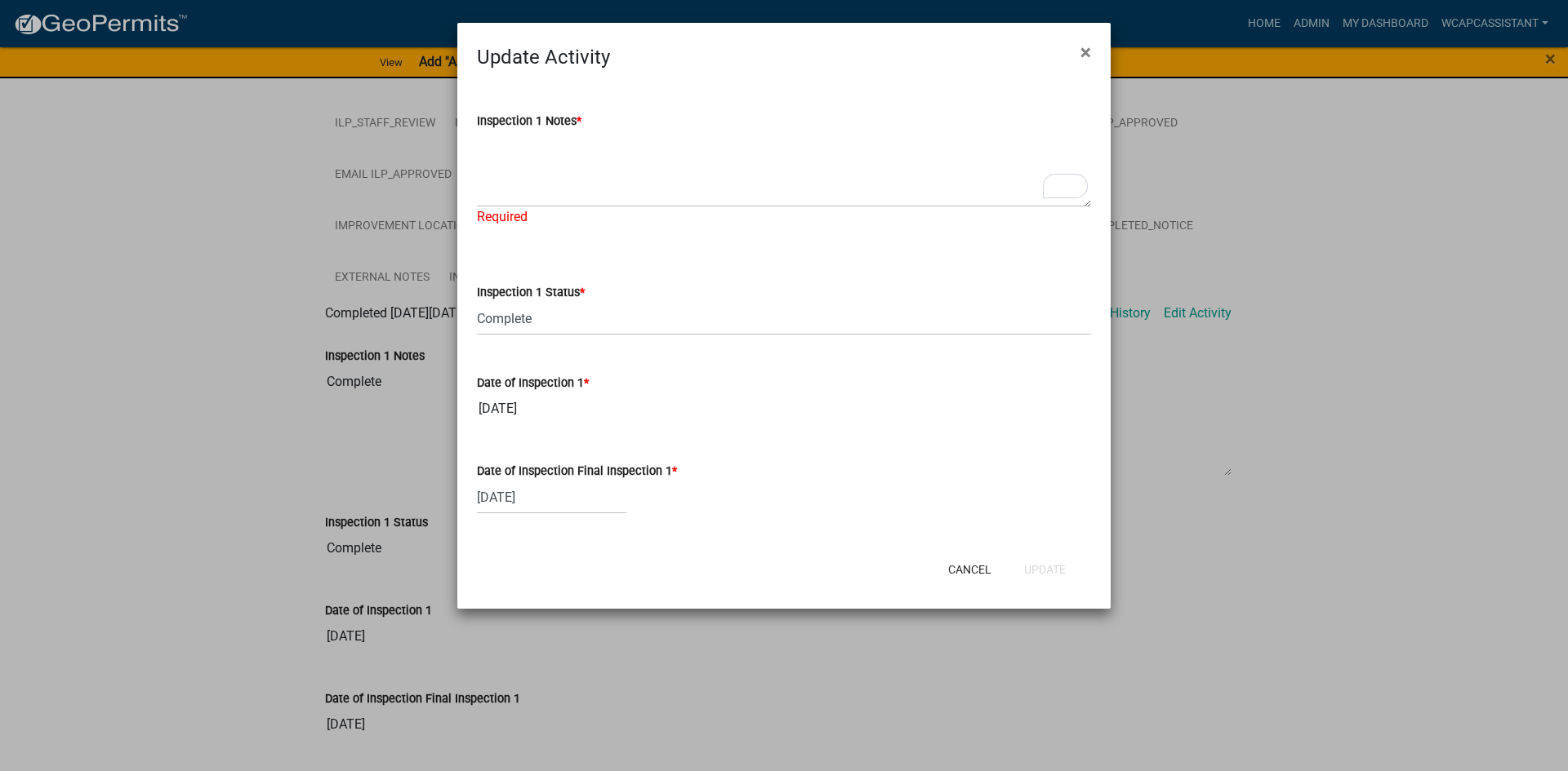
click at [535, 410] on input "05/15/2023" at bounding box center [784, 409] width 614 height 33
select select "7"
select select "2024"
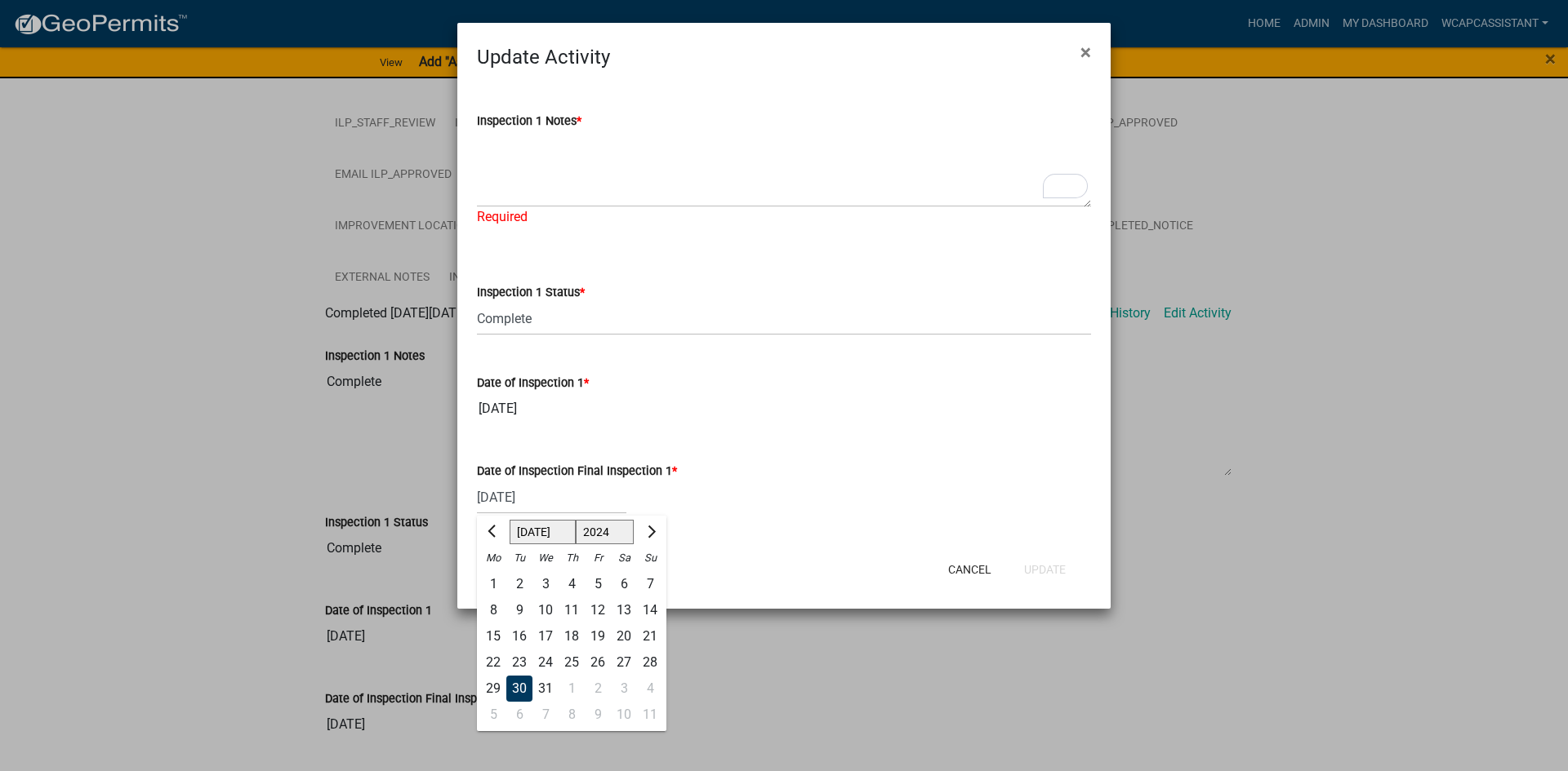
click at [519, 485] on div "07/30/2024 Jan Feb Mar Apr May Jun Jul Aug Sep Oct Nov Dec 1524 1525 1526 1527 …" at bounding box center [552, 497] width 149 height 34
drag, startPoint x: 578, startPoint y: 502, endPoint x: 369, endPoint y: 479, distance: 210.3
click at [369, 481] on ngb-modal-window "Update Activity × Inspection 1 Notes * Required Inspection 1 Status * Select It…" at bounding box center [784, 386] width 1568 height 771
click at [795, 505] on div "Jan Feb Mar Apr May Jun Jul Aug Sep Oct Nov Dec 1524 1525 1526 1527 1528 1529 1…" at bounding box center [784, 497] width 614 height 34
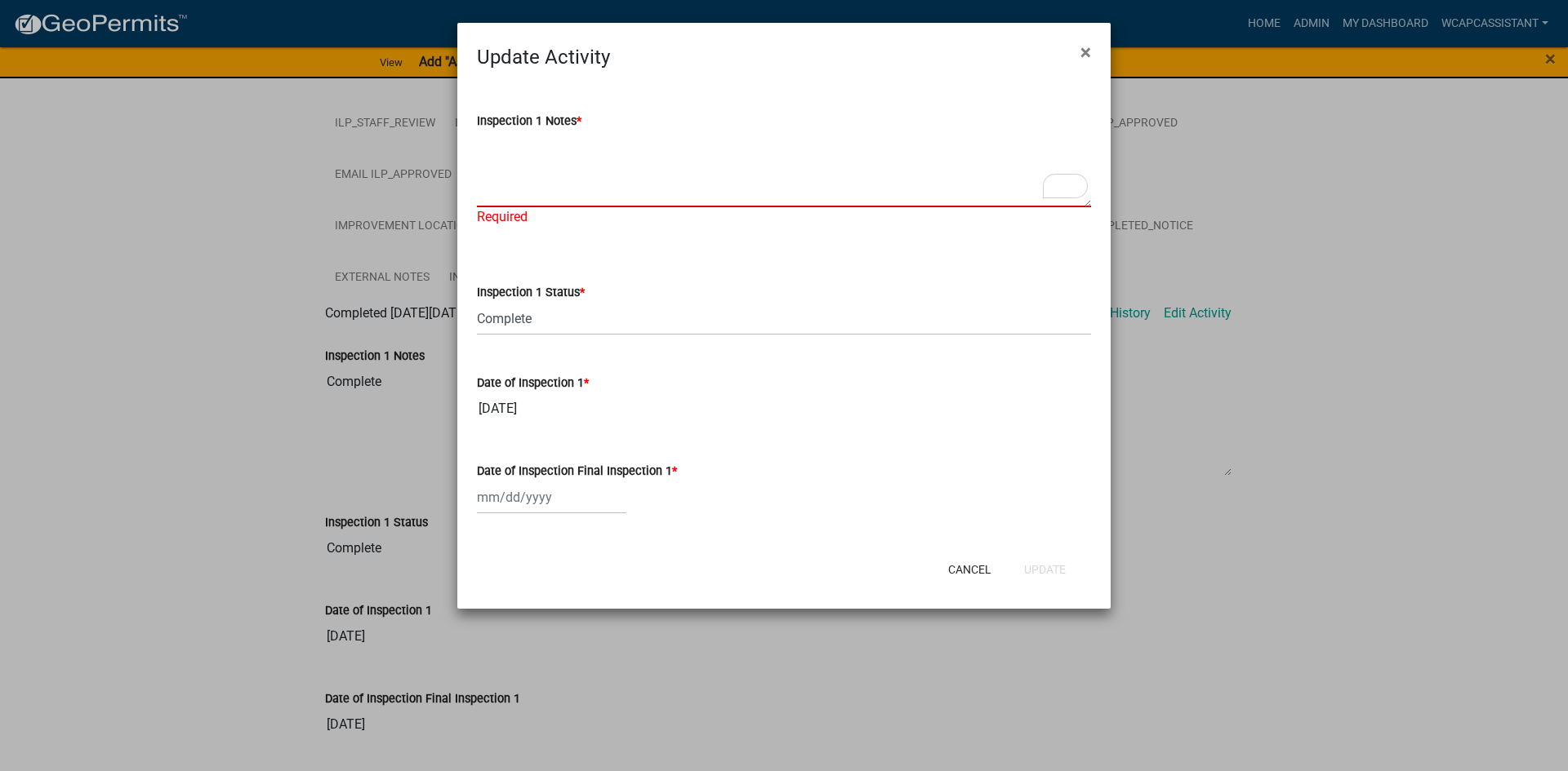
click at [503, 191] on textarea "Inspection 1 Notes *" at bounding box center [784, 169] width 614 height 76
click at [657, 322] on select "Select Item... Complete Violation Void 6 Months Void 24 Months" at bounding box center [784, 318] width 614 height 34
click at [477, 302] on select "Select Item... Complete Violation Void 6 Months Void 24 Months" at bounding box center [784, 318] width 614 height 34
select select "6596b9bc-4545-4504-b8fc-f31ada425b2e"
click at [625, 326] on select "Select Item... Complete Violation Void 6 Months Void 24 Months" at bounding box center [784, 318] width 614 height 34
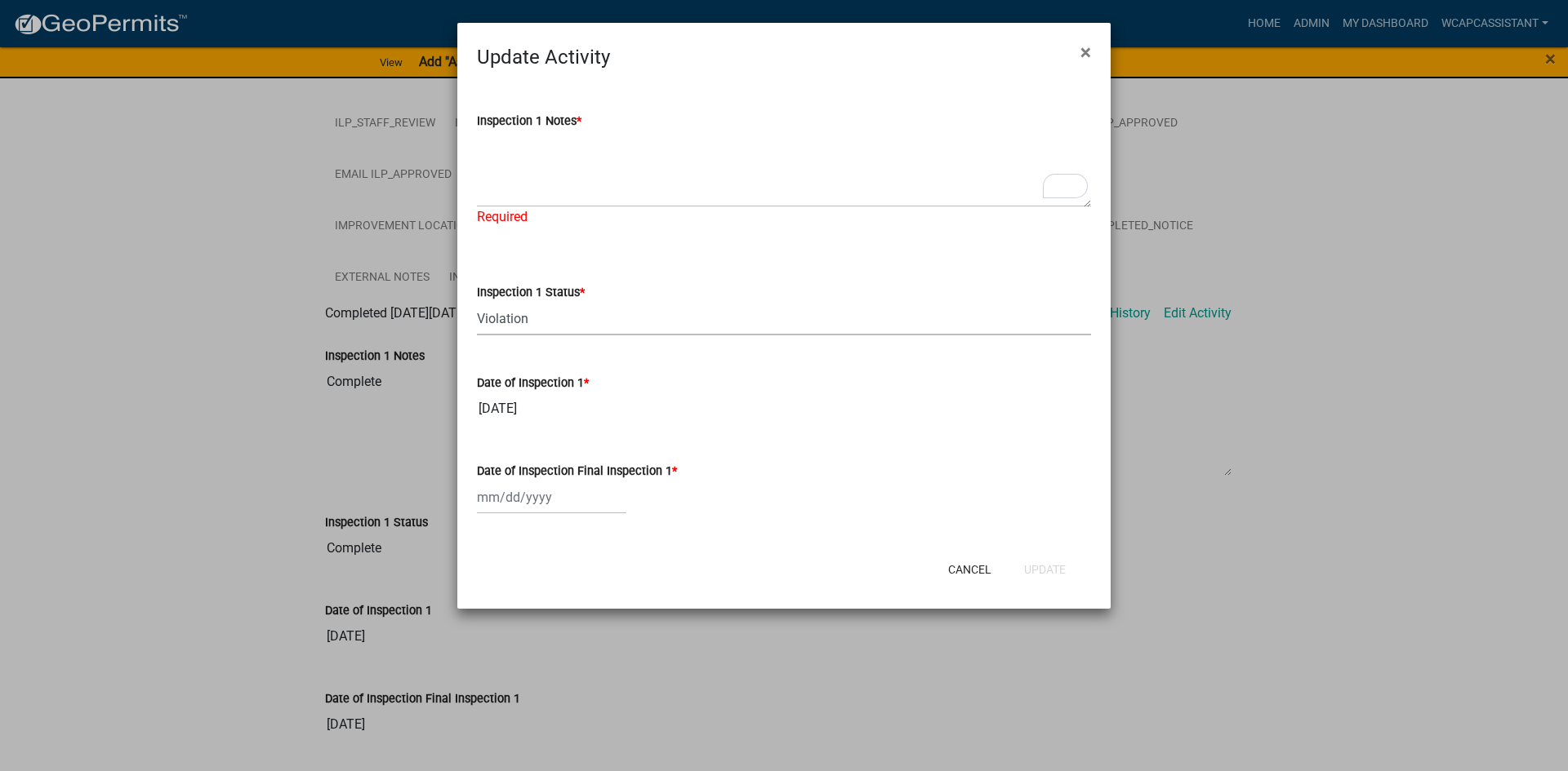
click at [477, 302] on select "Select Item... Complete Violation Void 6 Months Void 24 Months" at bounding box center [784, 318] width 614 height 34
select select "8"
select select "2025"
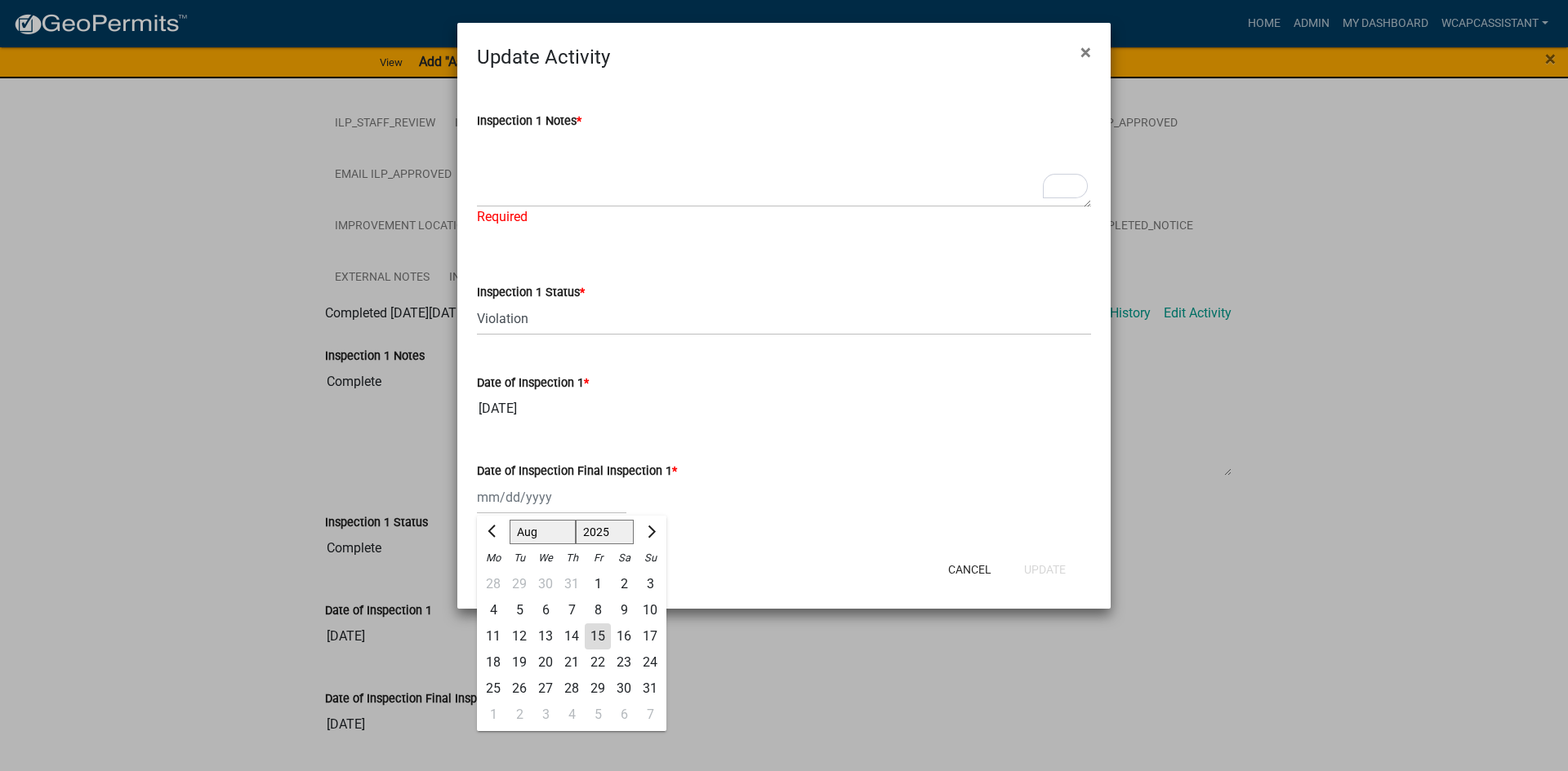
click at [516, 506] on div "Jan Feb Mar Apr May Jun Jul Aug Sep Oct Nov Dec 1525 1526 1527 1528 1529 1530 1…" at bounding box center [552, 497] width 149 height 34
click at [598, 639] on div "15" at bounding box center [598, 637] width 26 height 26
type input "[DATE]"
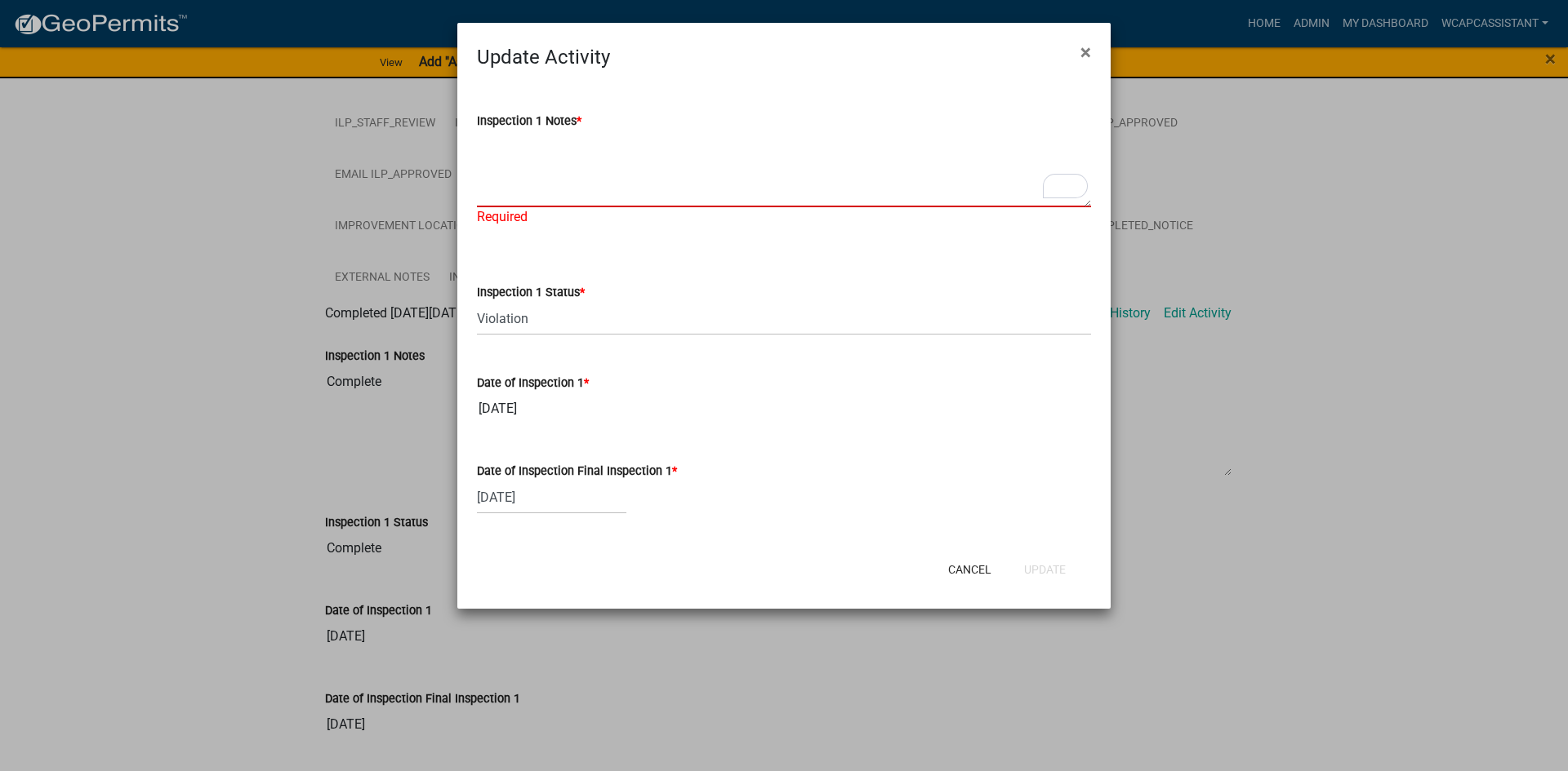
click at [578, 194] on textarea "Inspection 1 Notes *" at bounding box center [784, 169] width 614 height 76
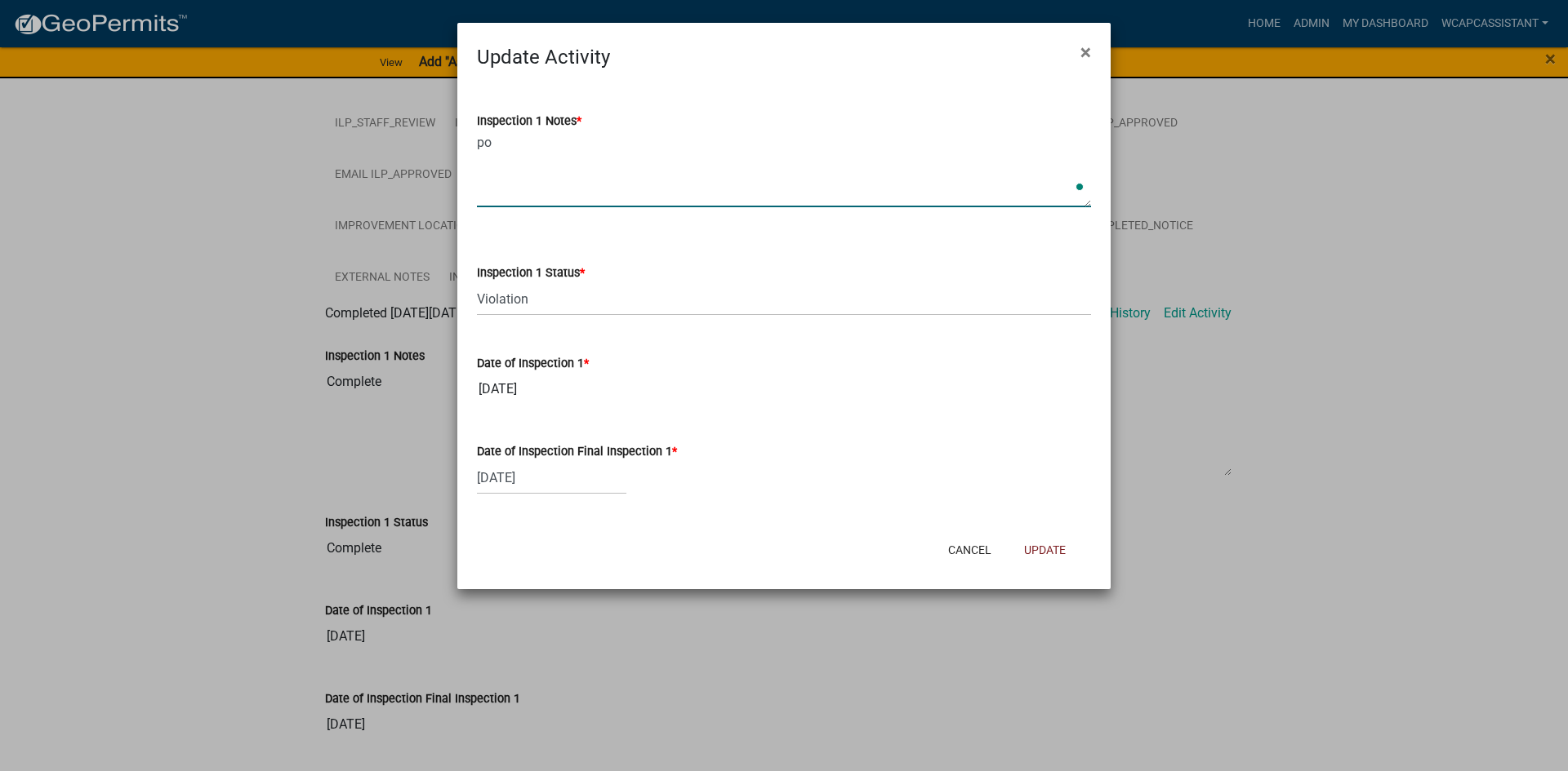
type textarea "p"
type textarea "started"
click at [1042, 544] on button "Update" at bounding box center [1044, 550] width 68 height 30
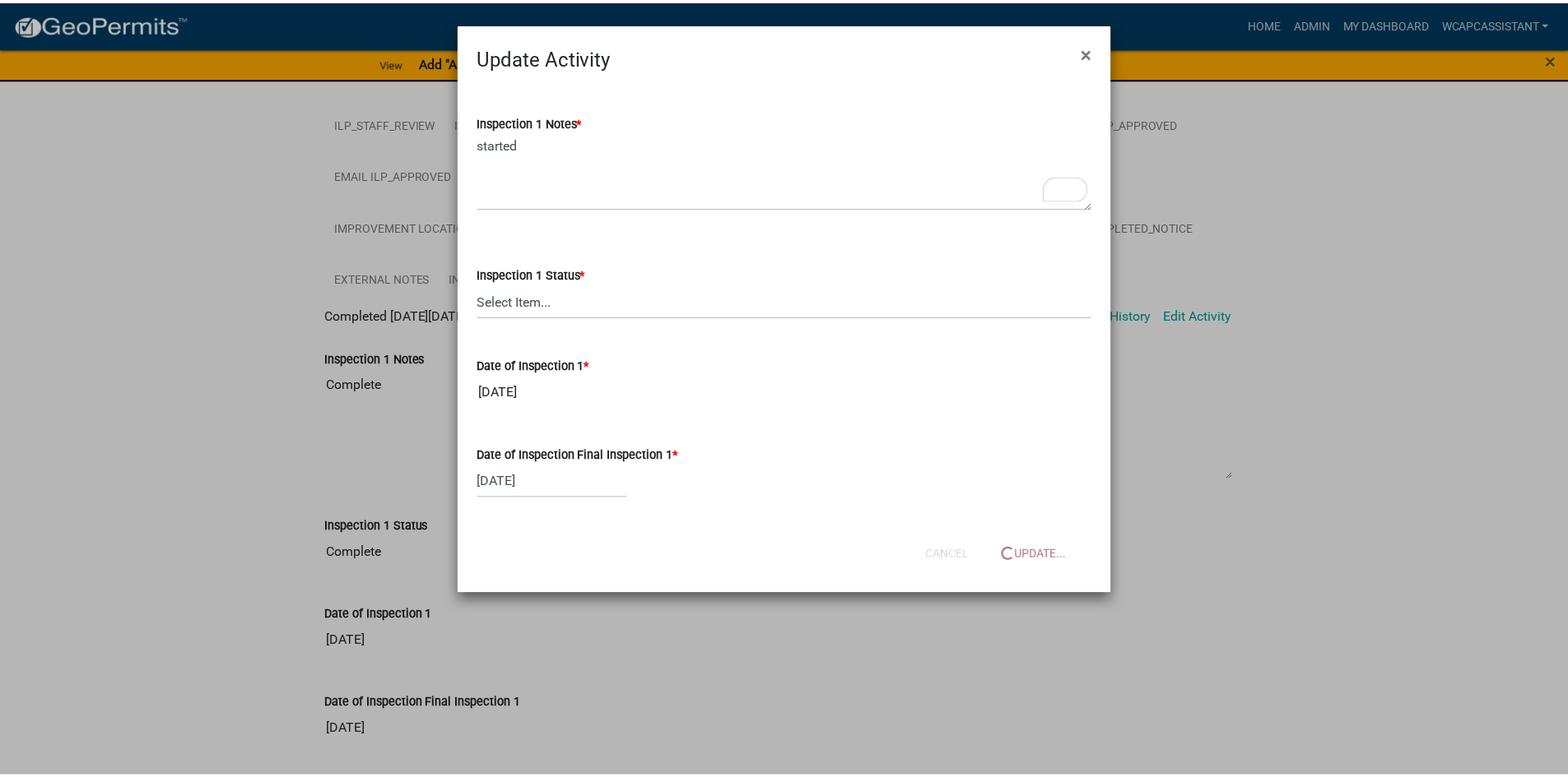
scroll to position [0, 0]
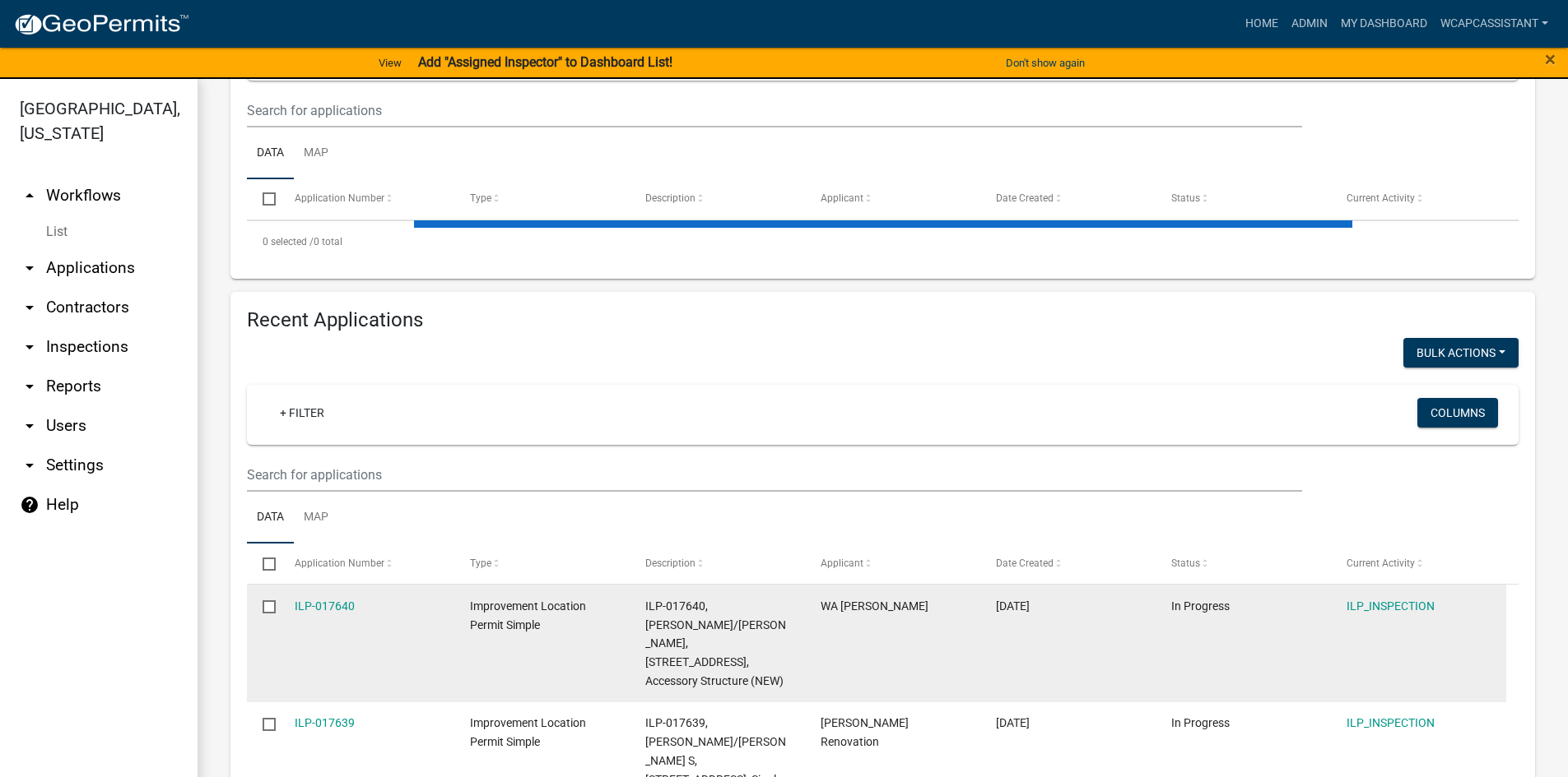
scroll to position [411, 0]
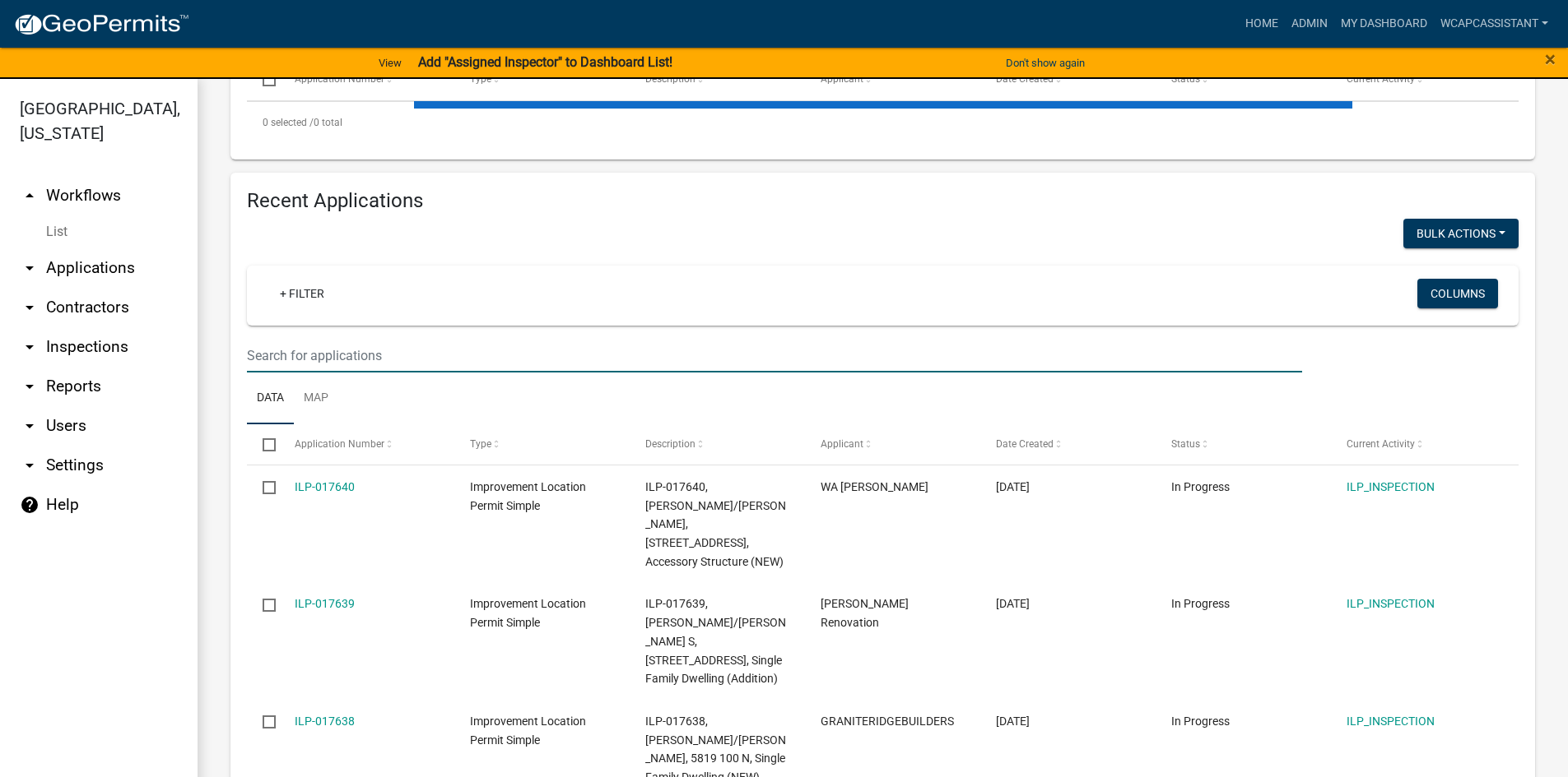
click at [409, 360] on input "text" at bounding box center [775, 356] width 1055 height 34
type input "watt"
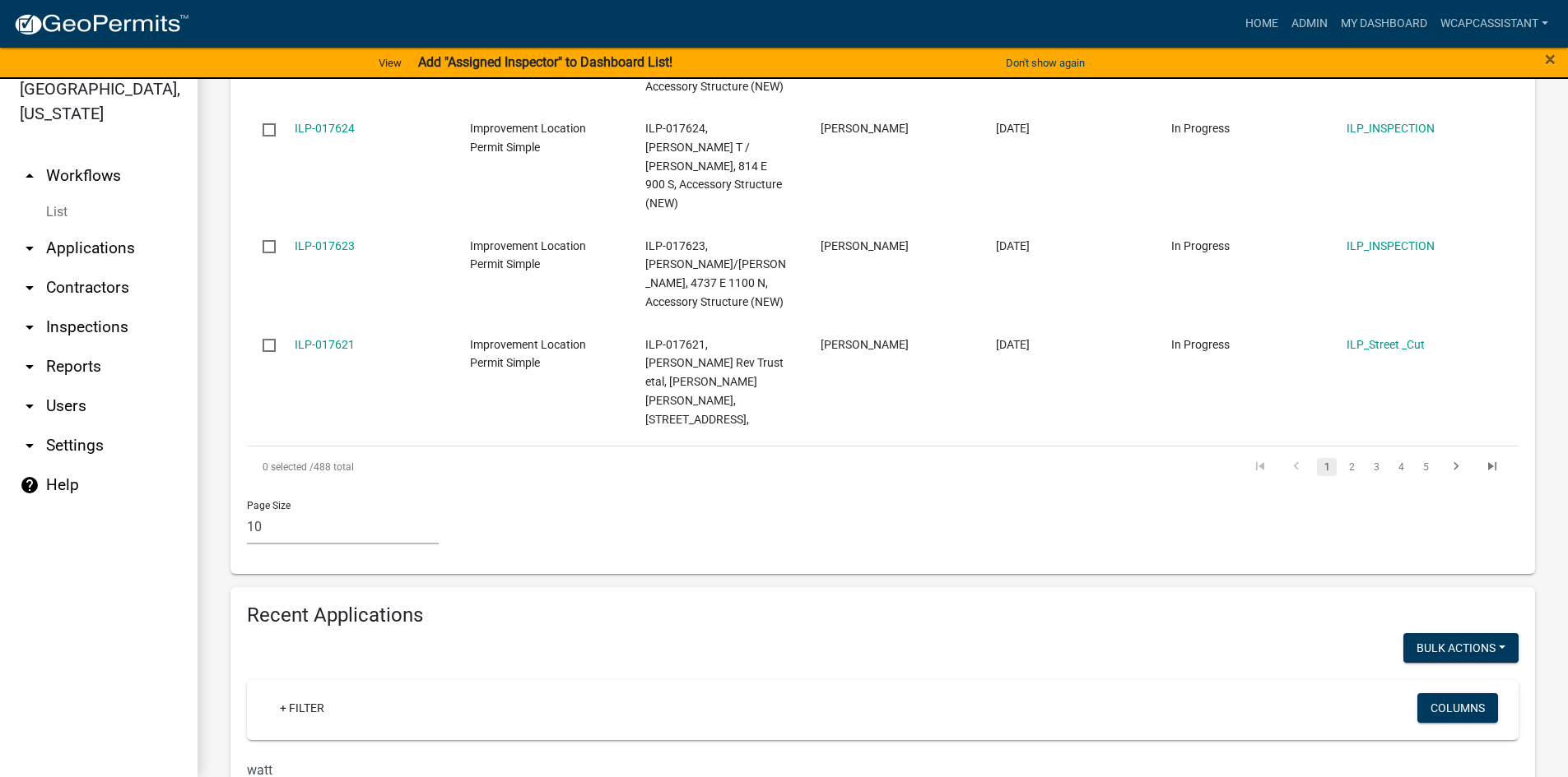
scroll to position [1210, 0]
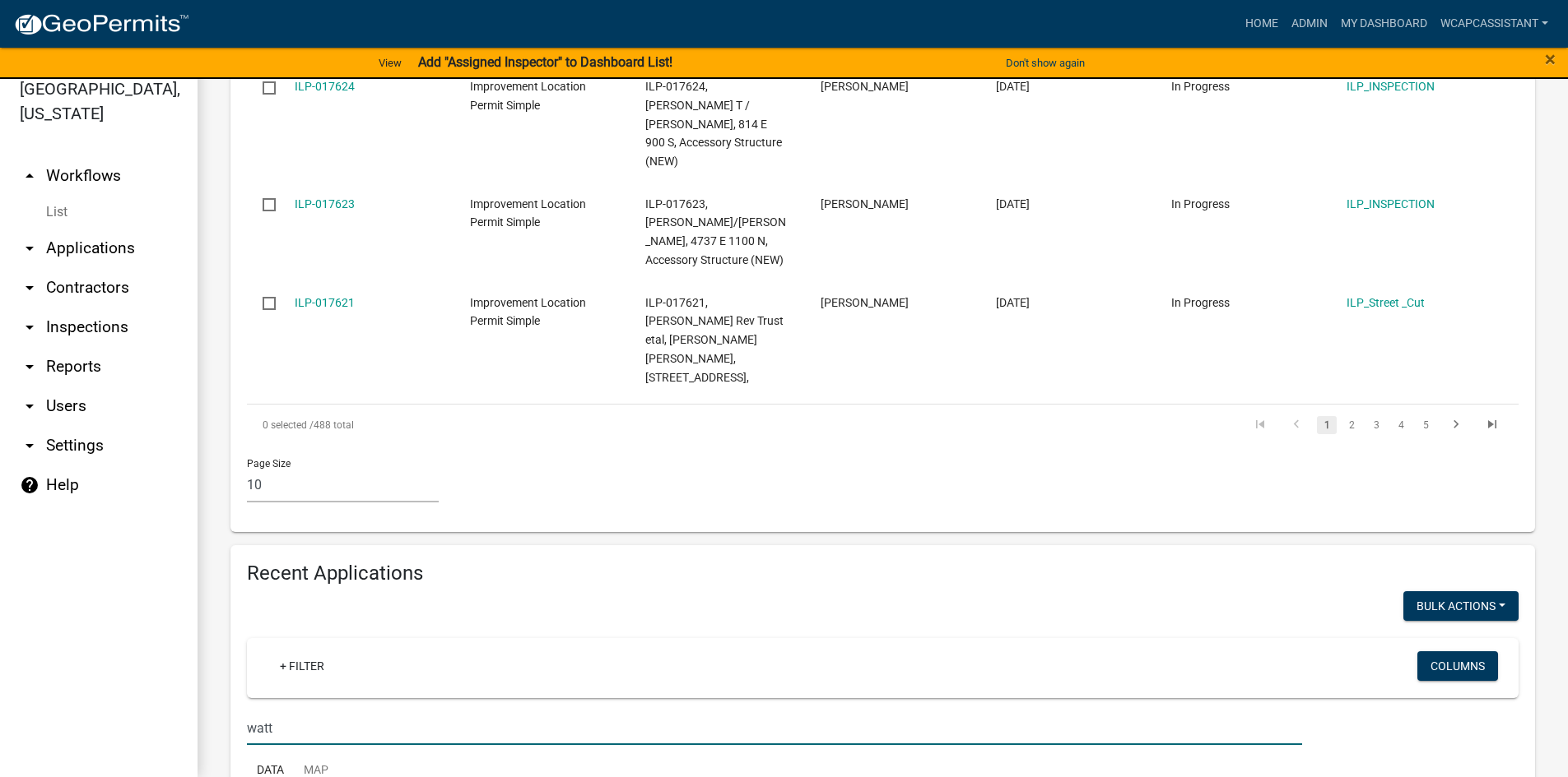
drag, startPoint x: 303, startPoint y: 516, endPoint x: 84, endPoint y: 533, distance: 219.7
click at [84, 533] on div "Wells County, Indiana arrow_drop_up Workflows List arrow_drop_down Applications…" at bounding box center [784, 418] width 1568 height 718
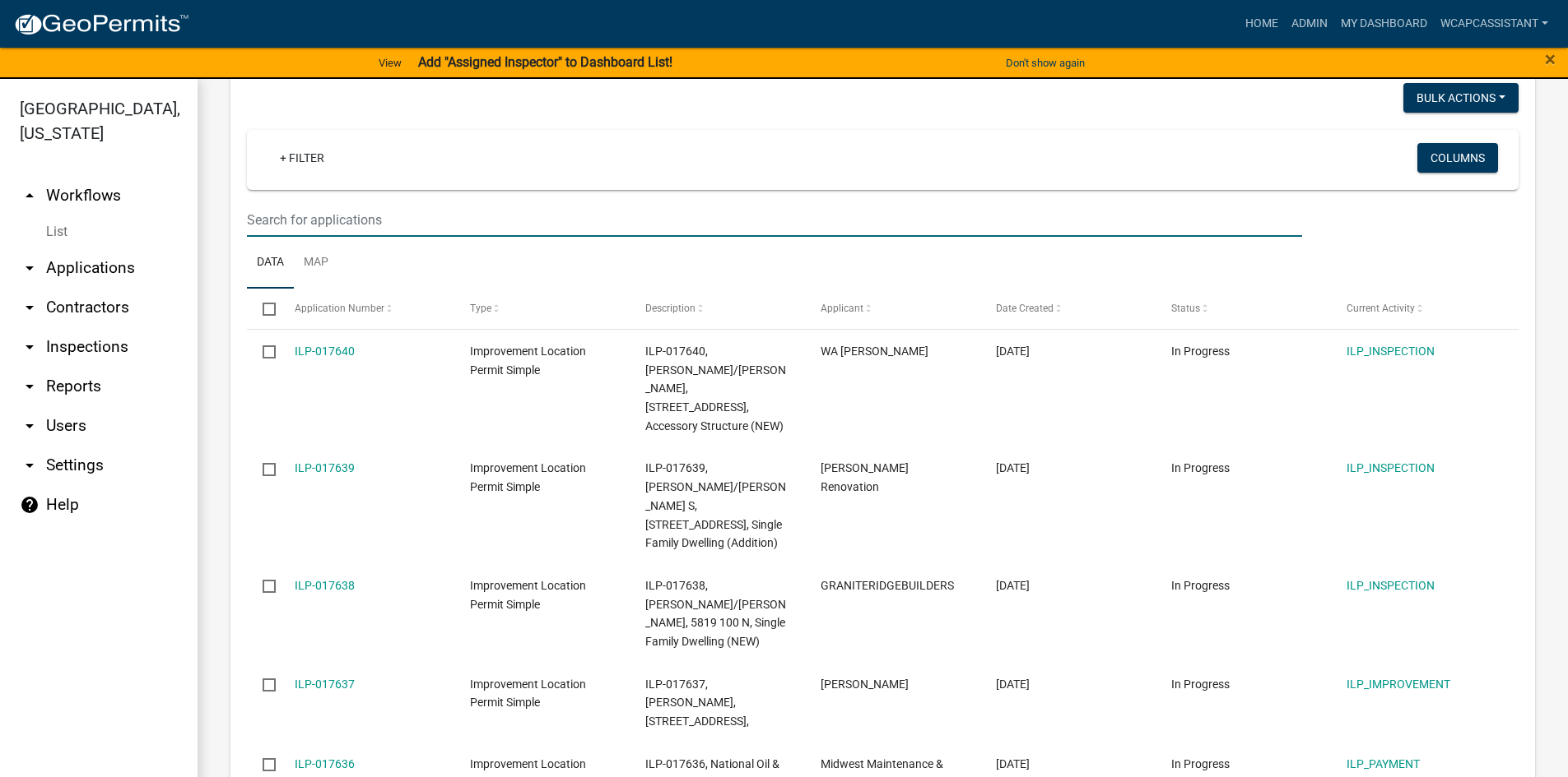
scroll to position [1786, 0]
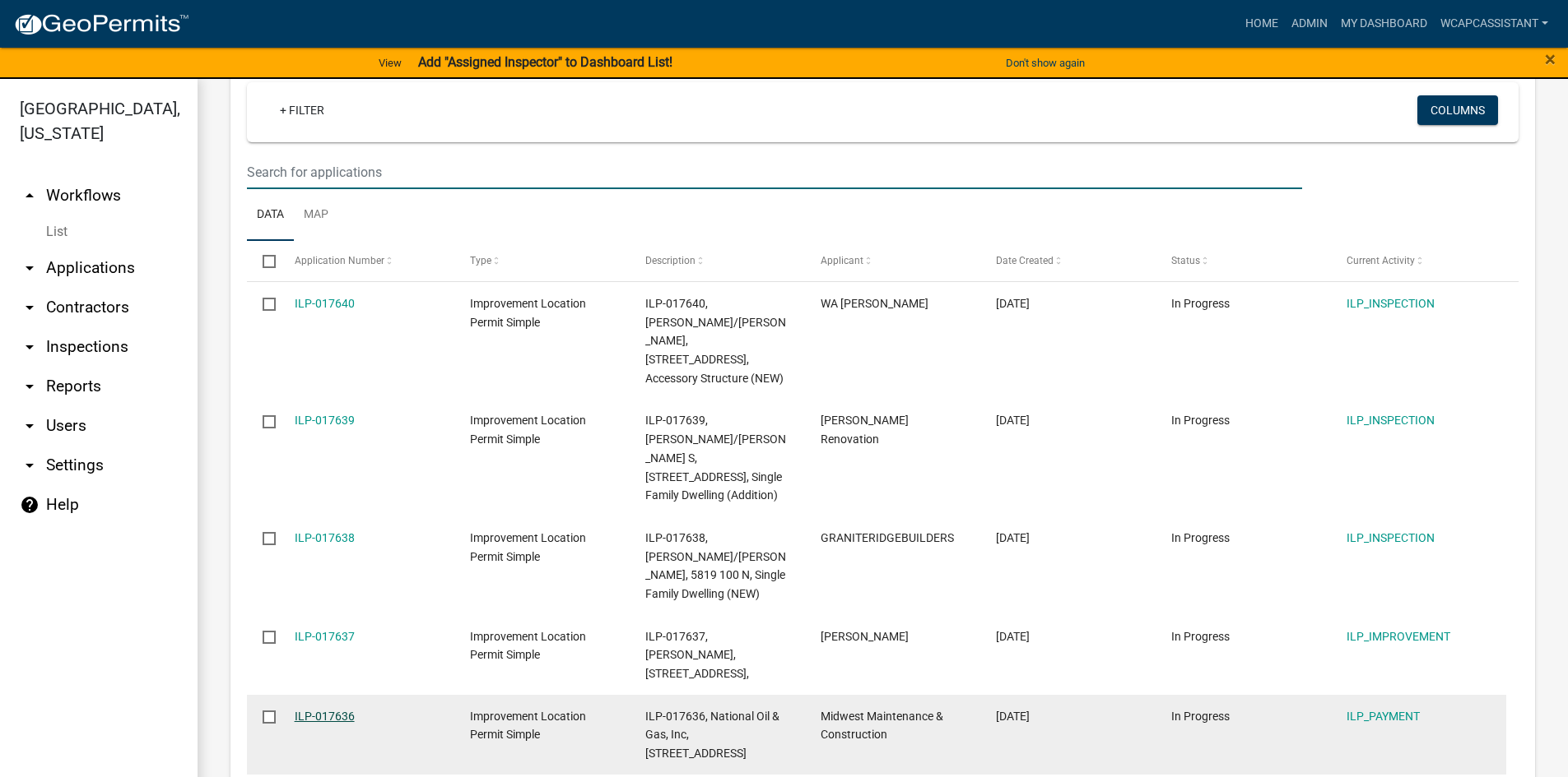
click at [337, 709] on link "ILP-017636" at bounding box center [325, 716] width 60 height 13
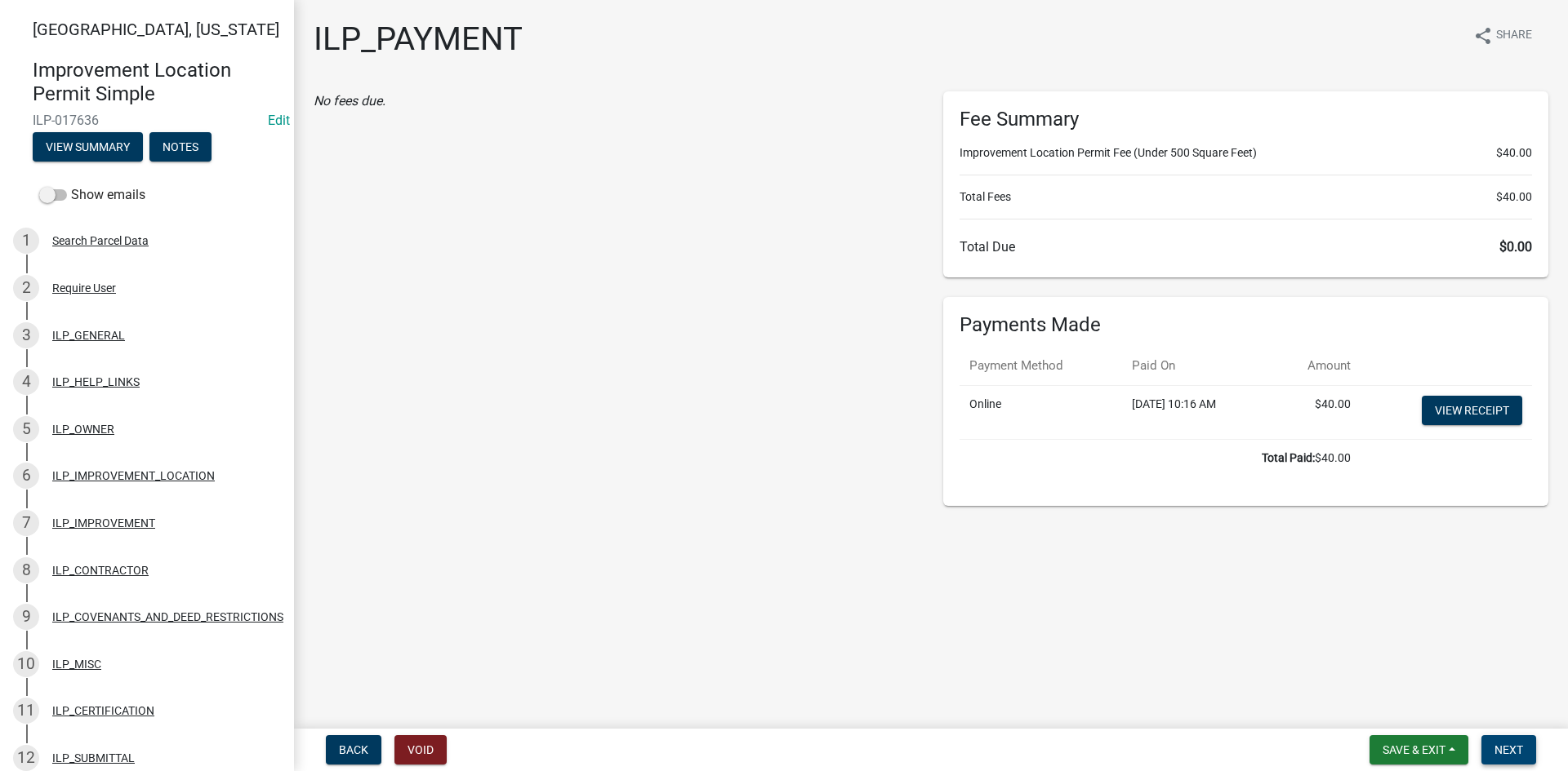
click at [1510, 751] on span "Next" at bounding box center [1508, 750] width 29 height 13
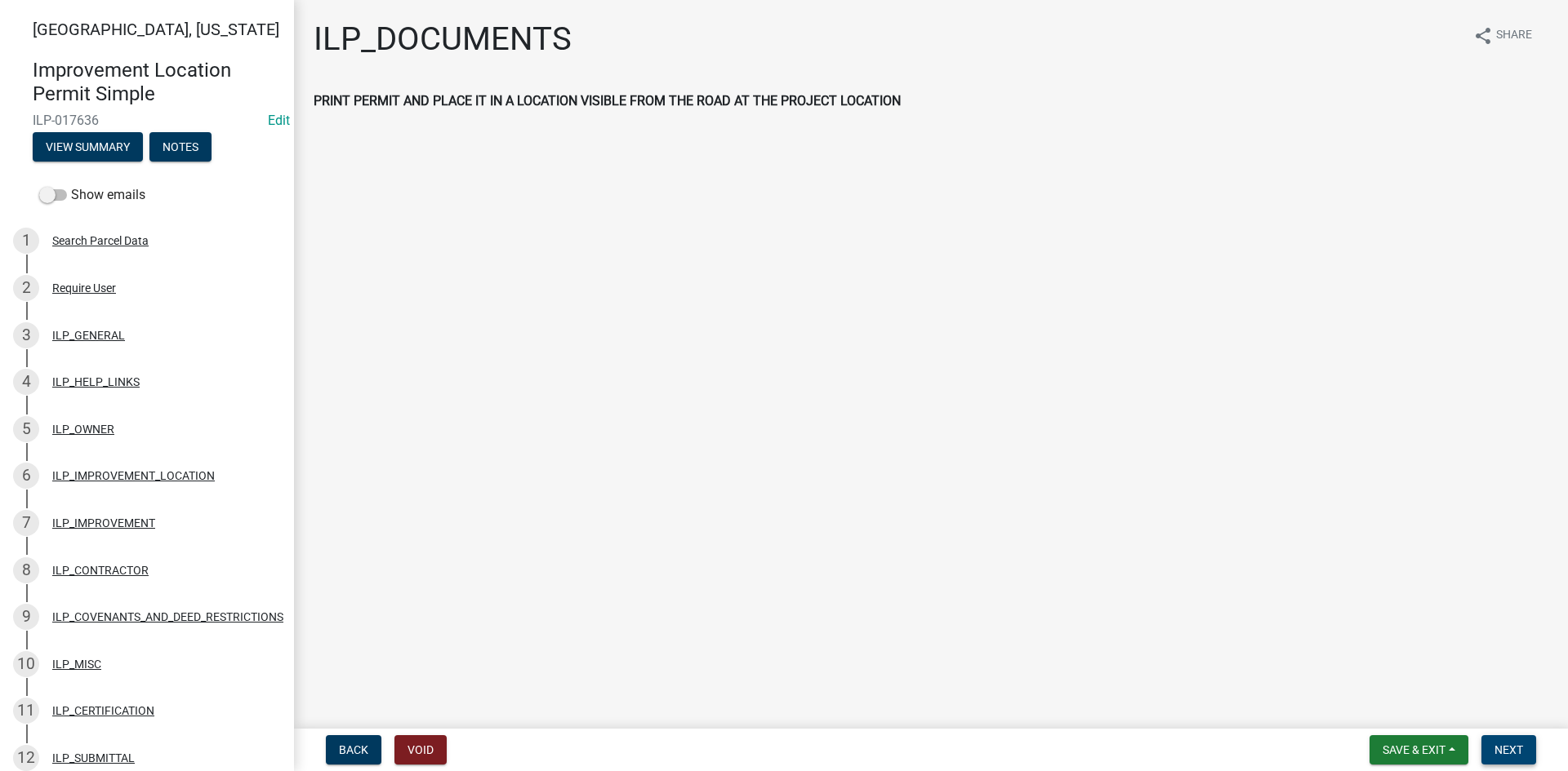
click at [1520, 755] on span "Next" at bounding box center [1508, 750] width 29 height 13
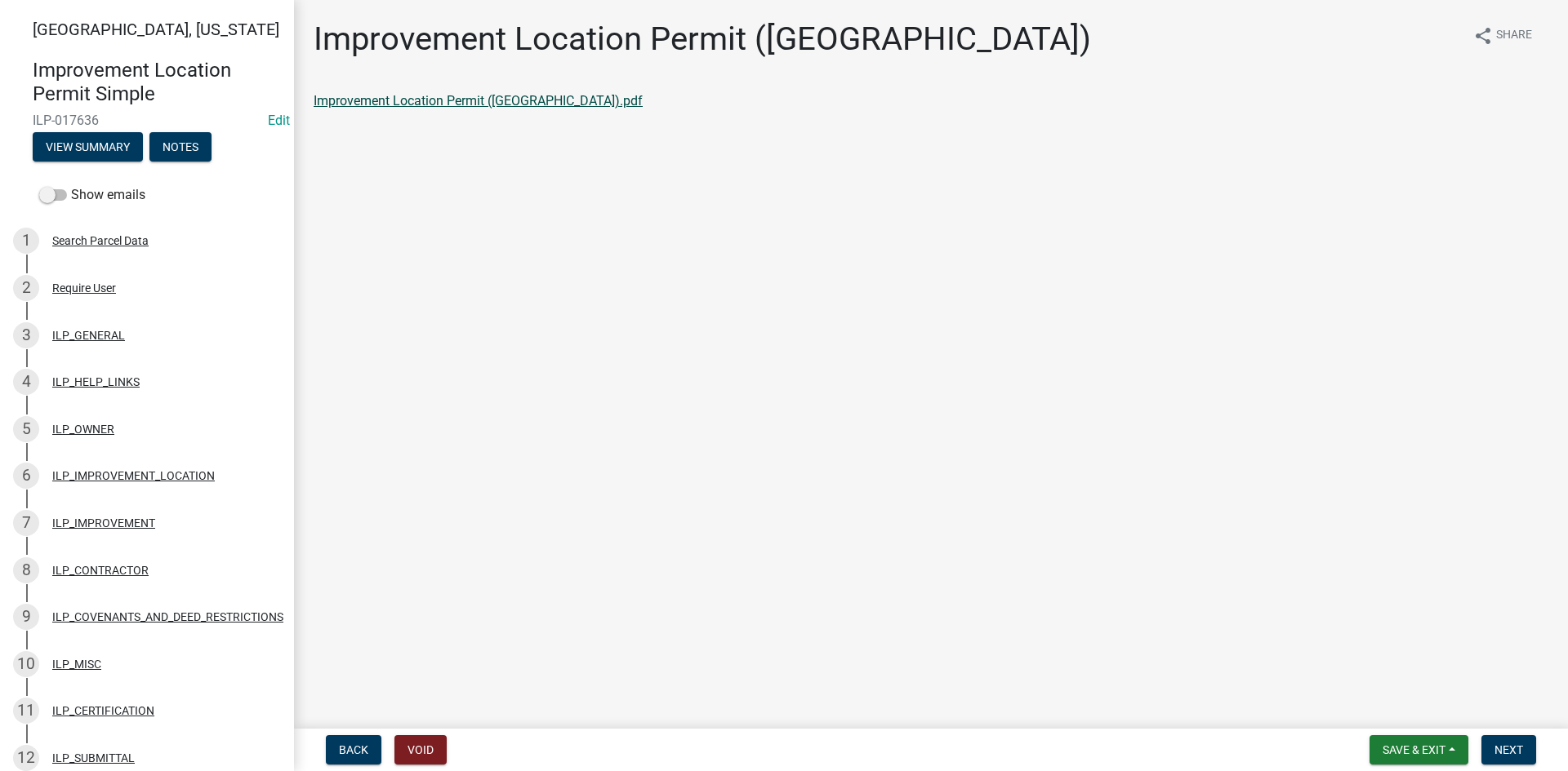
click at [411, 102] on link "Improvement Location Permit (ILP).pdf" at bounding box center [478, 101] width 329 height 16
click at [1510, 755] on span "Next" at bounding box center [1508, 750] width 29 height 13
click at [445, 98] on link "Improvement Location Permit (ILP)(Form).pdf" at bounding box center [445, 101] width 264 height 16
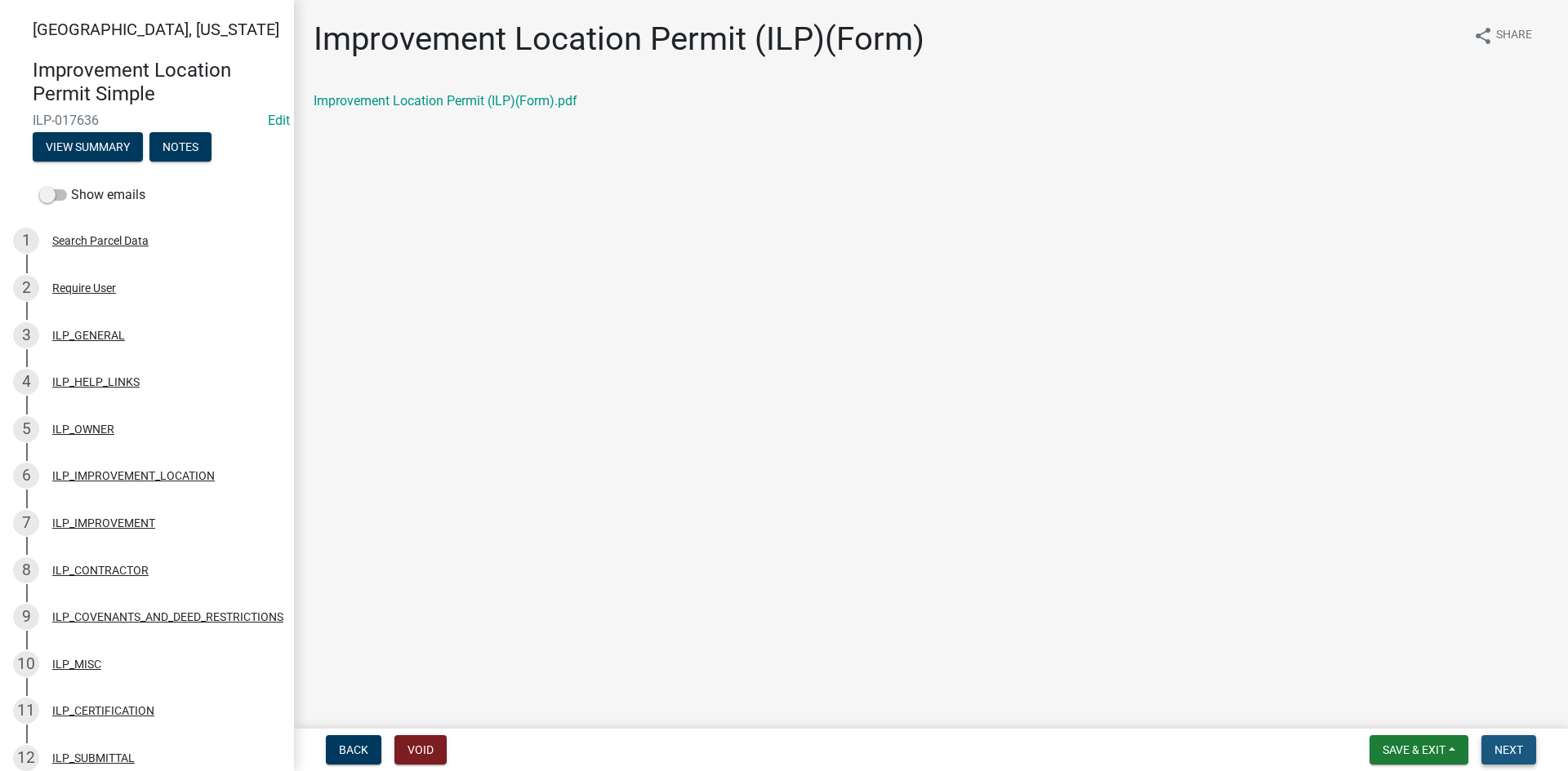
click at [1520, 749] on span "Next" at bounding box center [1508, 750] width 29 height 13
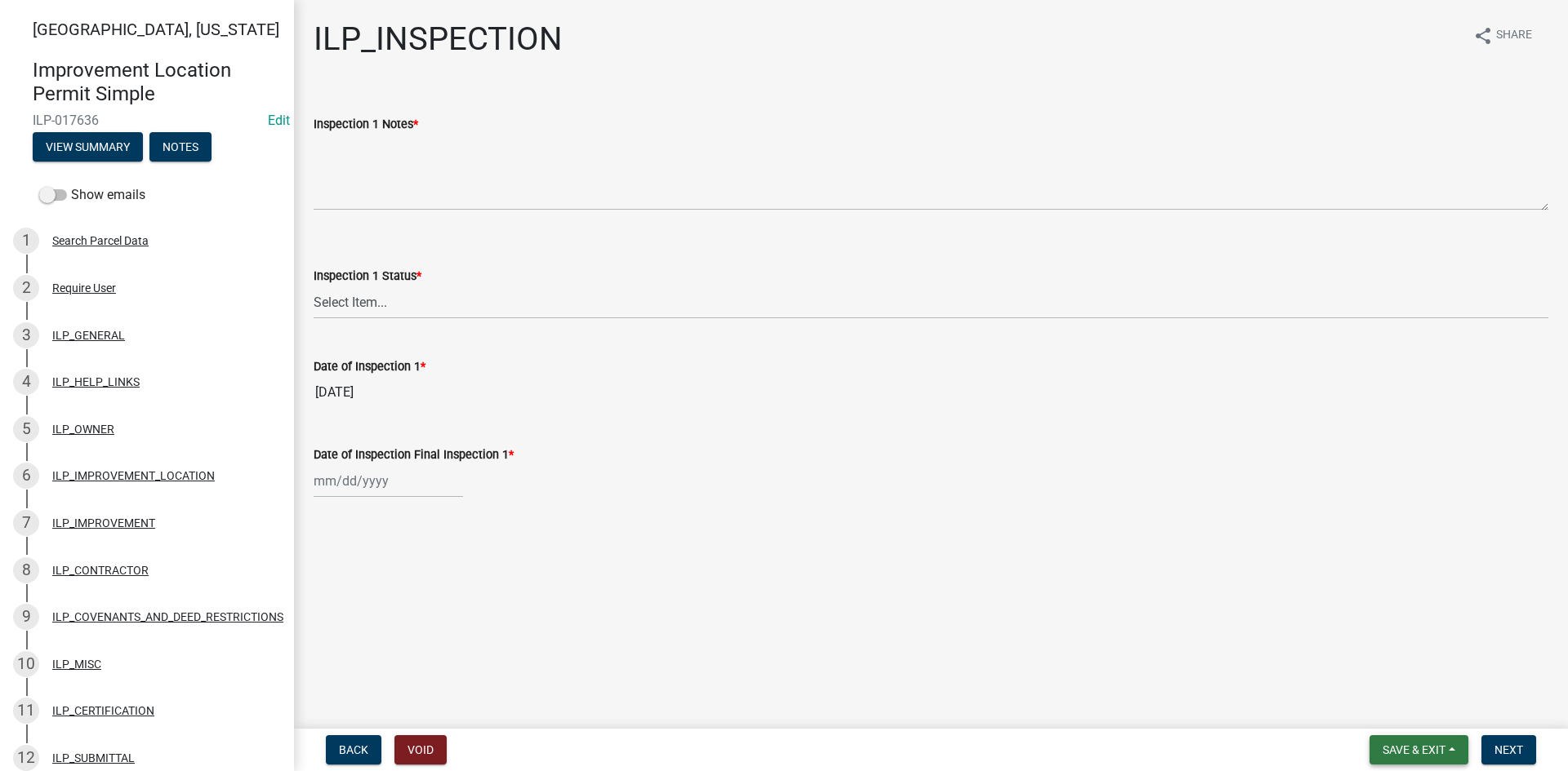
click at [1395, 746] on span "Save & Exit" at bounding box center [1413, 750] width 62 height 13
click at [1377, 706] on button "Save & Exit" at bounding box center [1403, 708] width 130 height 39
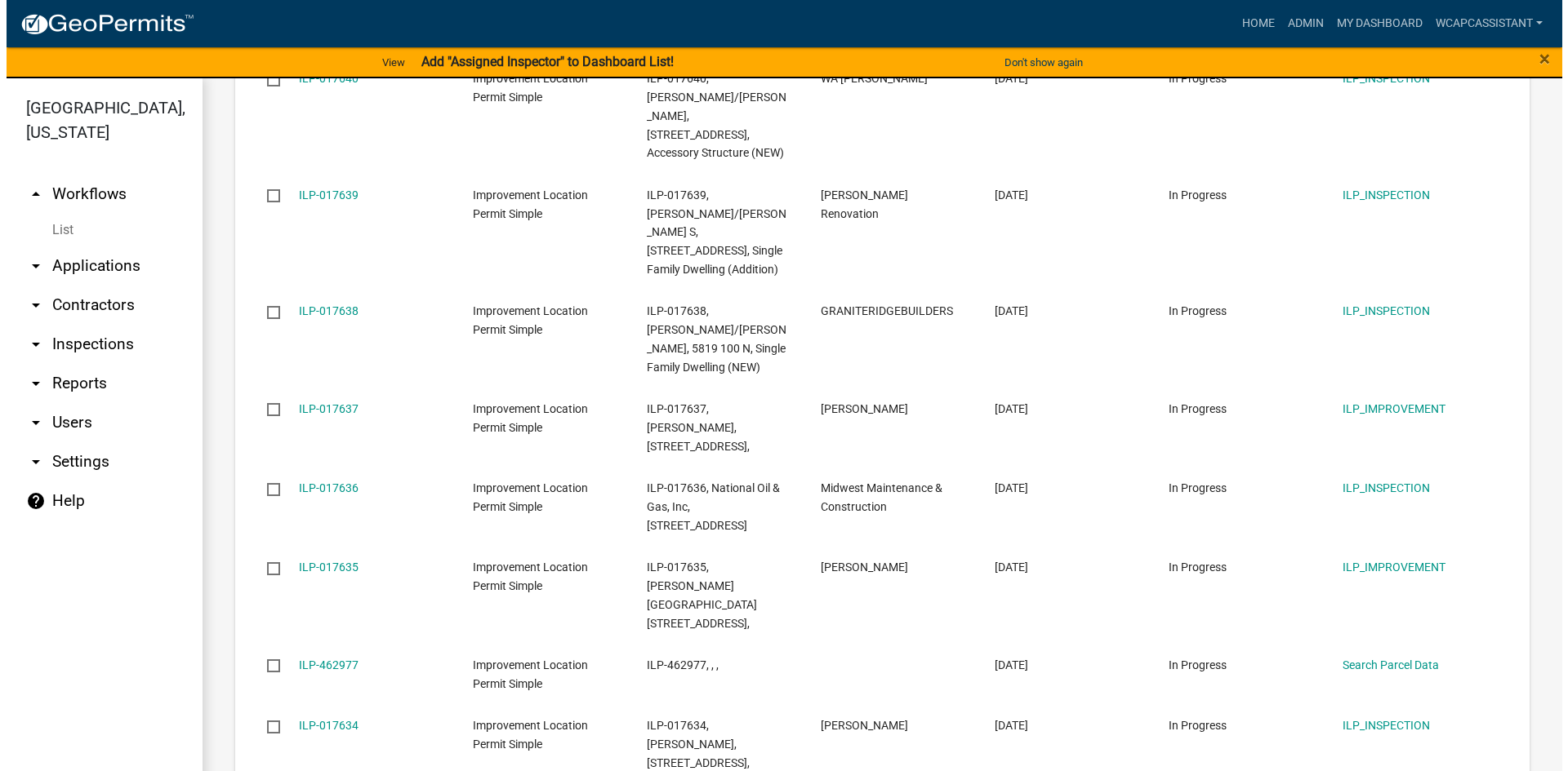
scroll to position [1958, 0]
